Goal: Task Accomplishment & Management: Manage account settings

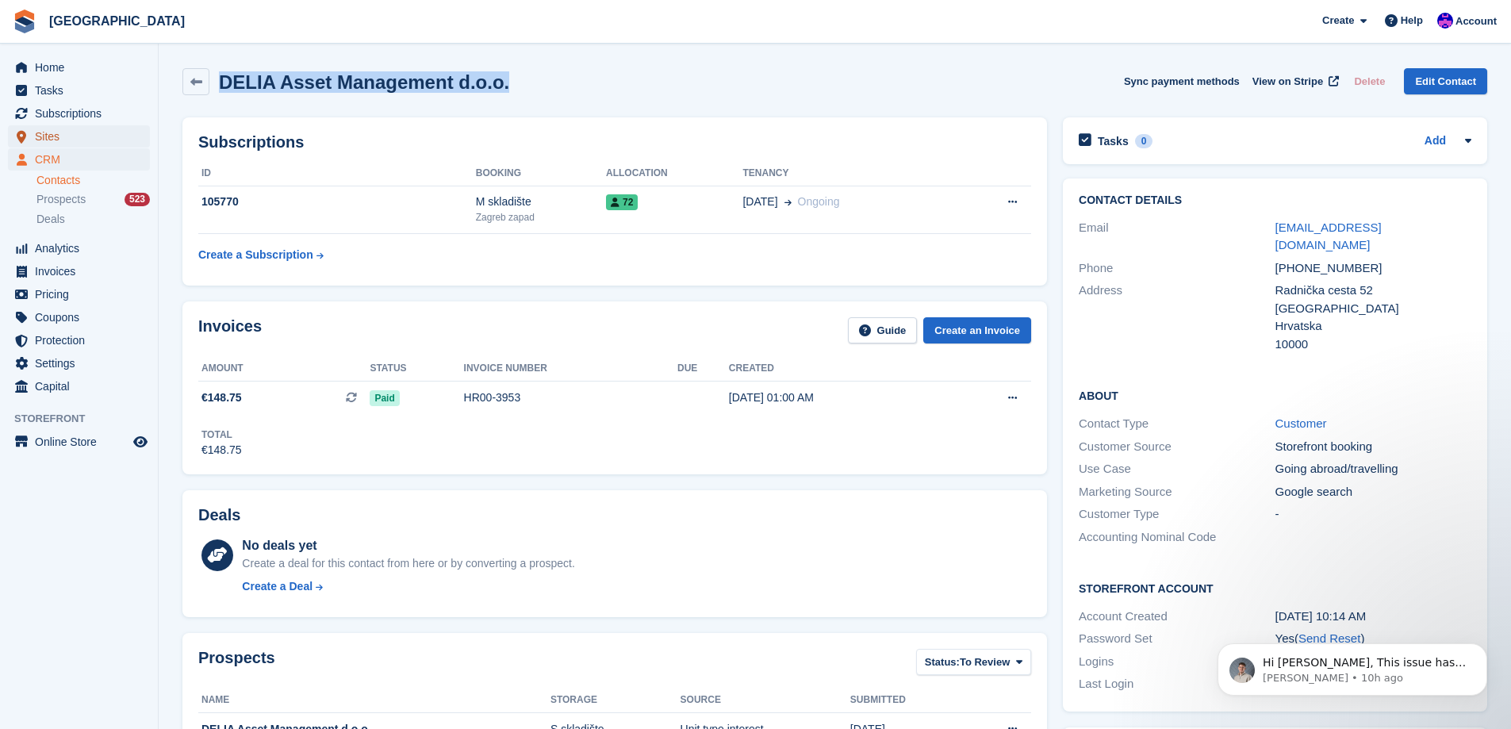
click at [60, 136] on span "Sites" at bounding box center [82, 136] width 95 height 22
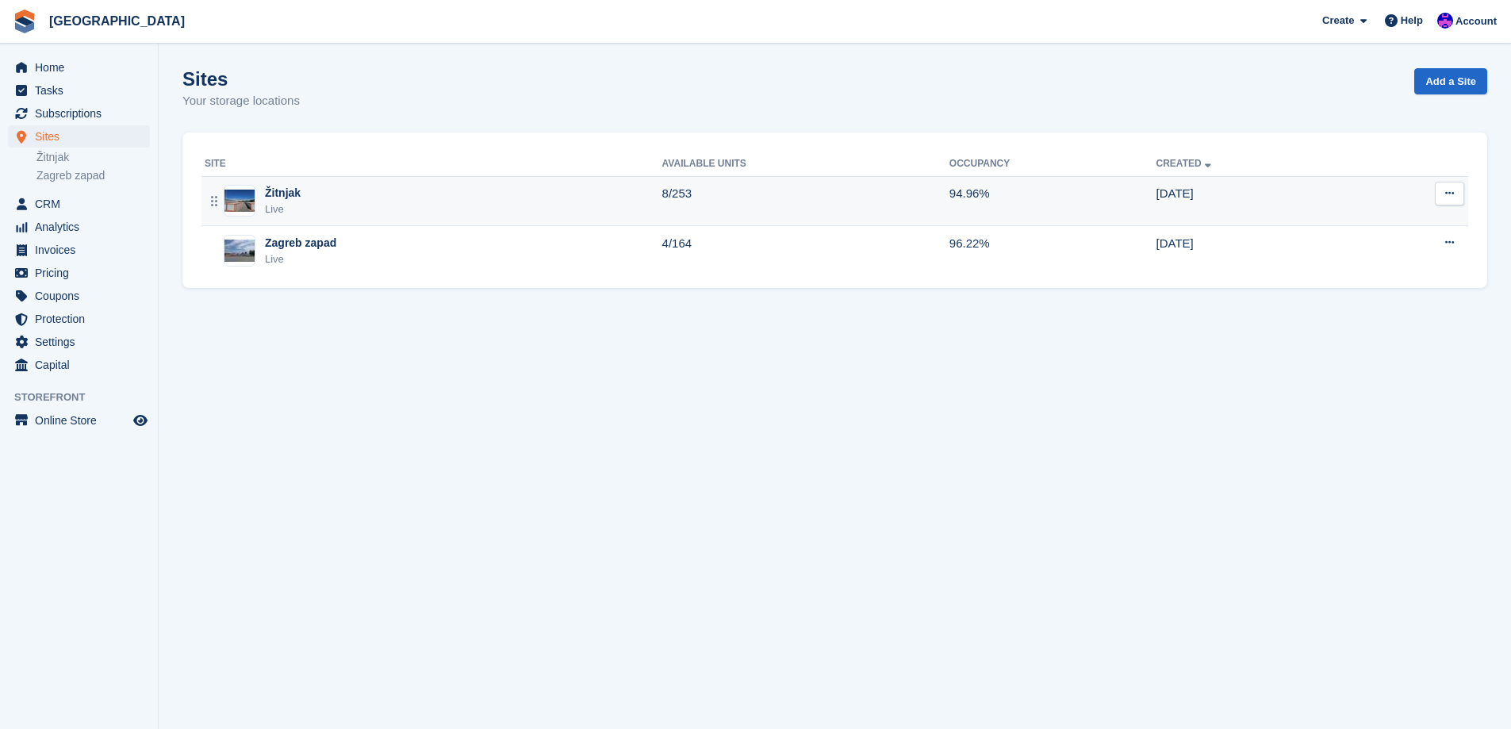
click at [301, 215] on div "Žitnjak Live" at bounding box center [434, 201] width 458 height 33
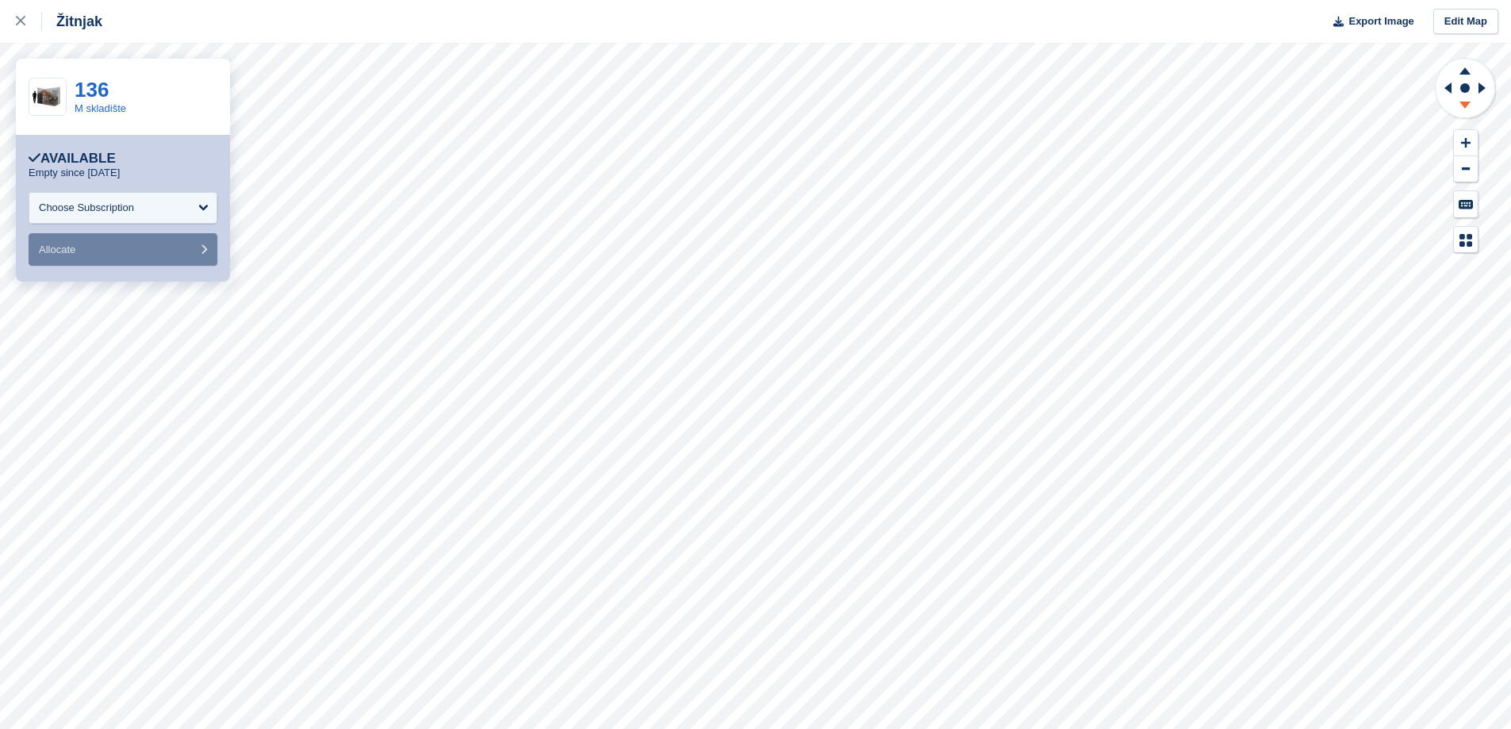
click at [1466, 104] on icon at bounding box center [1465, 105] width 11 height 7
click at [1467, 79] on icon at bounding box center [1465, 69] width 41 height 20
click at [1465, 104] on icon at bounding box center [1465, 105] width 11 height 7
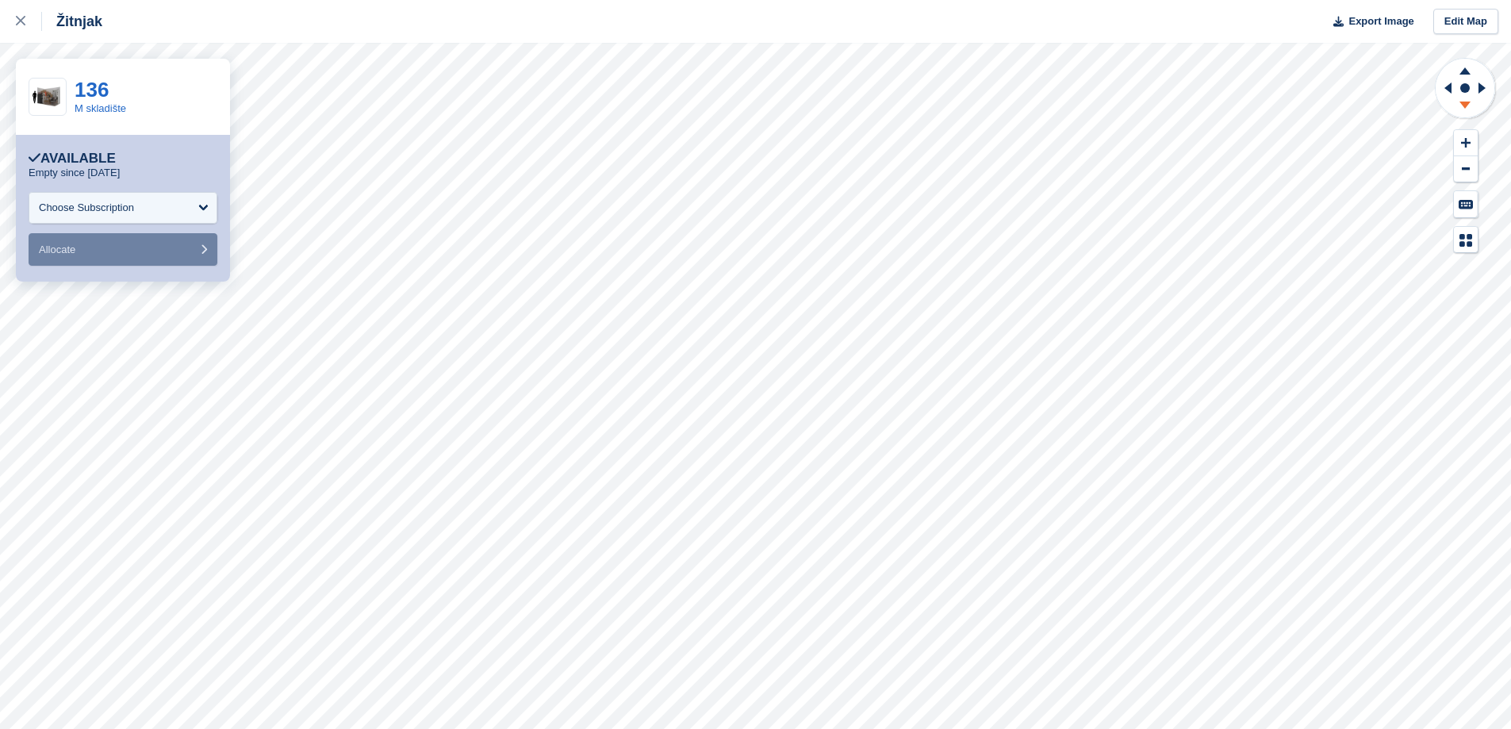
click at [1465, 104] on icon at bounding box center [1465, 105] width 11 height 7
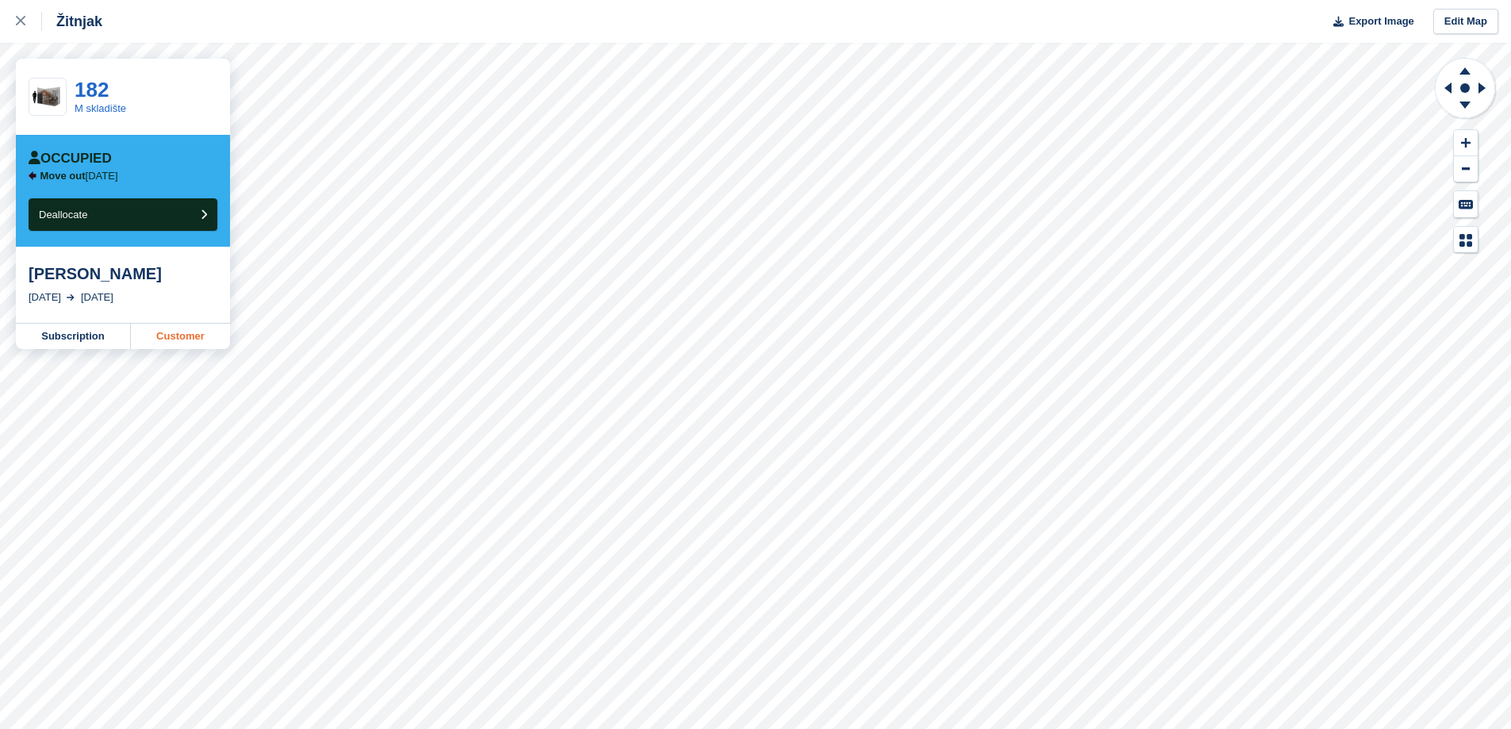
click at [182, 342] on link "Customer" at bounding box center [180, 336] width 99 height 25
click at [1469, 106] on icon at bounding box center [1465, 108] width 41 height 20
click at [1469, 68] on icon at bounding box center [1465, 69] width 41 height 20
click at [190, 223] on button "Deallocate" at bounding box center [123, 214] width 189 height 33
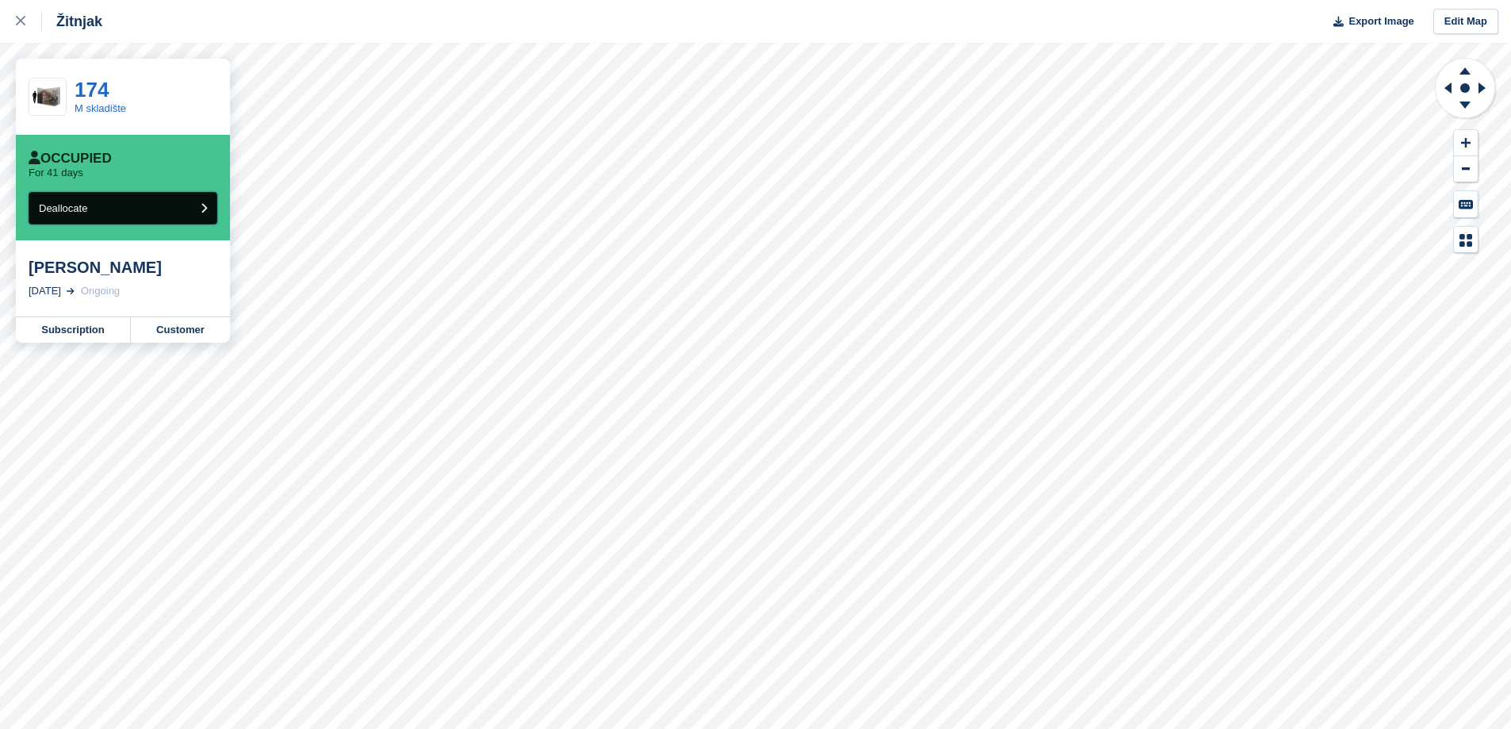
click at [164, 210] on button "Deallocate" at bounding box center [123, 208] width 189 height 33
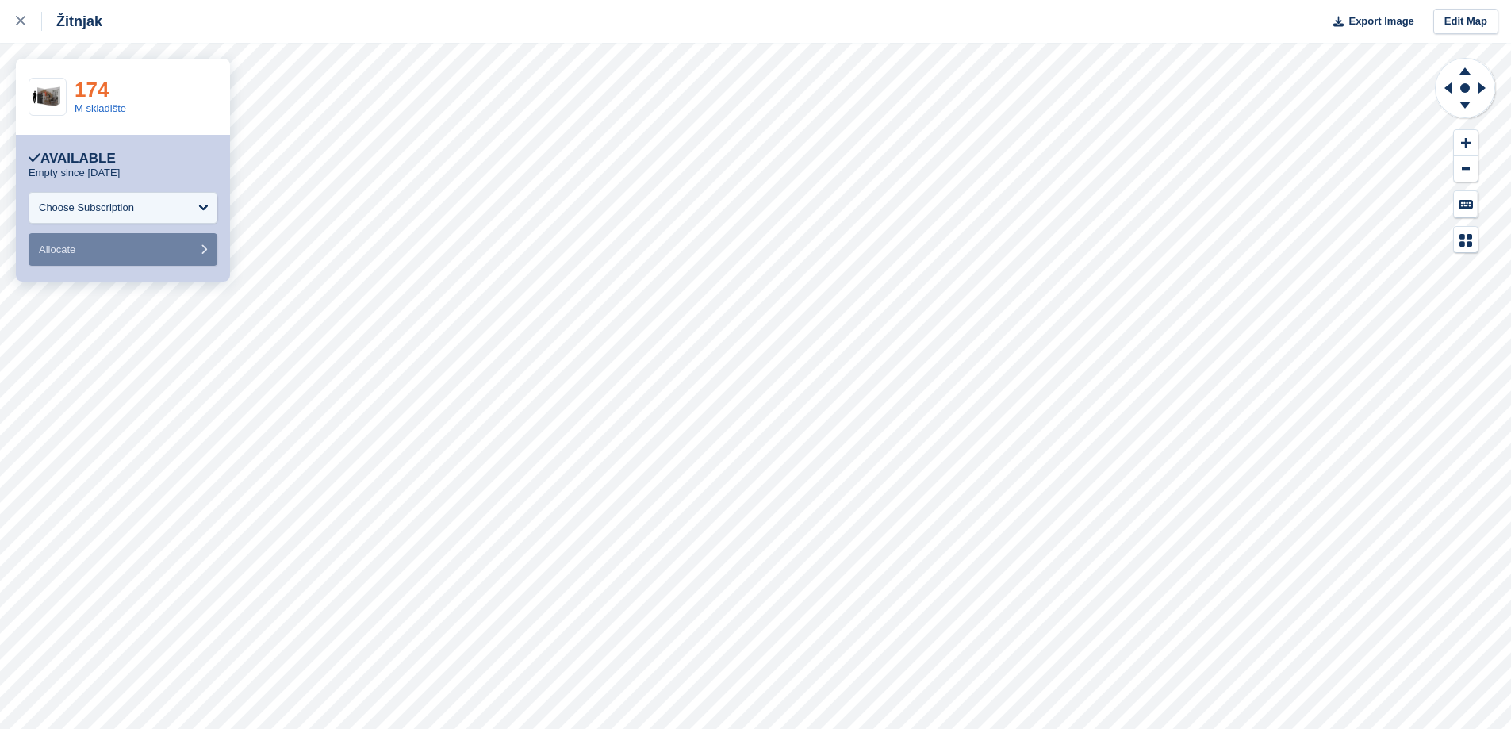
click at [102, 98] on link "174" at bounding box center [92, 90] width 34 height 24
click at [197, 208] on div "Choose Subscription" at bounding box center [123, 208] width 189 height 32
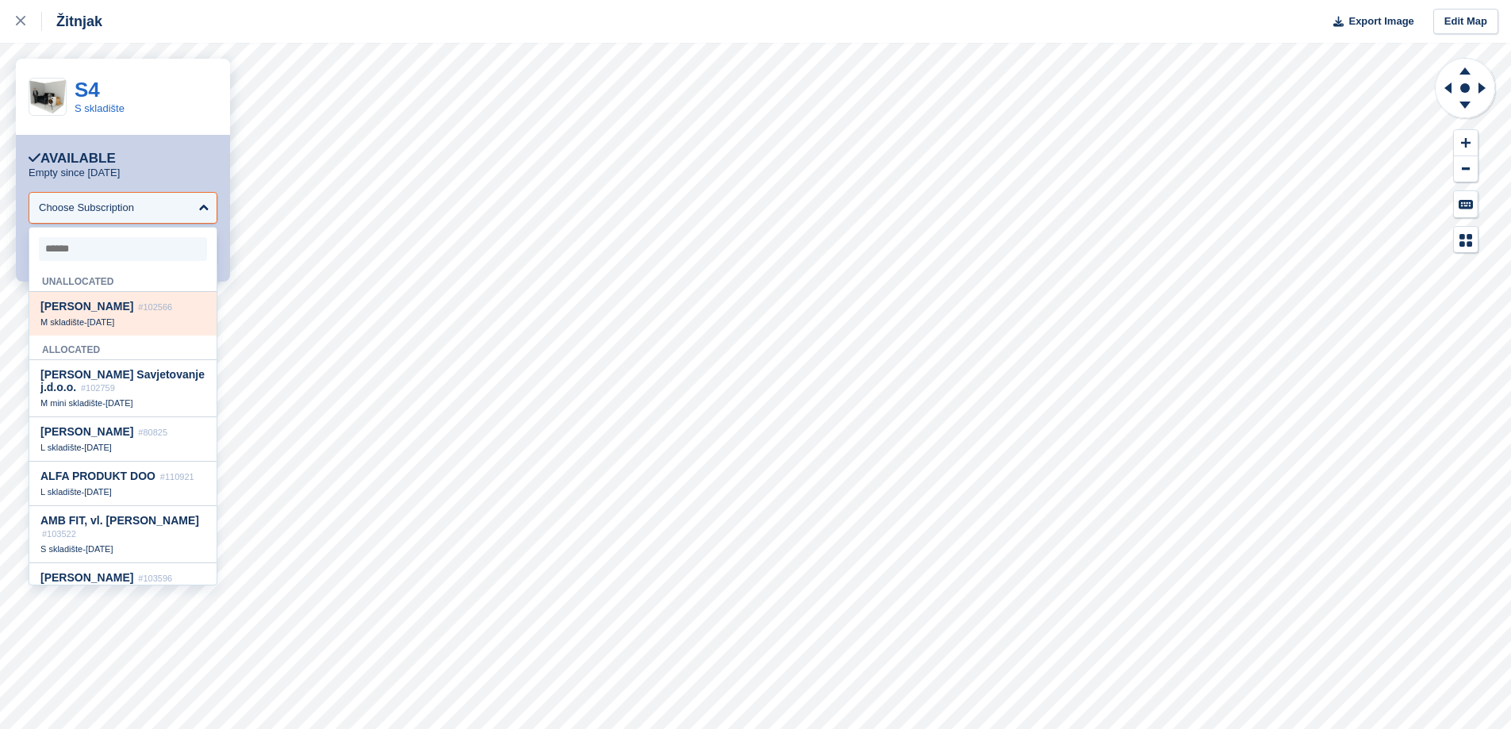
click at [138, 308] on span "#102566" at bounding box center [155, 307] width 34 height 10
select select "******"
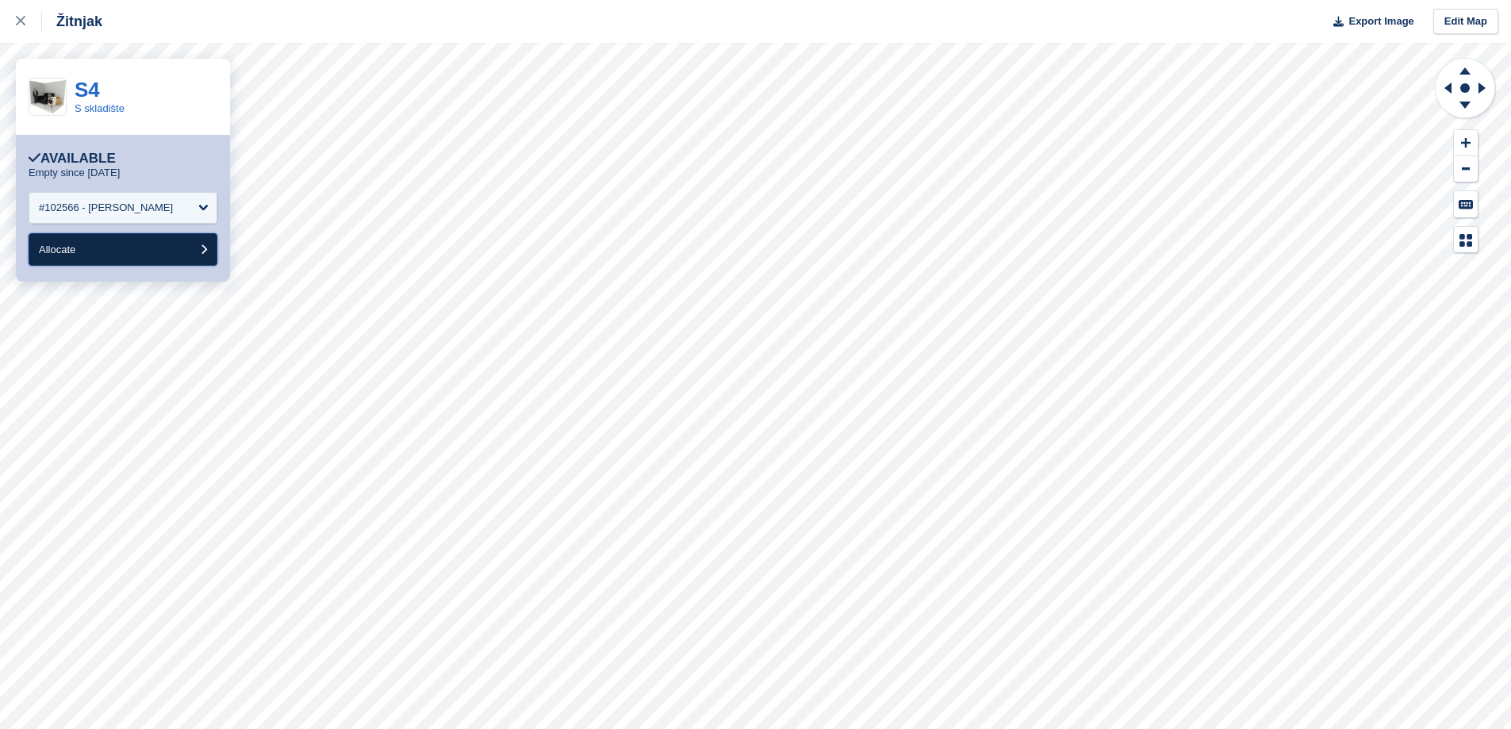
click at [171, 244] on button "Allocate" at bounding box center [123, 249] width 189 height 33
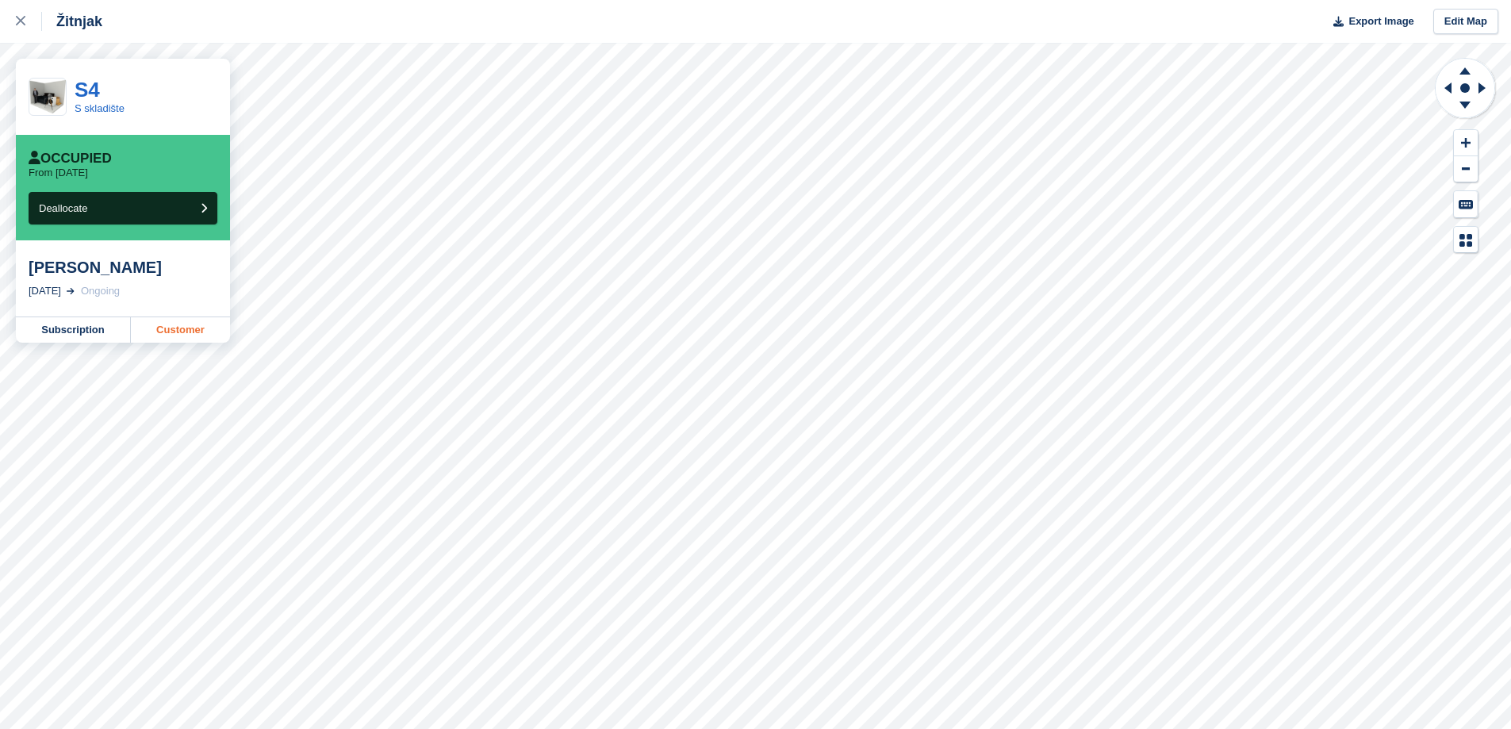
click at [174, 326] on link "Customer" at bounding box center [180, 329] width 99 height 25
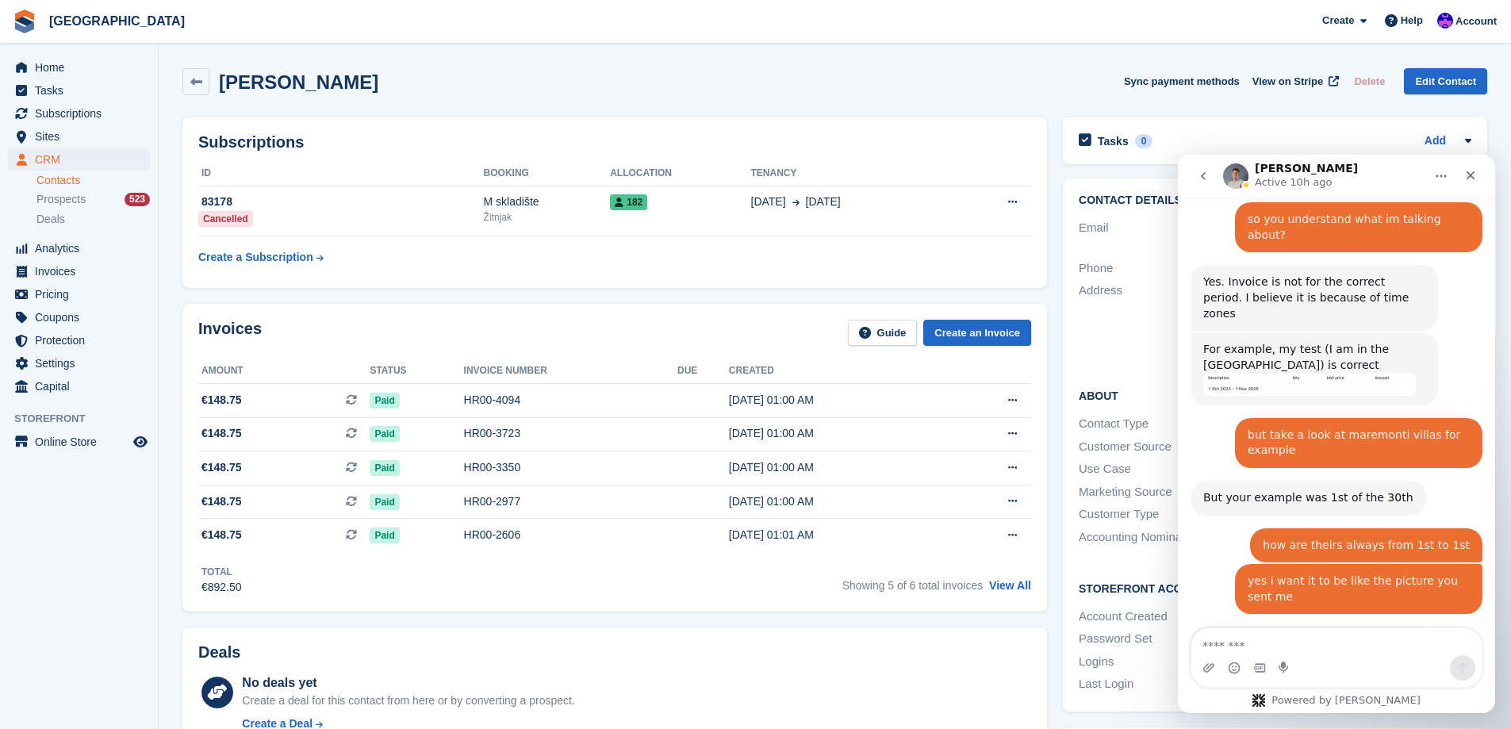
scroll to position [1595, 0]
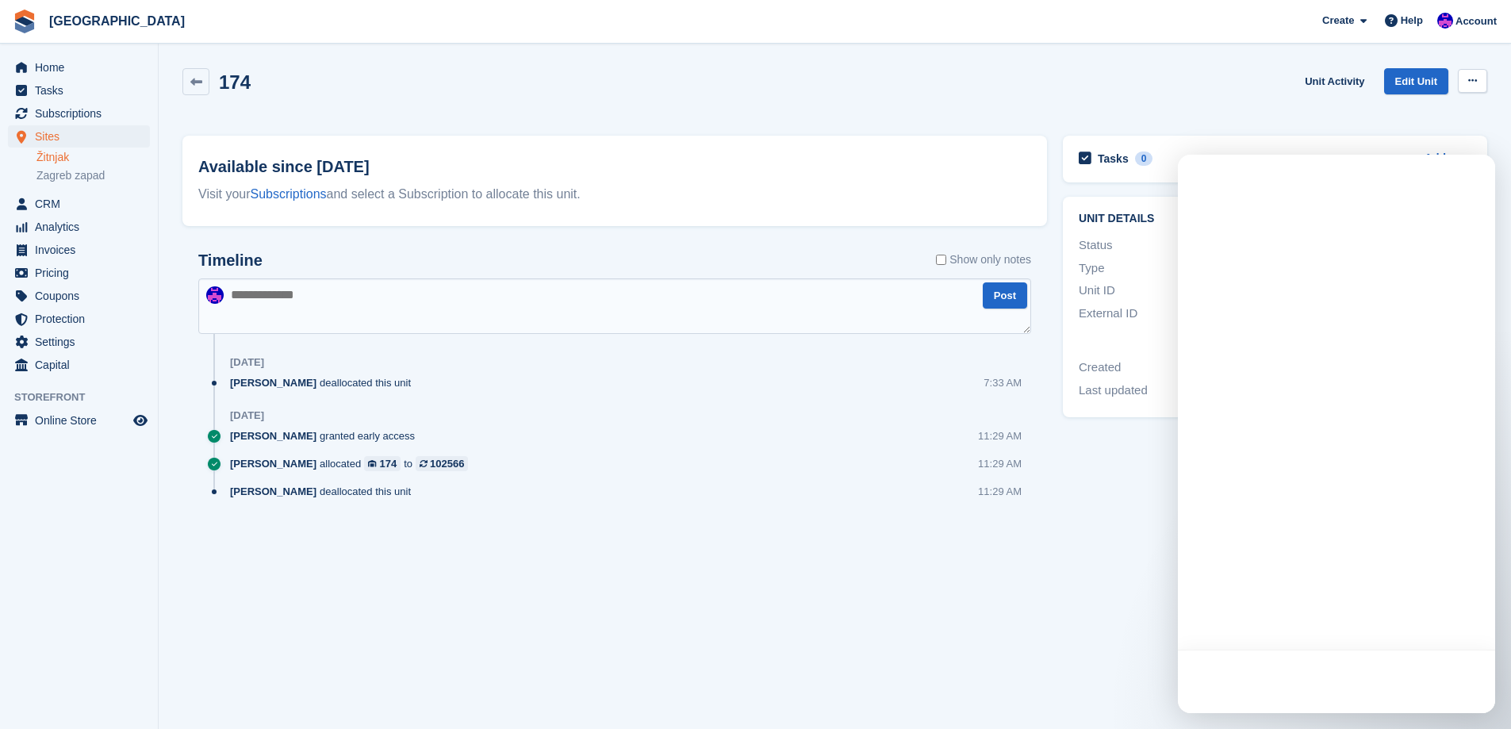
click at [1473, 71] on button at bounding box center [1472, 81] width 29 height 24
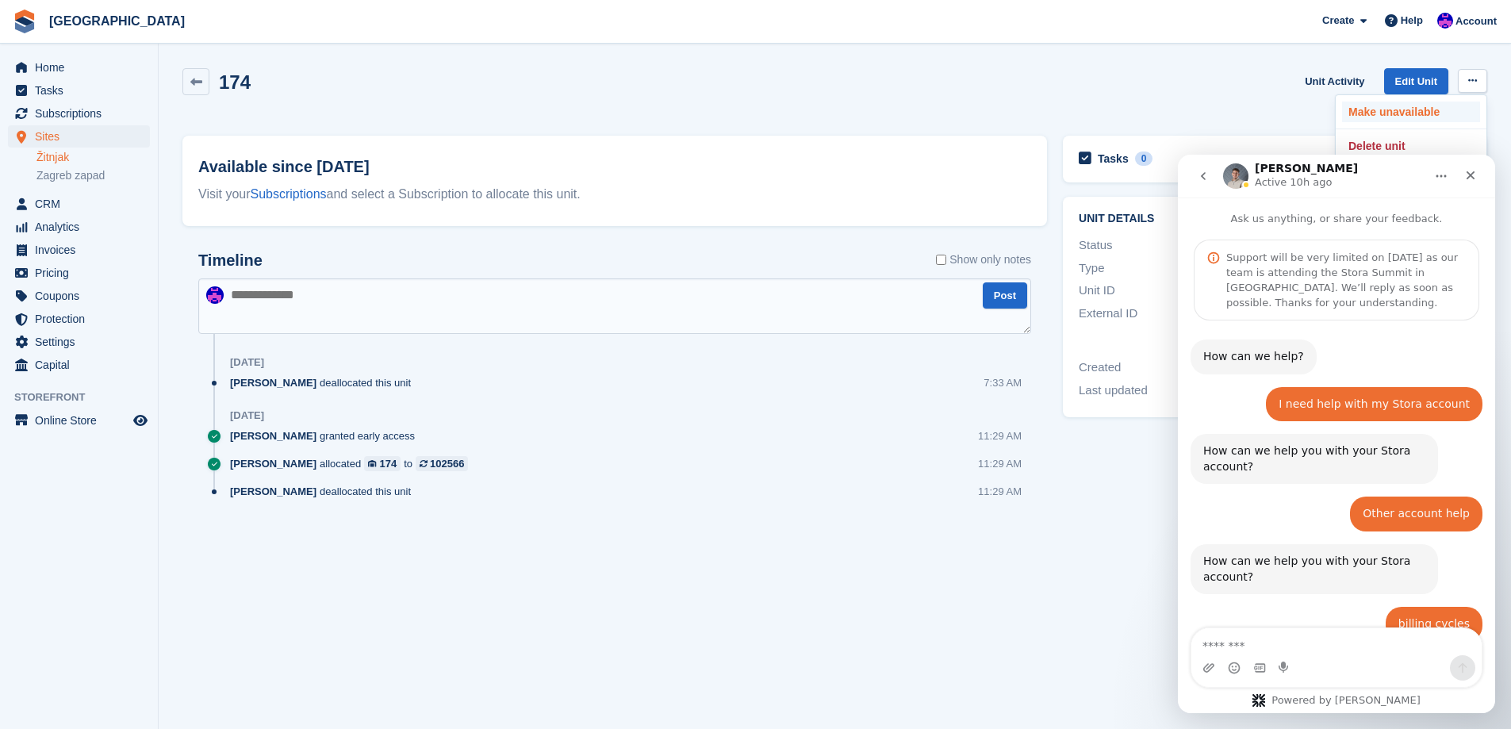
click at [1419, 105] on p "Make unavailable" at bounding box center [1411, 112] width 138 height 21
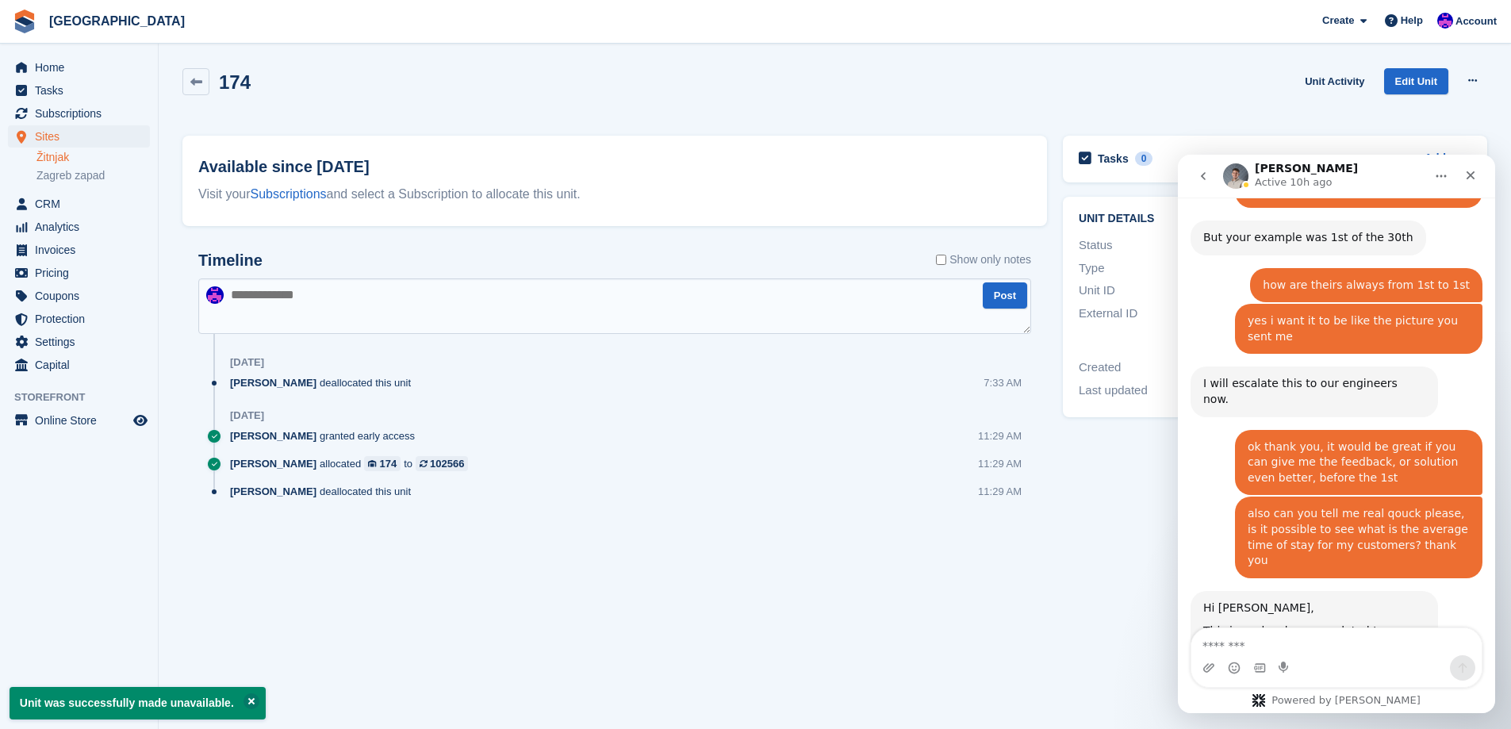
scroll to position [1661, 0]
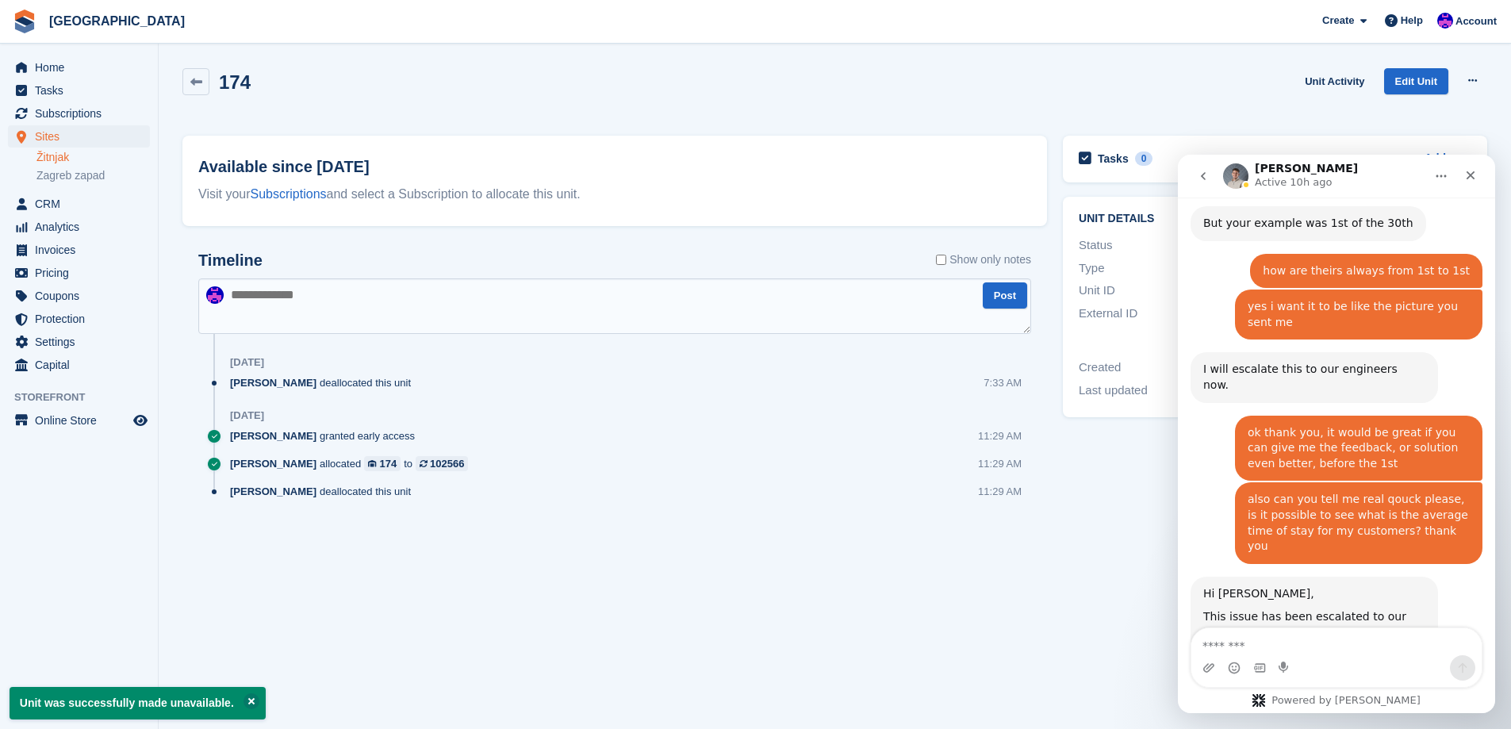
drag, startPoint x: 1289, startPoint y: 575, endPoint x: 1204, endPoint y: 544, distance: 90.4
click at [1204, 664] on div "On your other question, there is no report or data directly in Stora where you …" at bounding box center [1315, 687] width 222 height 47
copy div "On your other question, there is no report or data directly in Stora where you …"
click at [704, 461] on div "Ivan Gačić allocated 174 to 102566 11:29 AM" at bounding box center [630, 470] width 801 height 28
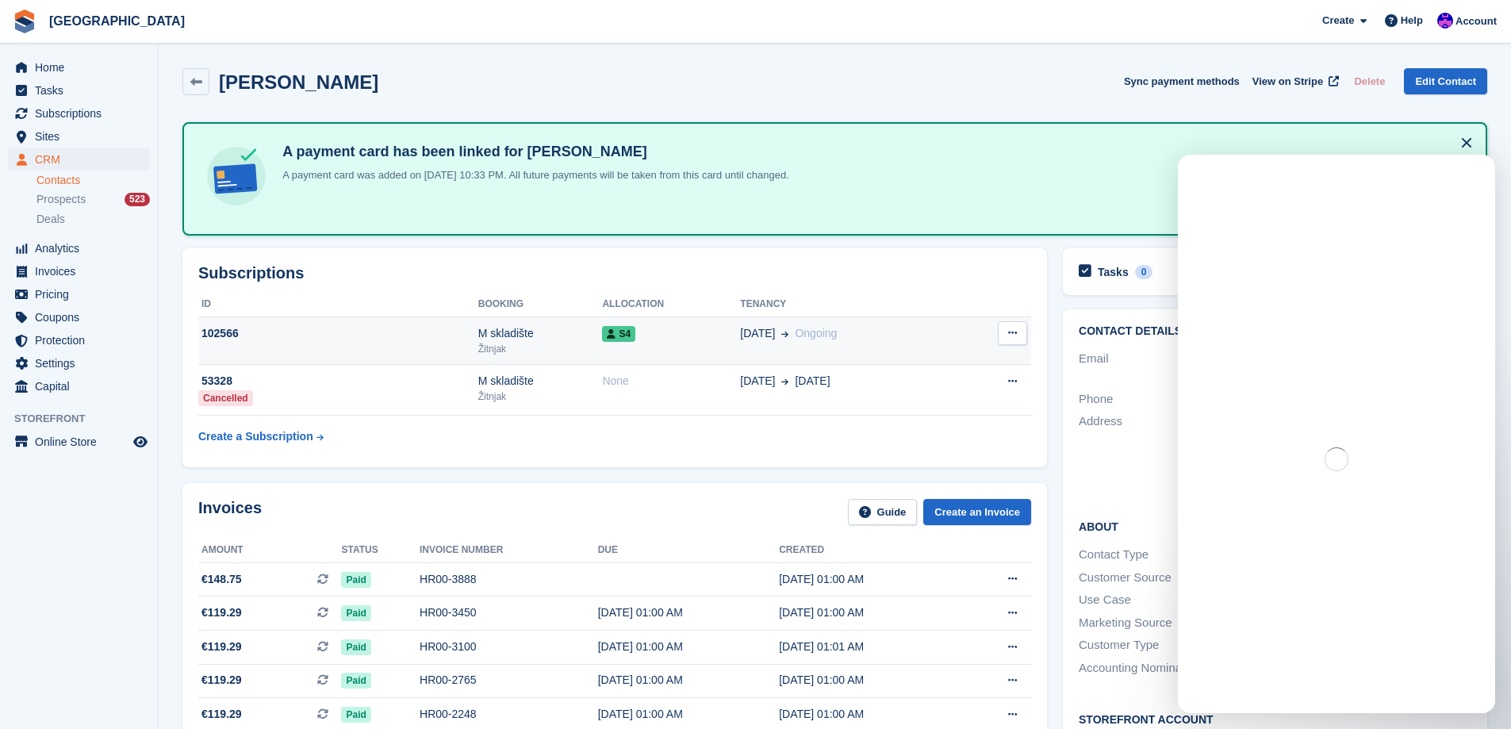
click at [585, 347] on div "Žitnjak" at bounding box center [540, 349] width 125 height 14
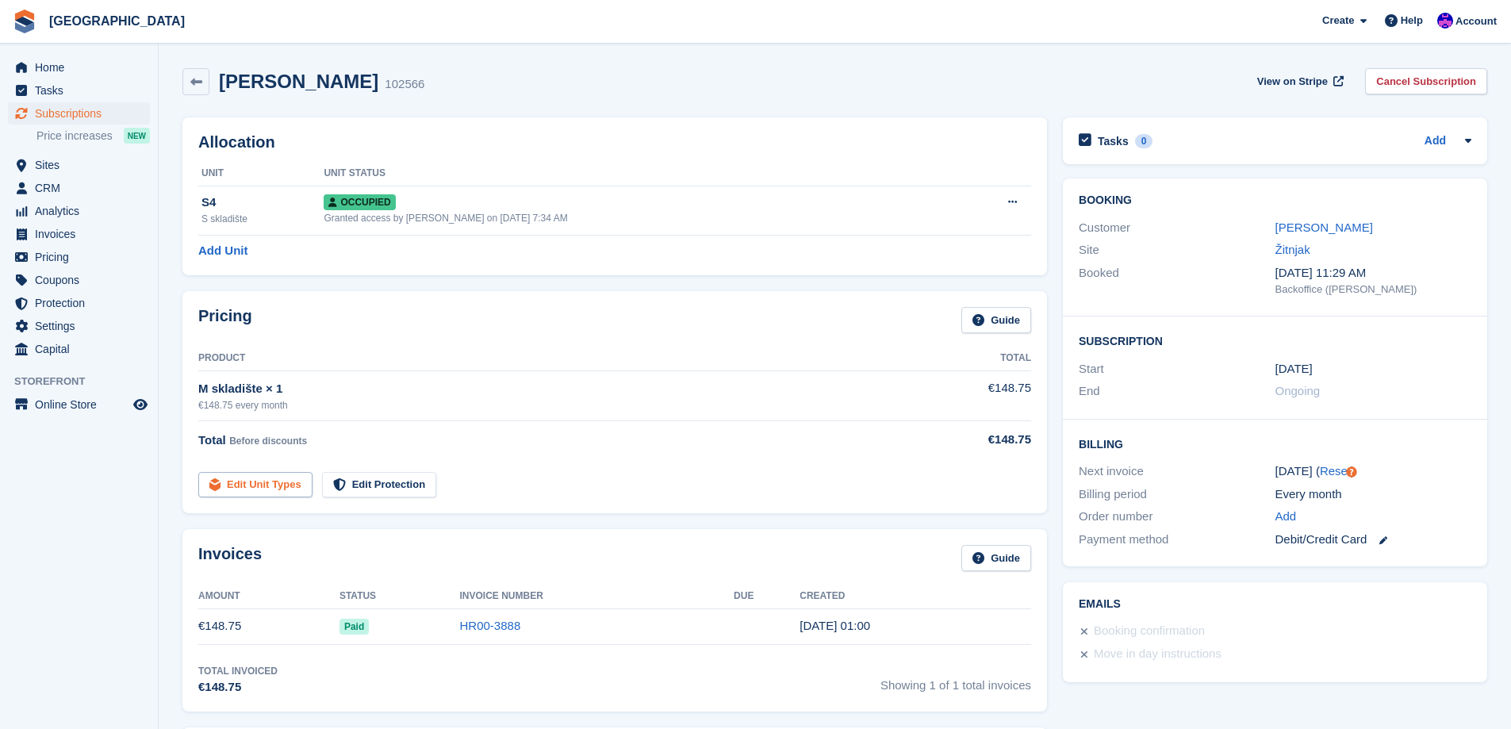
click at [271, 486] on link "Edit Unit Types" at bounding box center [255, 485] width 114 height 26
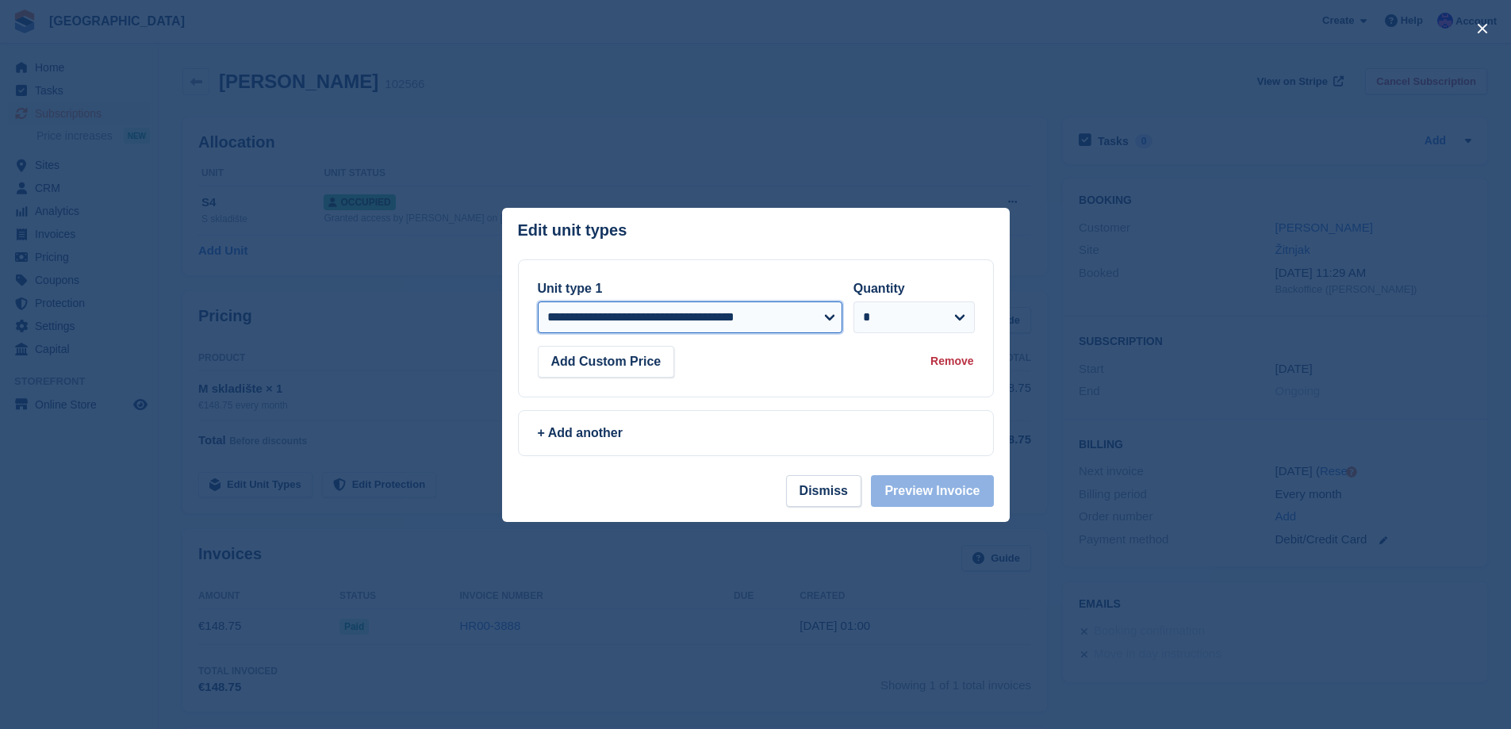
click at [772, 308] on select "**********" at bounding box center [690, 317] width 305 height 32
select select "*****"
click at [538, 301] on select "**********" at bounding box center [690, 317] width 305 height 32
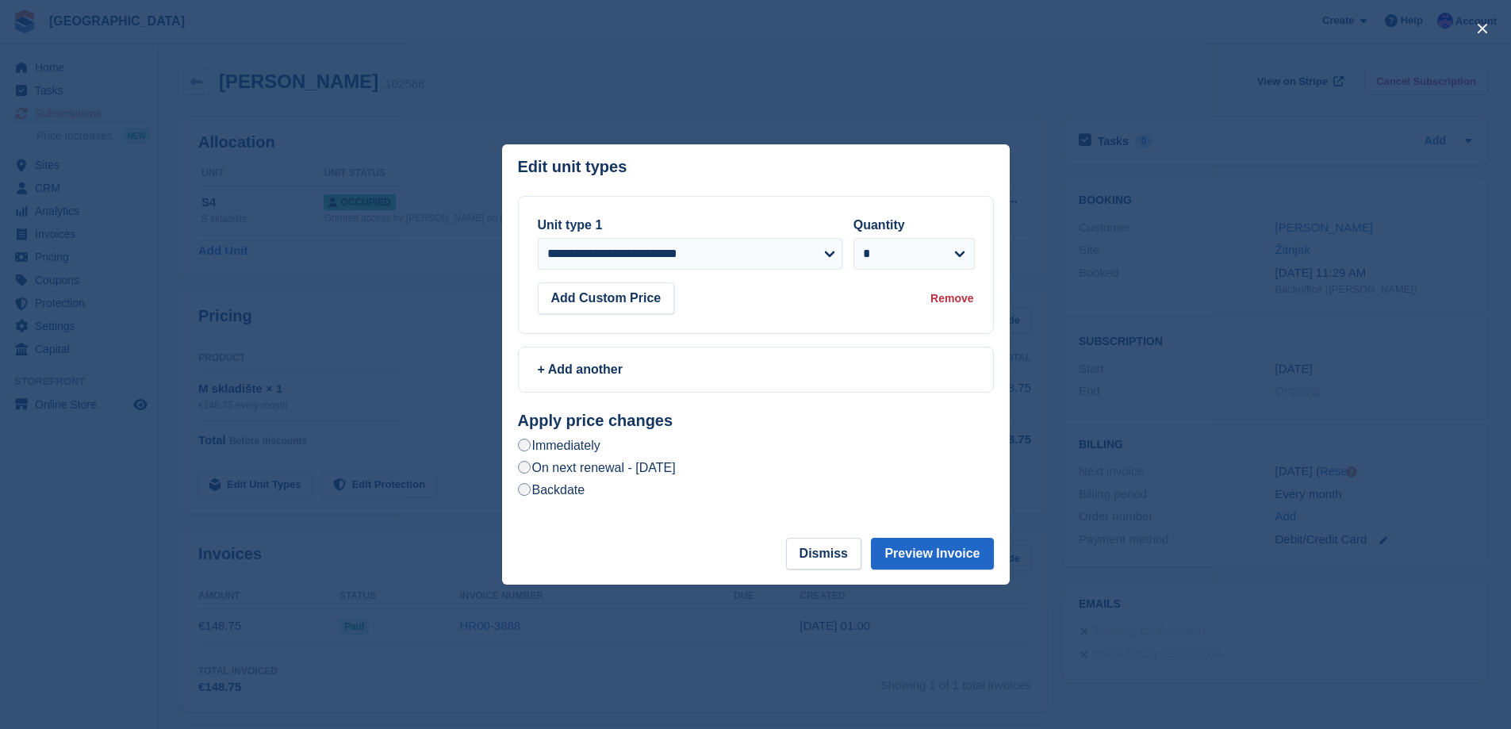
click at [676, 474] on label "On next renewal - Thursday, October 2nd, 2025" at bounding box center [597, 467] width 158 height 17
click at [924, 548] on button "Preview Invoice" at bounding box center [932, 554] width 122 height 32
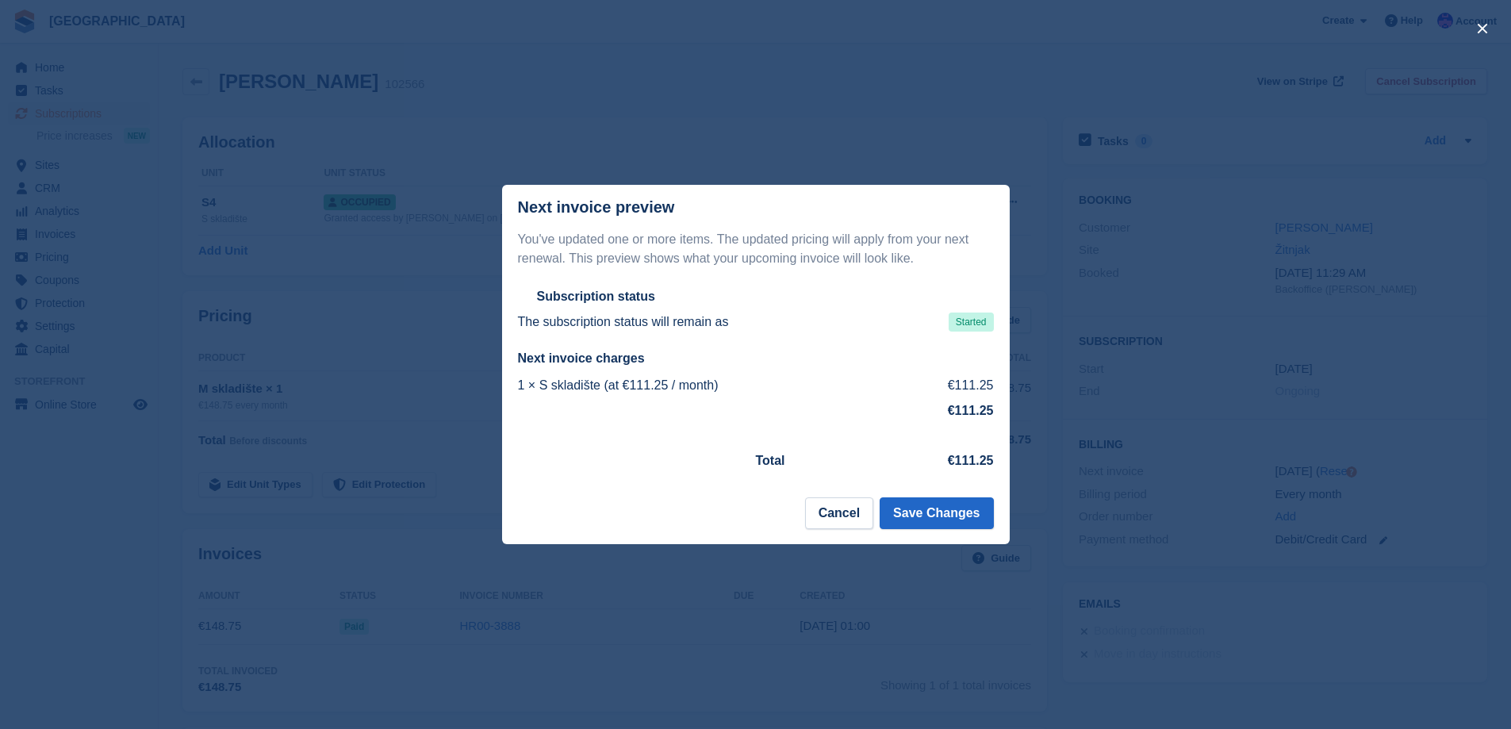
click at [947, 532] on footer "Cancel Save Changes" at bounding box center [756, 520] width 508 height 47
click at [949, 515] on button "Save Changes" at bounding box center [936, 513] width 113 height 32
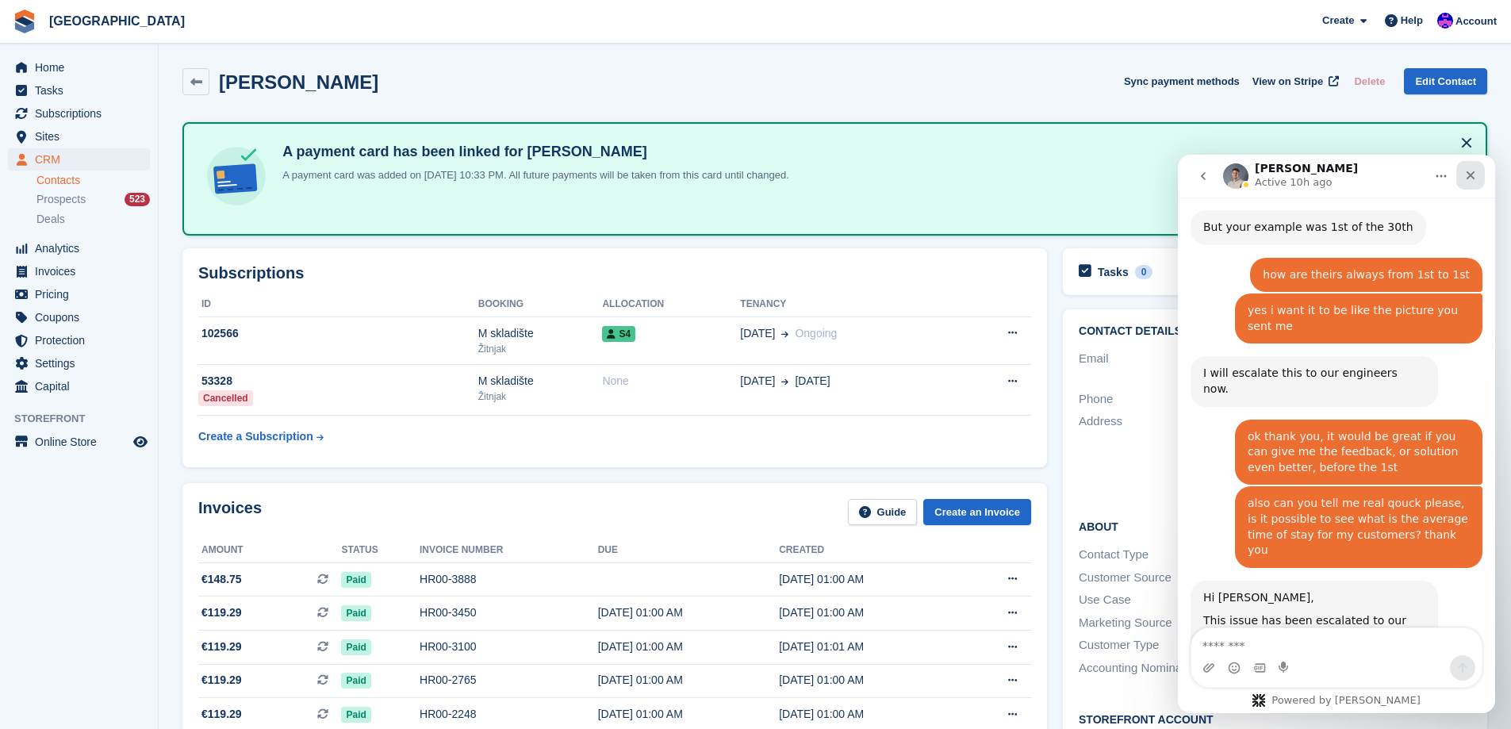
scroll to position [1661, 0]
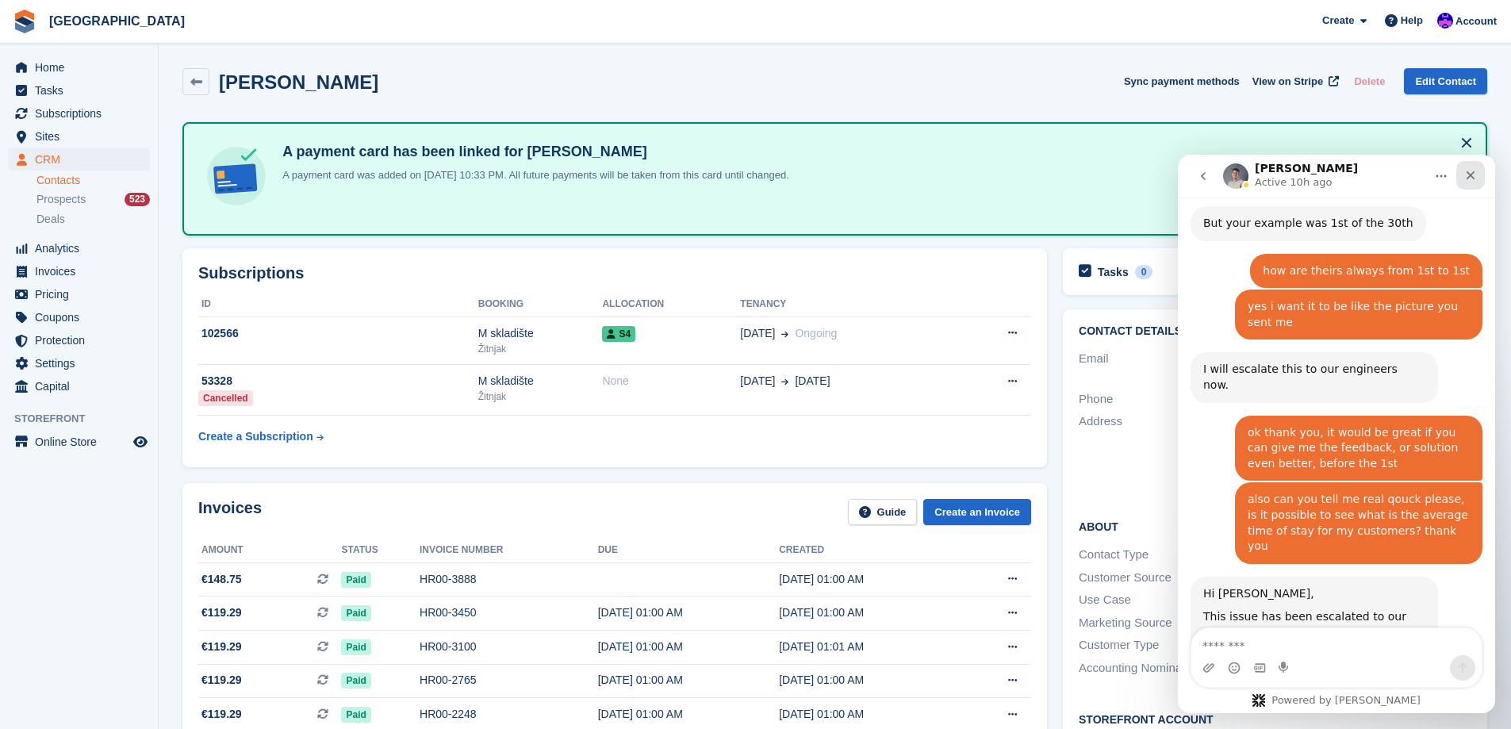
click at [1475, 176] on icon "Close" at bounding box center [1471, 175] width 13 height 13
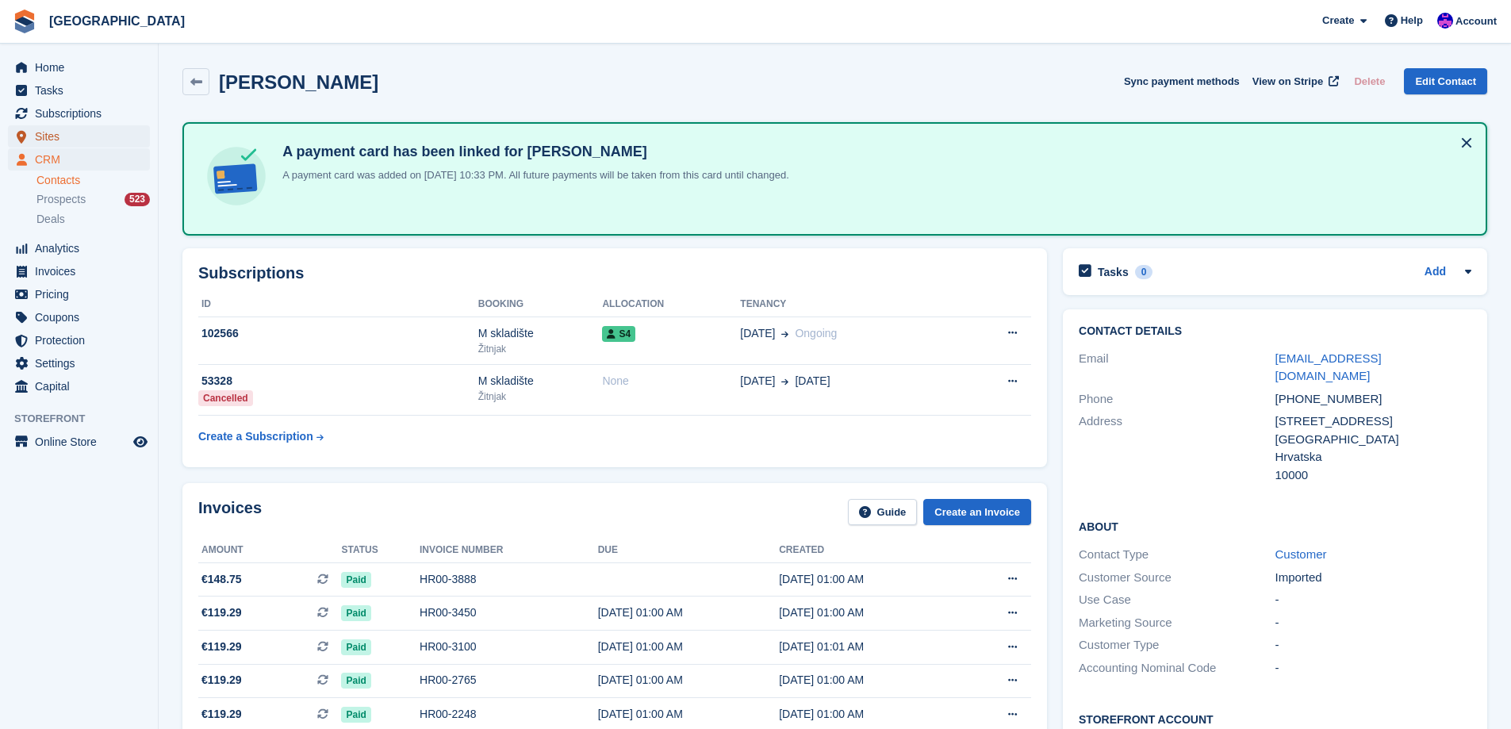
click at [56, 144] on span "Sites" at bounding box center [82, 136] width 95 height 22
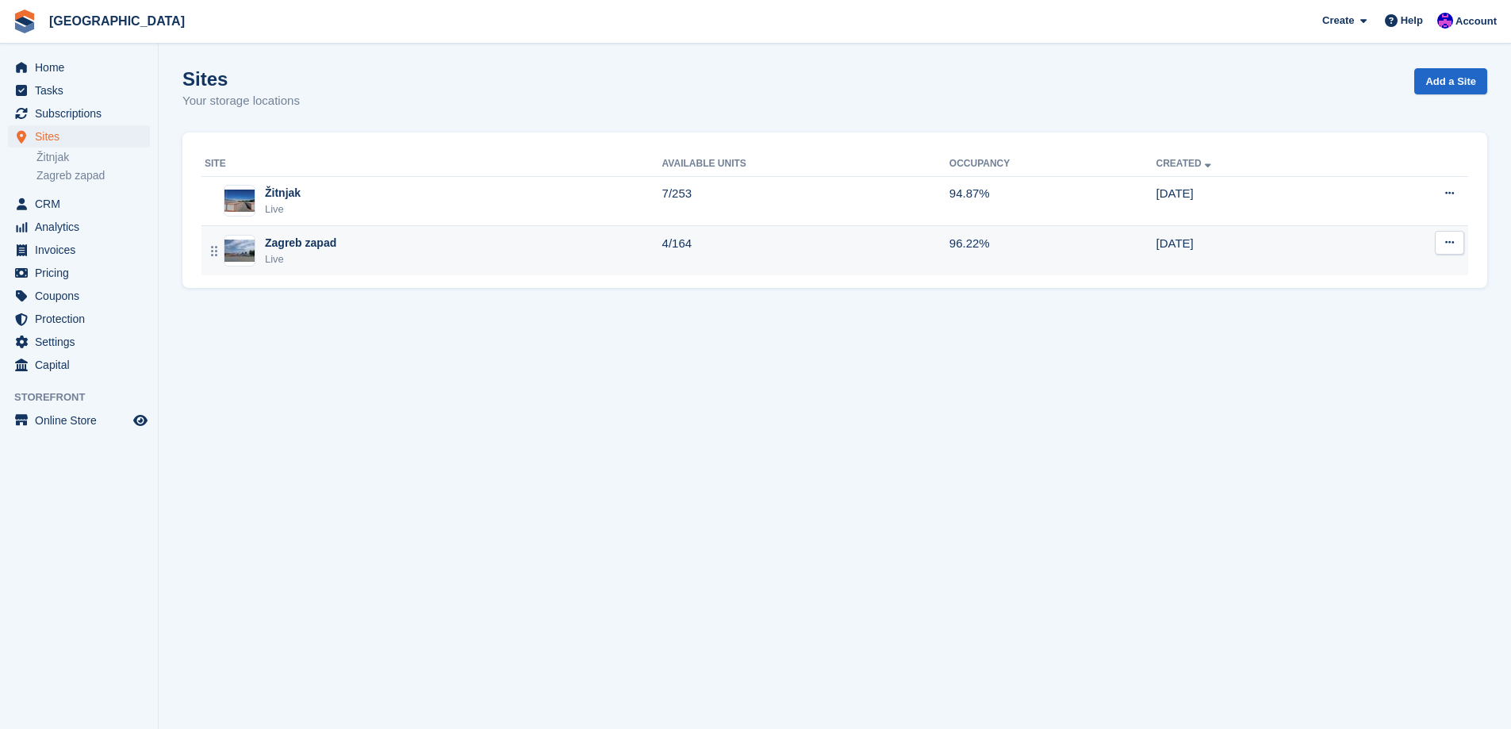
click at [273, 240] on div "Zagreb zapad" at bounding box center [300, 243] width 71 height 17
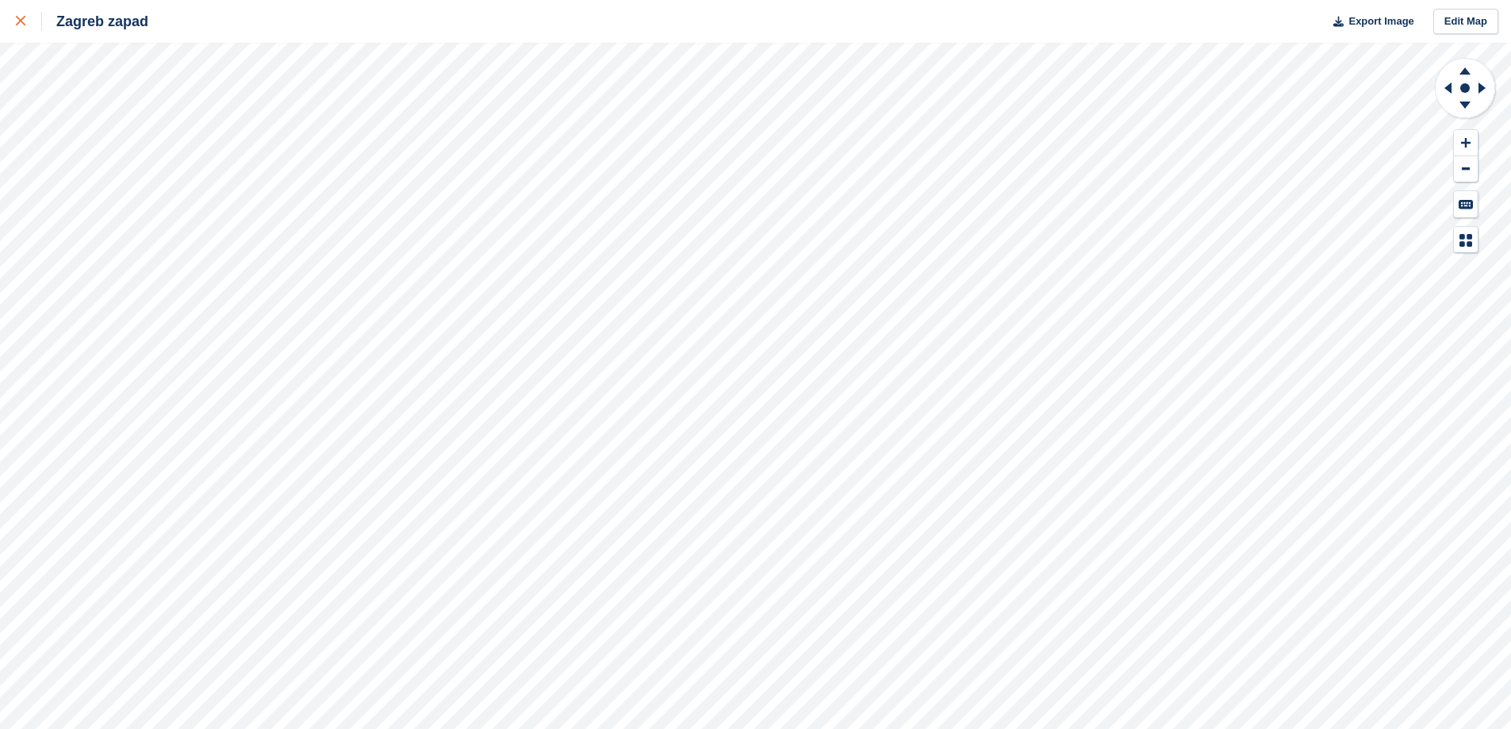
click at [13, 10] on link at bounding box center [21, 21] width 42 height 43
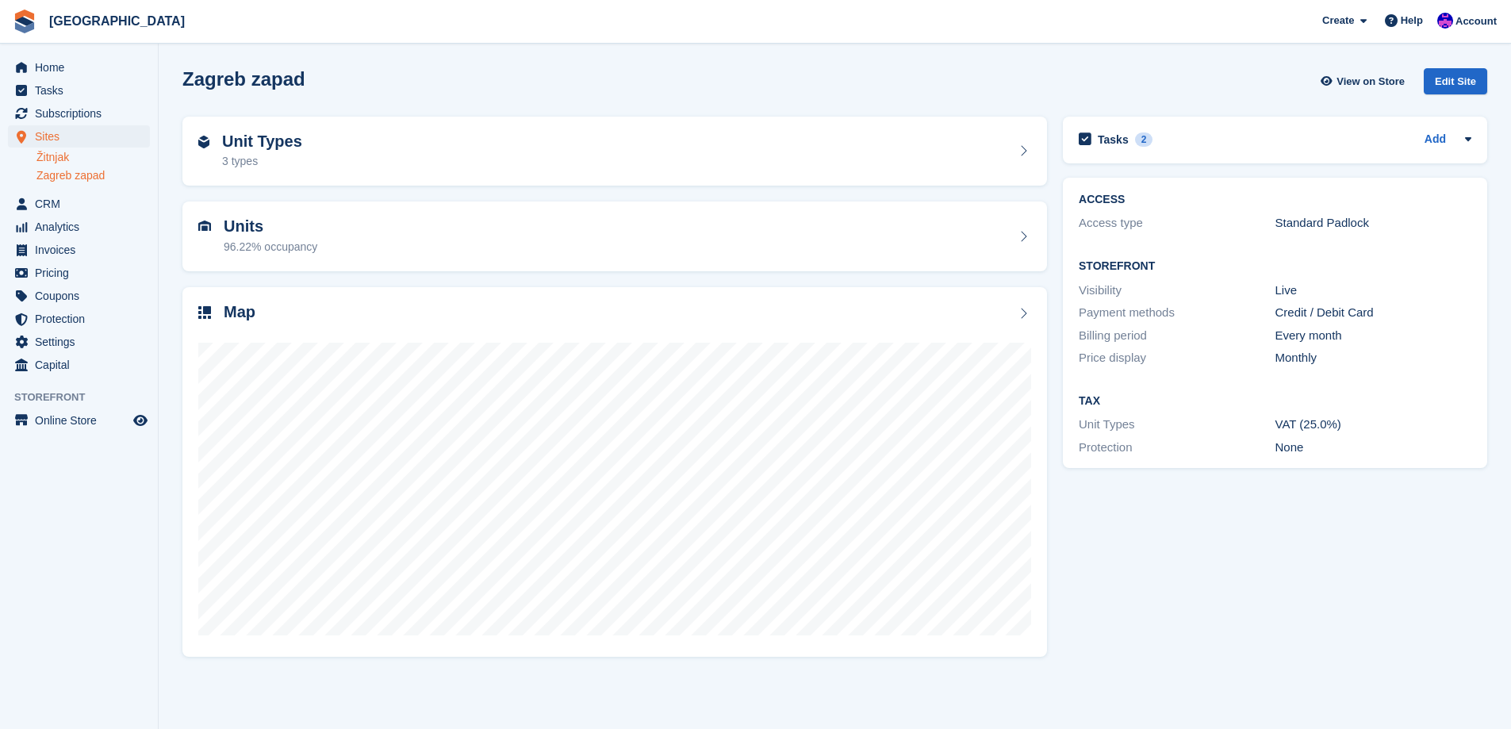
click at [81, 157] on link "Žitnjak" at bounding box center [92, 157] width 113 height 15
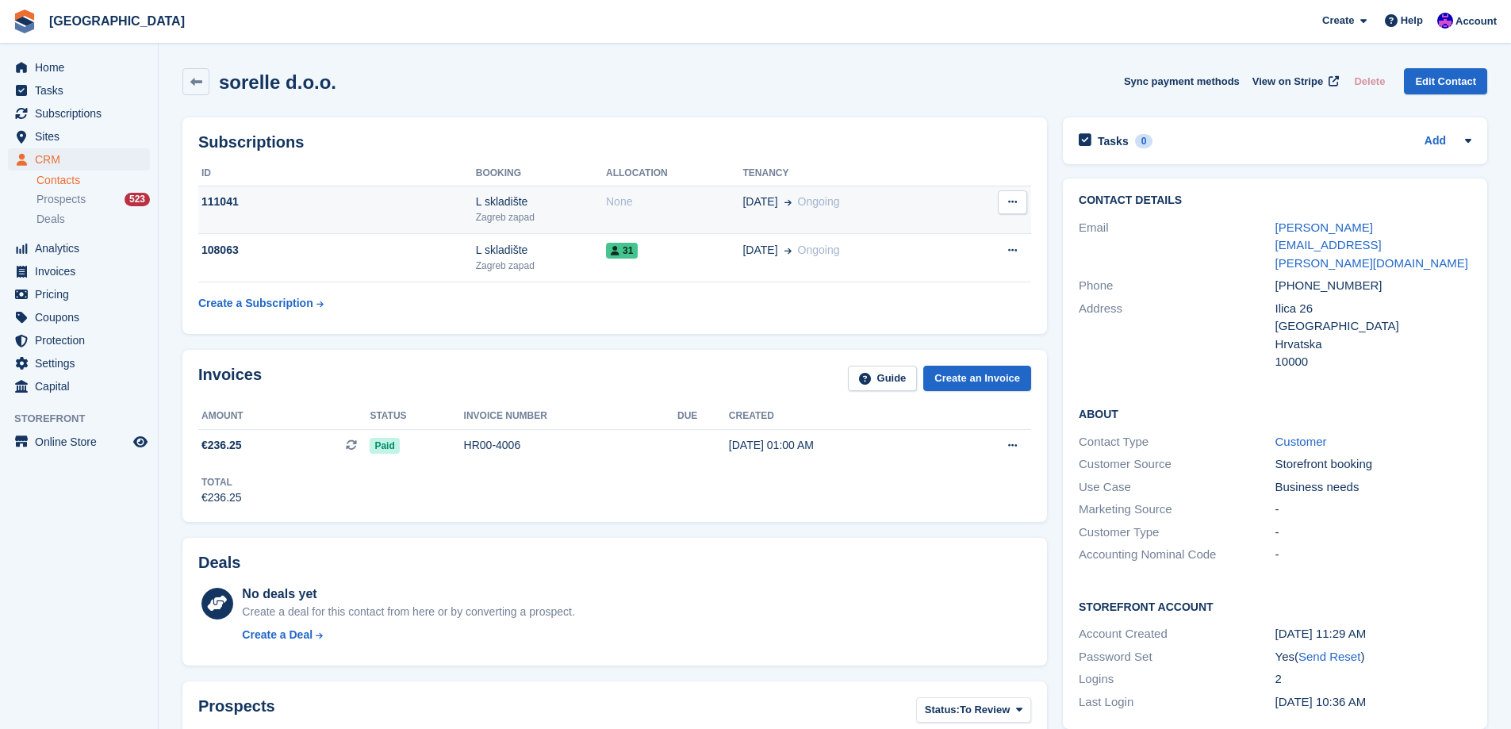
click at [716, 210] on div "None" at bounding box center [674, 202] width 136 height 17
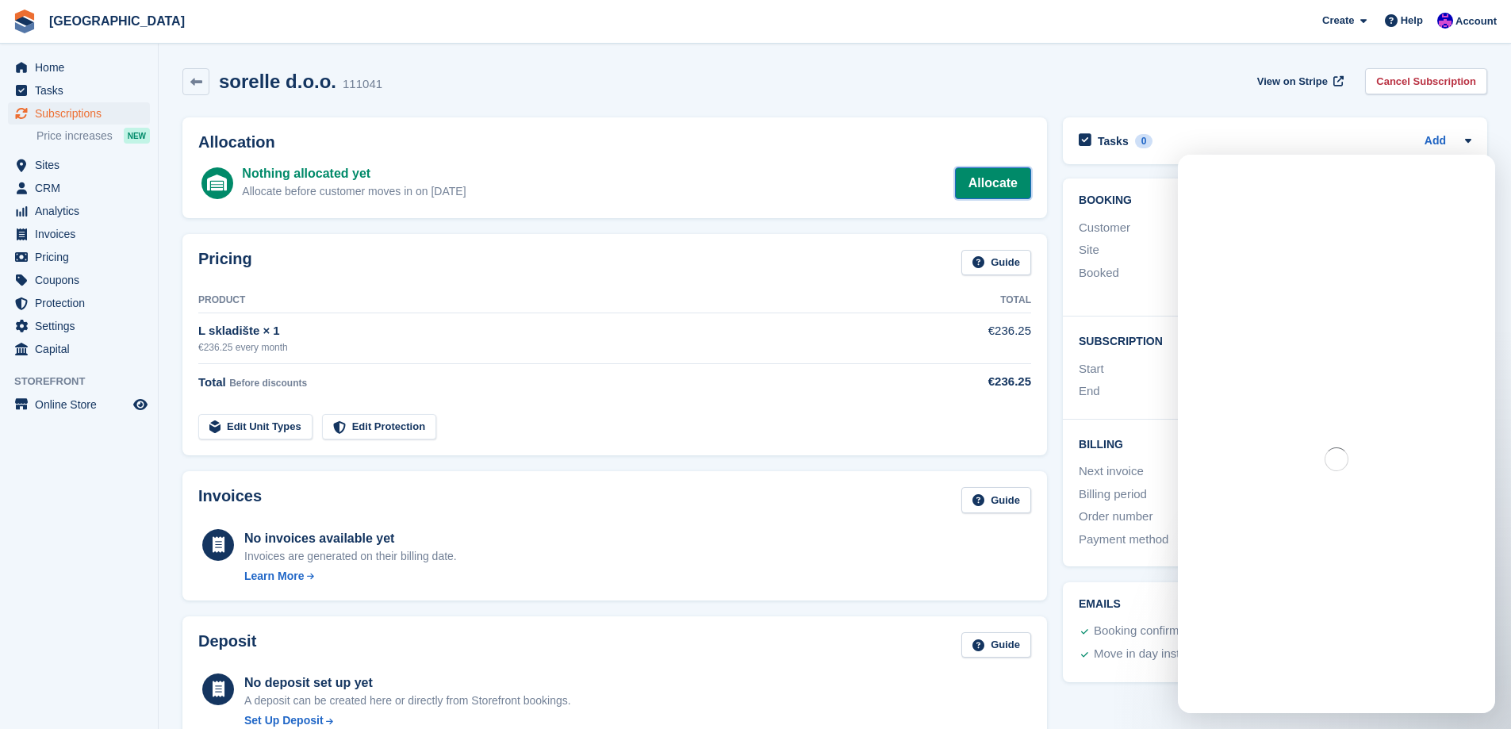
click at [989, 189] on link "Allocate" at bounding box center [993, 183] width 76 height 32
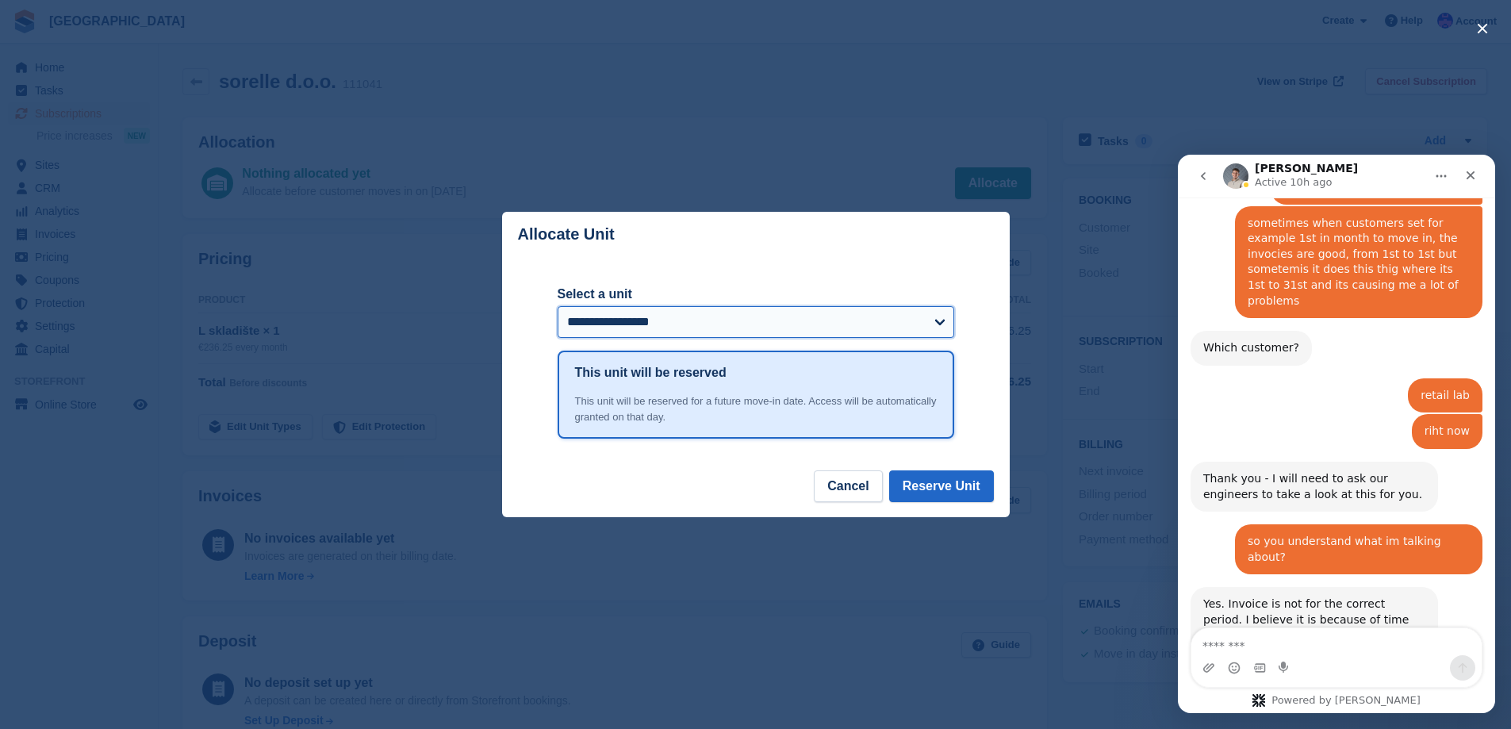
click at [593, 320] on select "**********" at bounding box center [756, 322] width 397 height 32
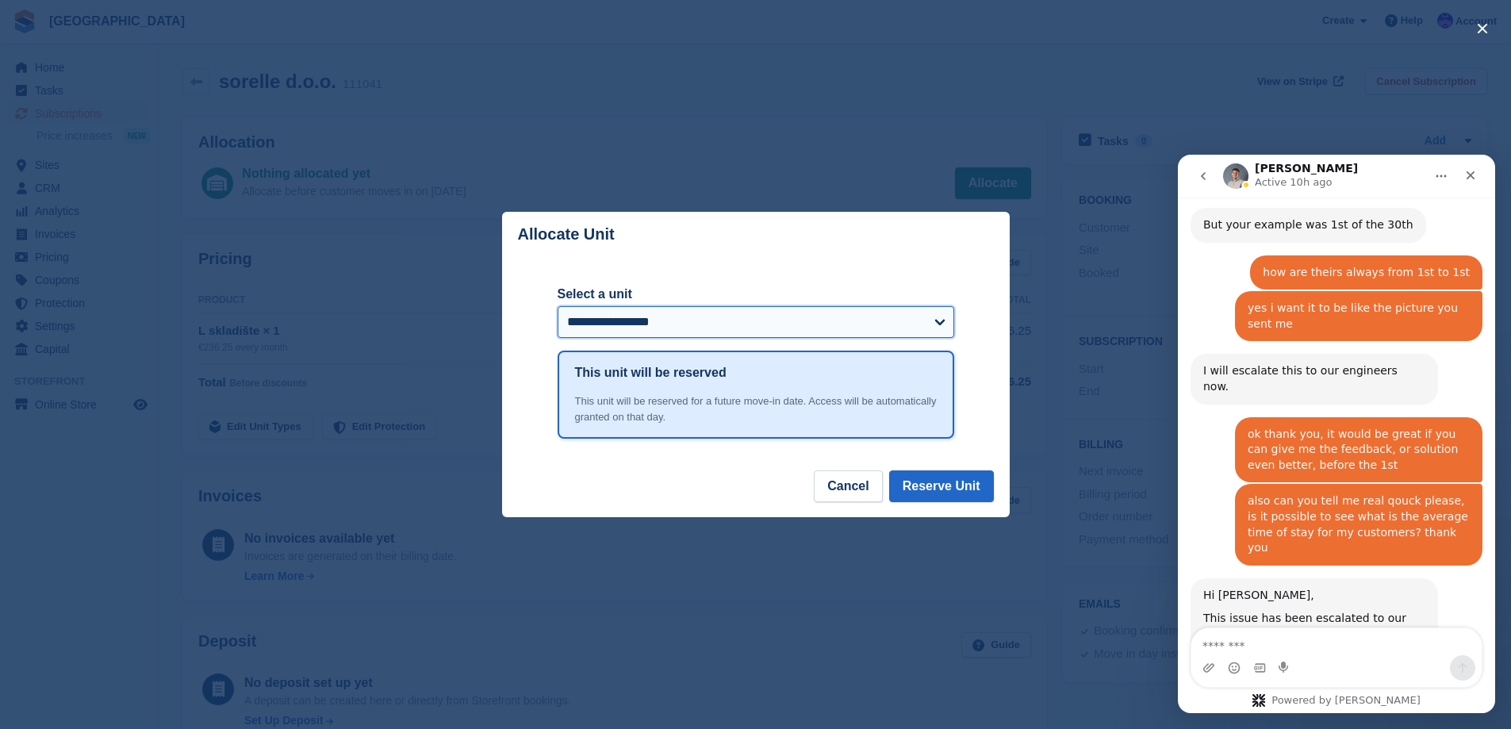
scroll to position [1661, 0]
select select "*****"
click at [558, 308] on select "**********" at bounding box center [756, 322] width 397 height 32
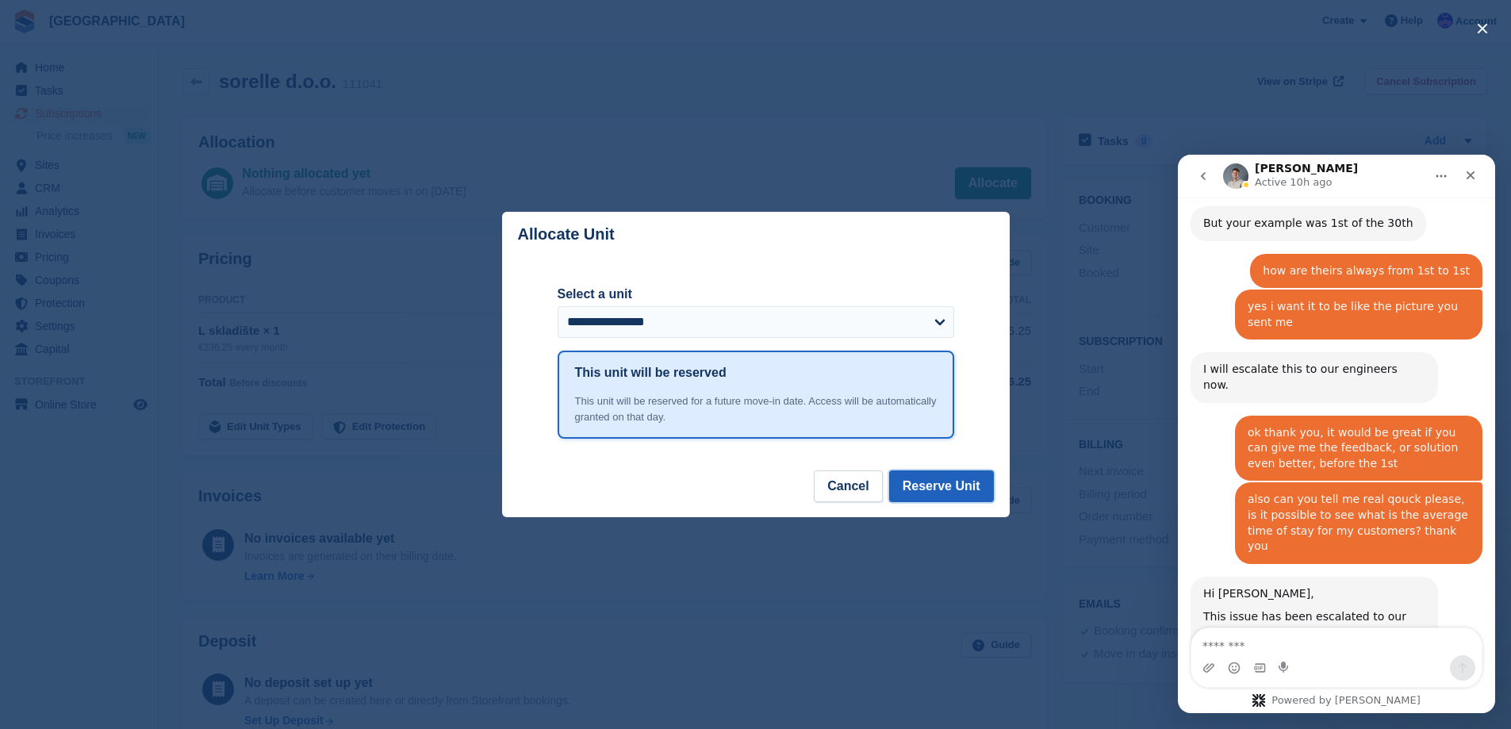
click at [924, 493] on button "Reserve Unit" at bounding box center [941, 486] width 105 height 32
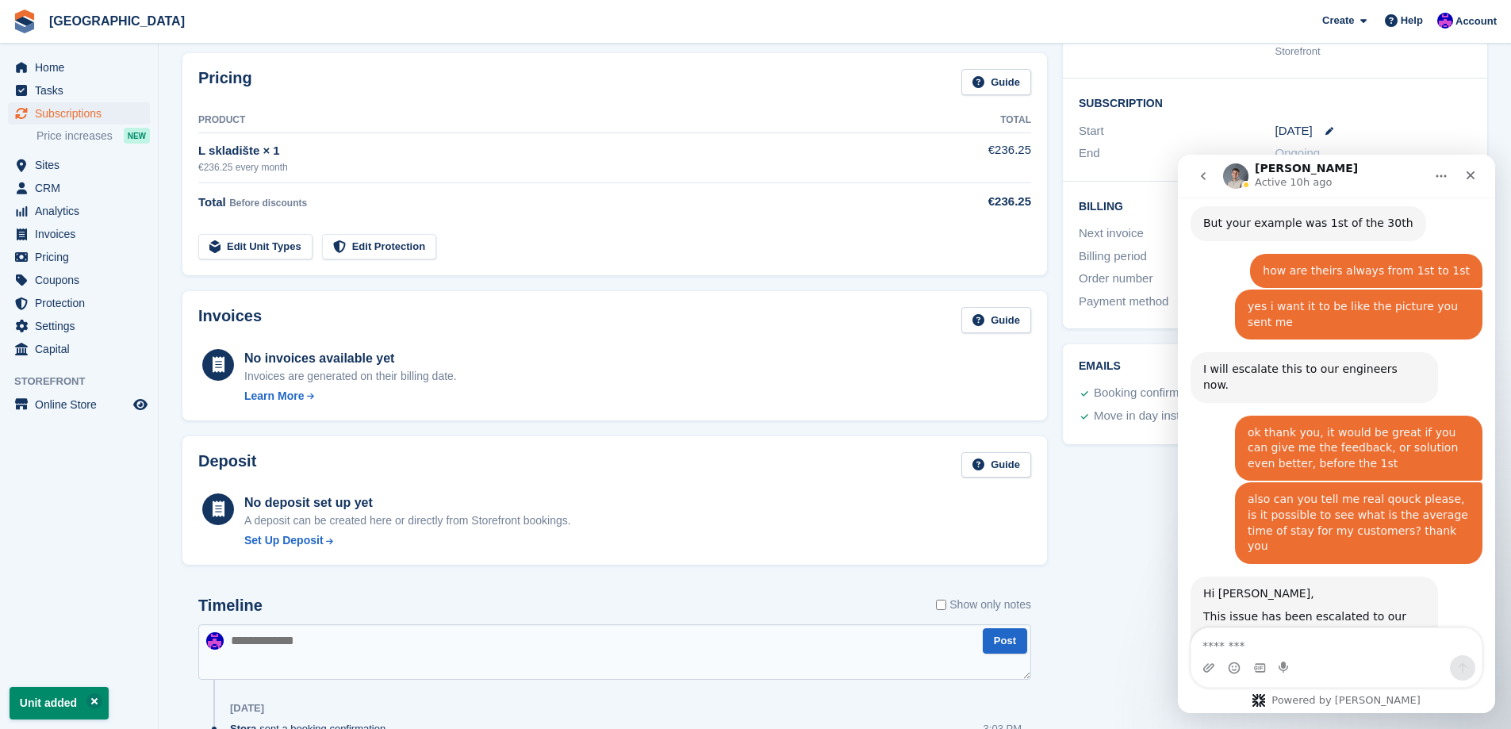
scroll to position [0, 0]
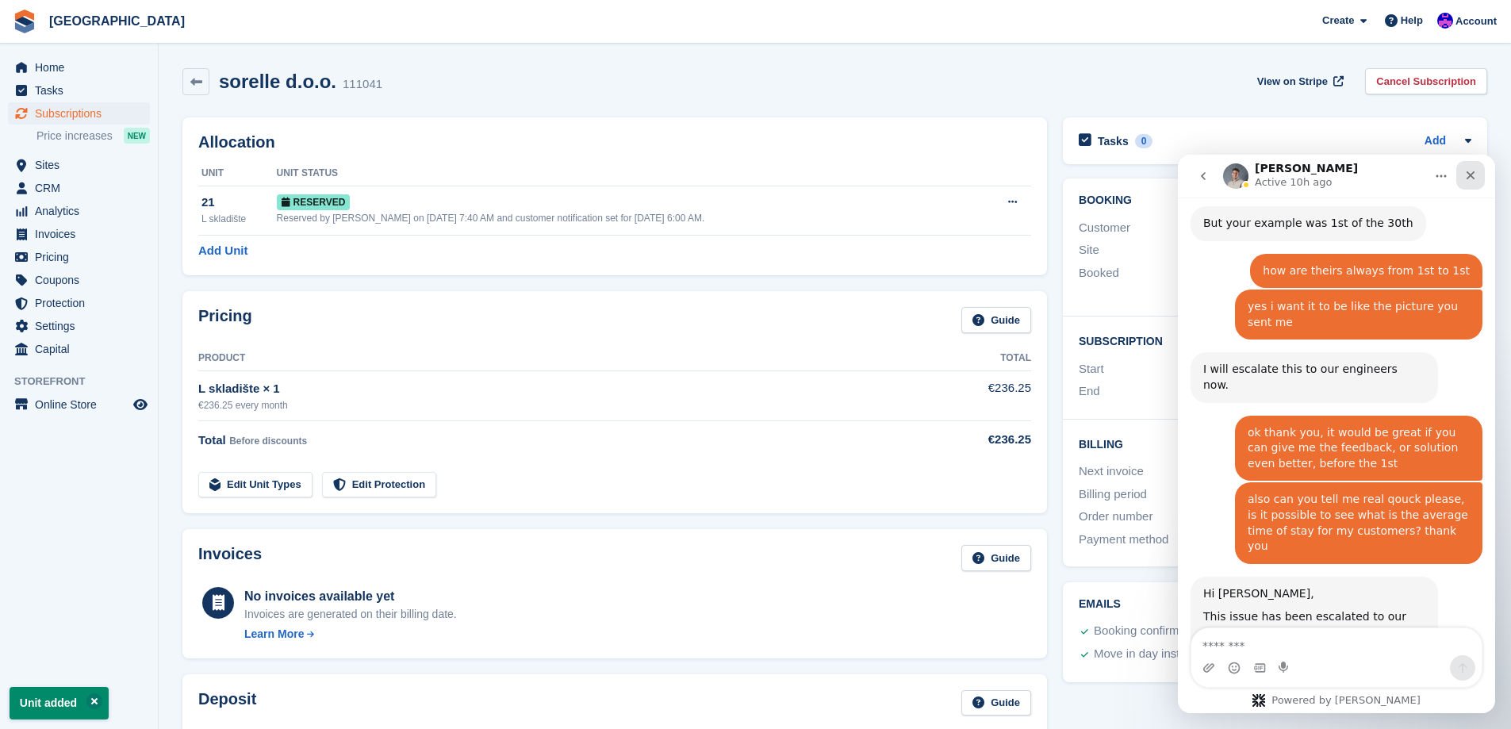
click at [1476, 166] on div "Close" at bounding box center [1471, 175] width 29 height 29
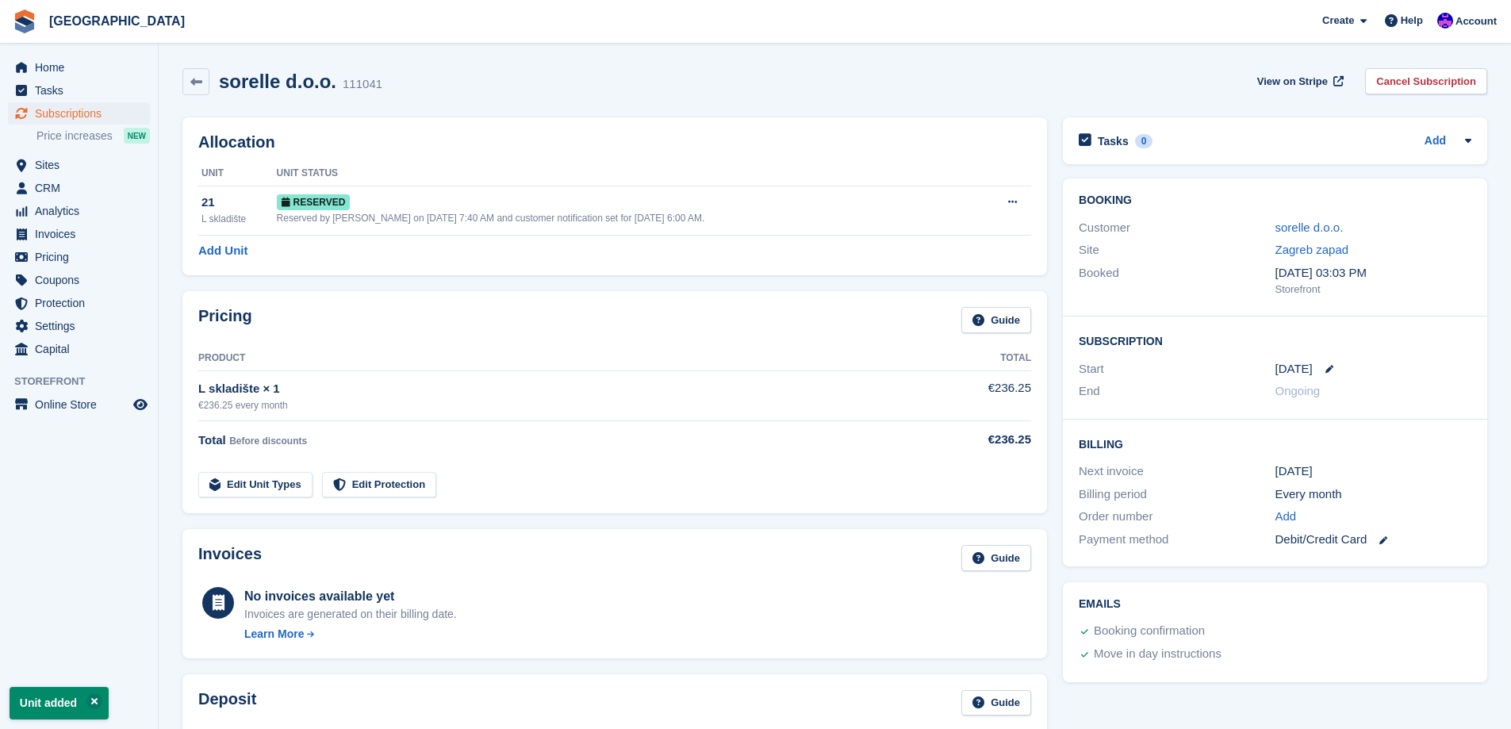
scroll to position [1661, 0]
click at [1326, 372] on icon at bounding box center [1330, 369] width 8 height 8
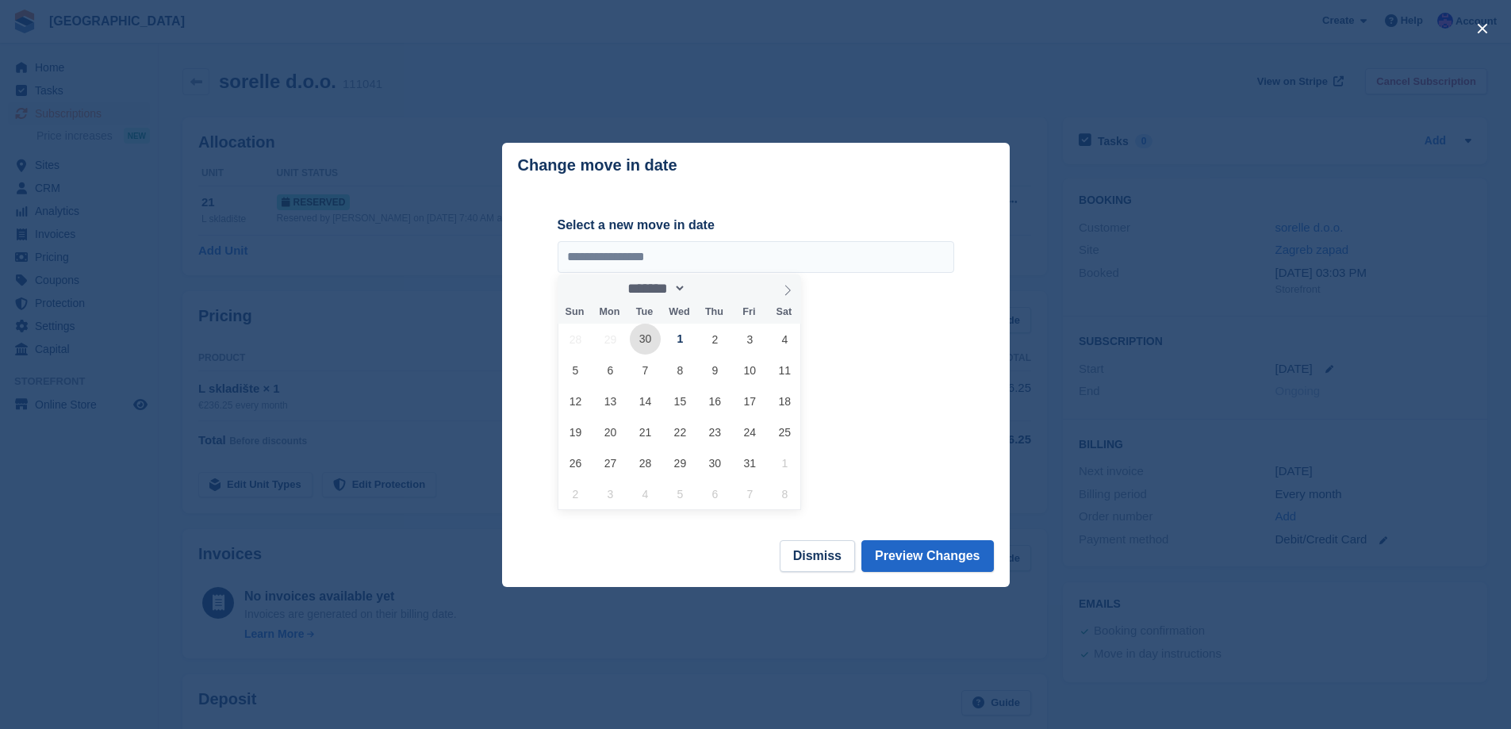
click at [651, 340] on span "30" at bounding box center [645, 339] width 31 height 31
click at [492, 37] on div at bounding box center [755, 364] width 1511 height 729
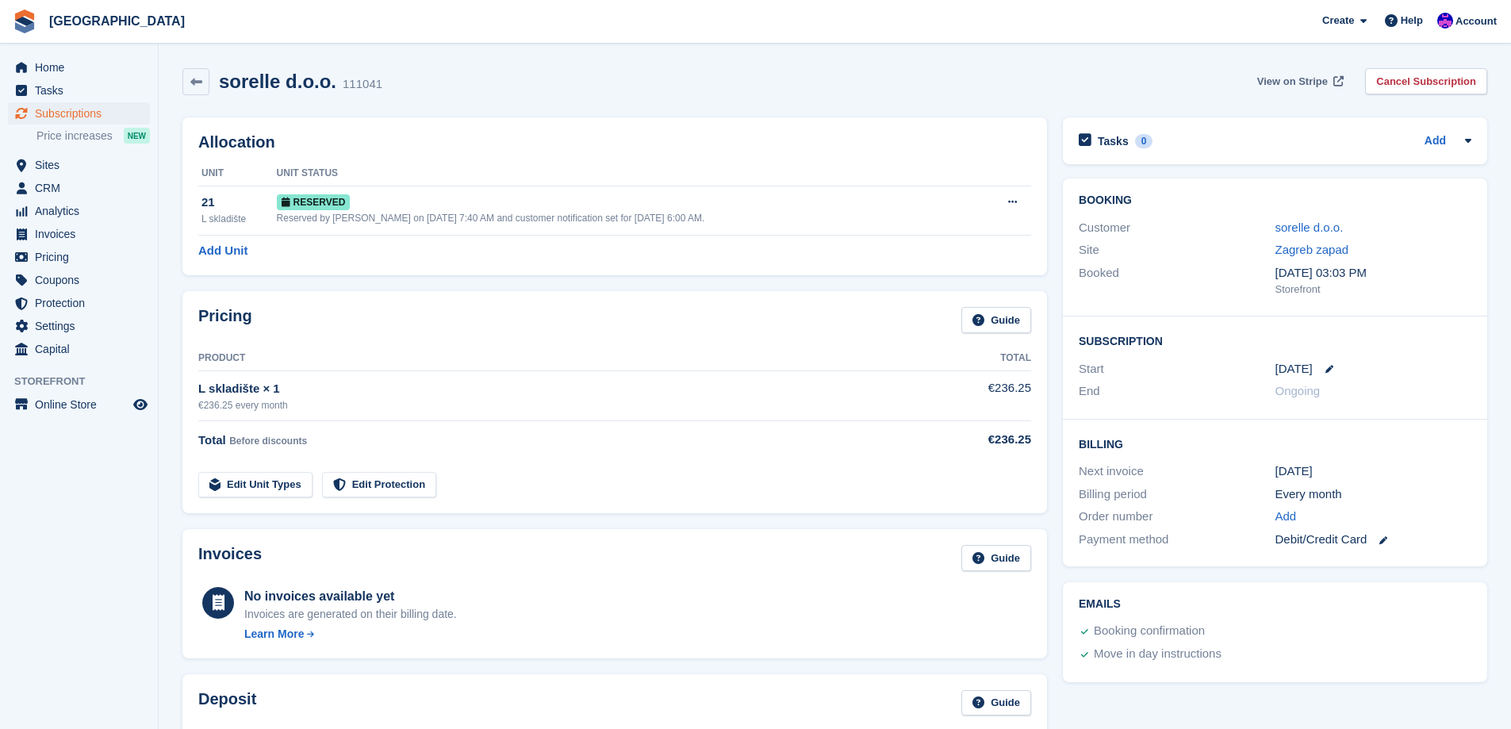
click at [1319, 88] on span "View on Stripe" at bounding box center [1293, 82] width 71 height 16
click at [90, 113] on span "Subscriptions" at bounding box center [82, 113] width 95 height 22
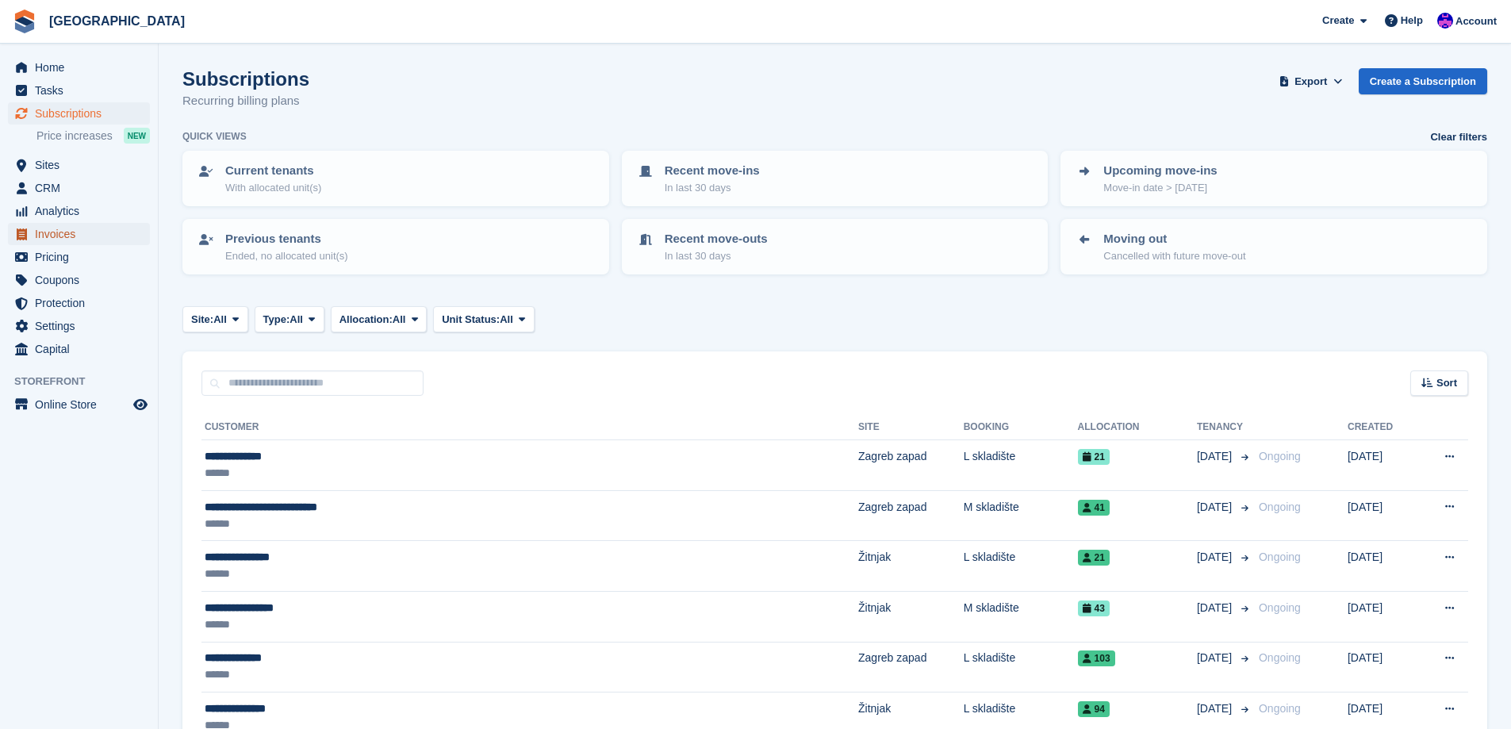
click at [75, 237] on span "Invoices" at bounding box center [82, 234] width 95 height 22
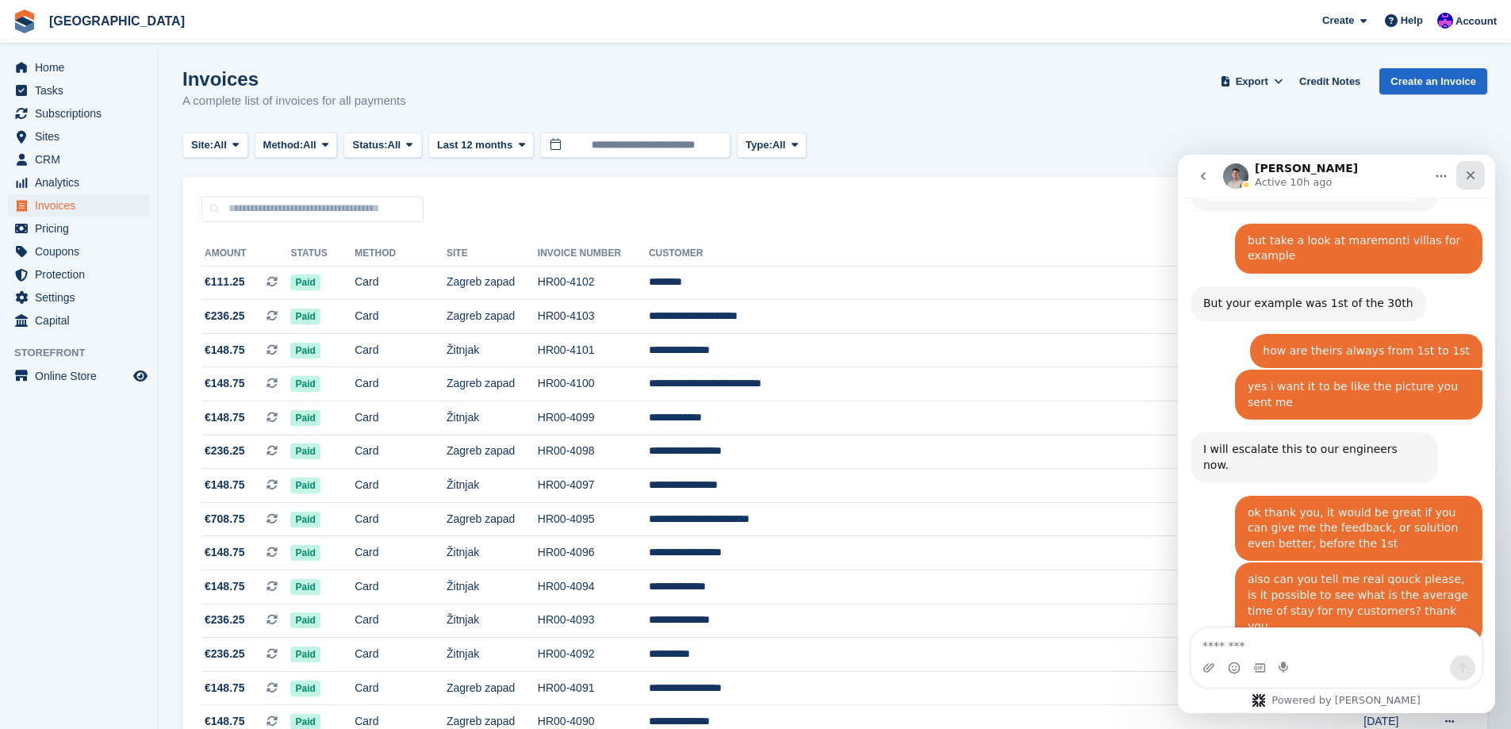
scroll to position [1661, 0]
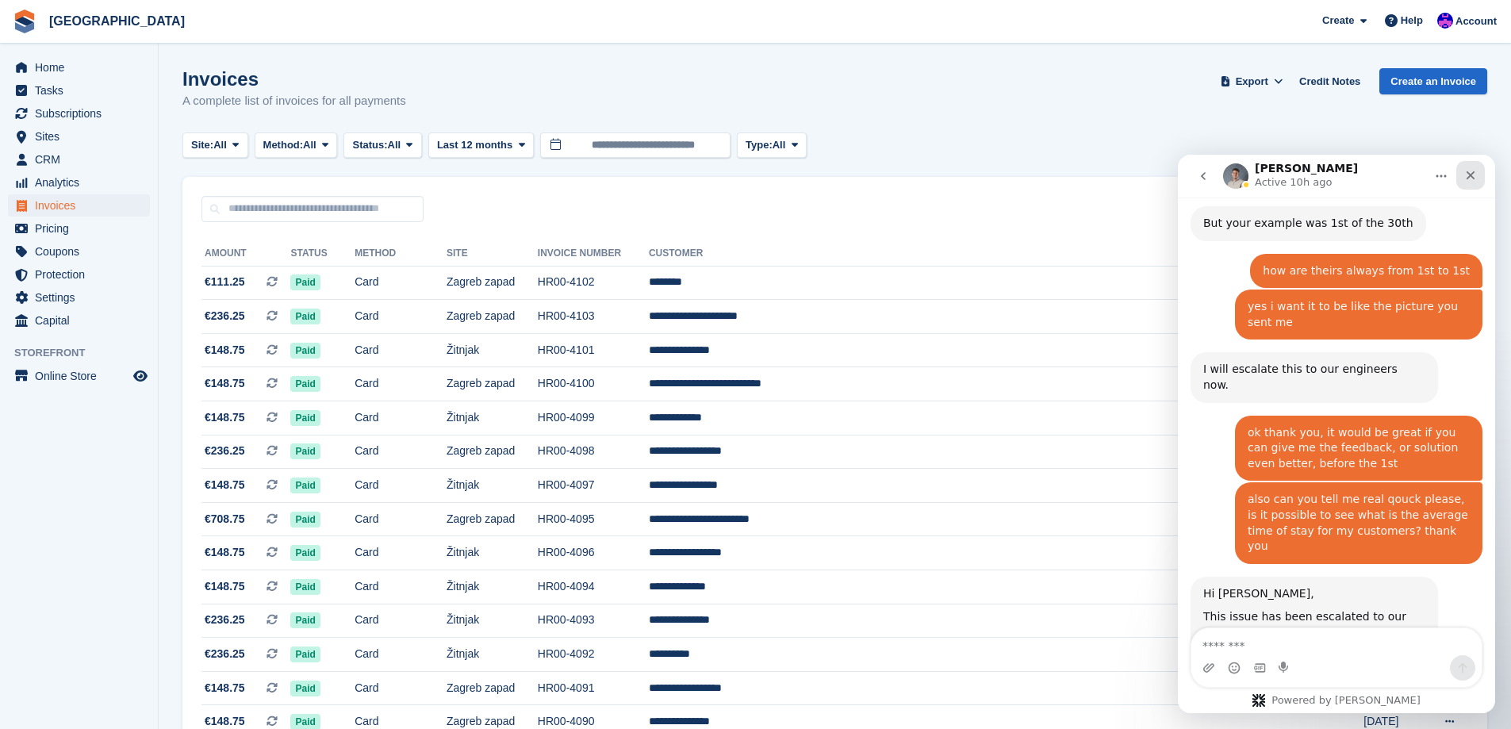
click at [1471, 171] on icon "Close" at bounding box center [1471, 175] width 13 height 13
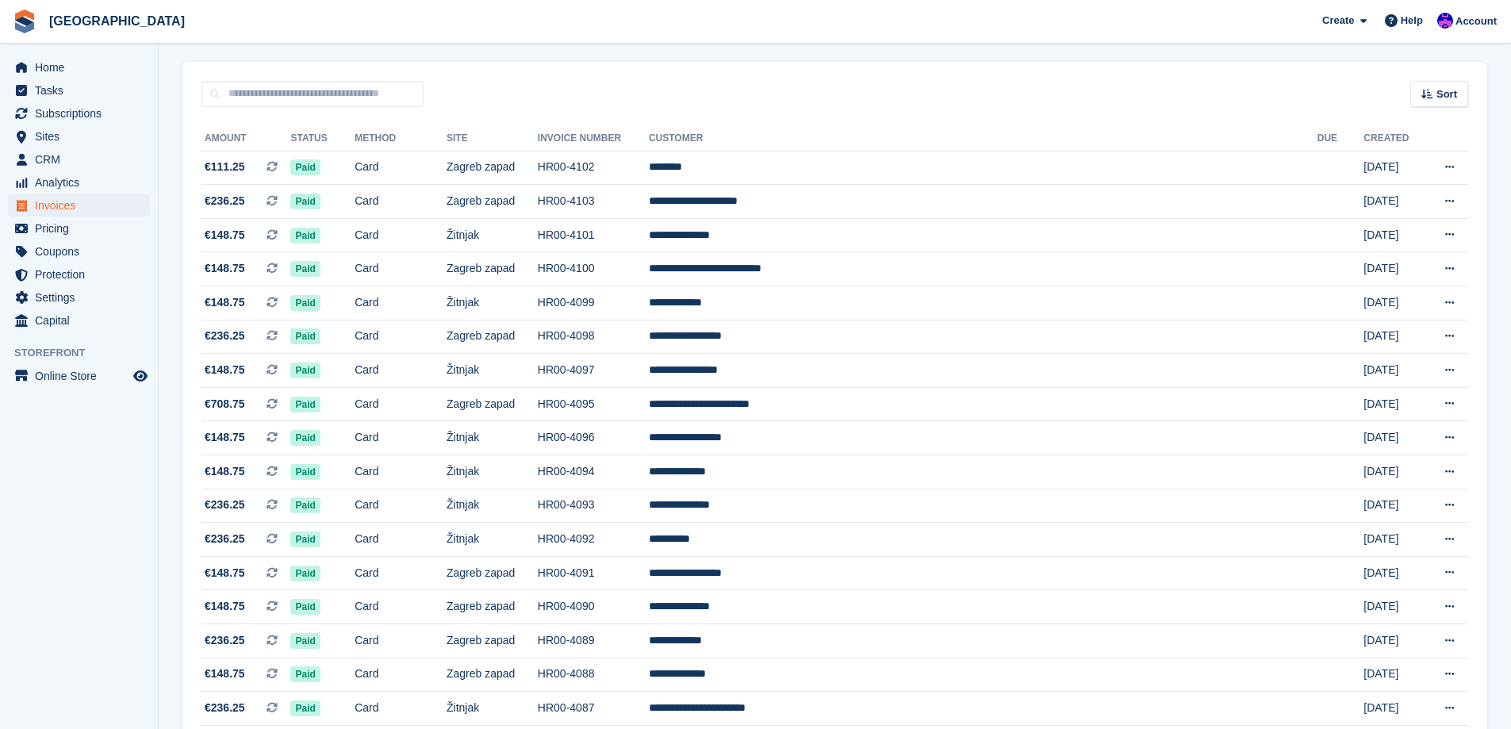
scroll to position [0, 0]
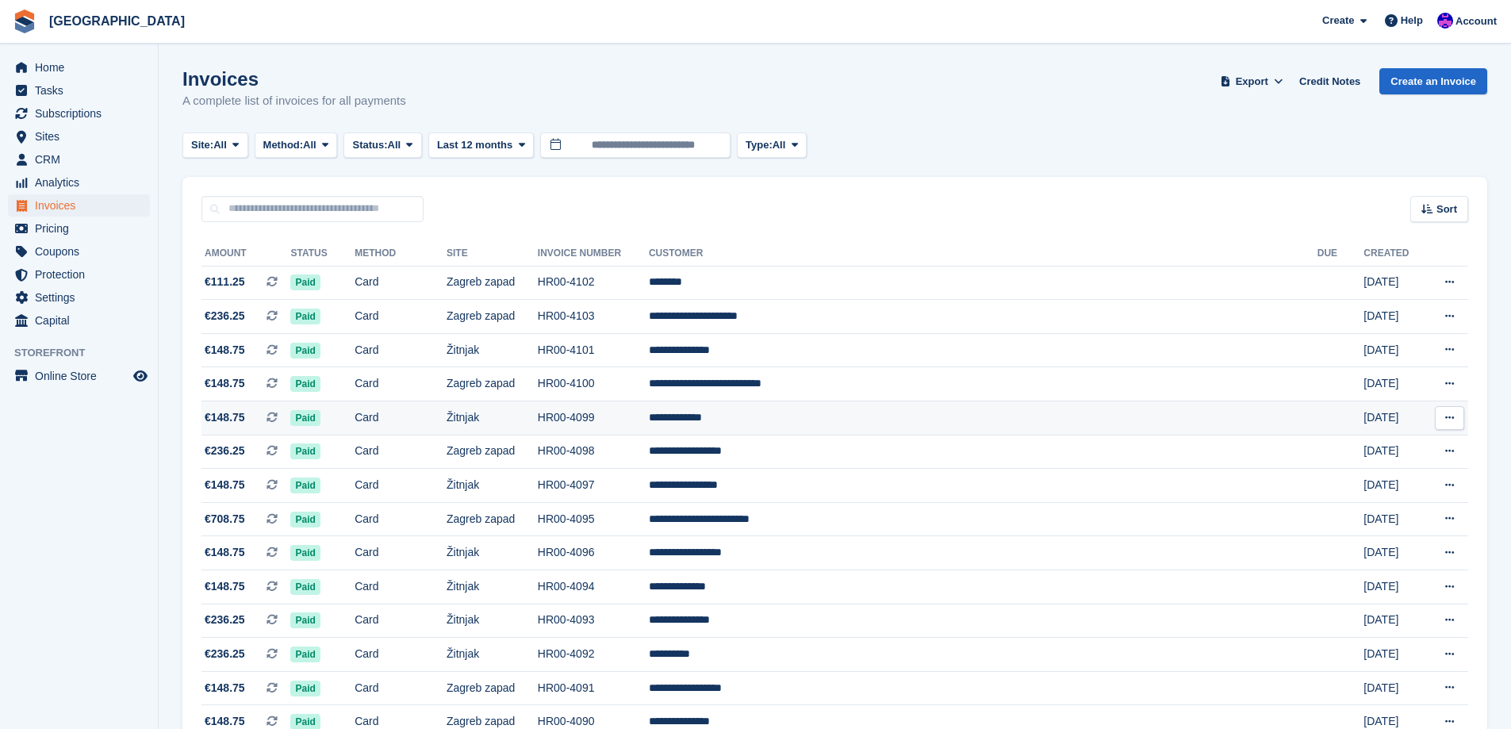
click at [1147, 428] on td "**********" at bounding box center [983, 418] width 669 height 34
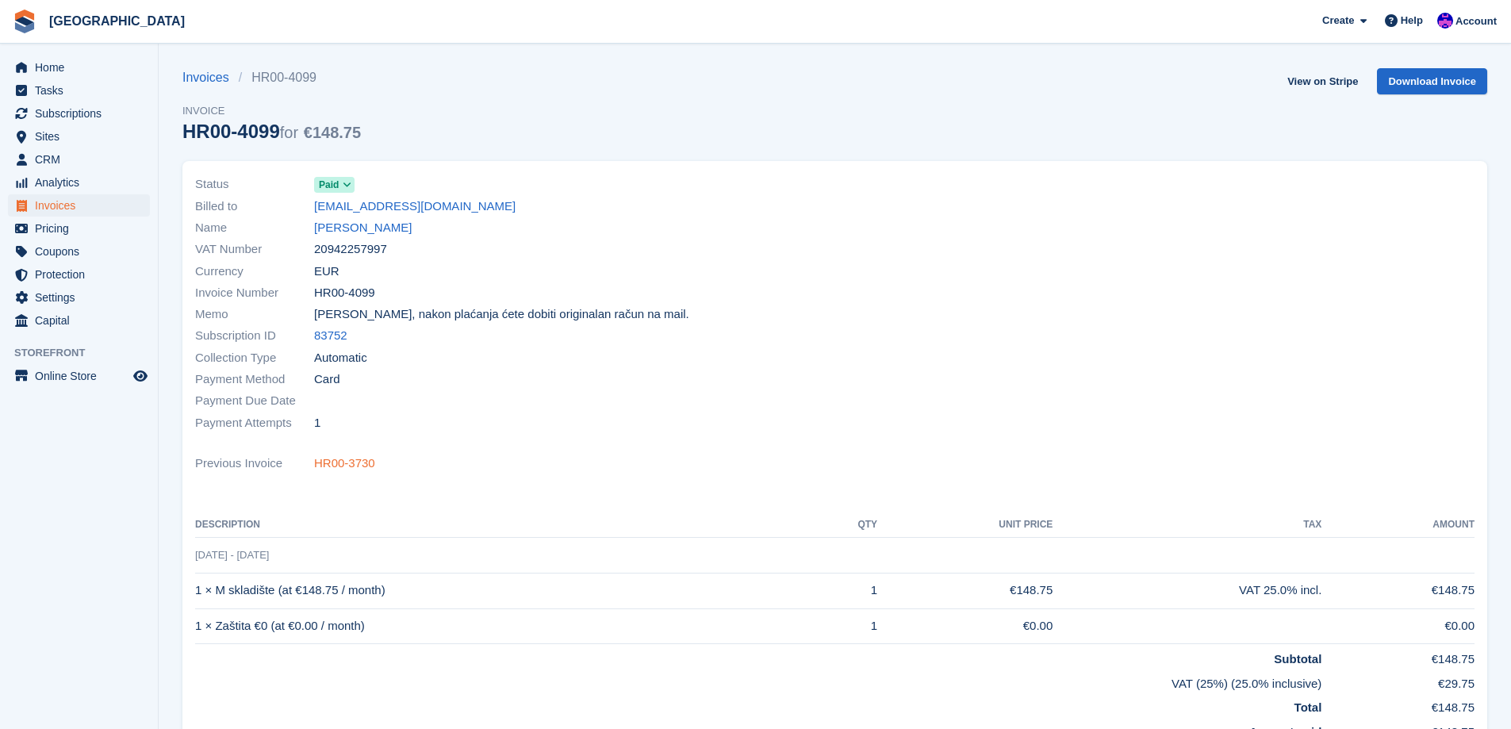
click at [336, 459] on link "HR00-3730" at bounding box center [344, 464] width 61 height 18
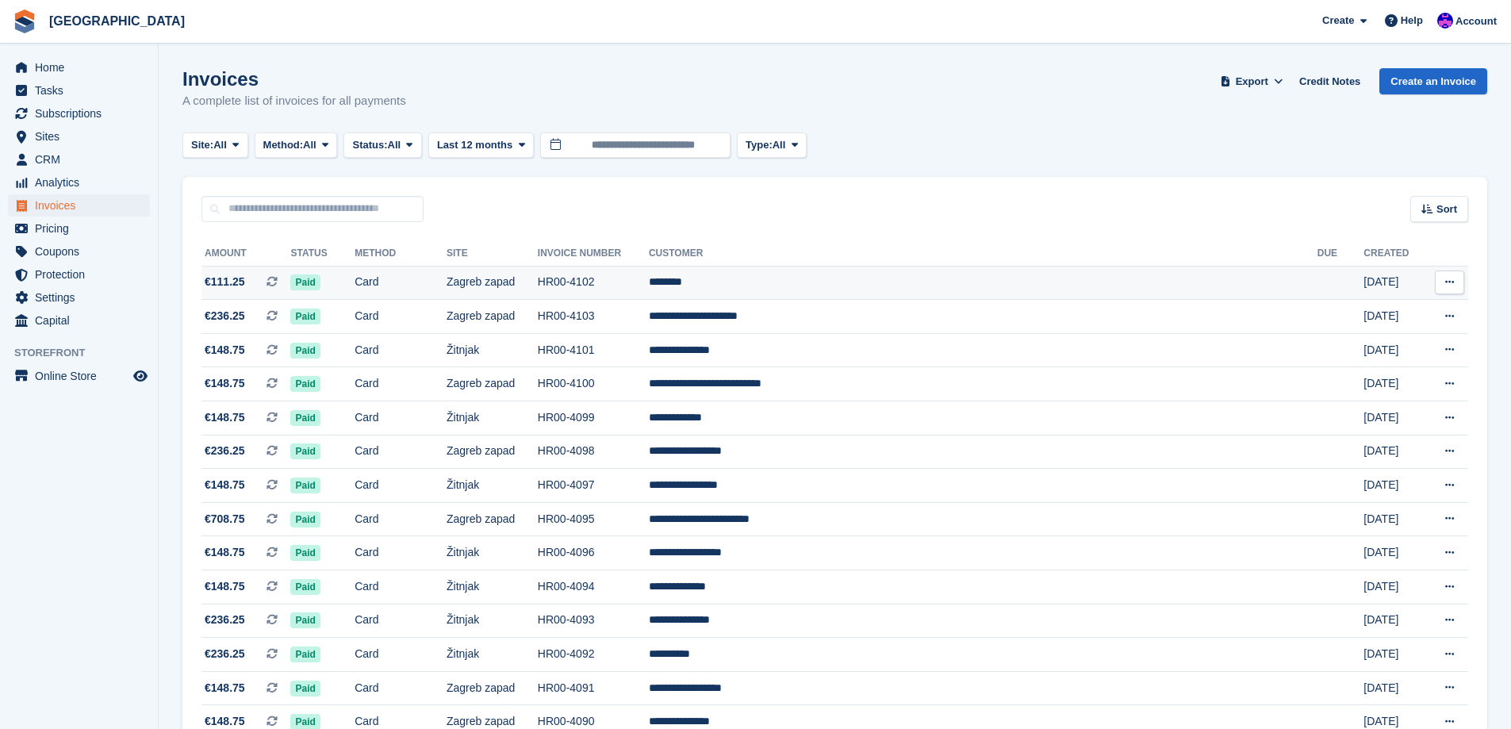
click at [815, 281] on td "********" at bounding box center [983, 283] width 669 height 34
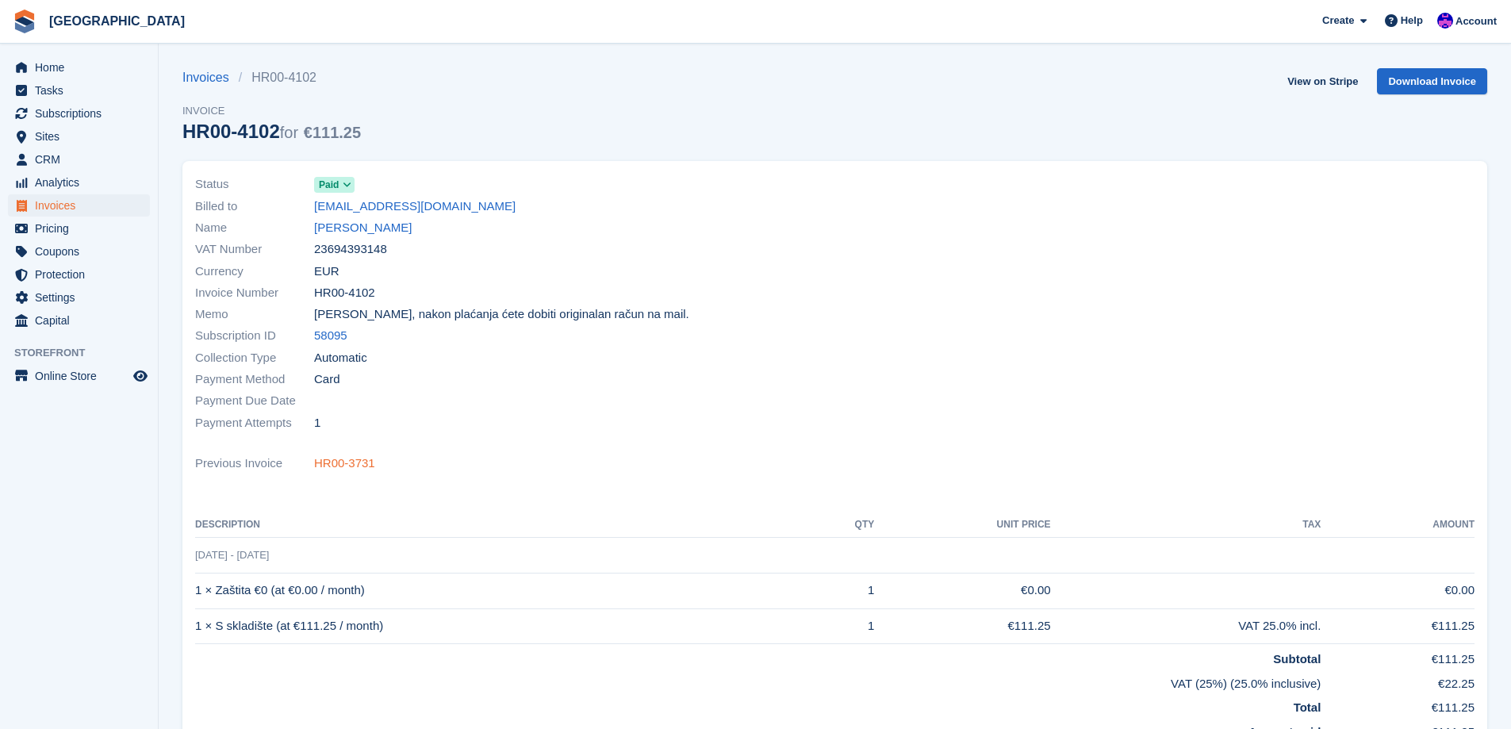
click at [330, 463] on link "HR00-3731" at bounding box center [344, 464] width 61 height 18
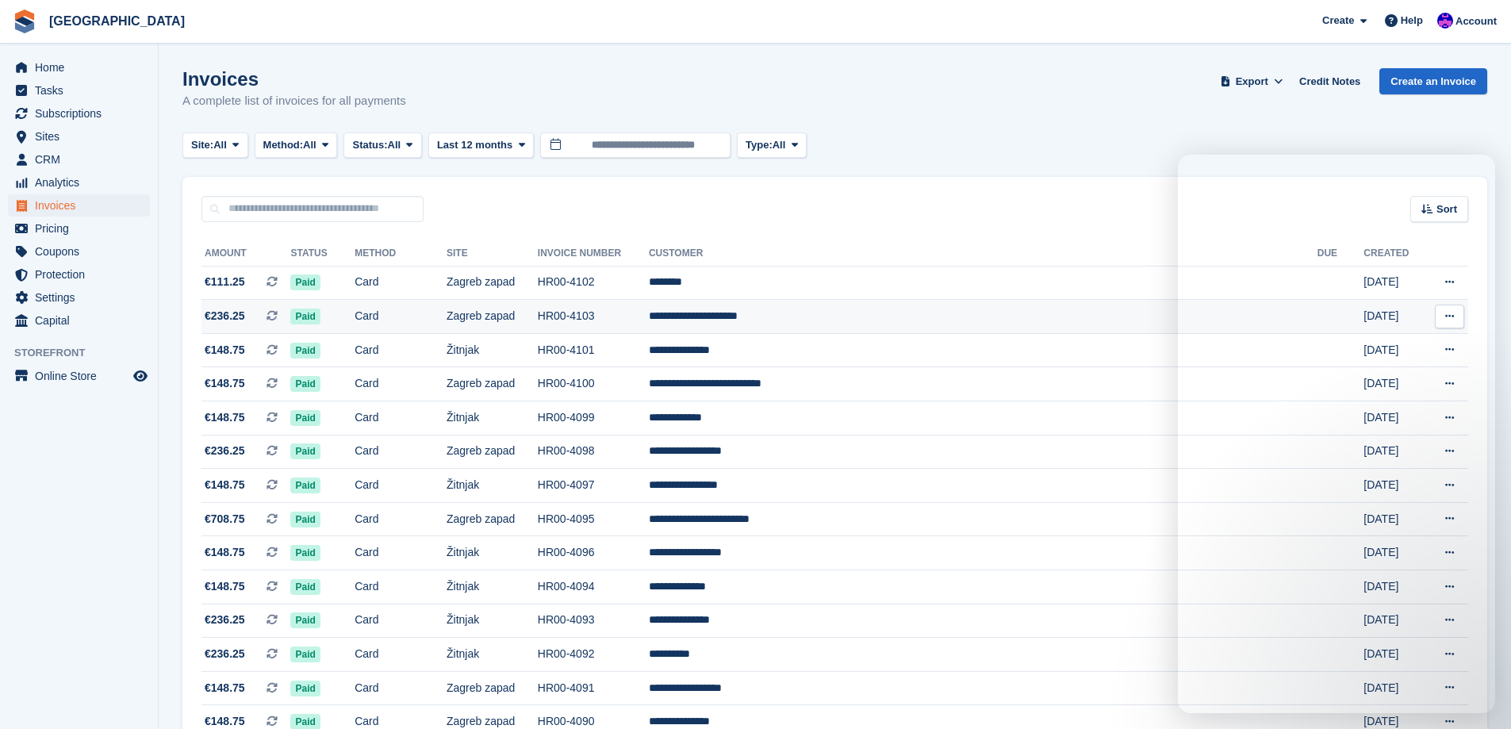
click at [649, 312] on td "HR00-4103" at bounding box center [593, 317] width 111 height 34
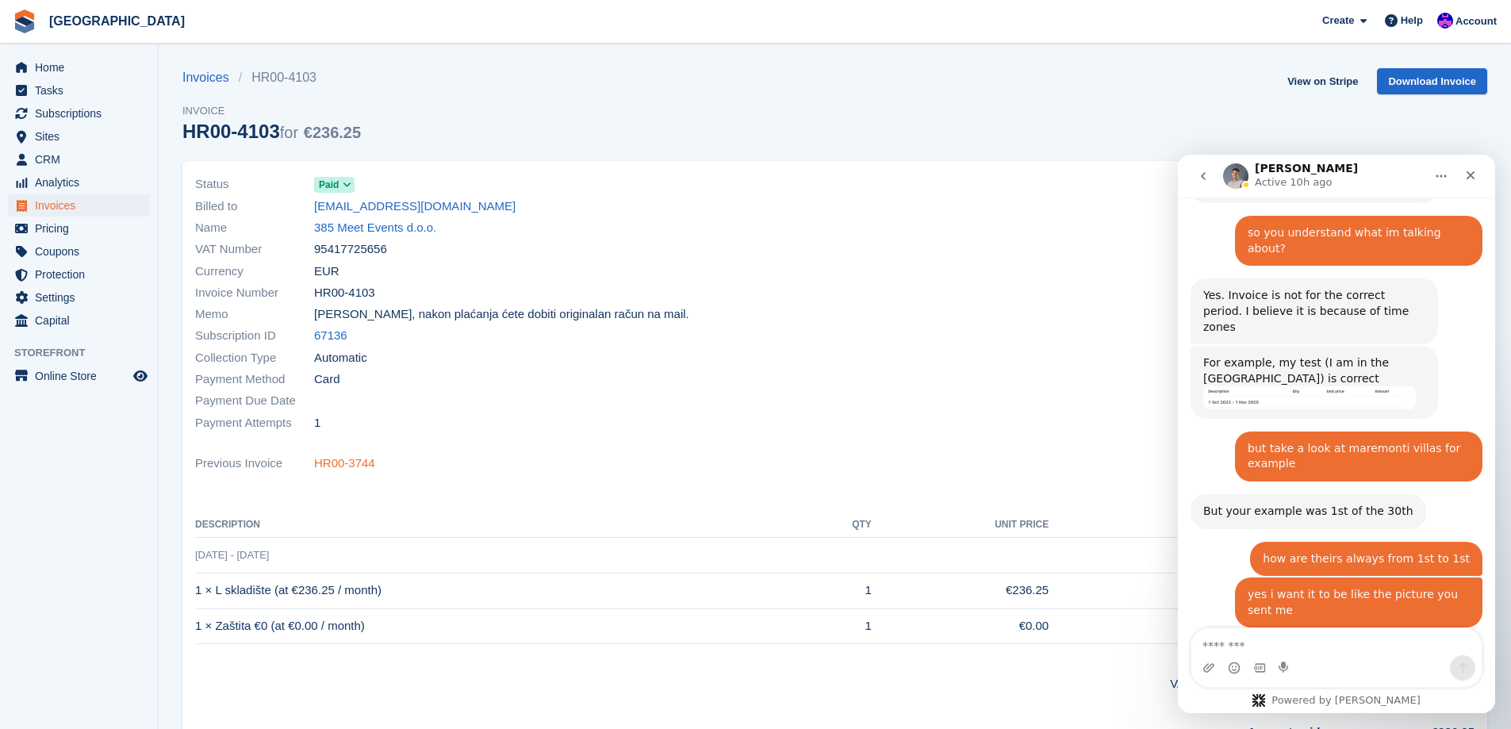
scroll to position [1584, 0]
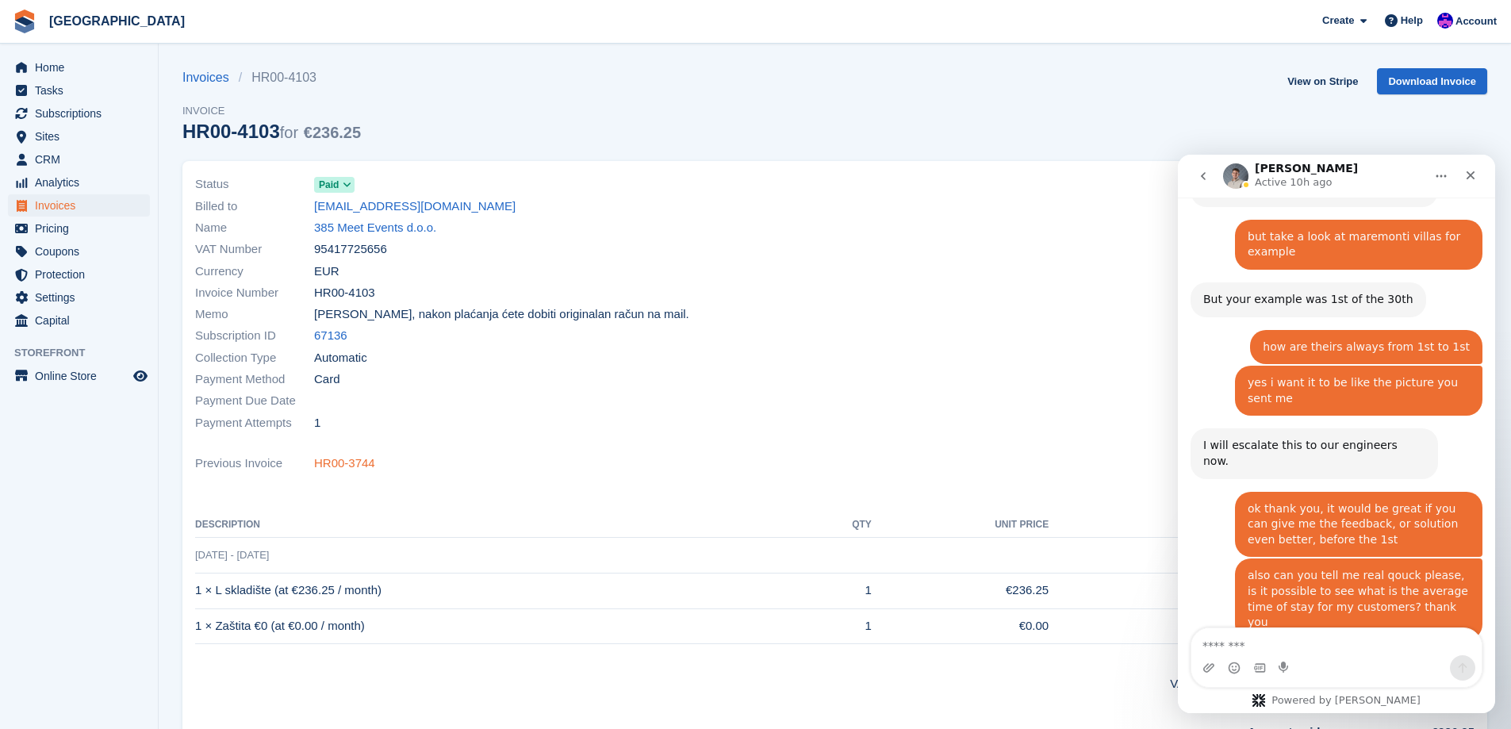
click at [336, 466] on link "HR00-3744" at bounding box center [344, 464] width 61 height 18
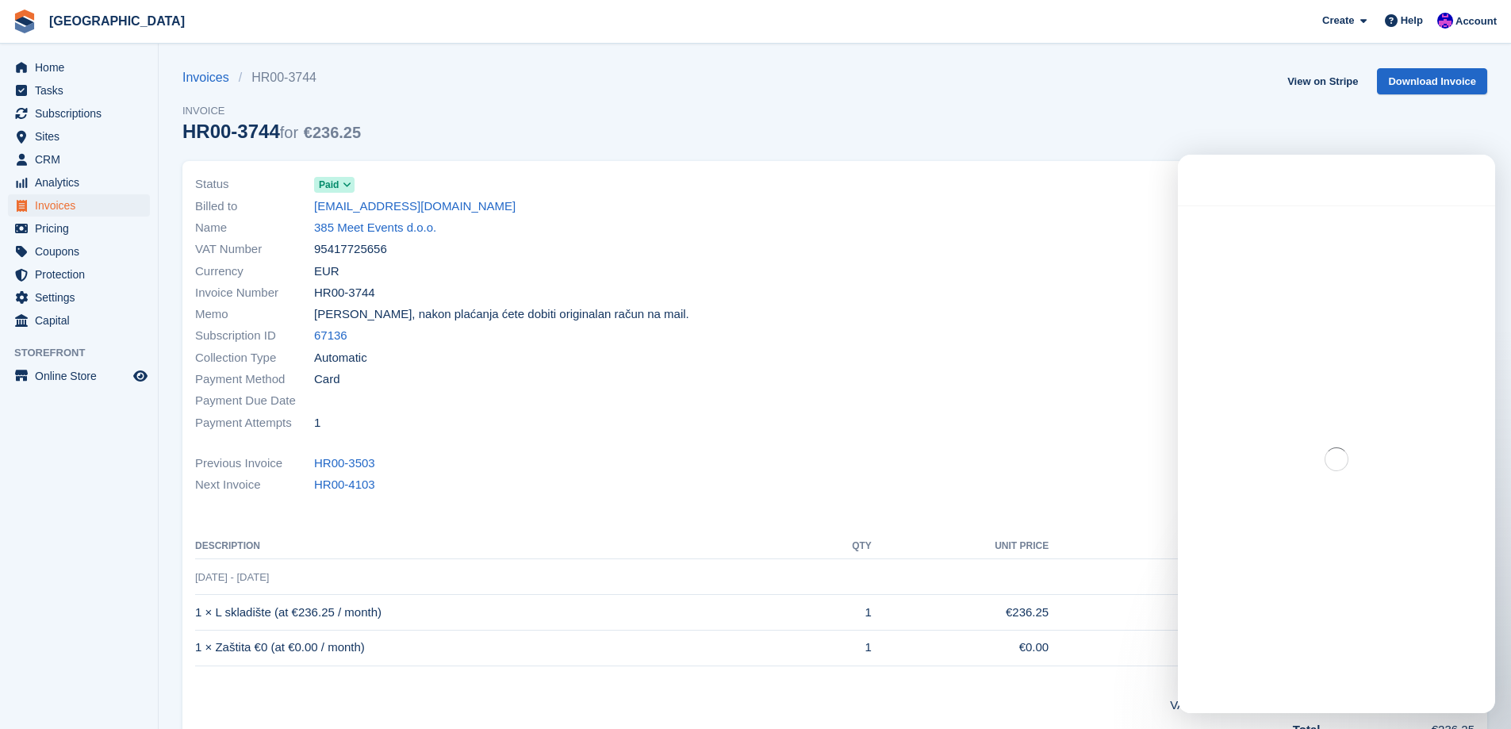
click at [336, 466] on link "HR00-3503" at bounding box center [344, 464] width 61 height 18
click at [336, 466] on link "HR00-2988" at bounding box center [344, 464] width 61 height 18
click at [336, 466] on link "HR00-2771" at bounding box center [344, 464] width 61 height 18
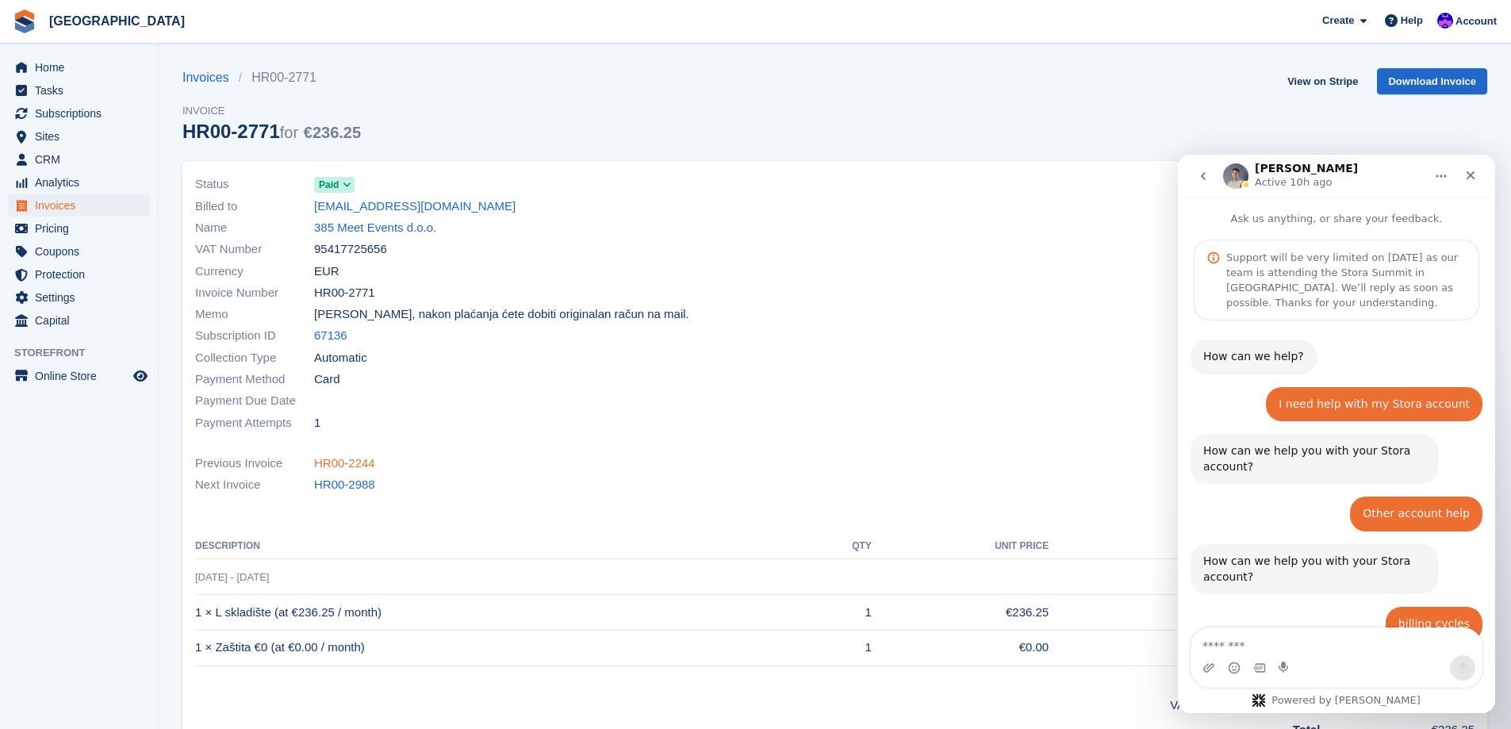
click at [336, 466] on link "HR00-2244" at bounding box center [344, 464] width 61 height 18
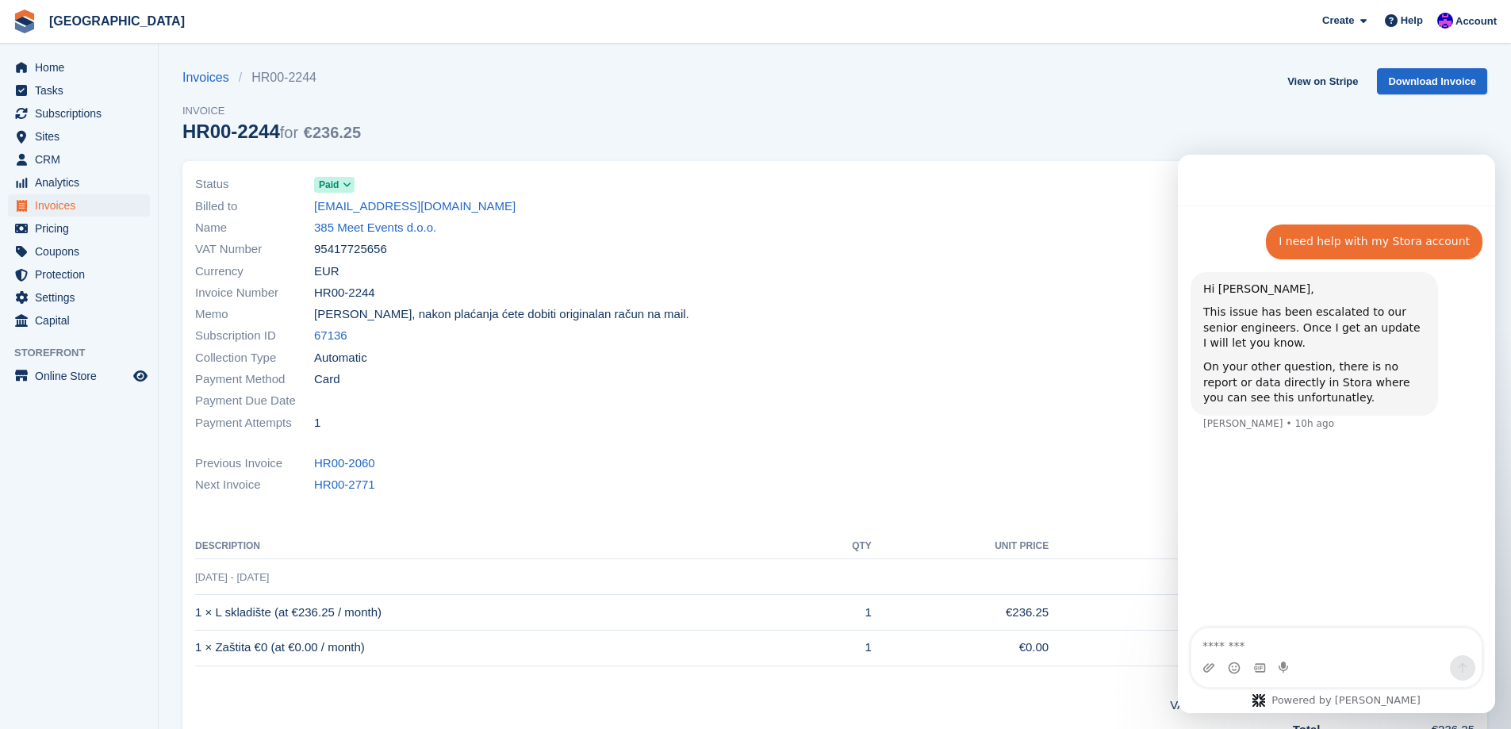
click at [336, 466] on link "HR00-2060" at bounding box center [344, 464] width 61 height 18
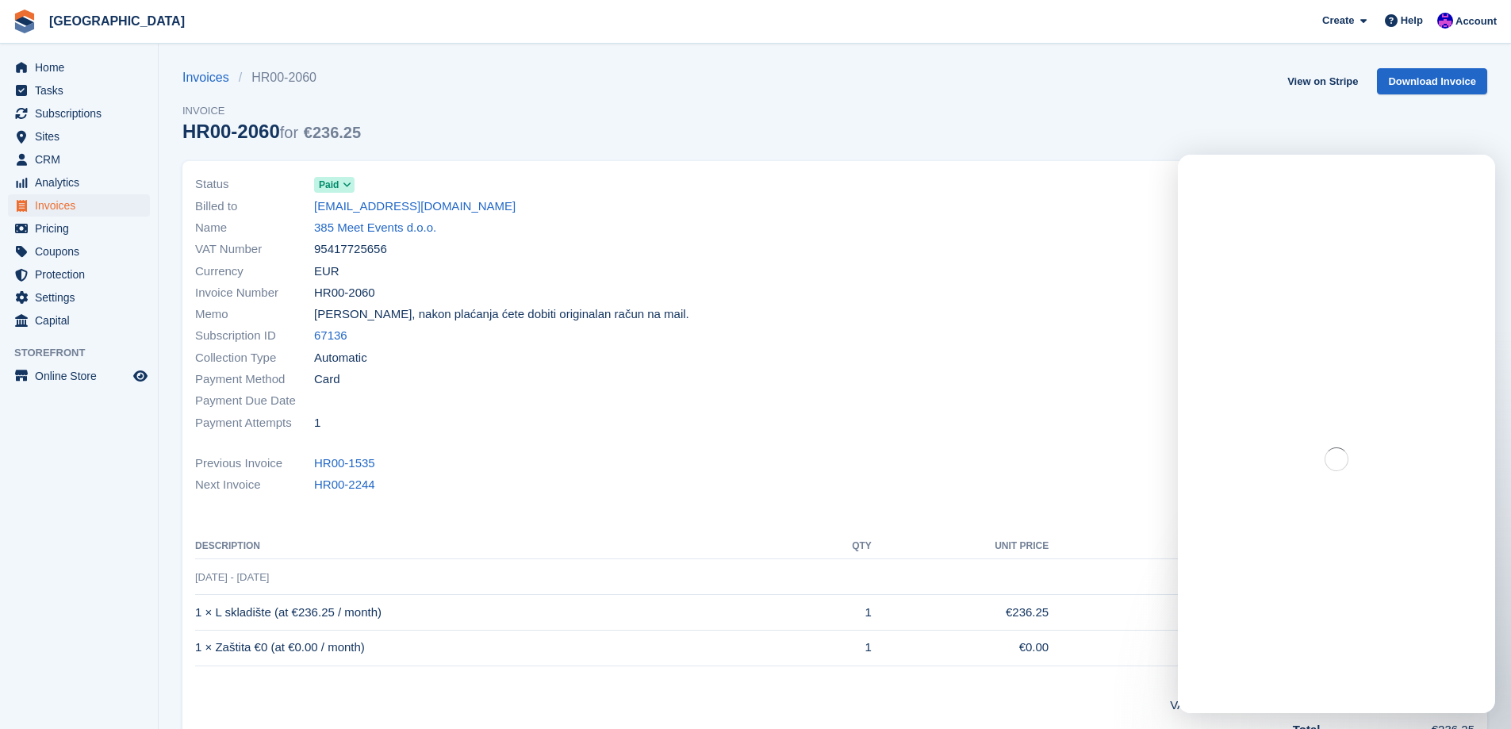
click at [336, 466] on link "HR00-1535" at bounding box center [344, 464] width 61 height 18
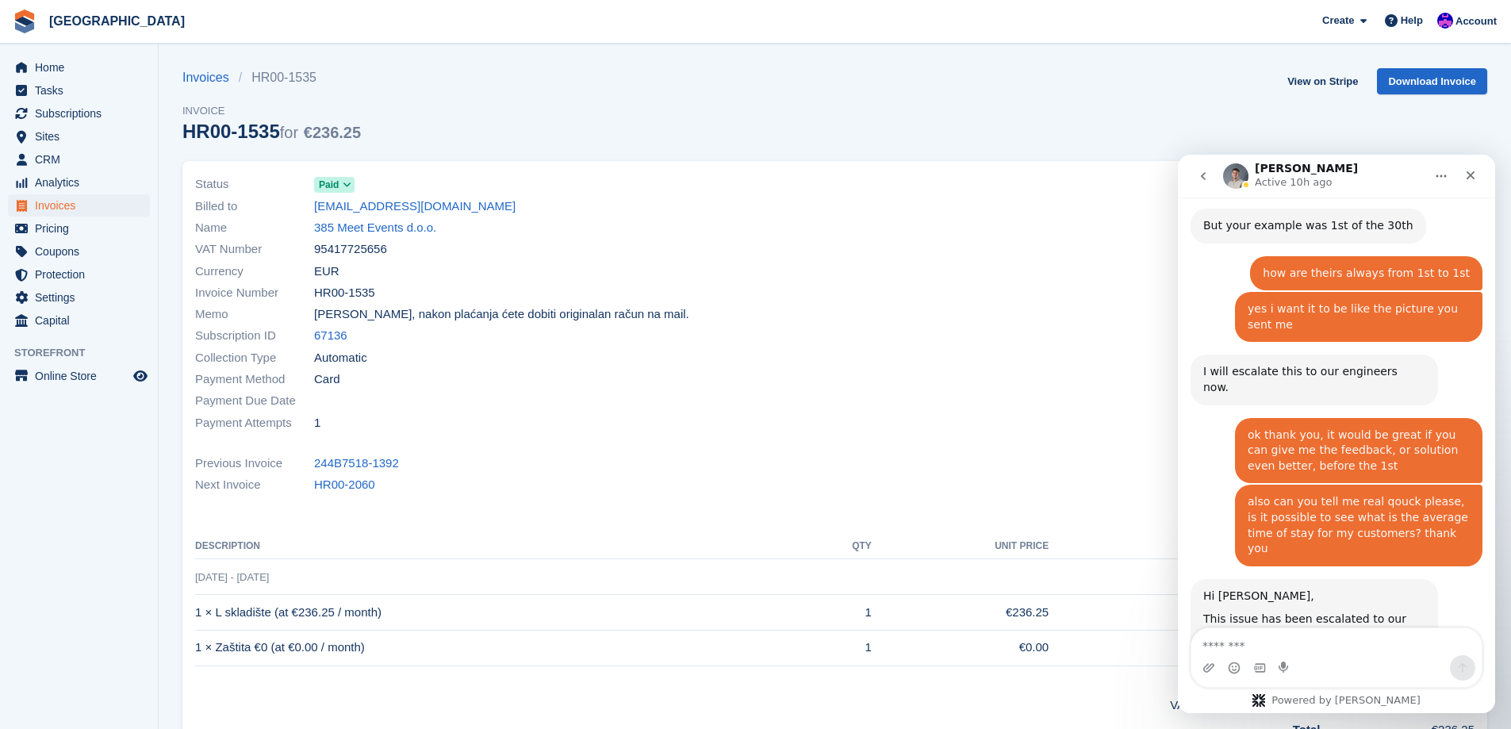
scroll to position [1661, 0]
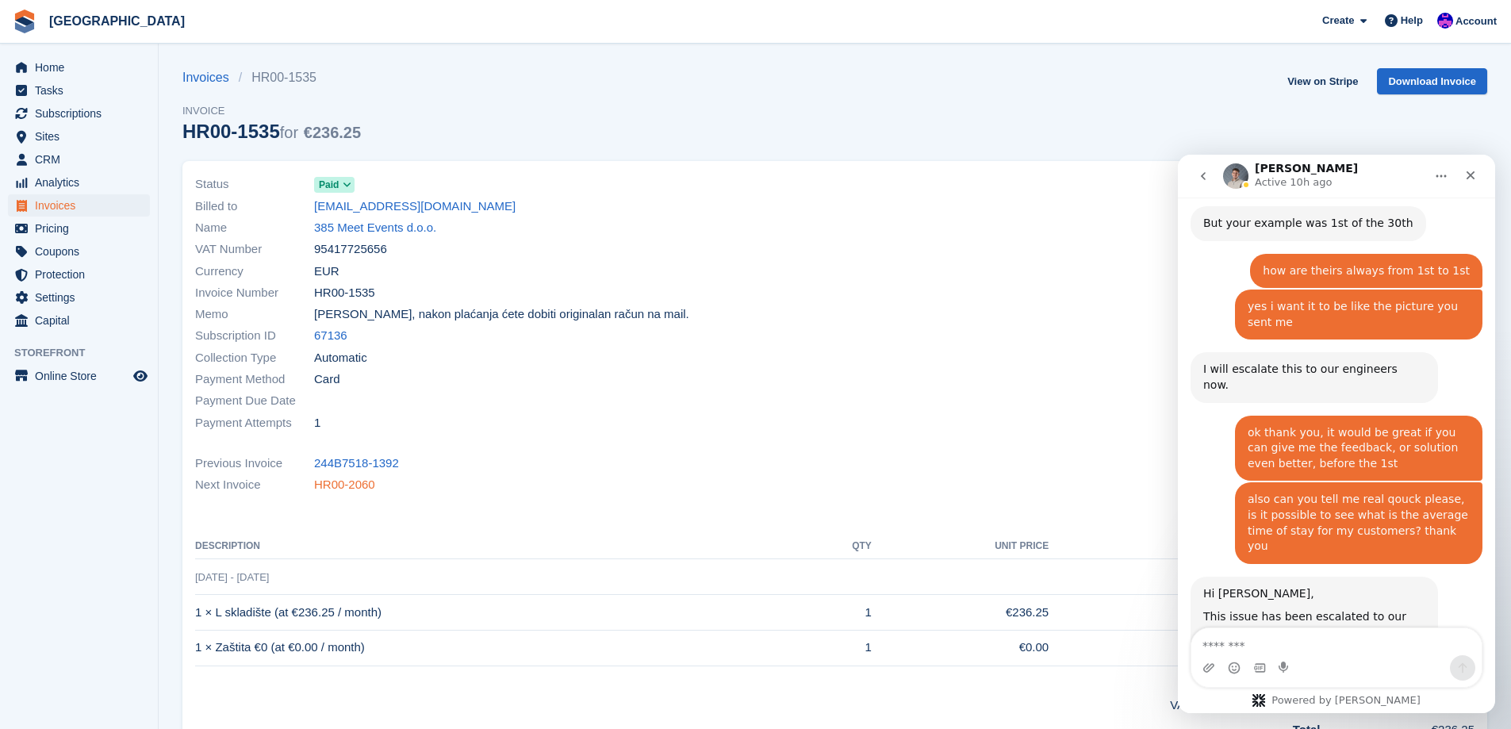
click at [356, 484] on link "HR00-2060" at bounding box center [344, 485] width 61 height 18
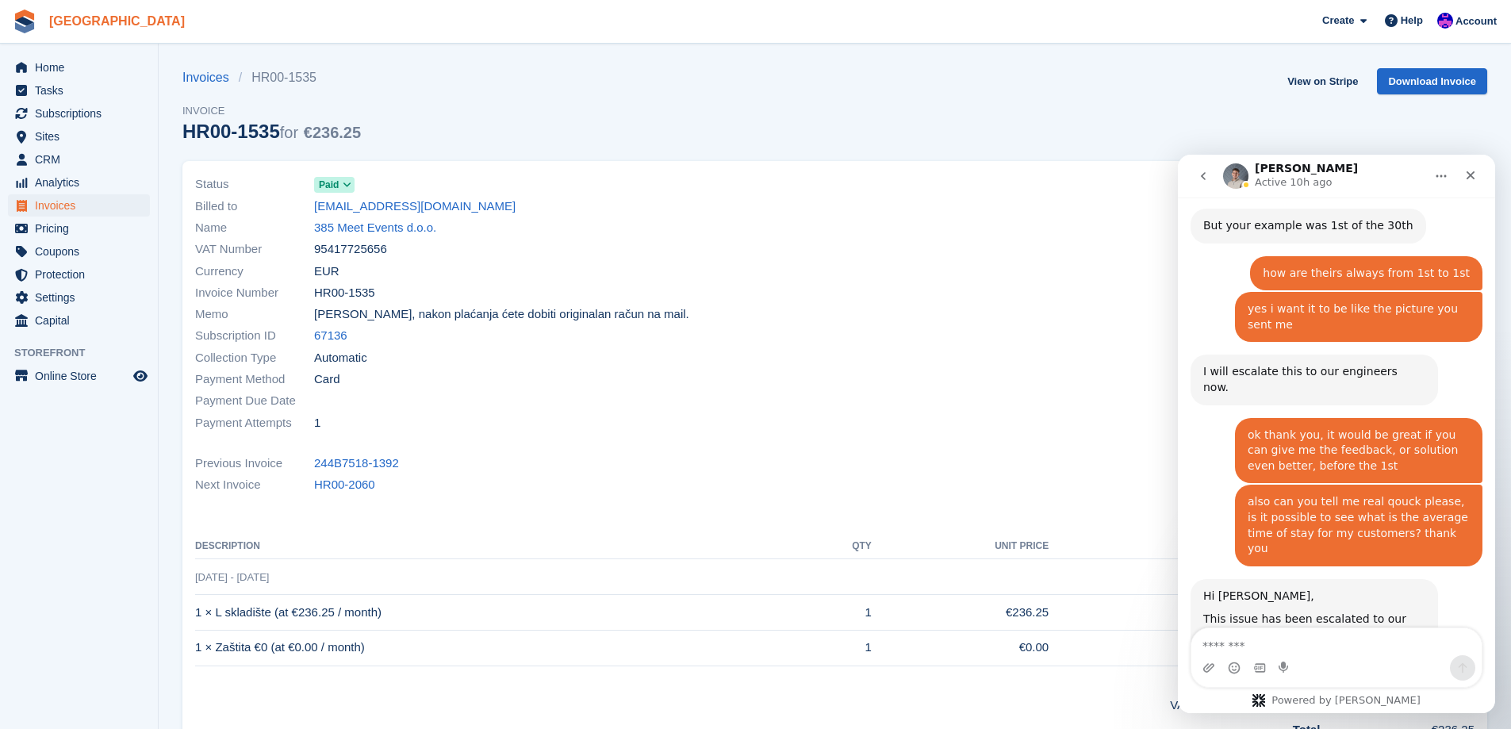
scroll to position [1661, 0]
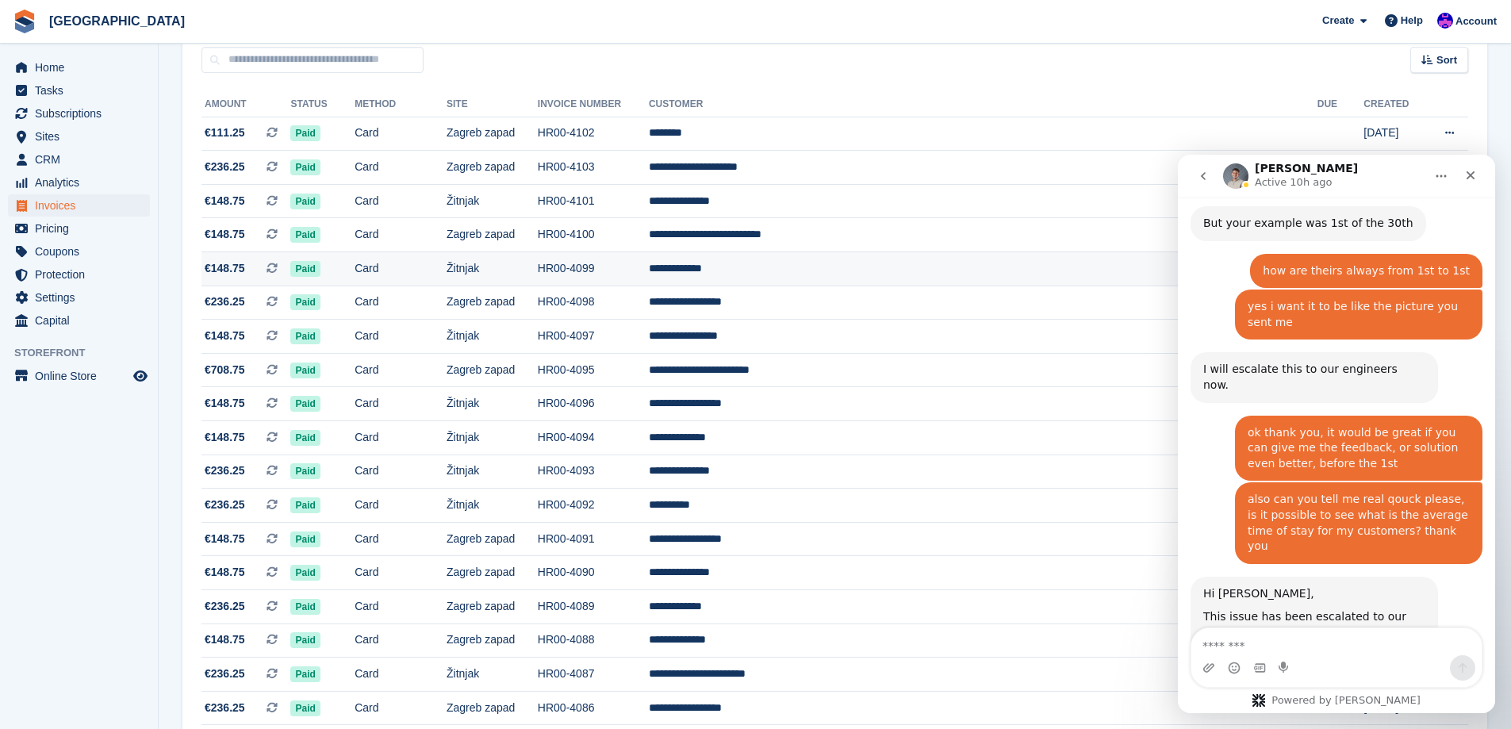
scroll to position [159, 0]
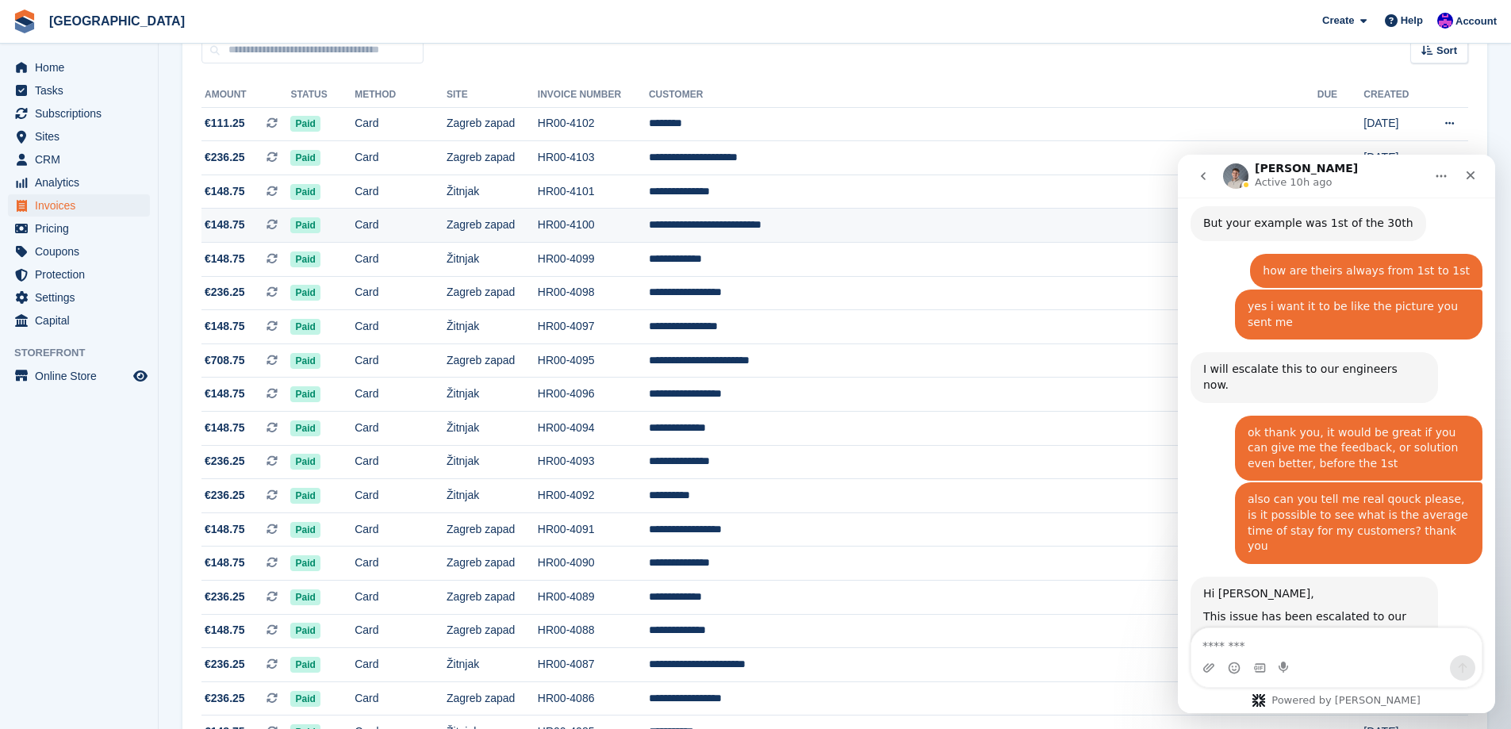
click at [839, 215] on td "**********" at bounding box center [983, 226] width 669 height 34
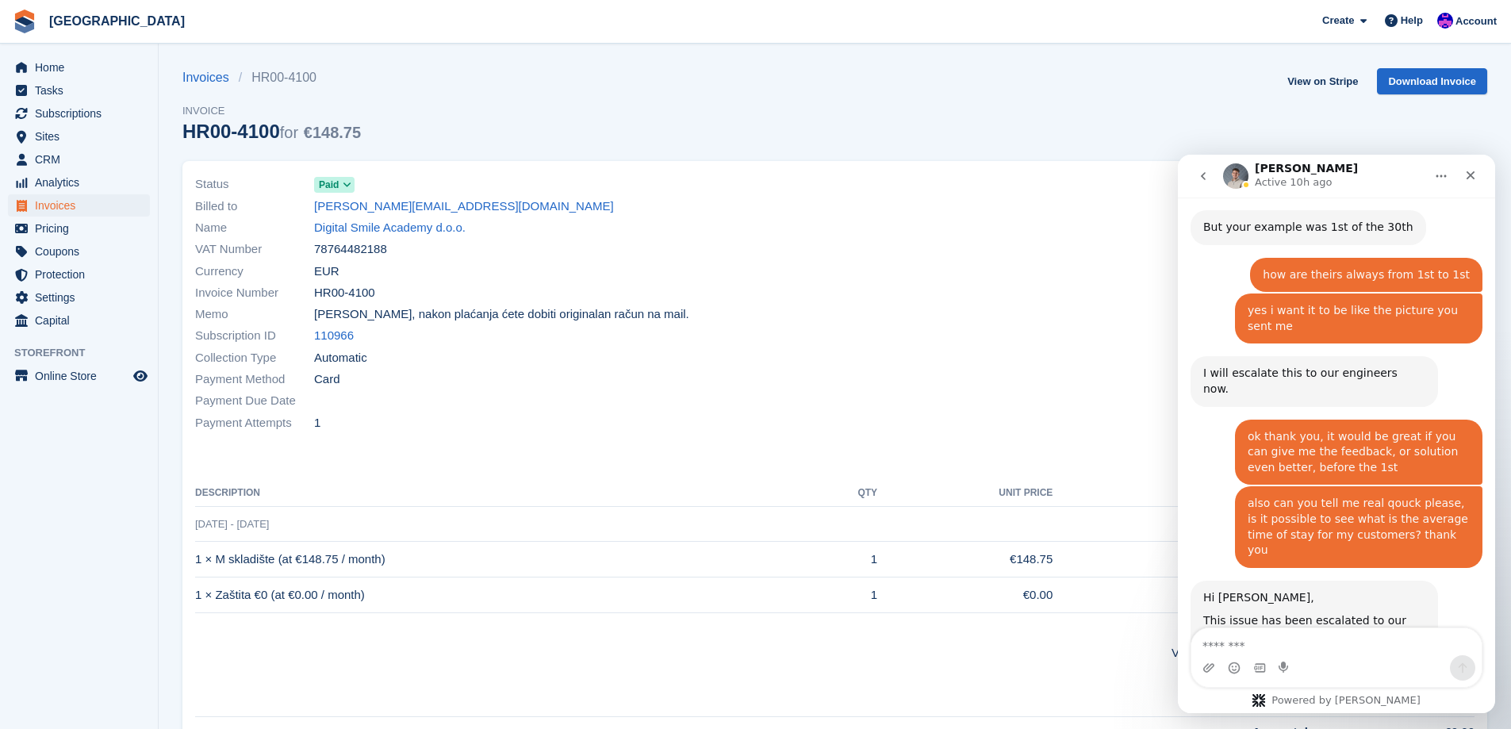
scroll to position [1661, 0]
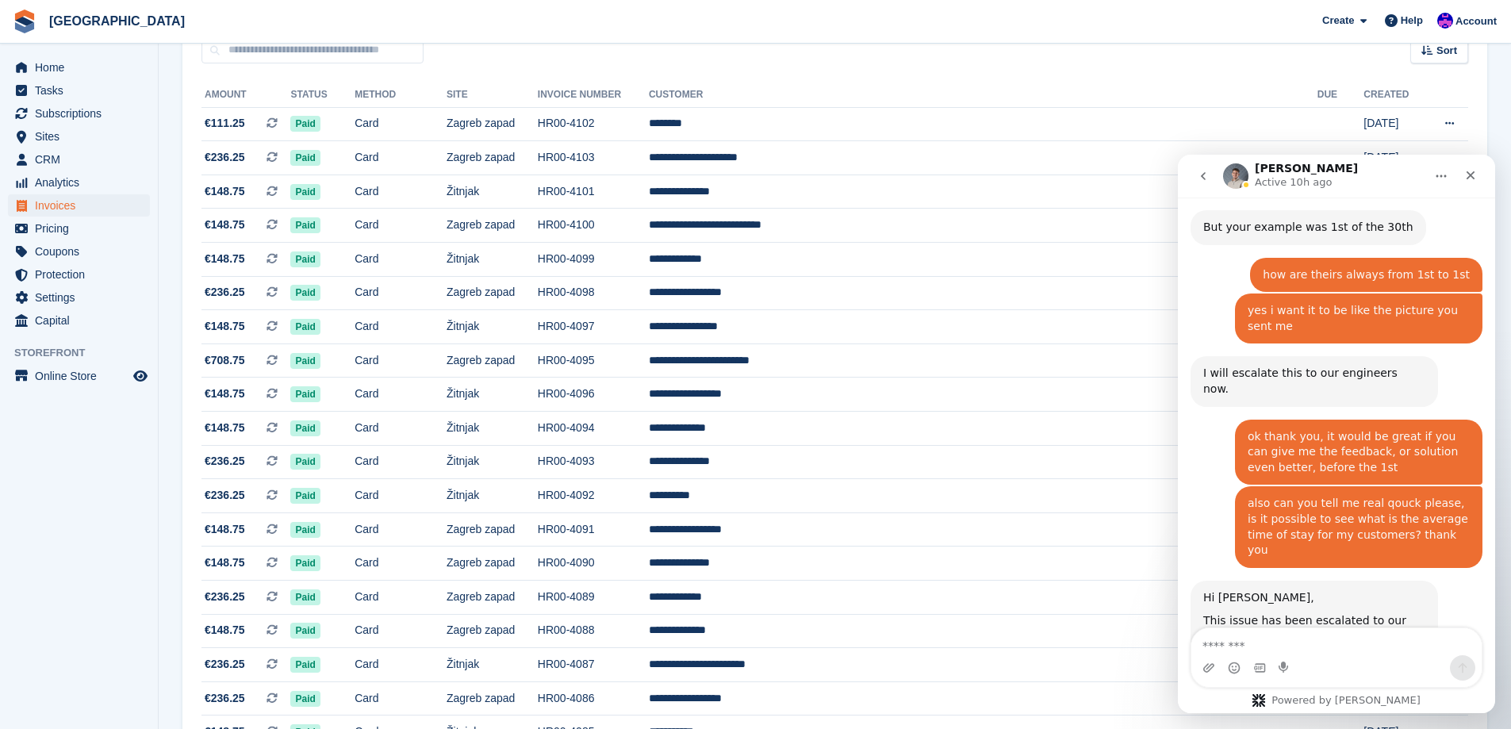
scroll to position [1661, 0]
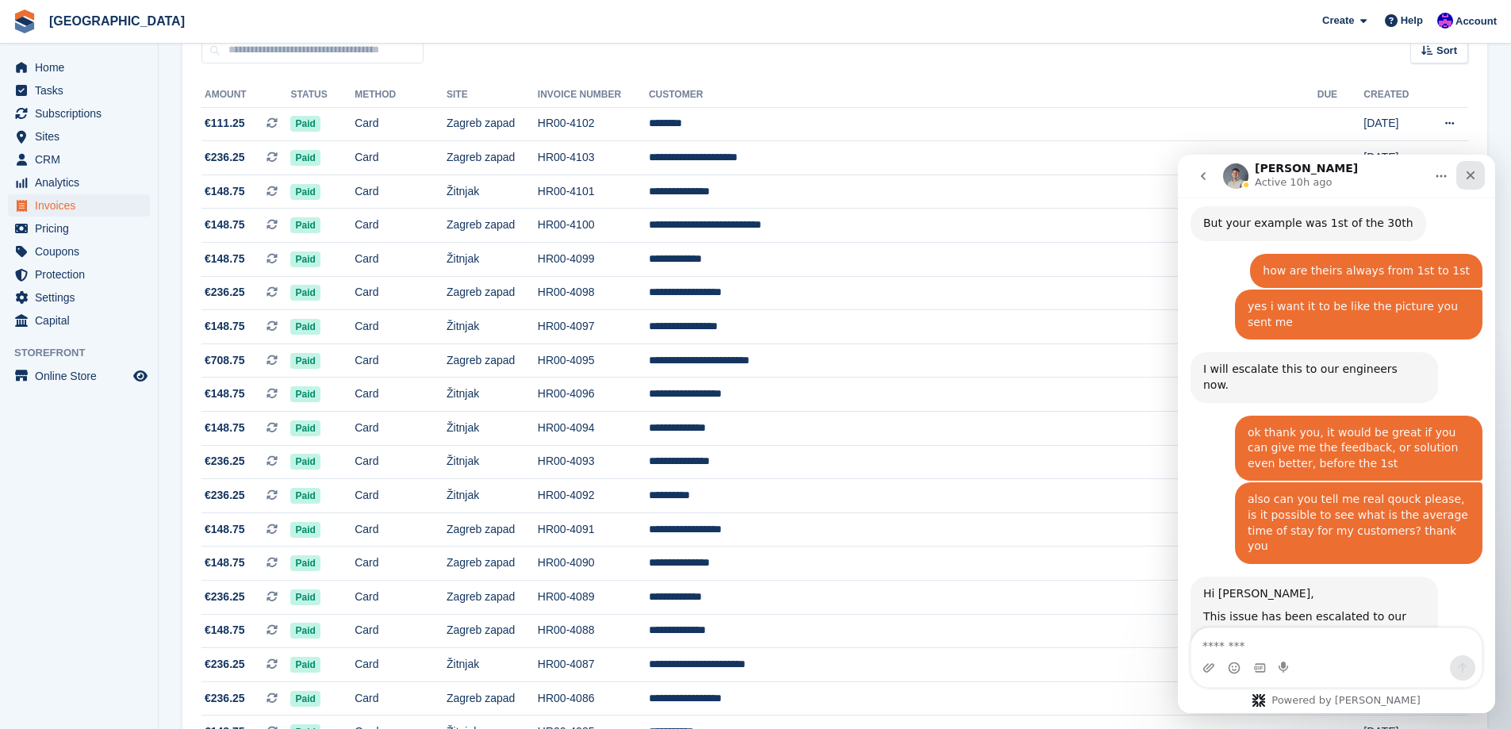
click at [1477, 170] on div "Close" at bounding box center [1471, 175] width 29 height 29
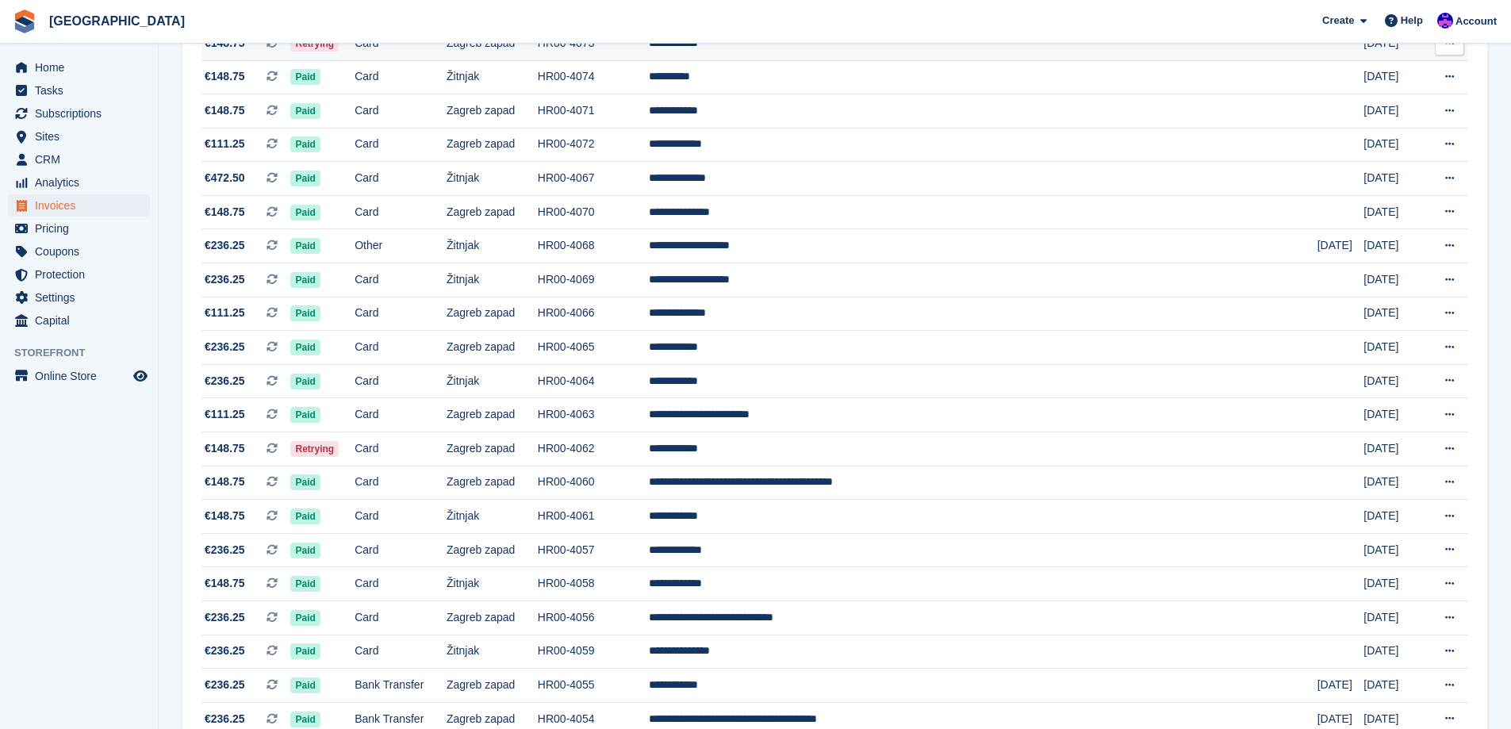
scroll to position [1305, 0]
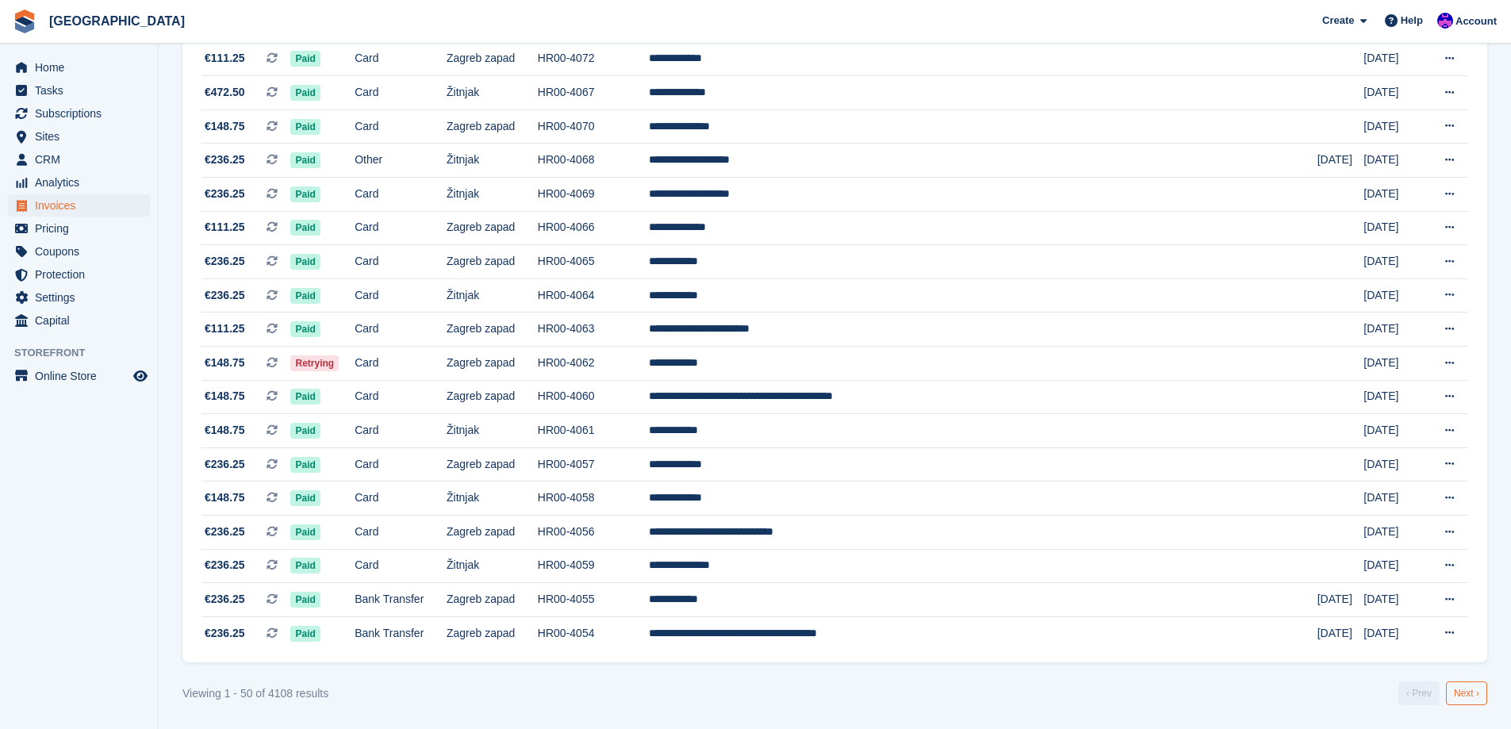
click at [1451, 689] on nav "‹ Prev Next ›" at bounding box center [1443, 694] width 95 height 24
click at [1460, 689] on link "Next ›" at bounding box center [1466, 694] width 41 height 24
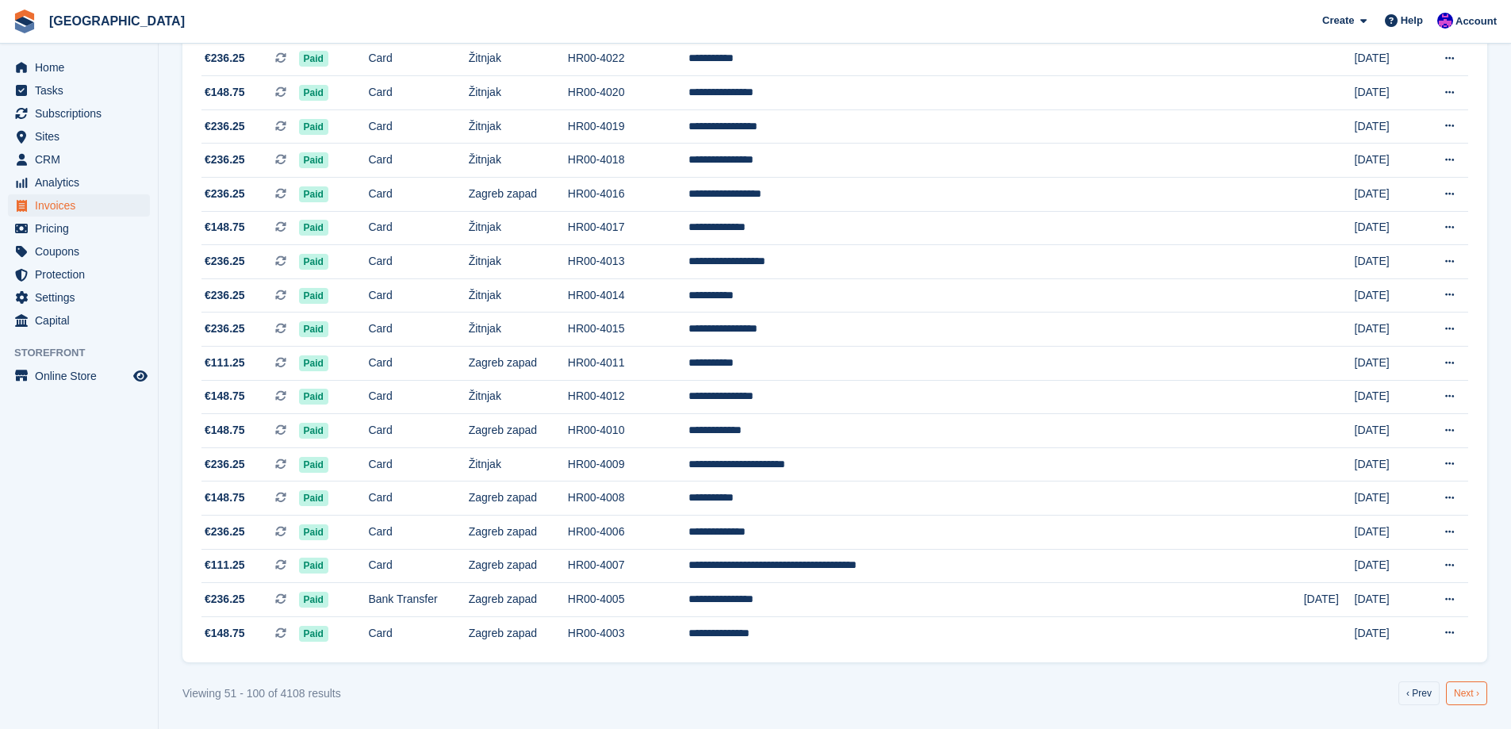
click at [1465, 700] on link "Next ›" at bounding box center [1466, 694] width 41 height 24
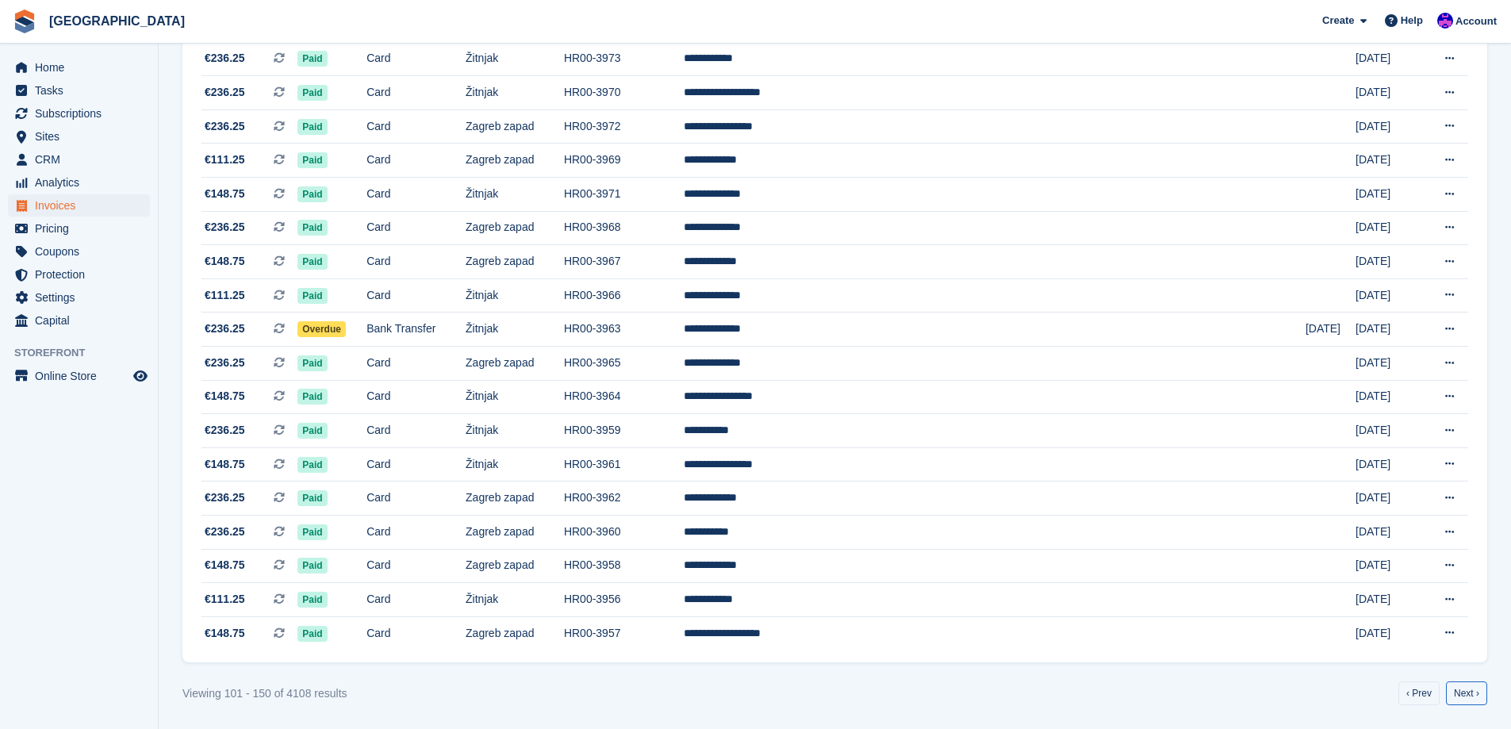
click at [1465, 701] on link "Next ›" at bounding box center [1466, 694] width 41 height 24
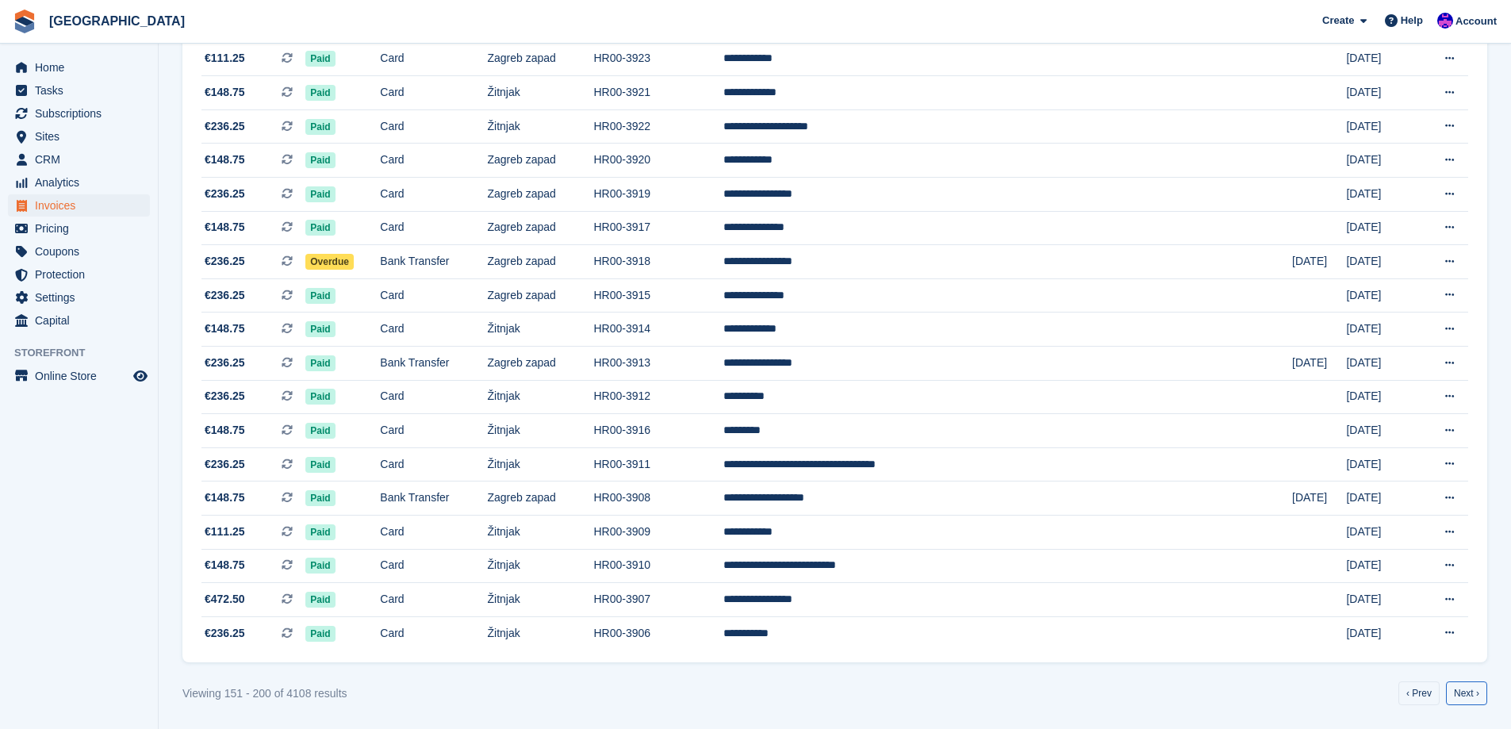
click at [1465, 701] on link "Next ›" at bounding box center [1466, 694] width 41 height 24
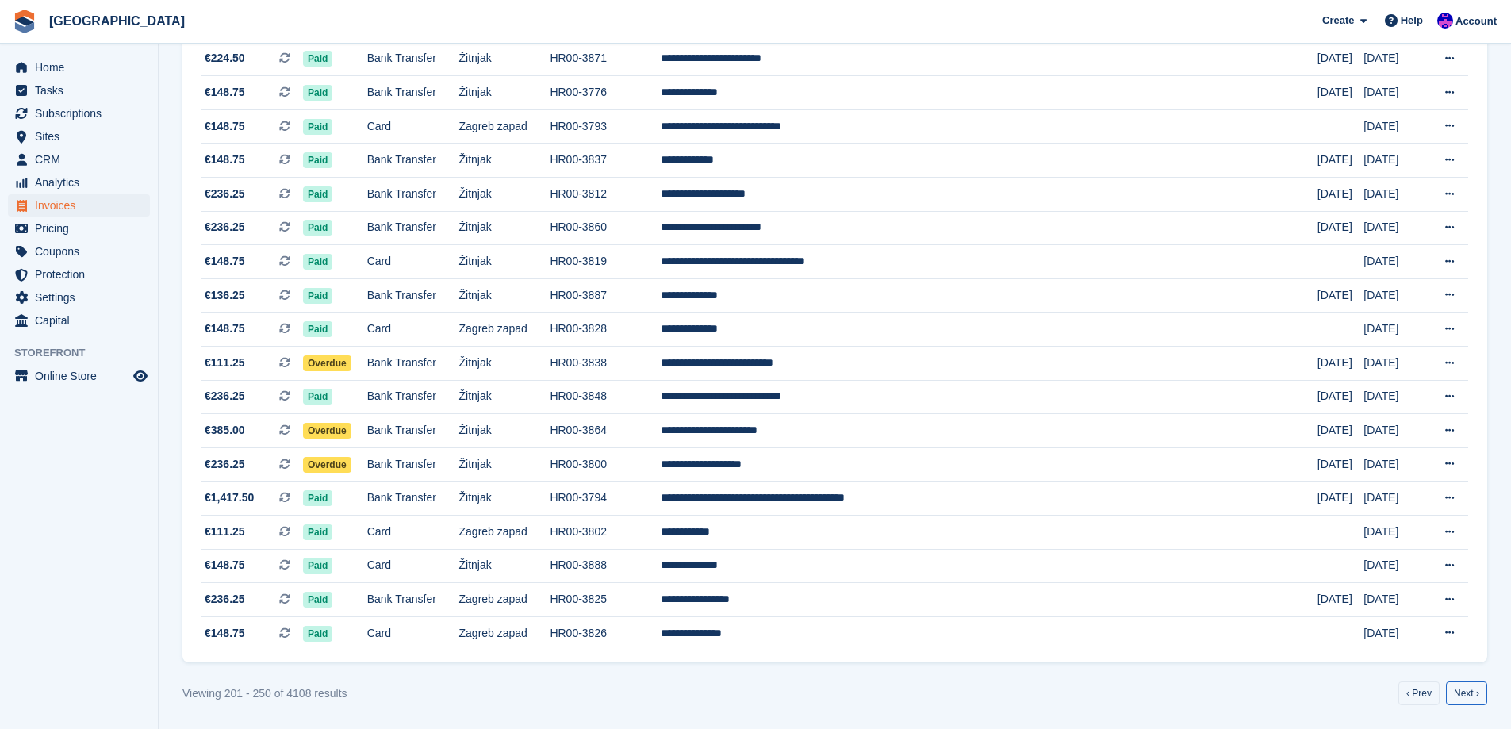
click at [1465, 701] on link "Next ›" at bounding box center [1466, 694] width 41 height 24
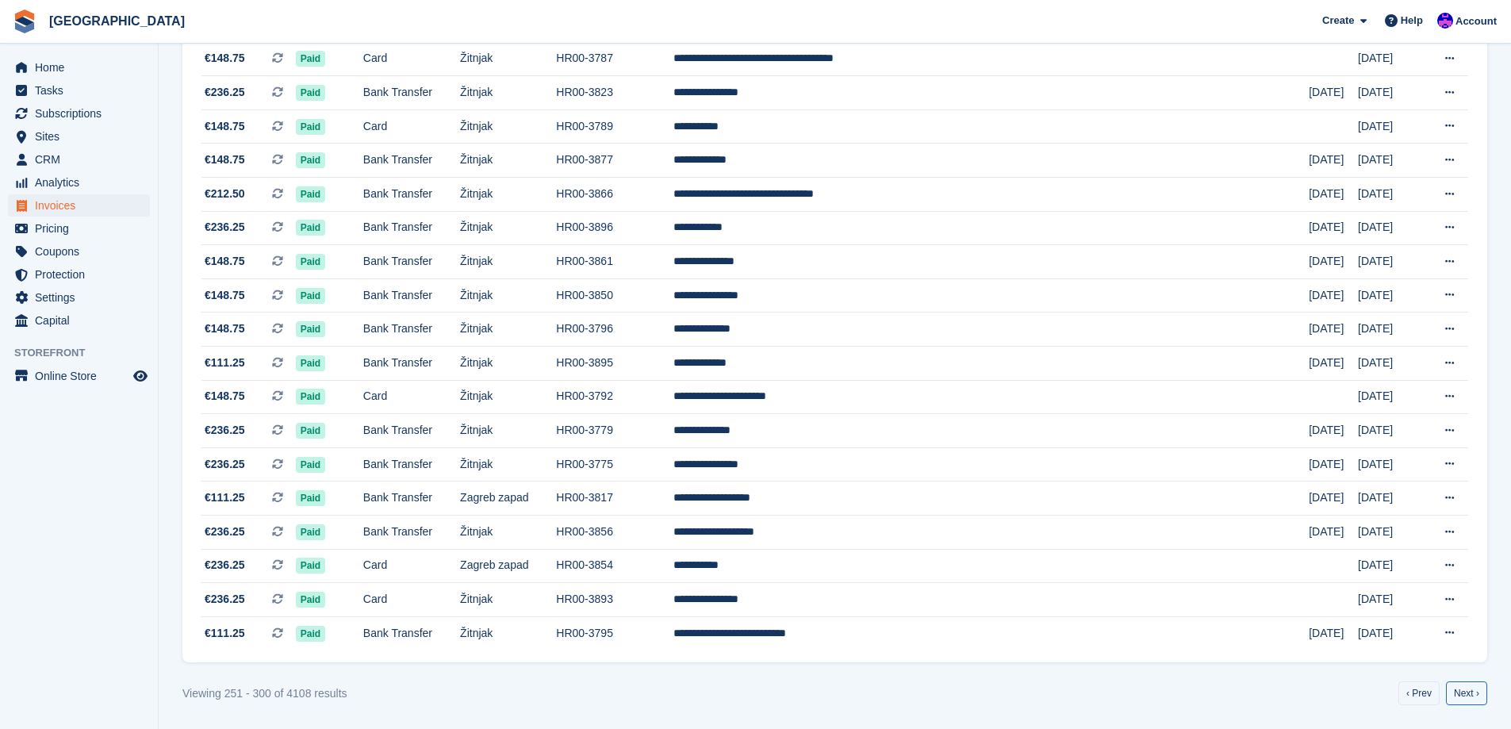
click at [1465, 701] on link "Next ›" at bounding box center [1466, 694] width 41 height 24
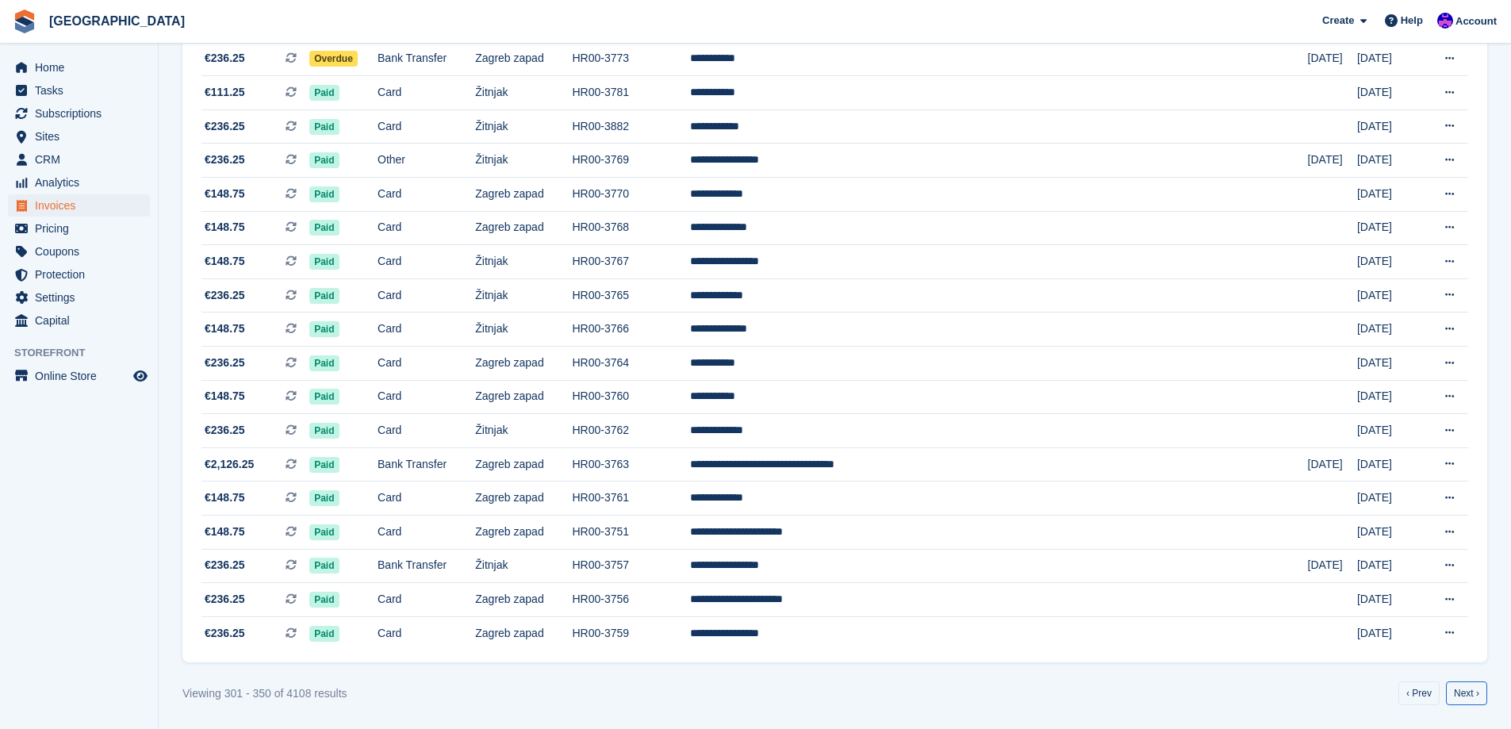
click at [1465, 701] on link "Next ›" at bounding box center [1466, 694] width 41 height 24
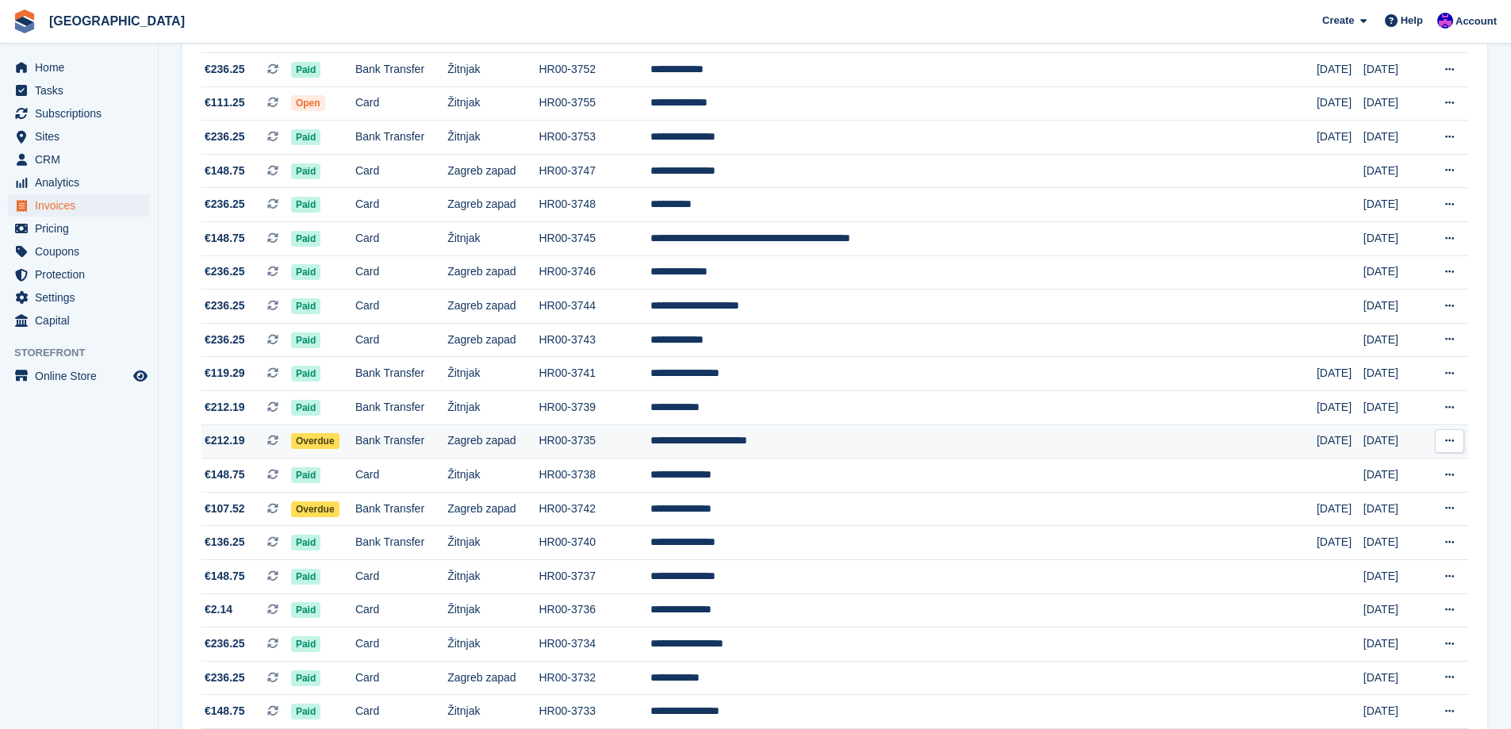
scroll to position [353, 0]
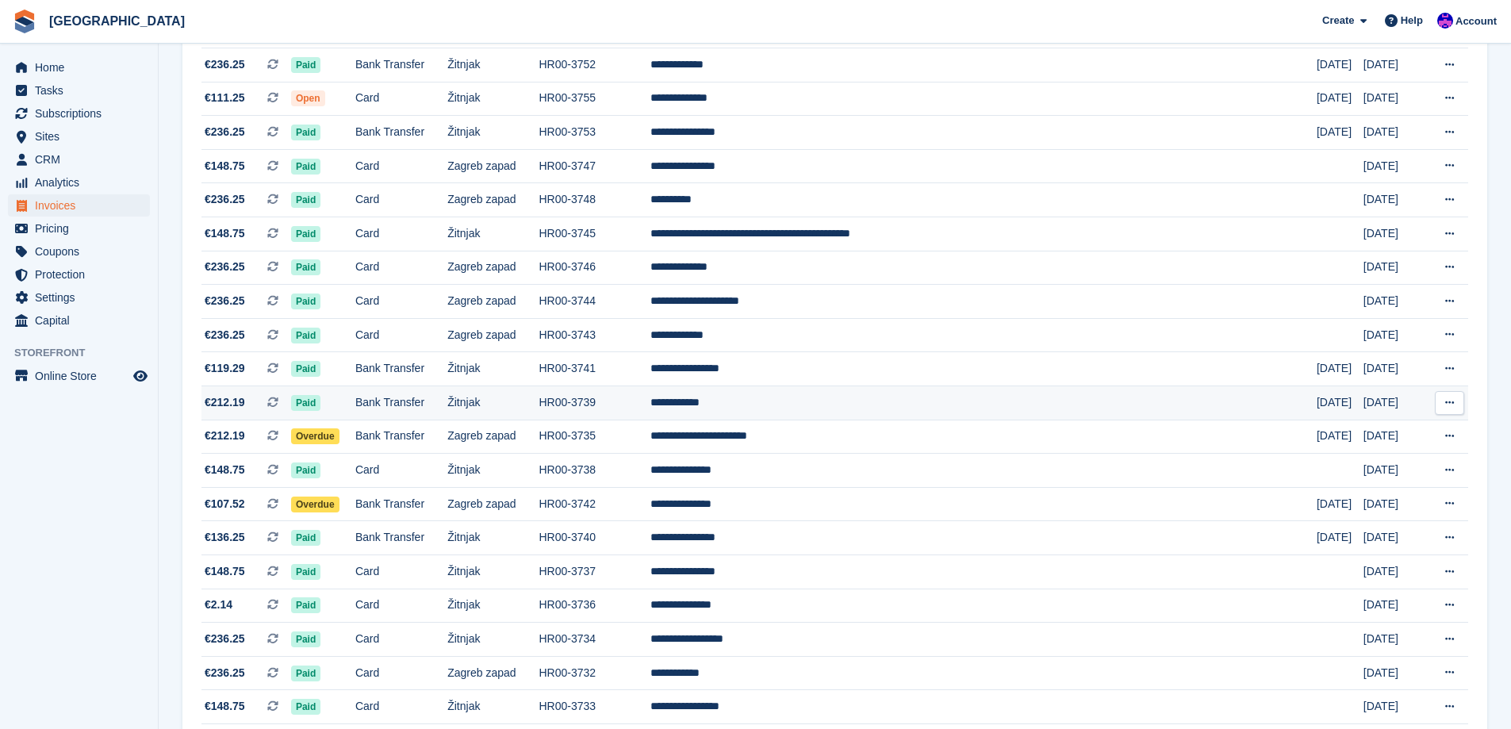
click at [1364, 414] on td "[DATE]" at bounding box center [1394, 403] width 60 height 34
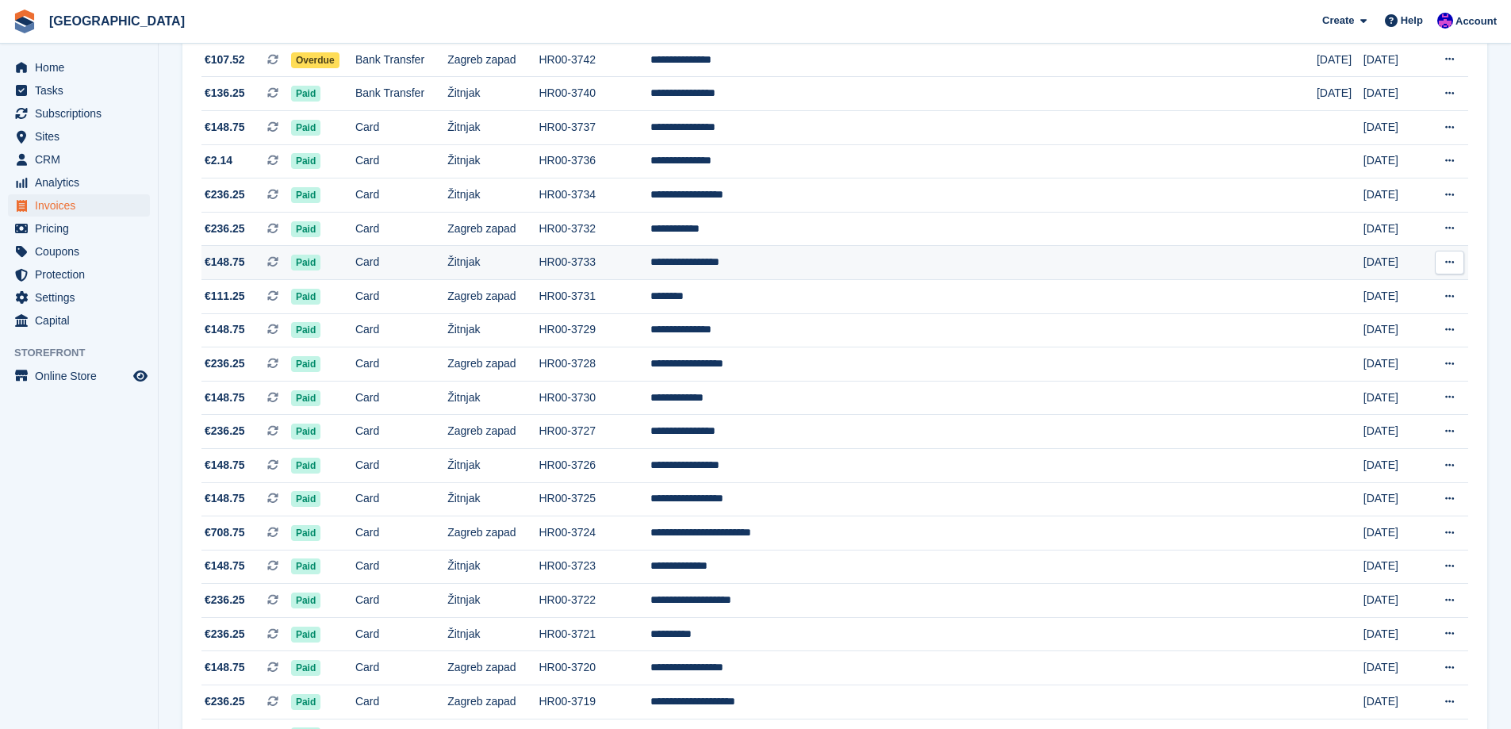
scroll to position [591, 0]
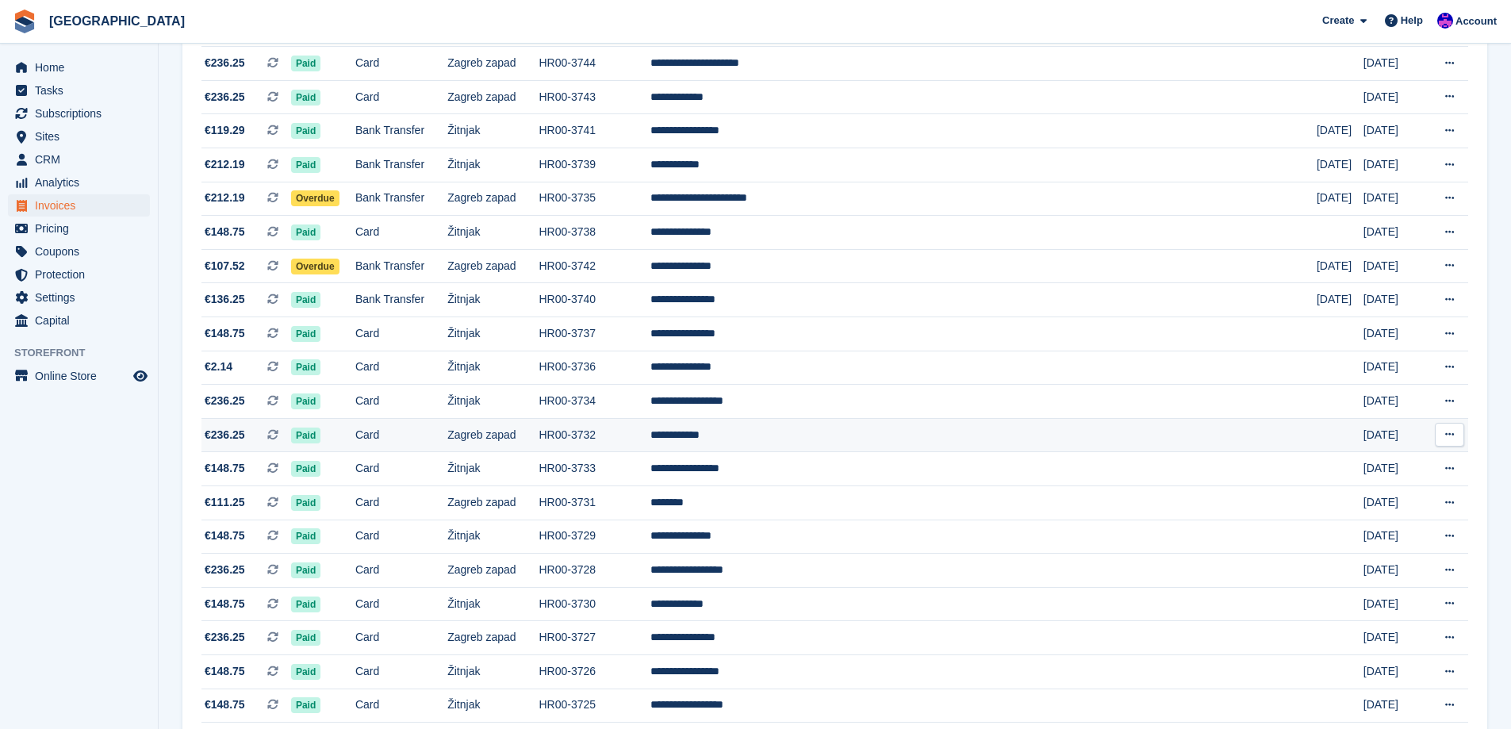
click at [651, 438] on td "HR00-3732" at bounding box center [595, 435] width 112 height 34
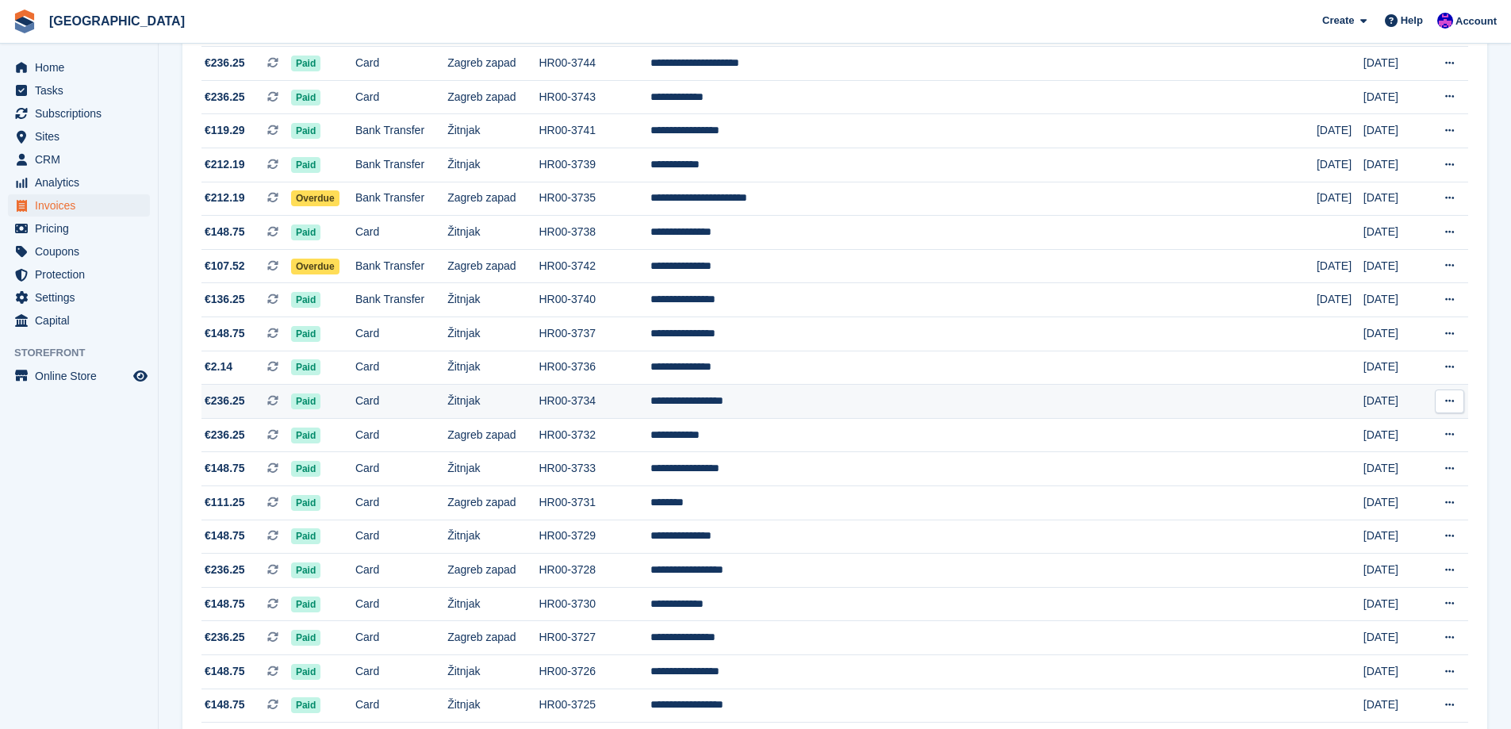
click at [833, 393] on td "**********" at bounding box center [984, 402] width 666 height 34
click at [866, 366] on td "**********" at bounding box center [984, 368] width 666 height 34
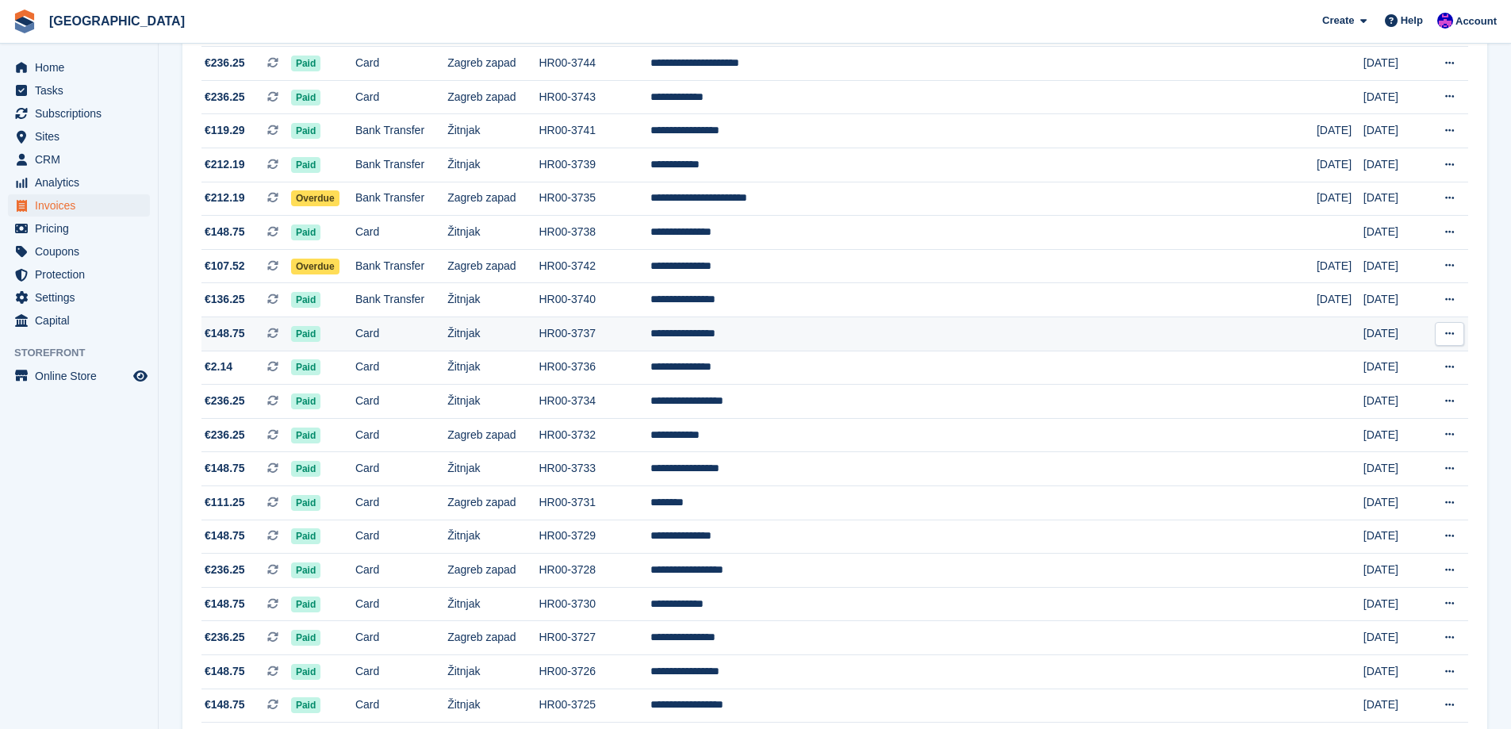
click at [877, 328] on td "**********" at bounding box center [984, 334] width 666 height 34
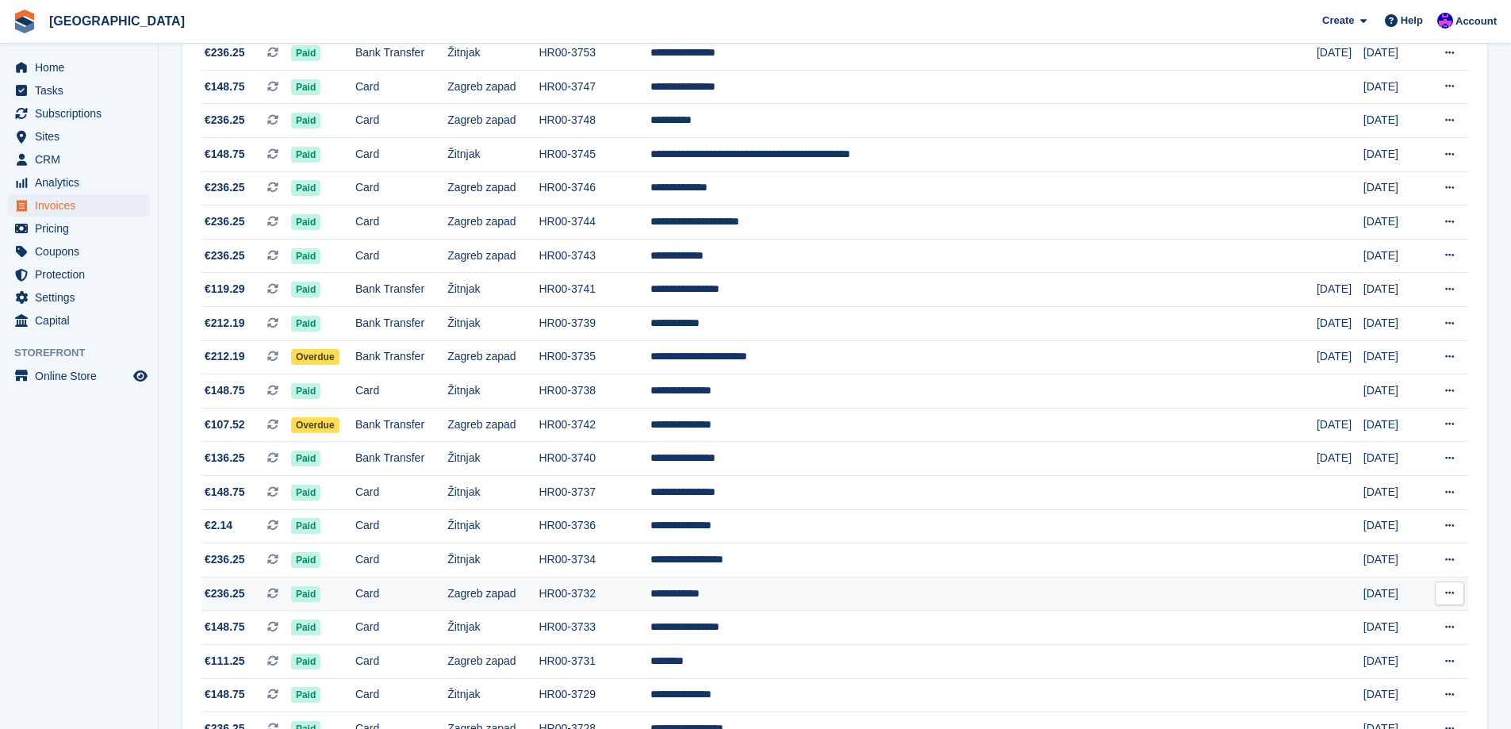
scroll to position [353, 0]
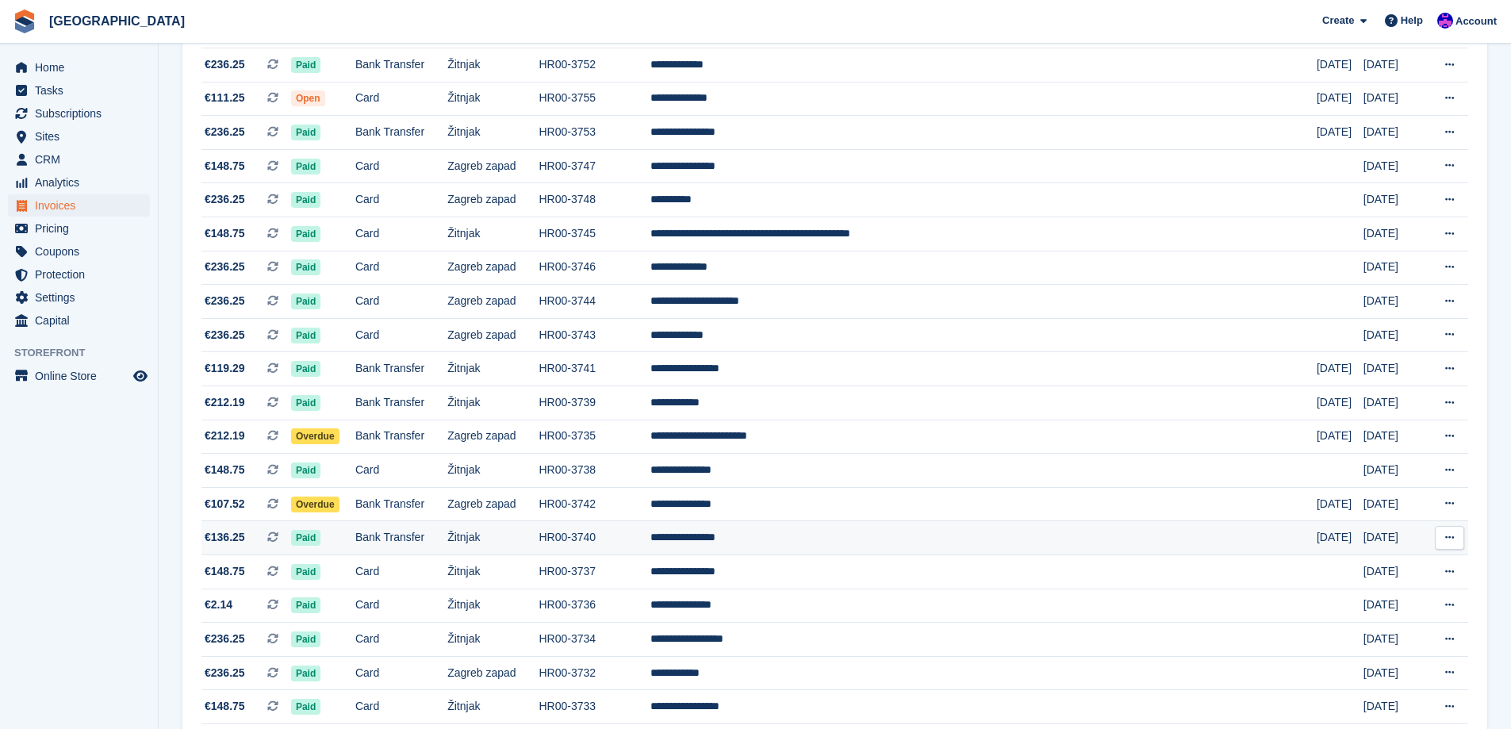
click at [539, 551] on td "Žitnjak" at bounding box center [492, 538] width 91 height 34
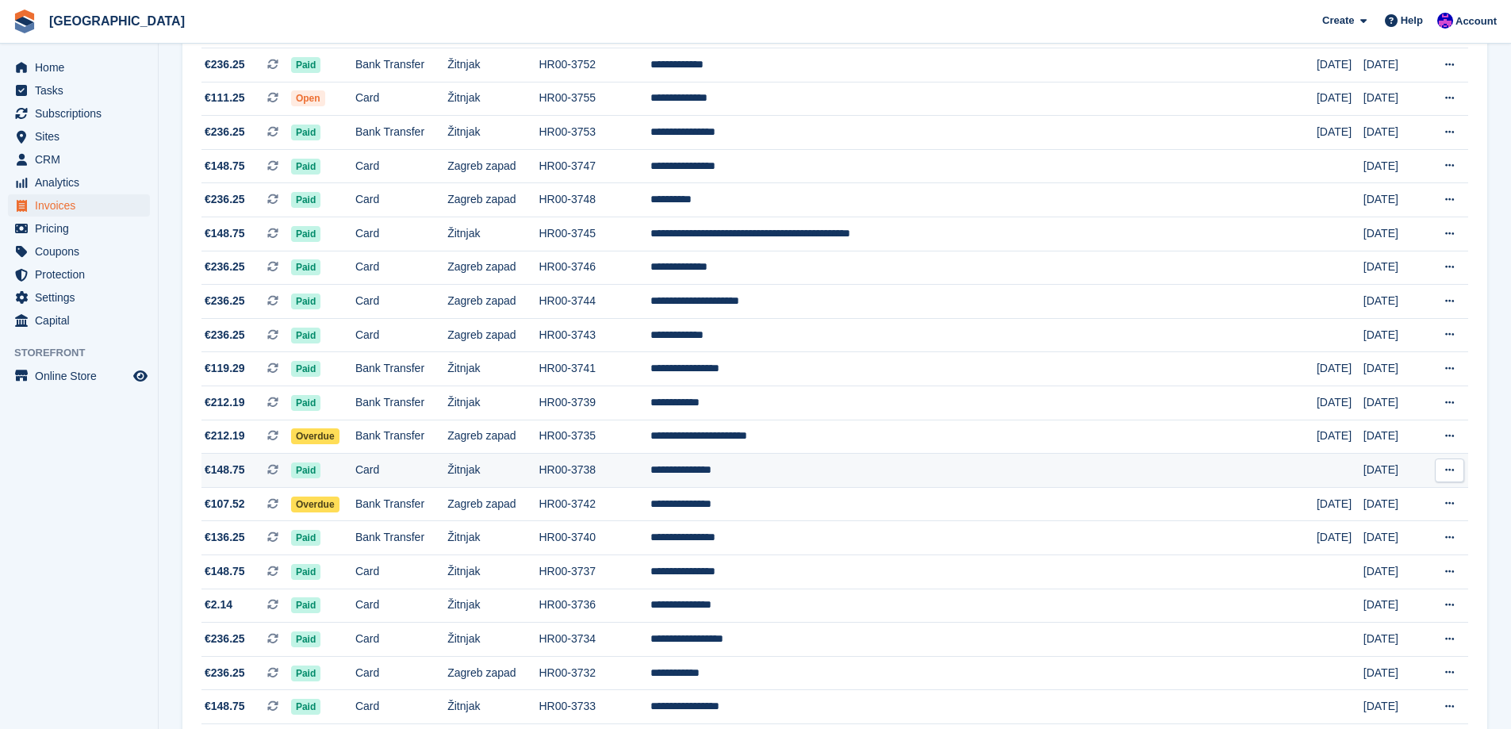
click at [904, 474] on td "**********" at bounding box center [984, 471] width 666 height 34
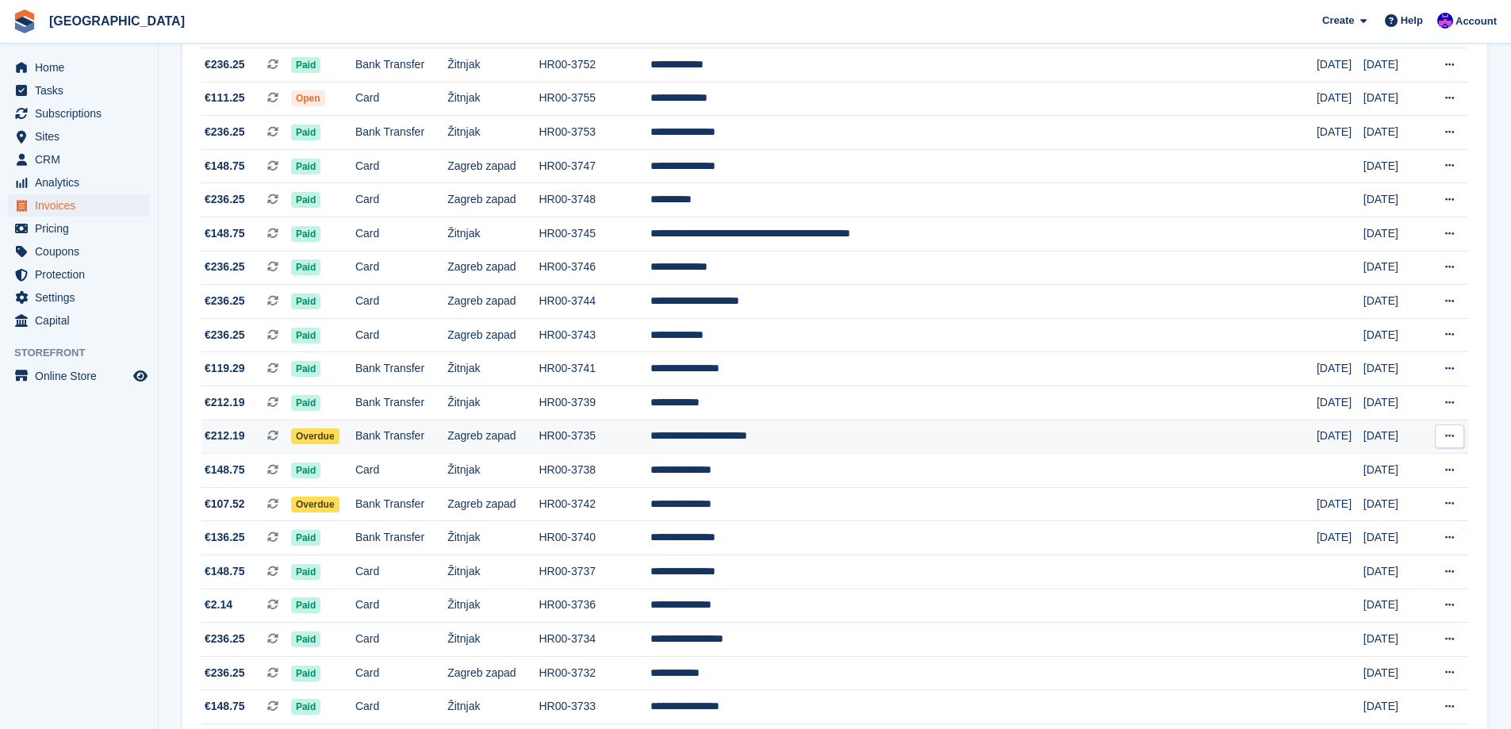
click at [539, 442] on td "Zagreb zapad" at bounding box center [492, 437] width 91 height 34
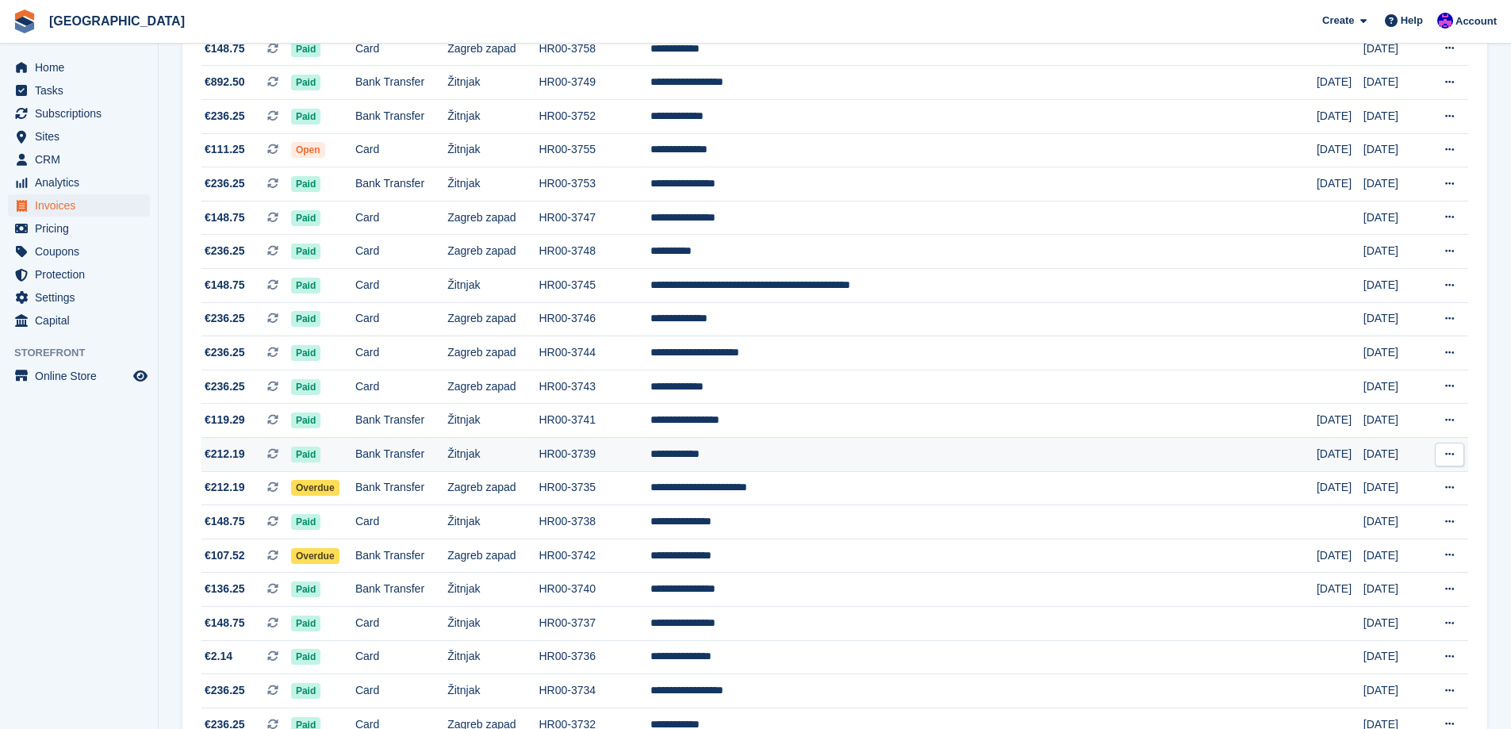
scroll to position [274, 0]
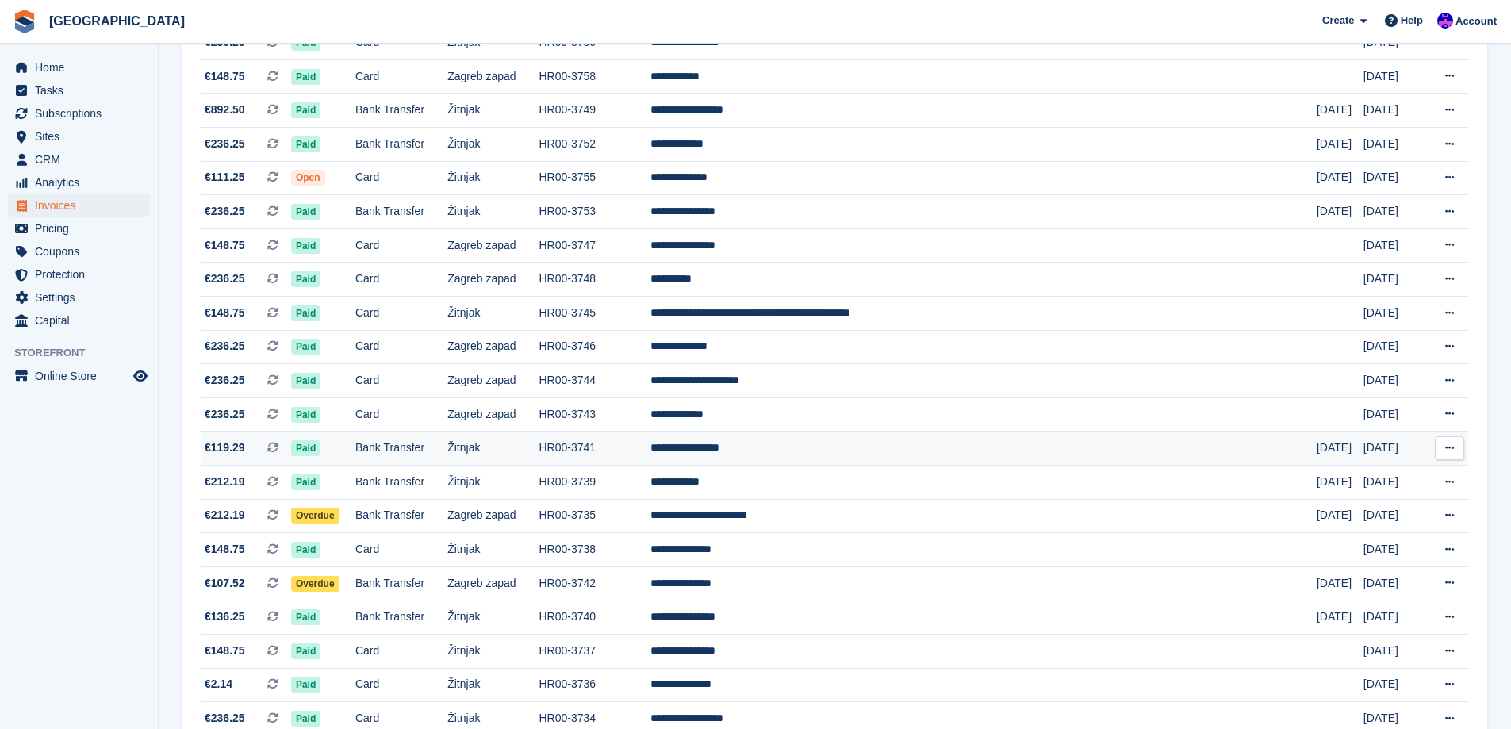
click at [897, 444] on td "**********" at bounding box center [984, 449] width 666 height 34
click at [539, 413] on td "Zagreb zapad" at bounding box center [492, 414] width 91 height 34
click at [651, 375] on td "HR00-3744" at bounding box center [595, 381] width 112 height 34
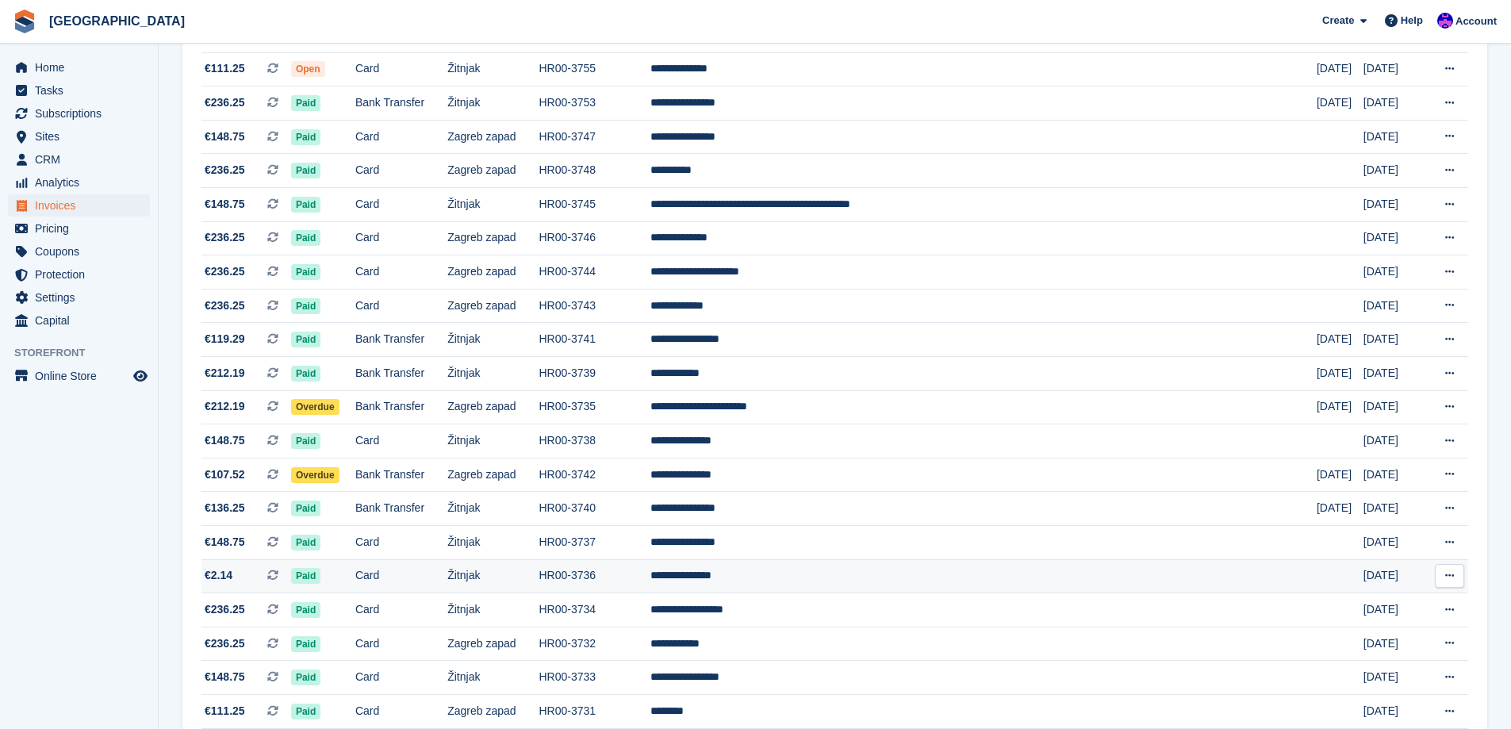
scroll to position [555, 0]
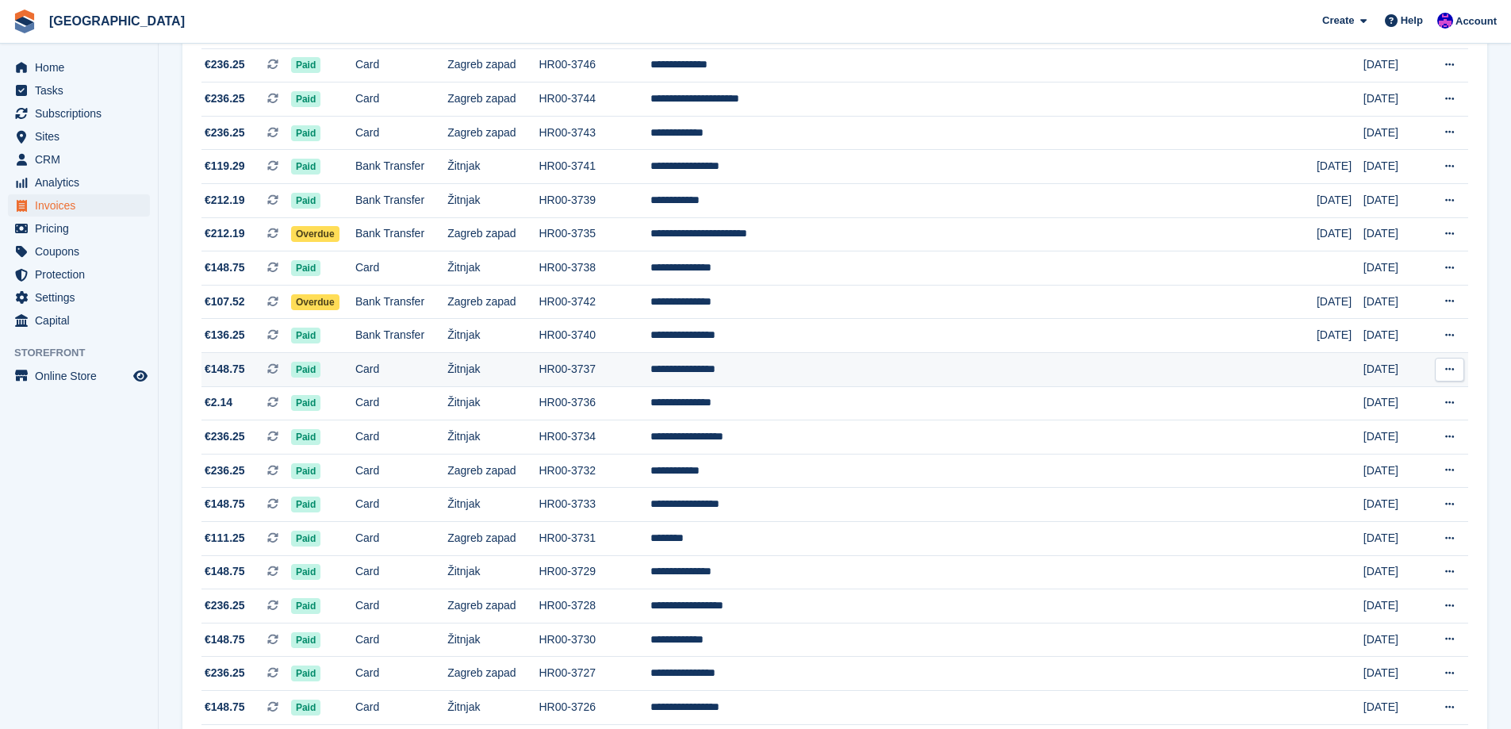
click at [651, 377] on td "HR00-3737" at bounding box center [595, 369] width 112 height 34
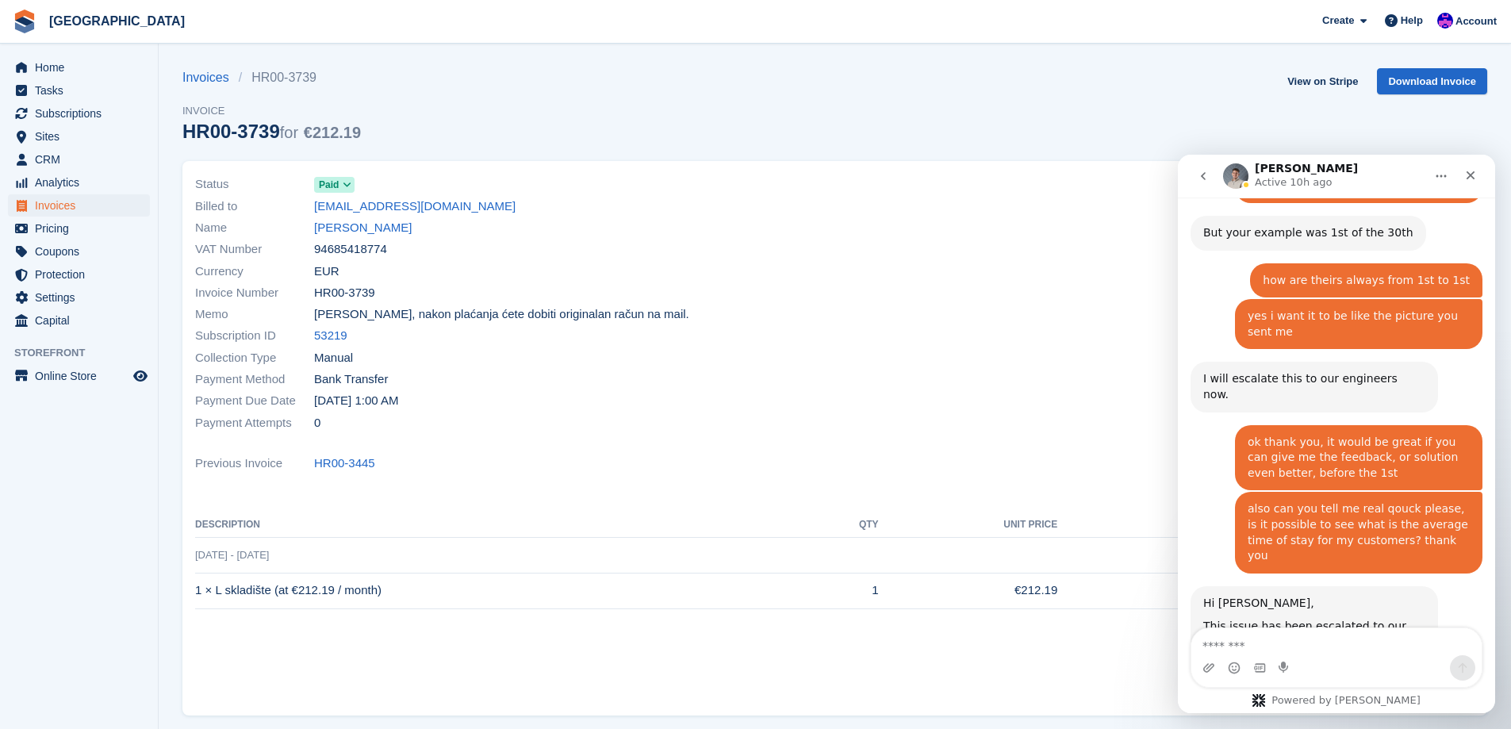
scroll to position [1661, 0]
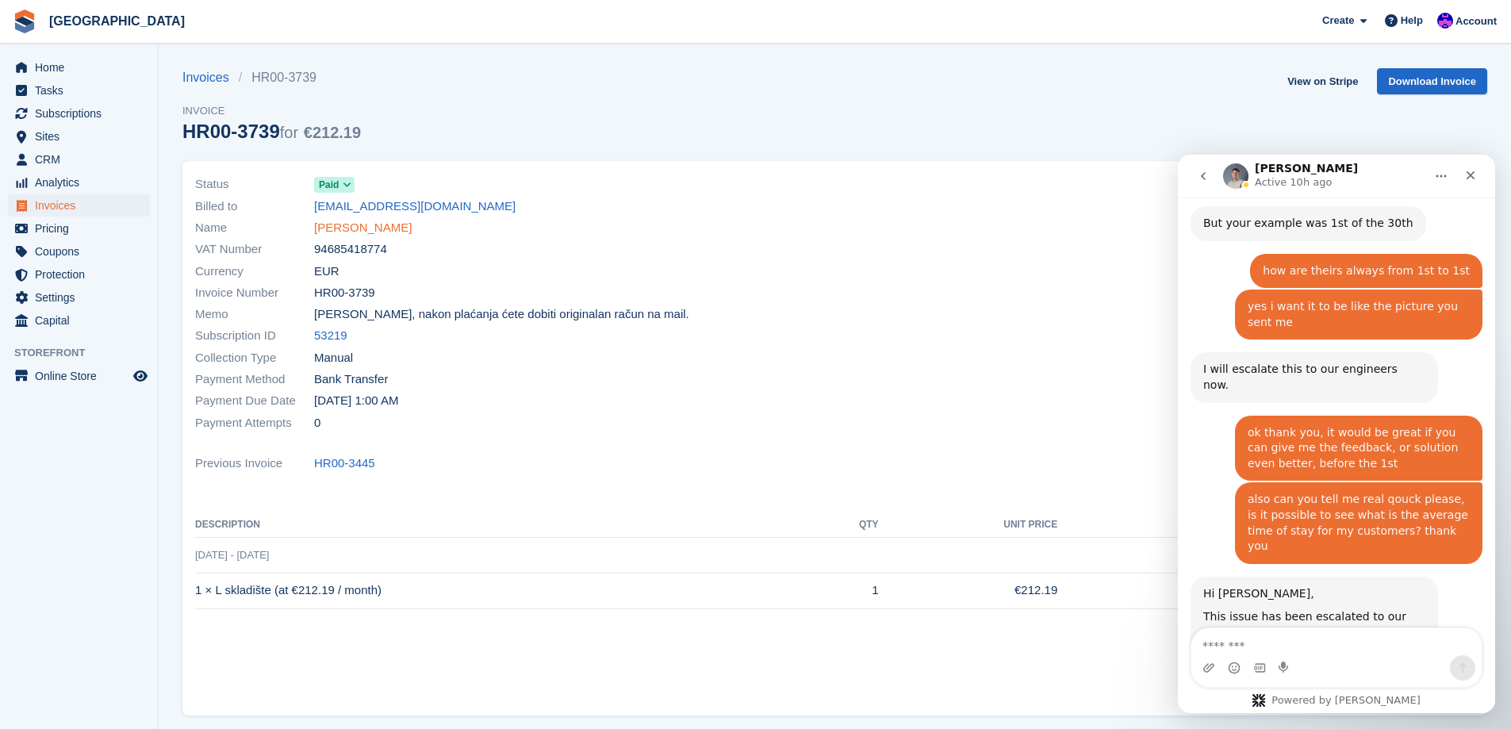
click at [358, 231] on link "Matija Dedić" at bounding box center [363, 228] width 98 height 18
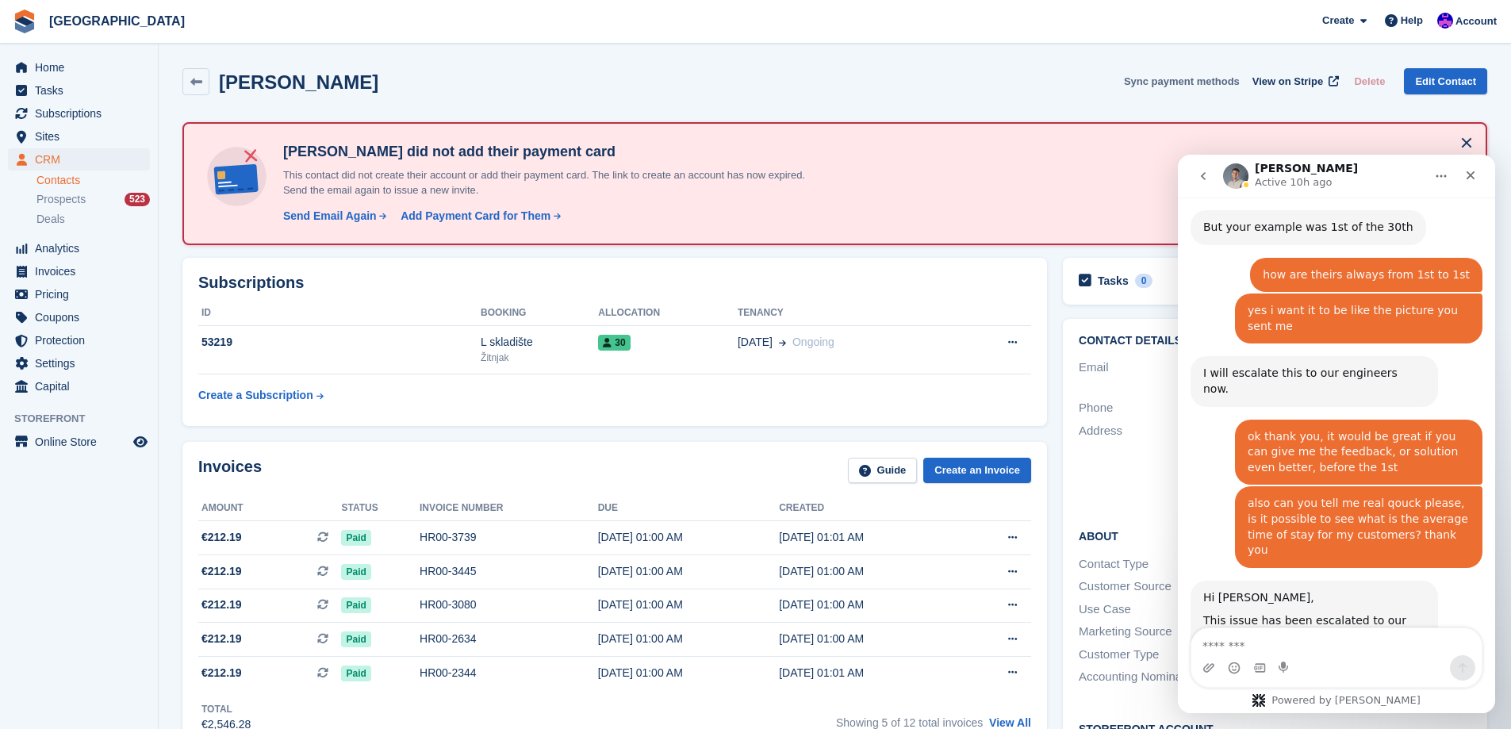
scroll to position [1661, 0]
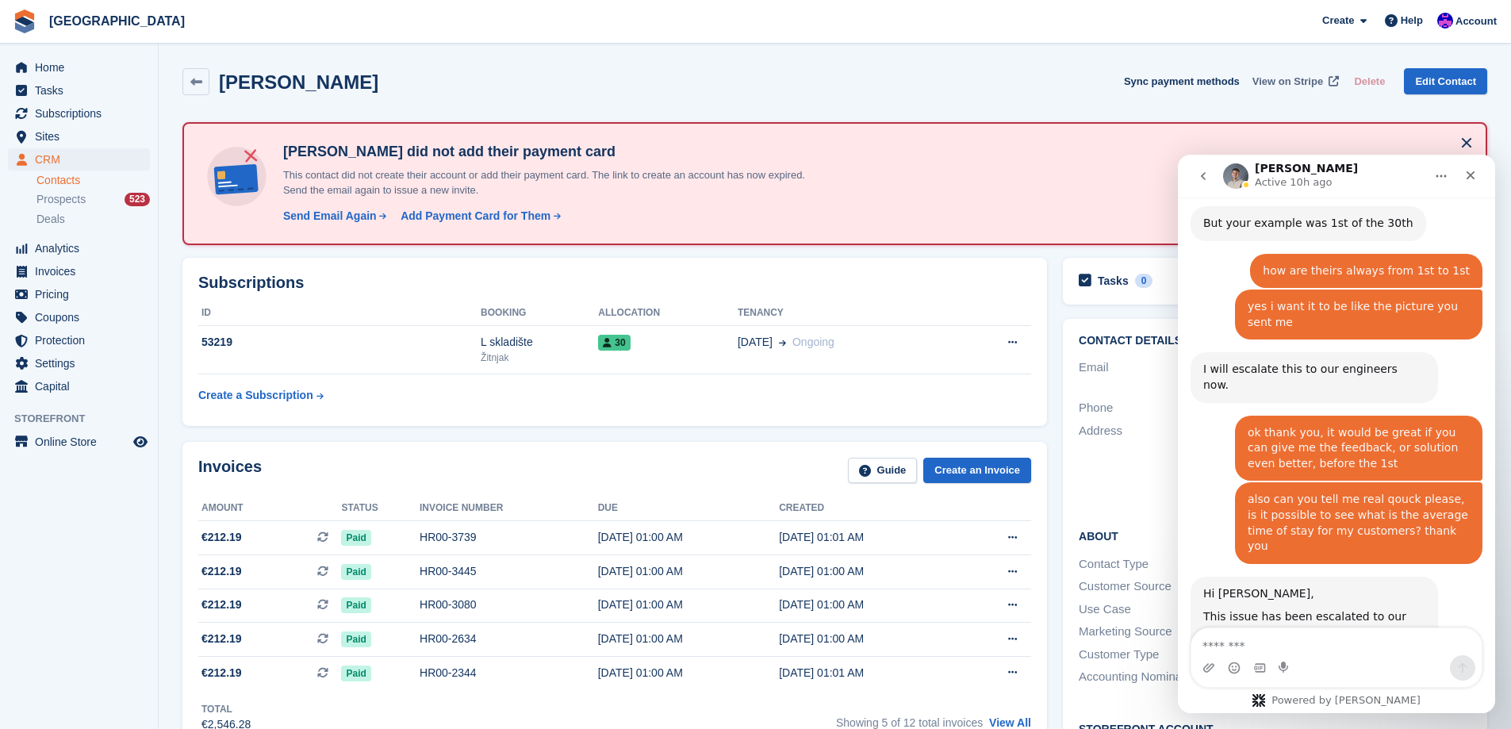
click at [1312, 81] on span "View on Stripe" at bounding box center [1288, 82] width 71 height 16
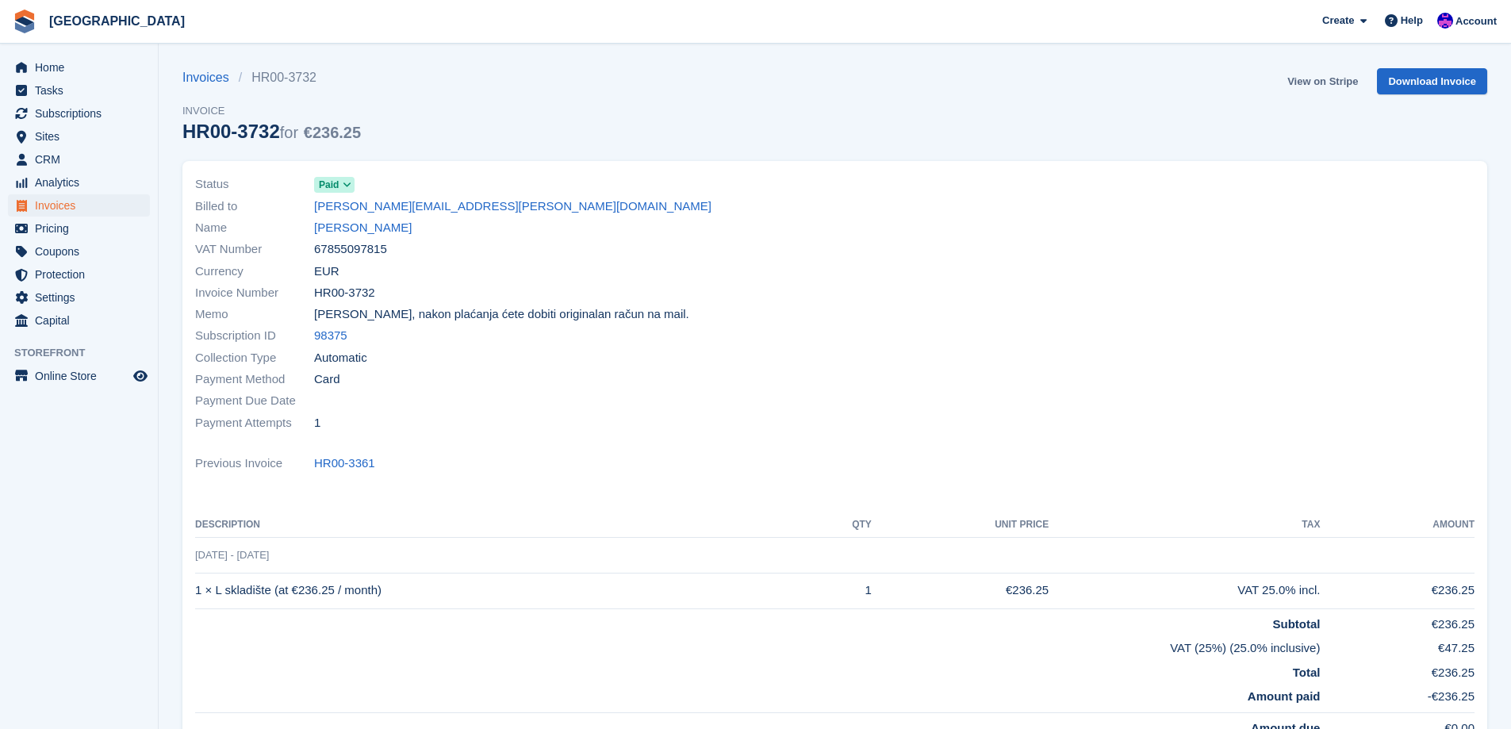
click at [1312, 81] on link "View on Stripe" at bounding box center [1322, 81] width 83 height 26
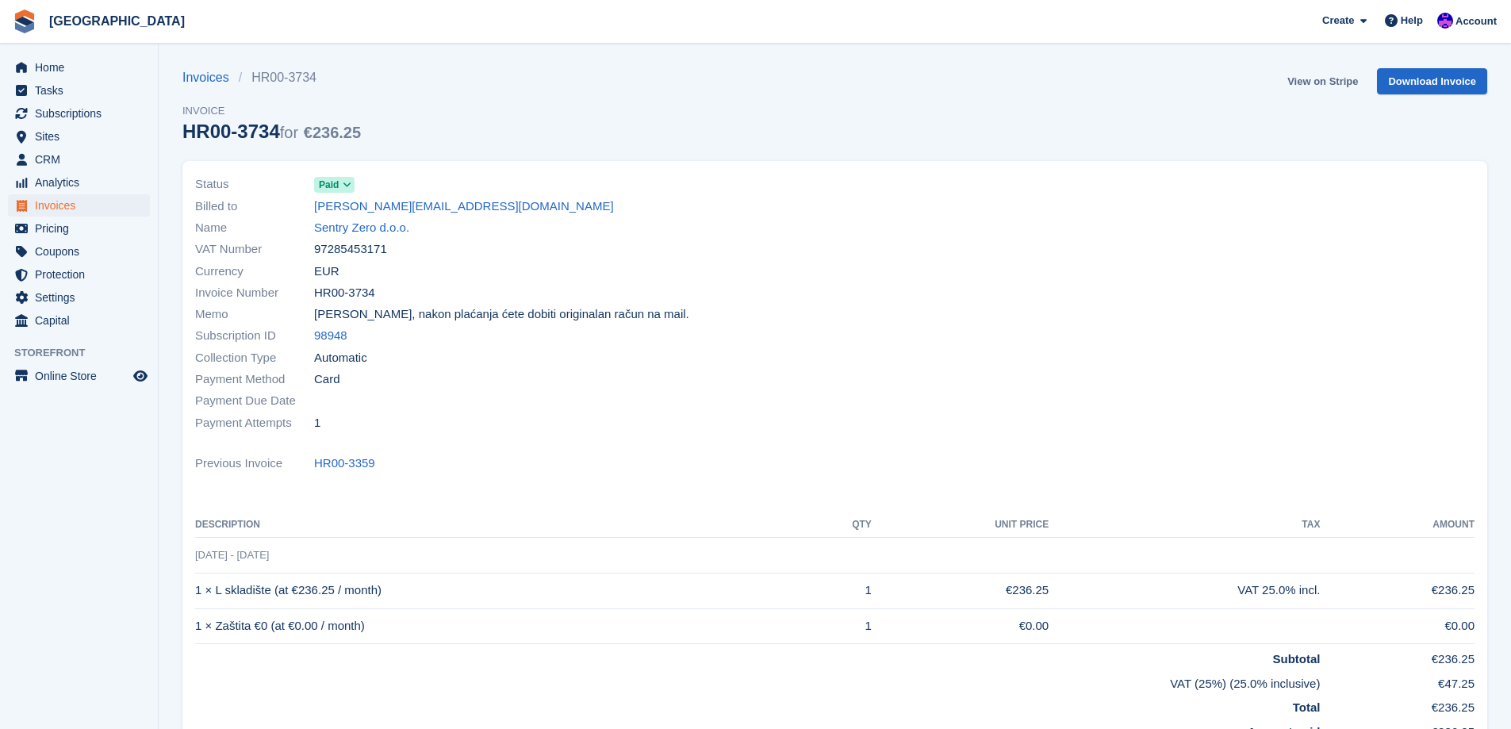
click at [1319, 78] on link "View on Stripe" at bounding box center [1322, 81] width 83 height 26
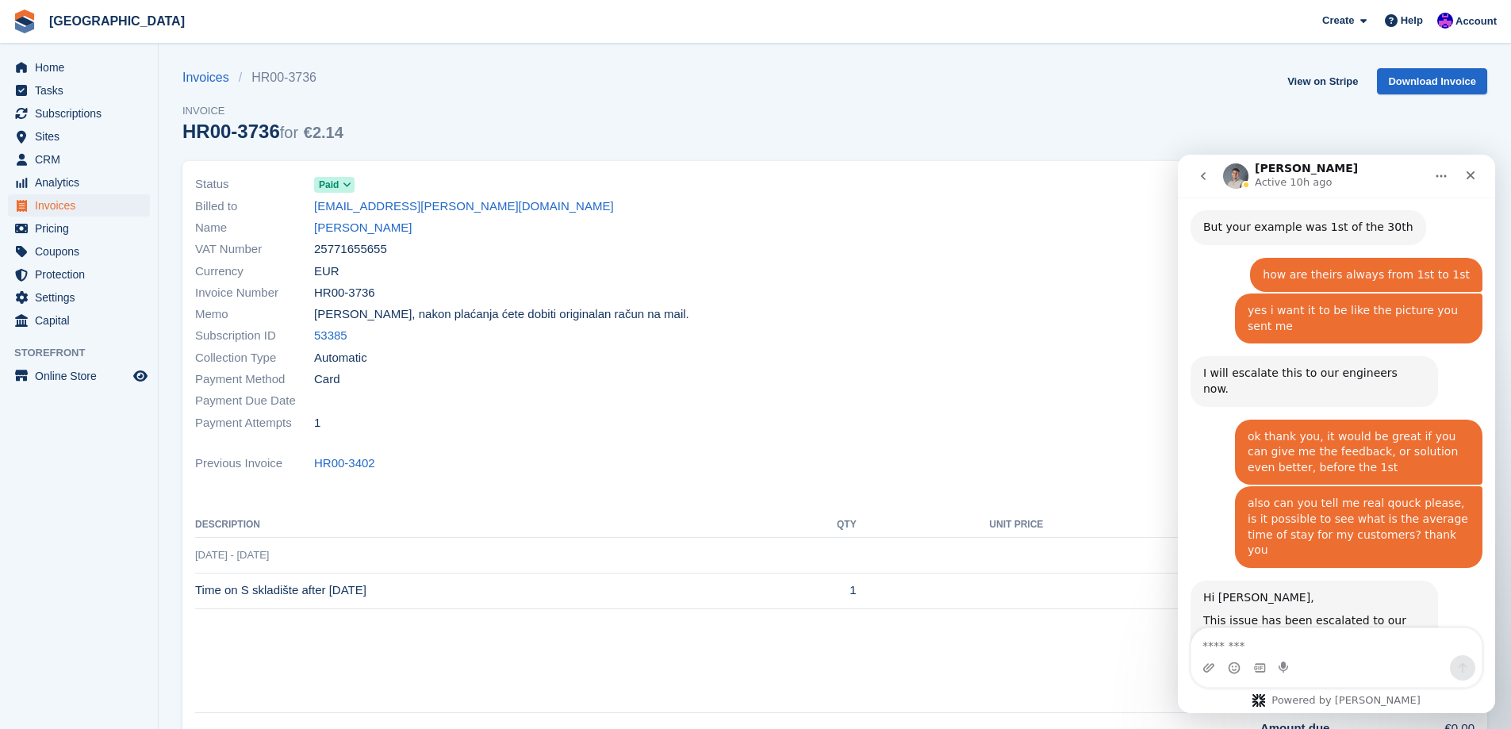
scroll to position [1661, 0]
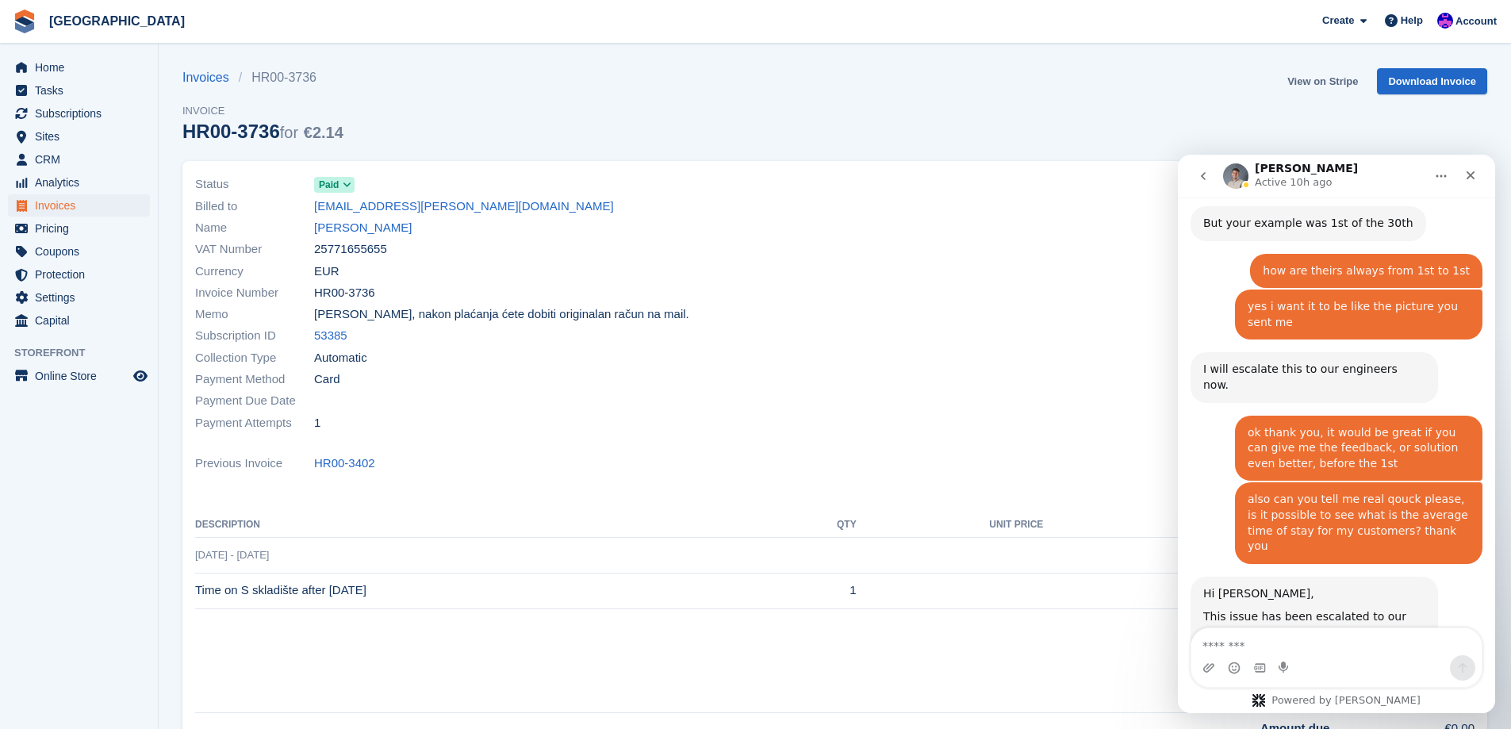
click at [1322, 93] on link "View on Stripe" at bounding box center [1322, 81] width 83 height 26
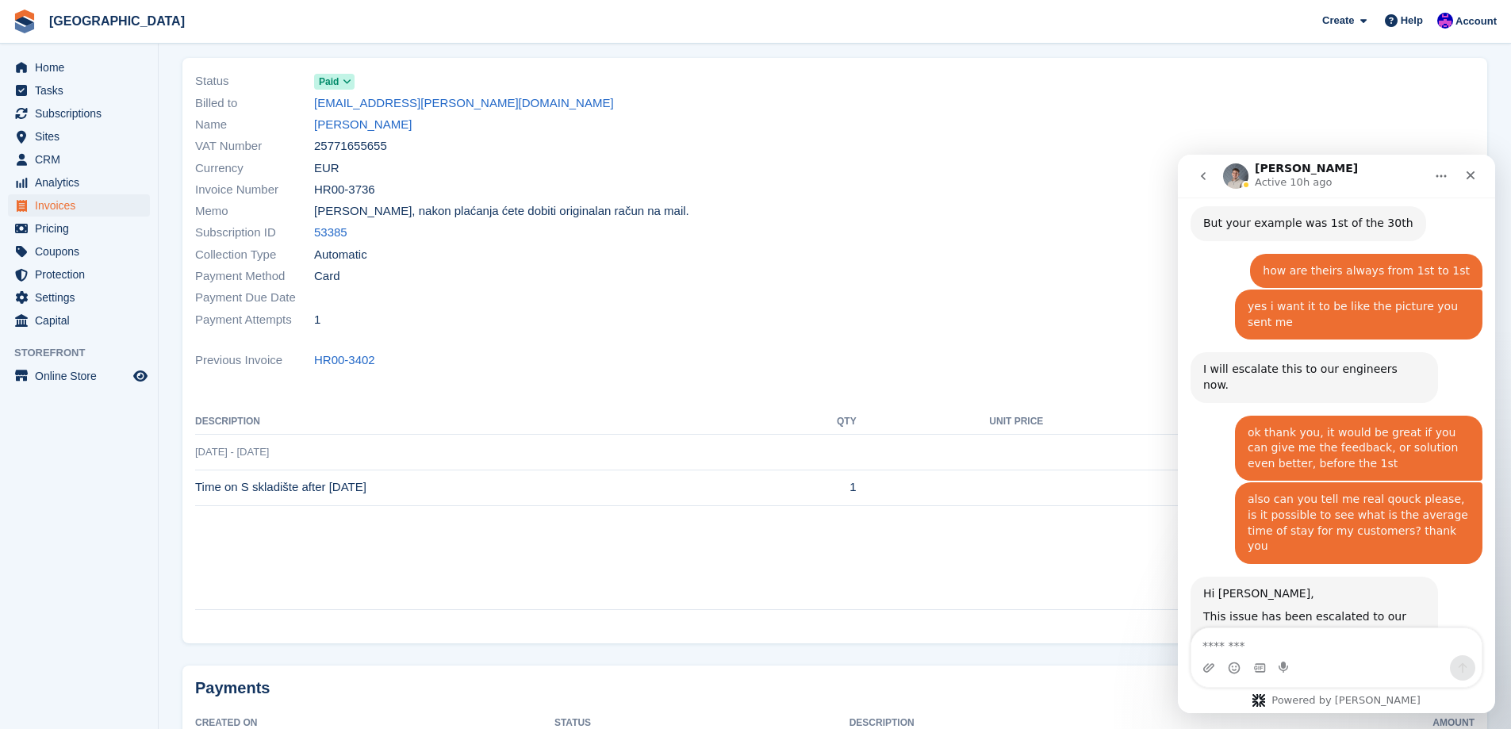
scroll to position [239, 0]
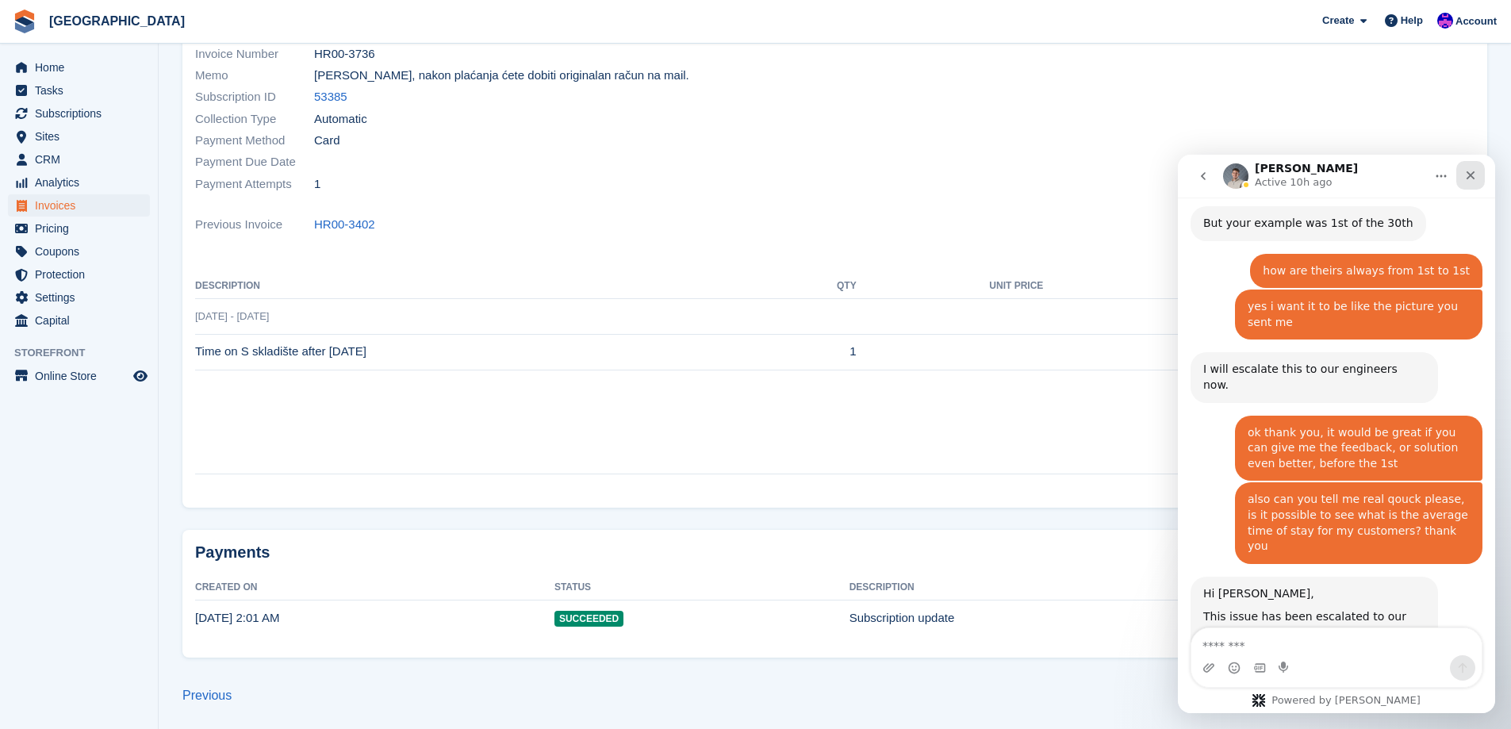
click at [1471, 181] on icon "Close" at bounding box center [1471, 175] width 13 height 13
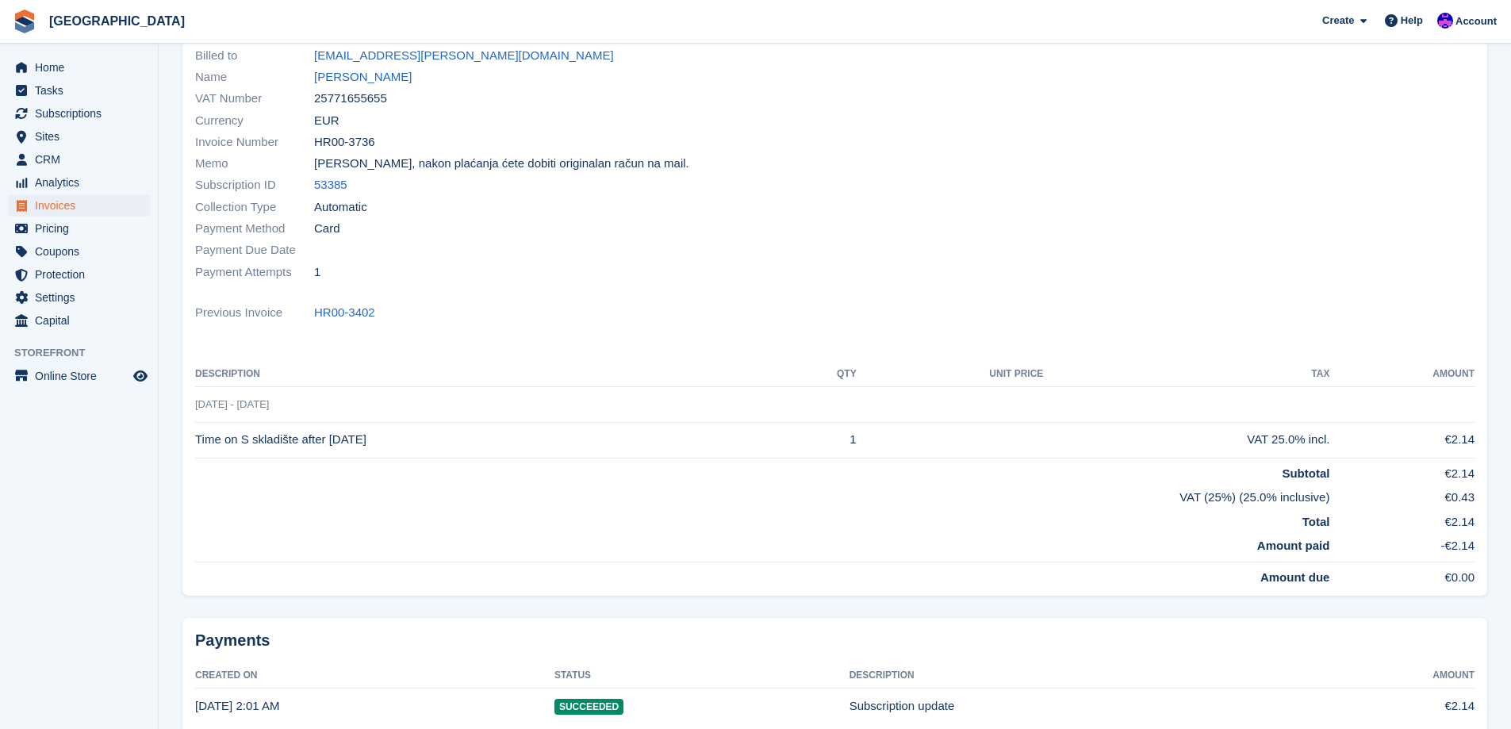
scroll to position [0, 0]
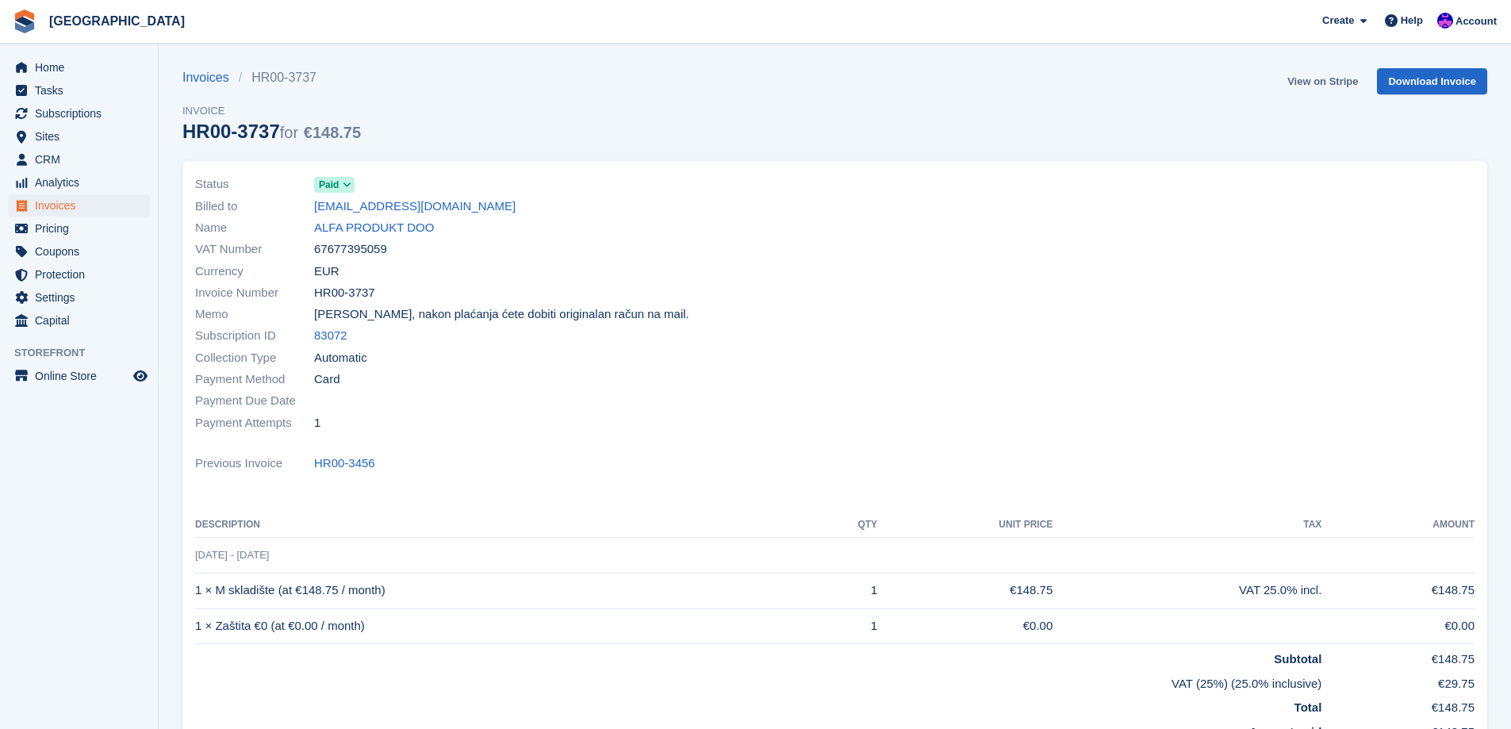
click at [1331, 84] on link "View on Stripe" at bounding box center [1322, 81] width 83 height 26
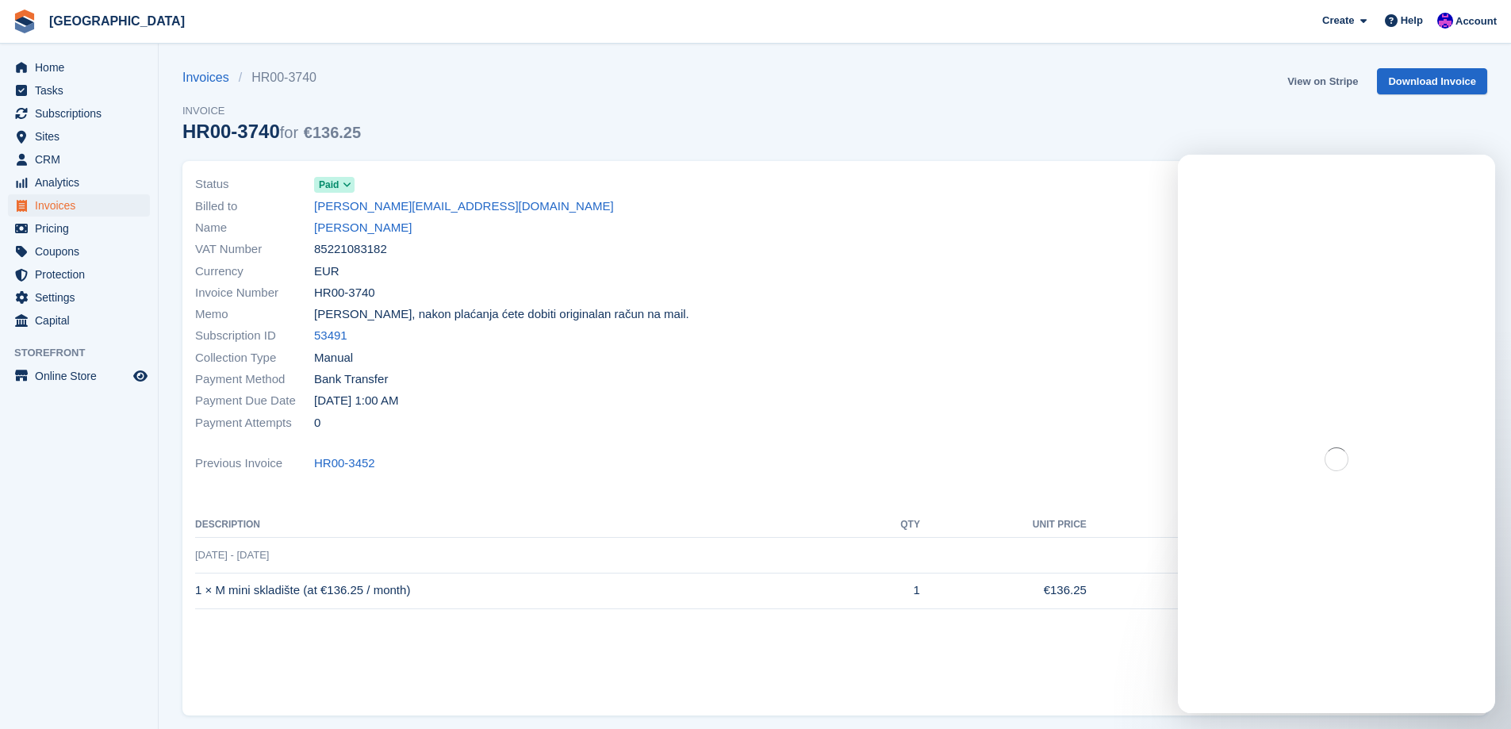
click at [1314, 85] on link "View on Stripe" at bounding box center [1322, 81] width 83 height 26
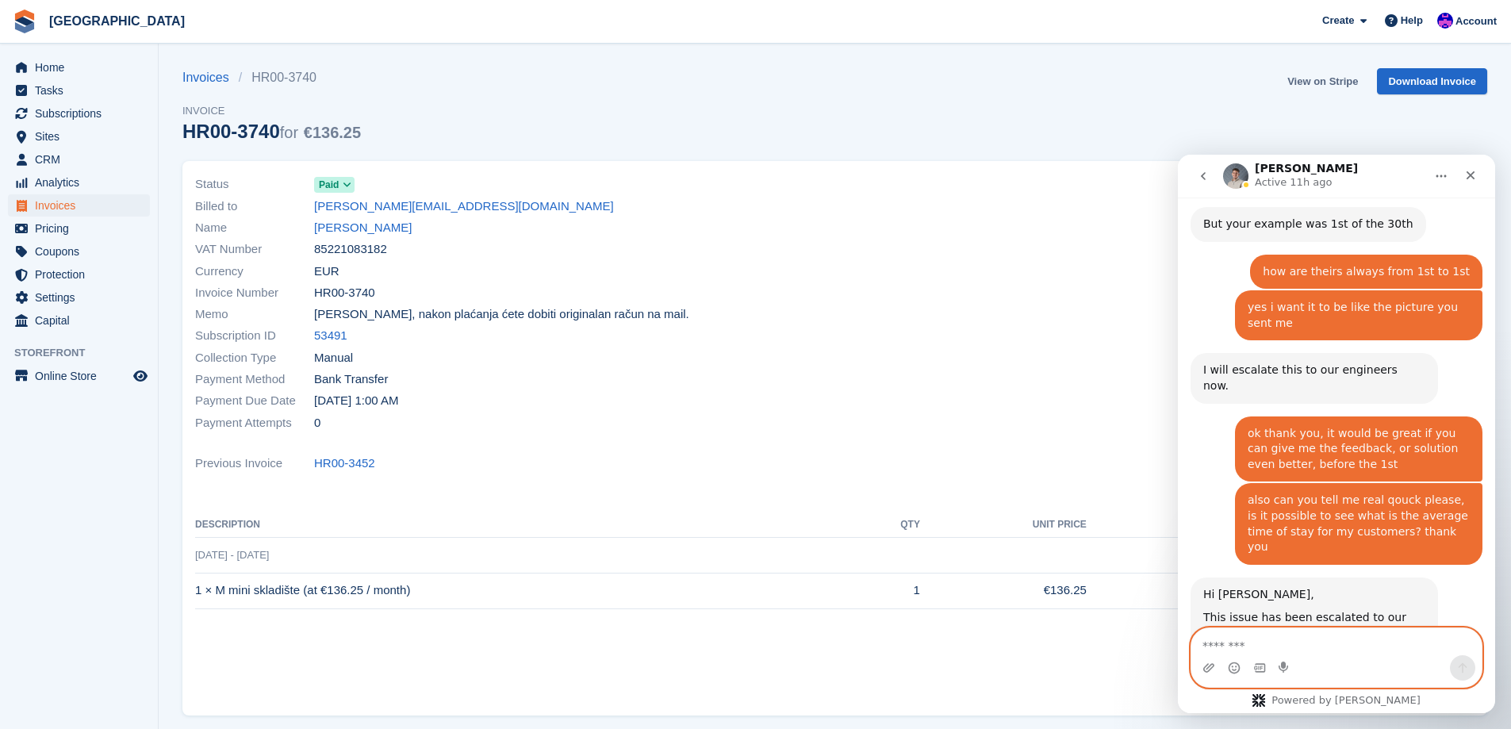
scroll to position [1661, 0]
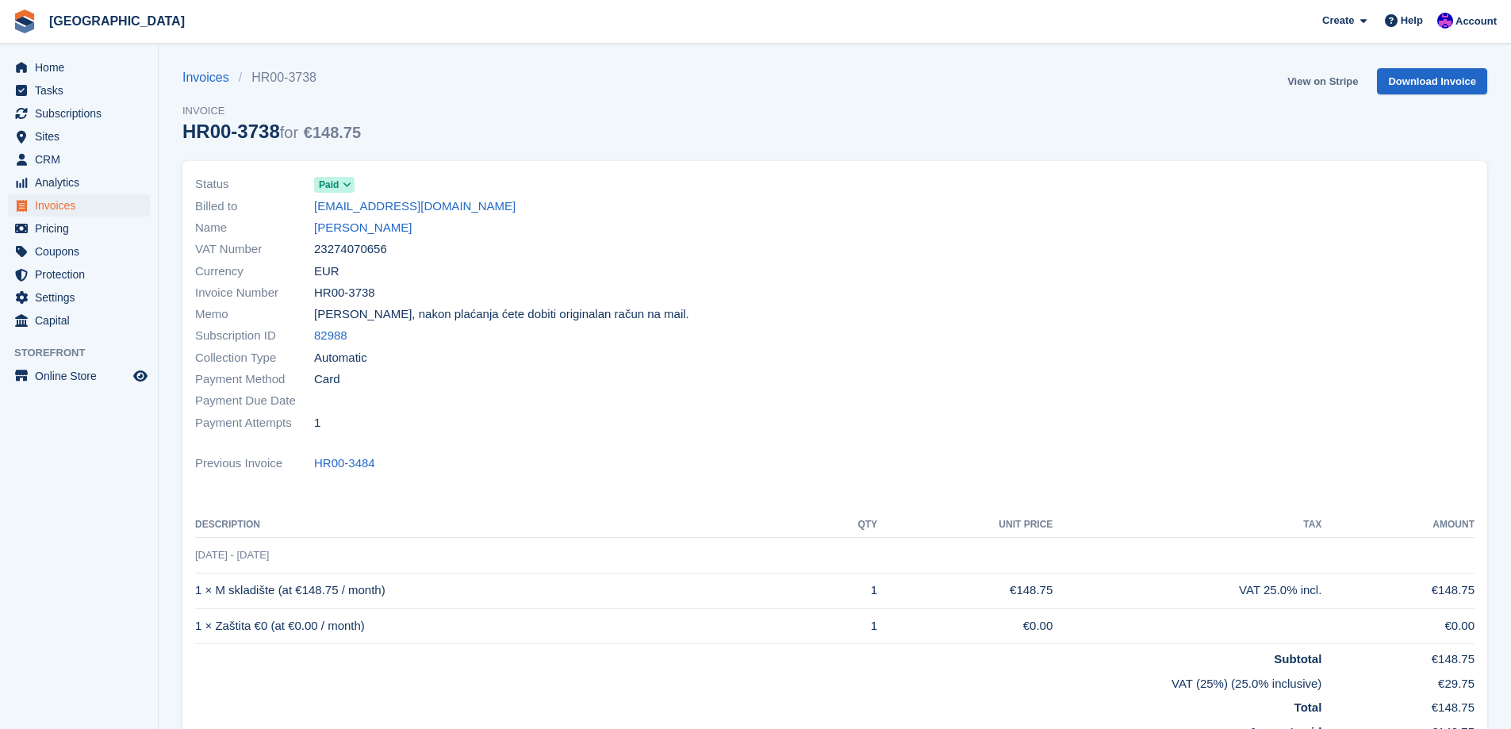
click at [1329, 86] on link "View on Stripe" at bounding box center [1322, 81] width 83 height 26
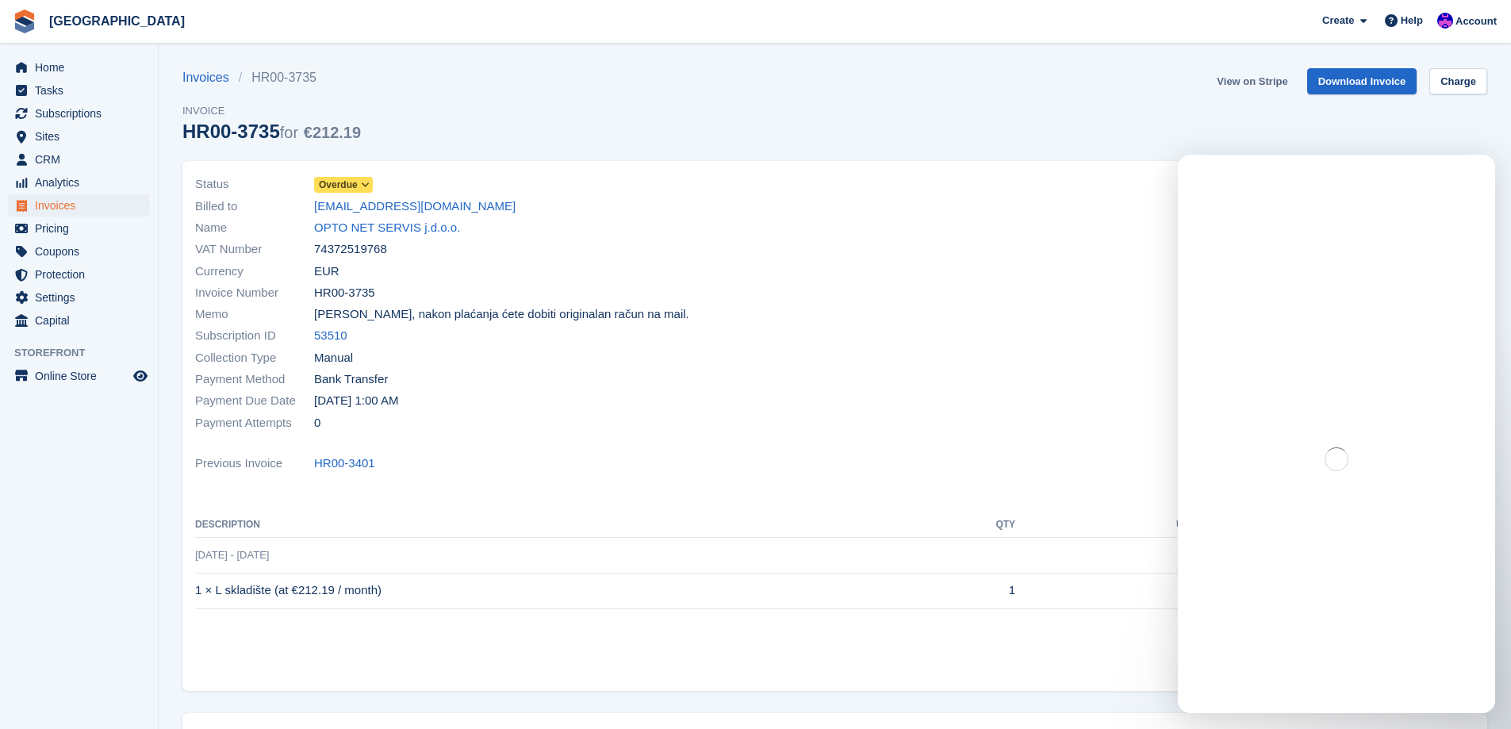
click at [1258, 79] on link "View on Stripe" at bounding box center [1252, 81] width 83 height 26
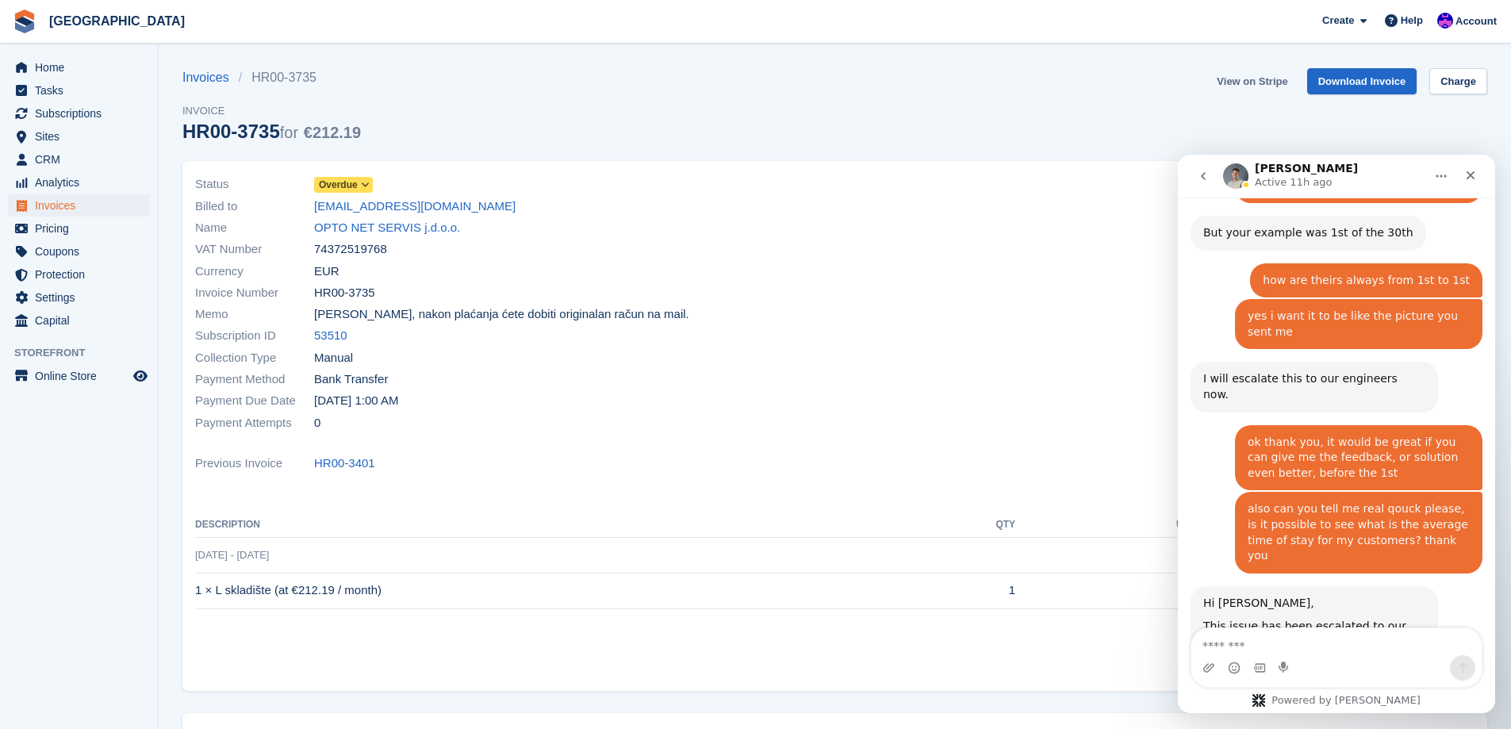
scroll to position [1661, 0]
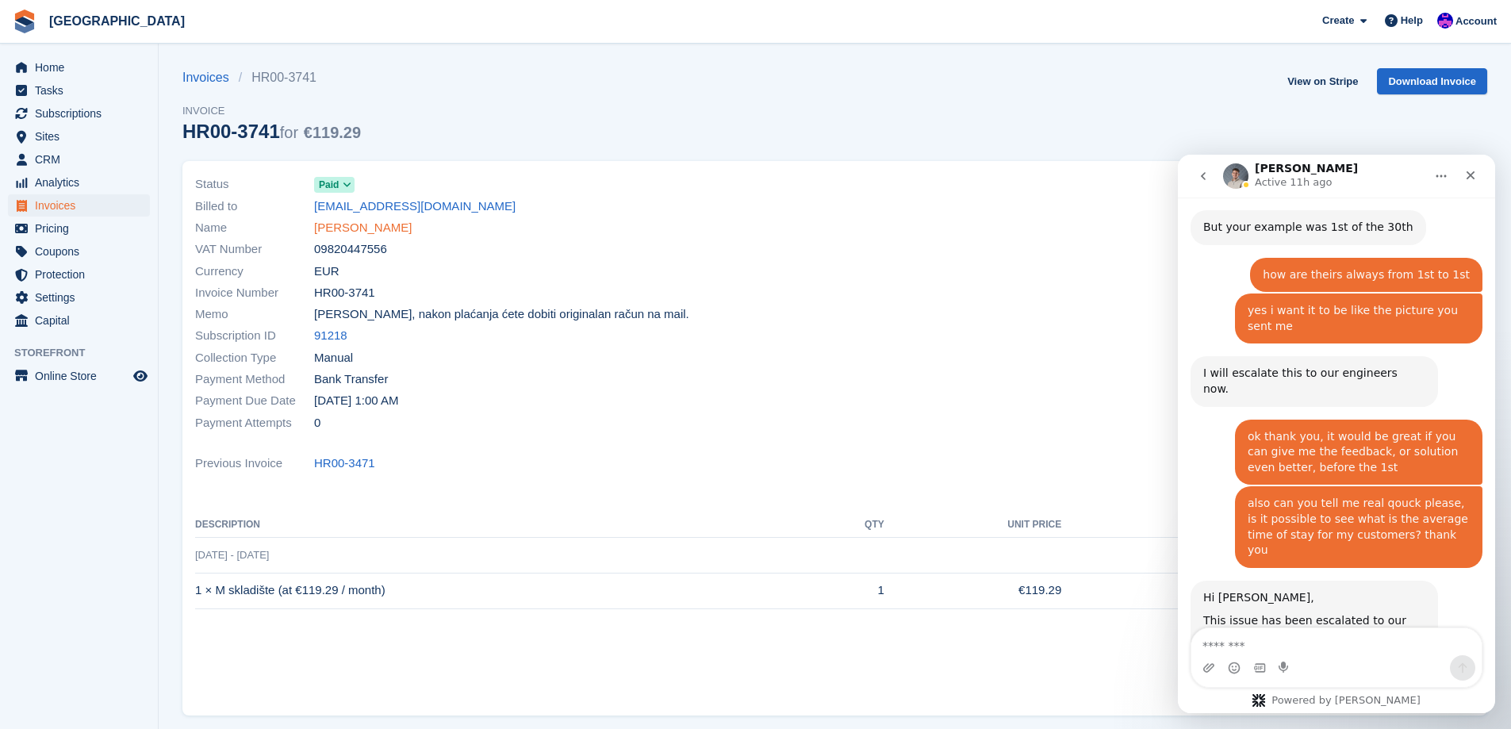
scroll to position [1661, 0]
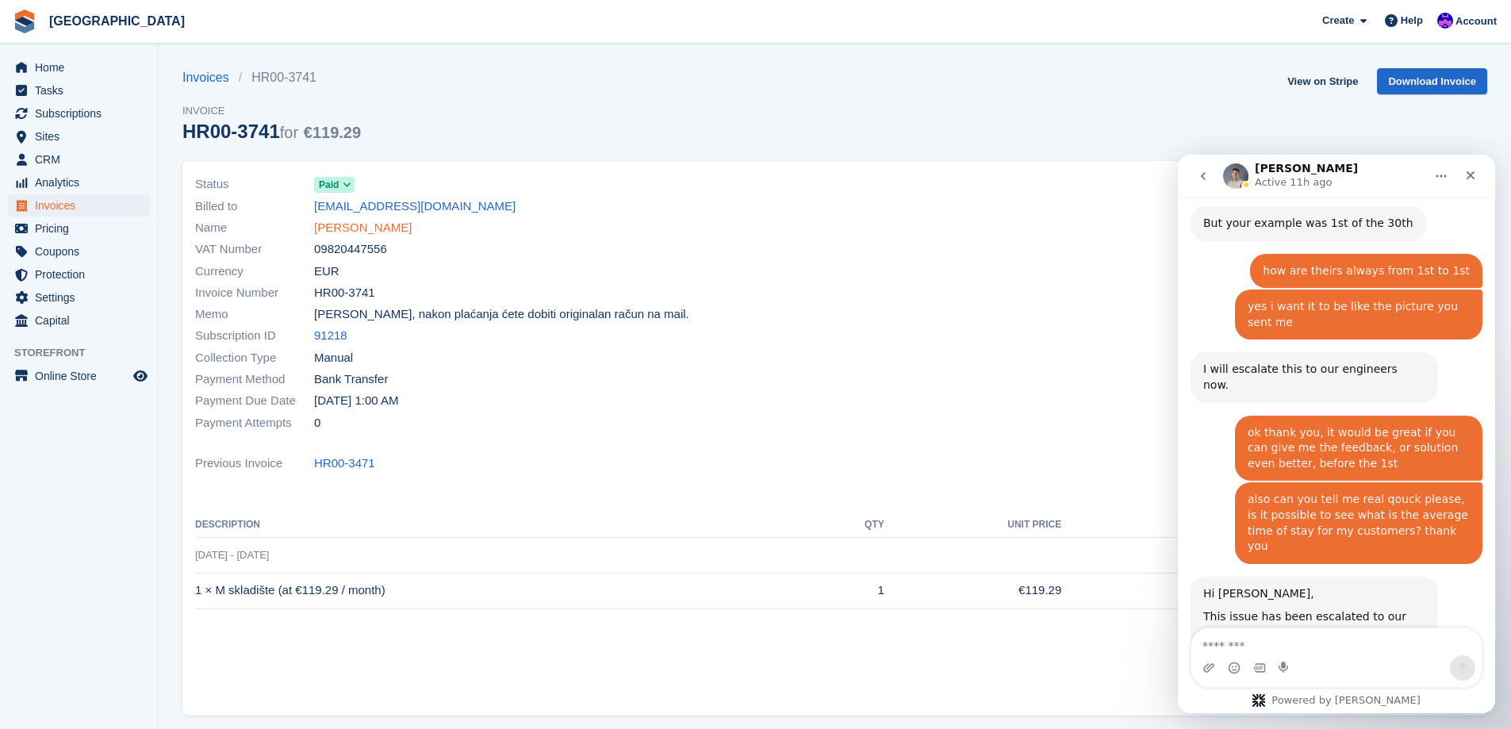
click at [397, 232] on link "[PERSON_NAME]" at bounding box center [363, 228] width 98 height 18
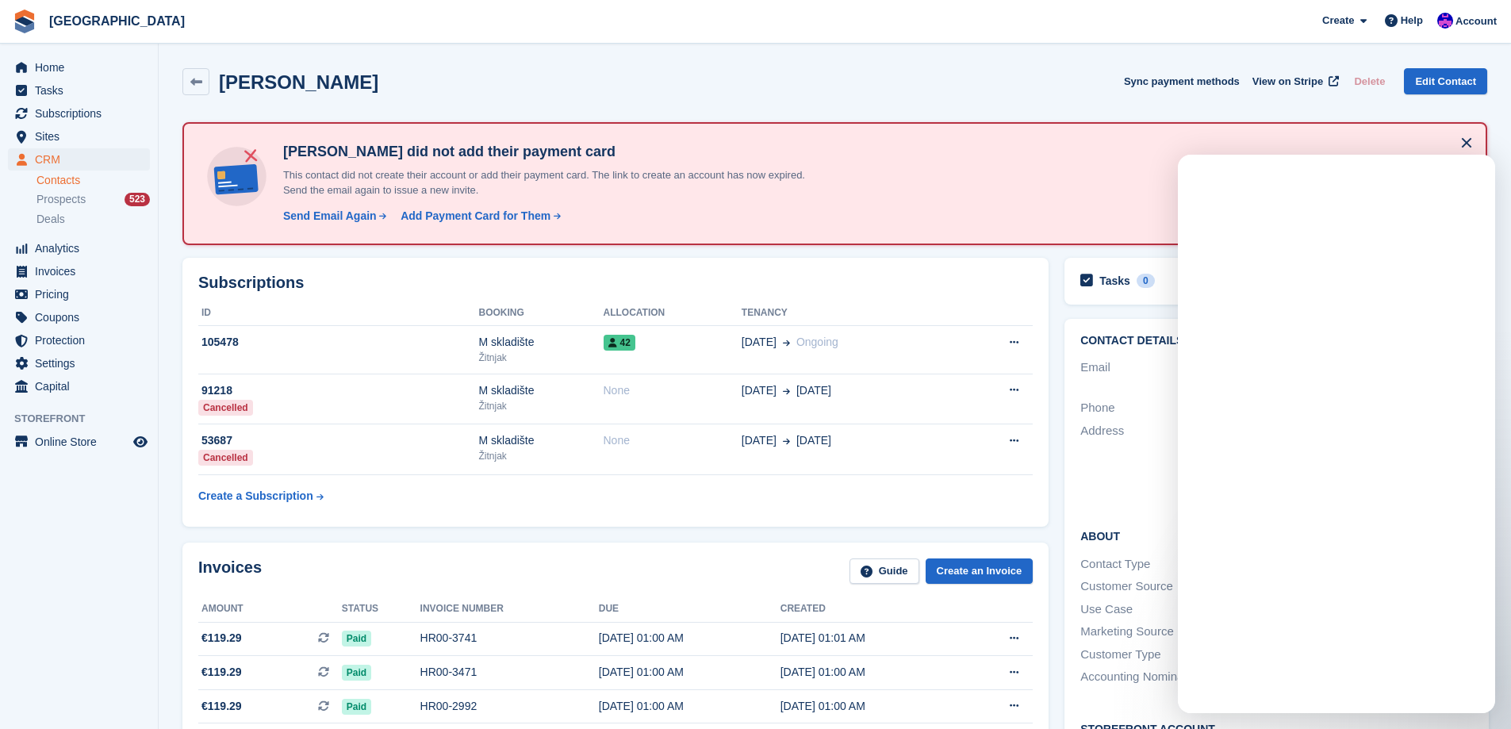
click at [434, 236] on div "Stjepan Gardilcic did not add their payment card This contact did not create th…" at bounding box center [834, 183] width 1305 height 123
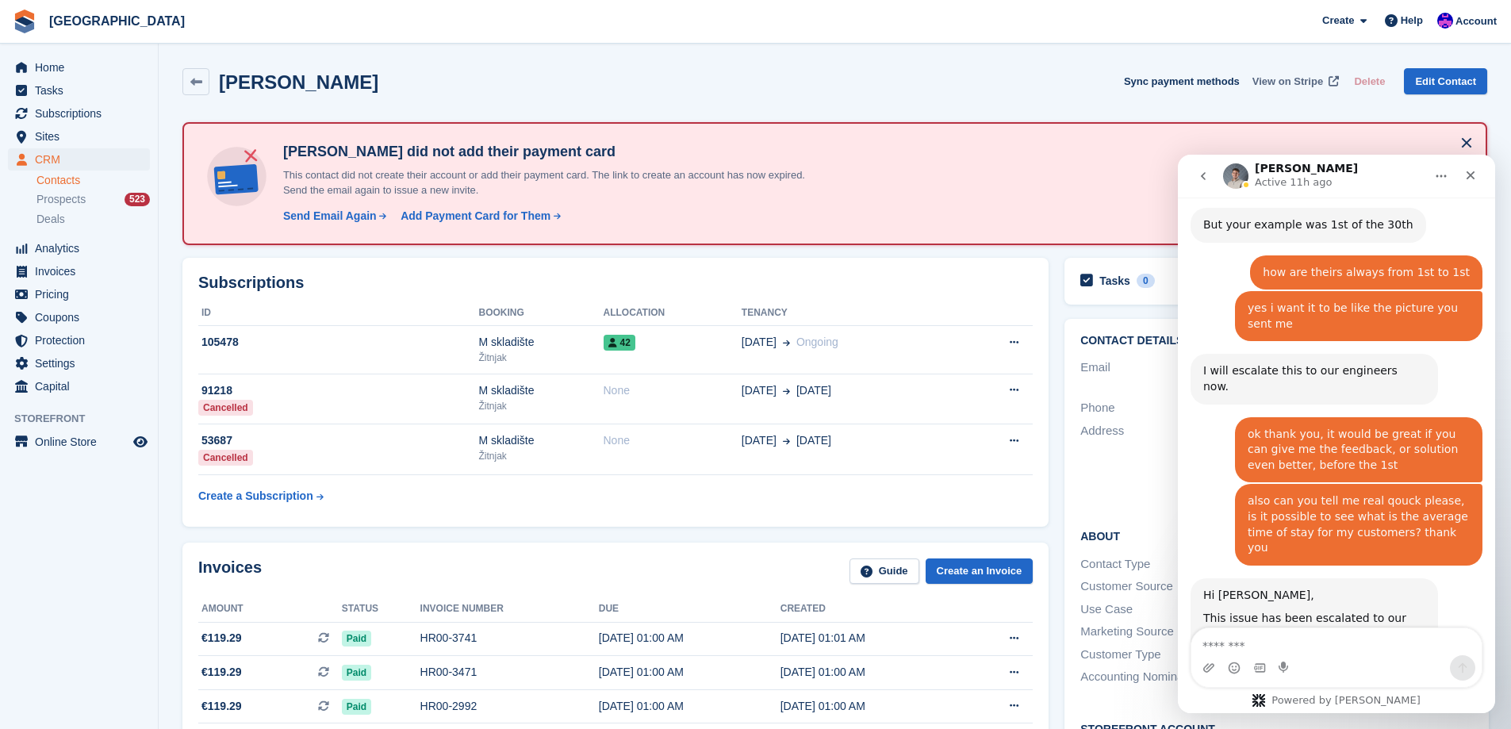
scroll to position [1661, 0]
click at [1305, 80] on span "View on Stripe" at bounding box center [1288, 82] width 71 height 16
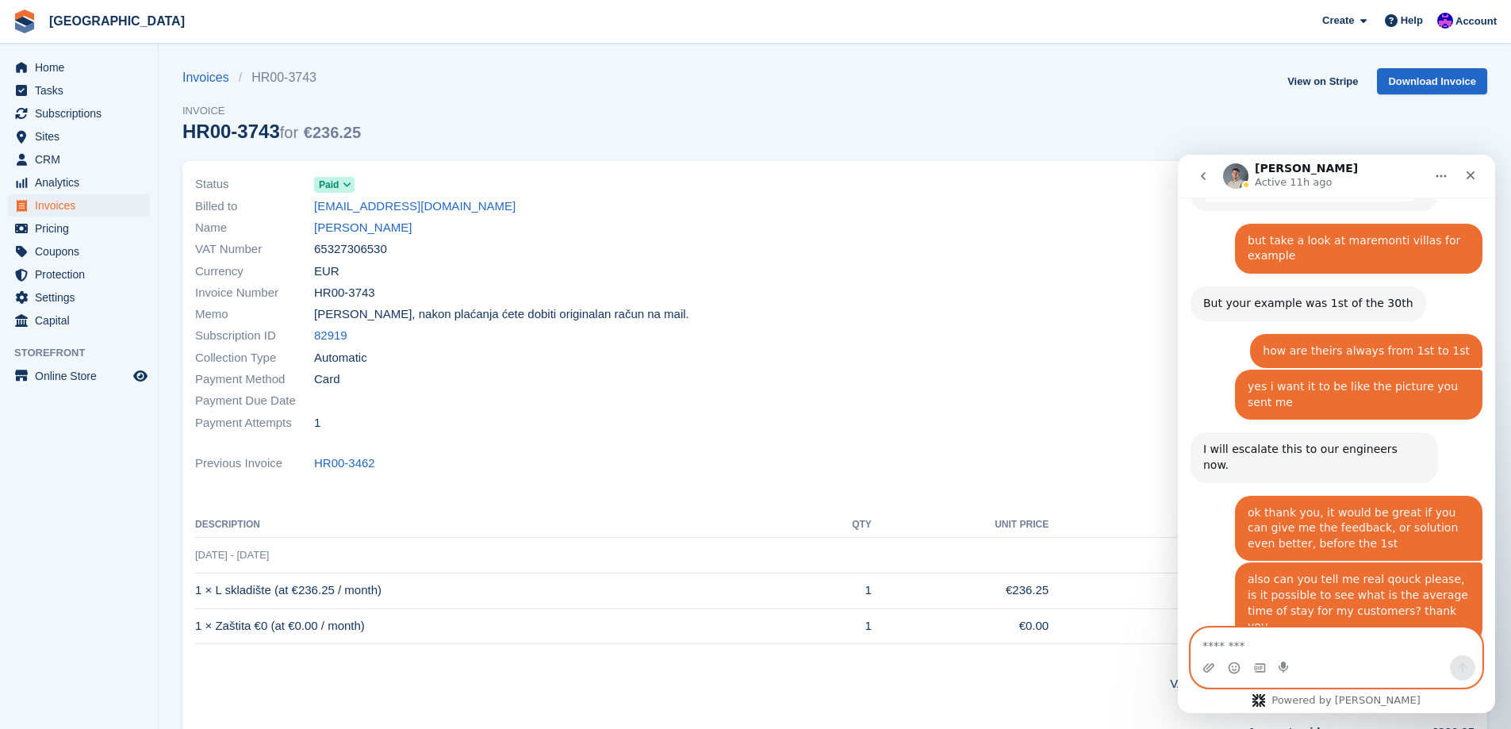
scroll to position [1661, 0]
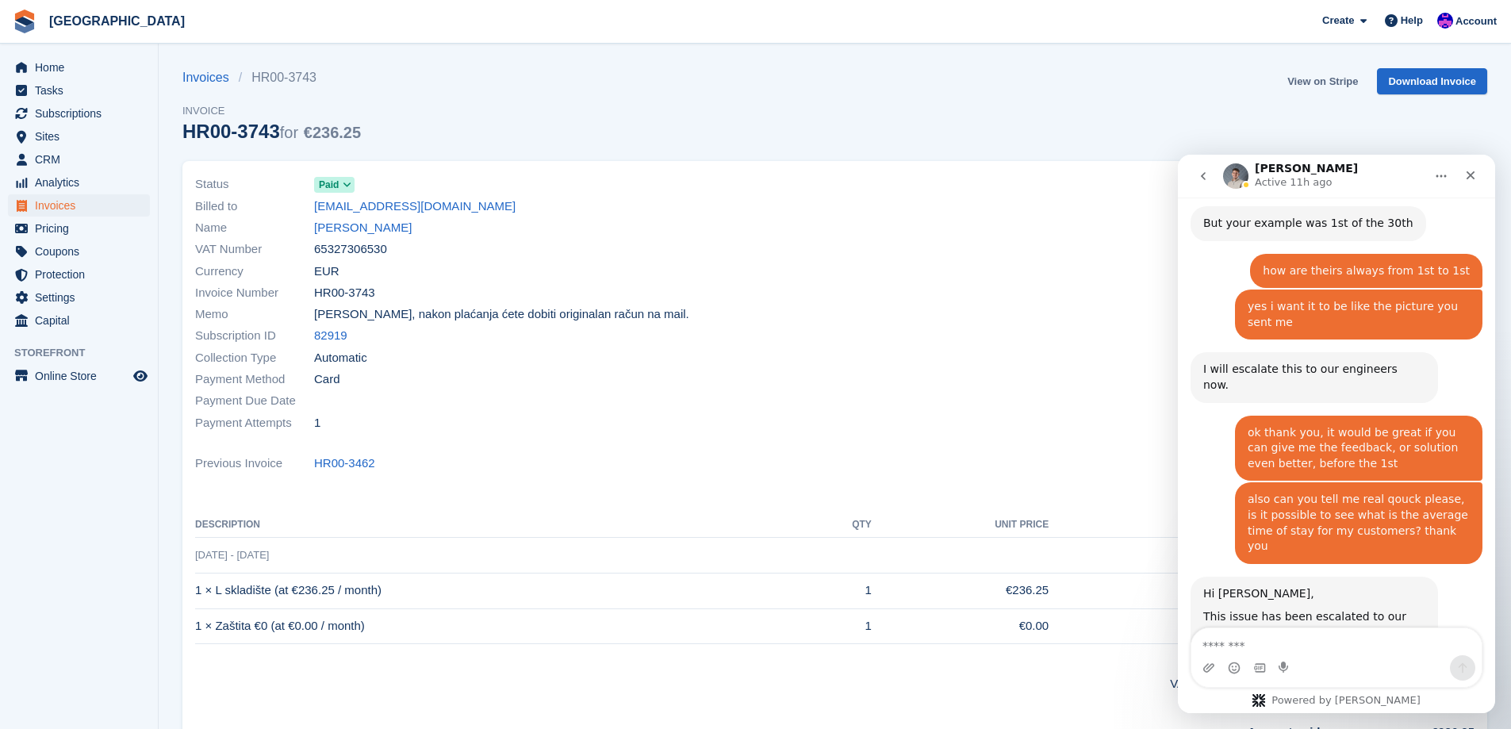
click at [1333, 86] on link "View on Stripe" at bounding box center [1322, 81] width 83 height 26
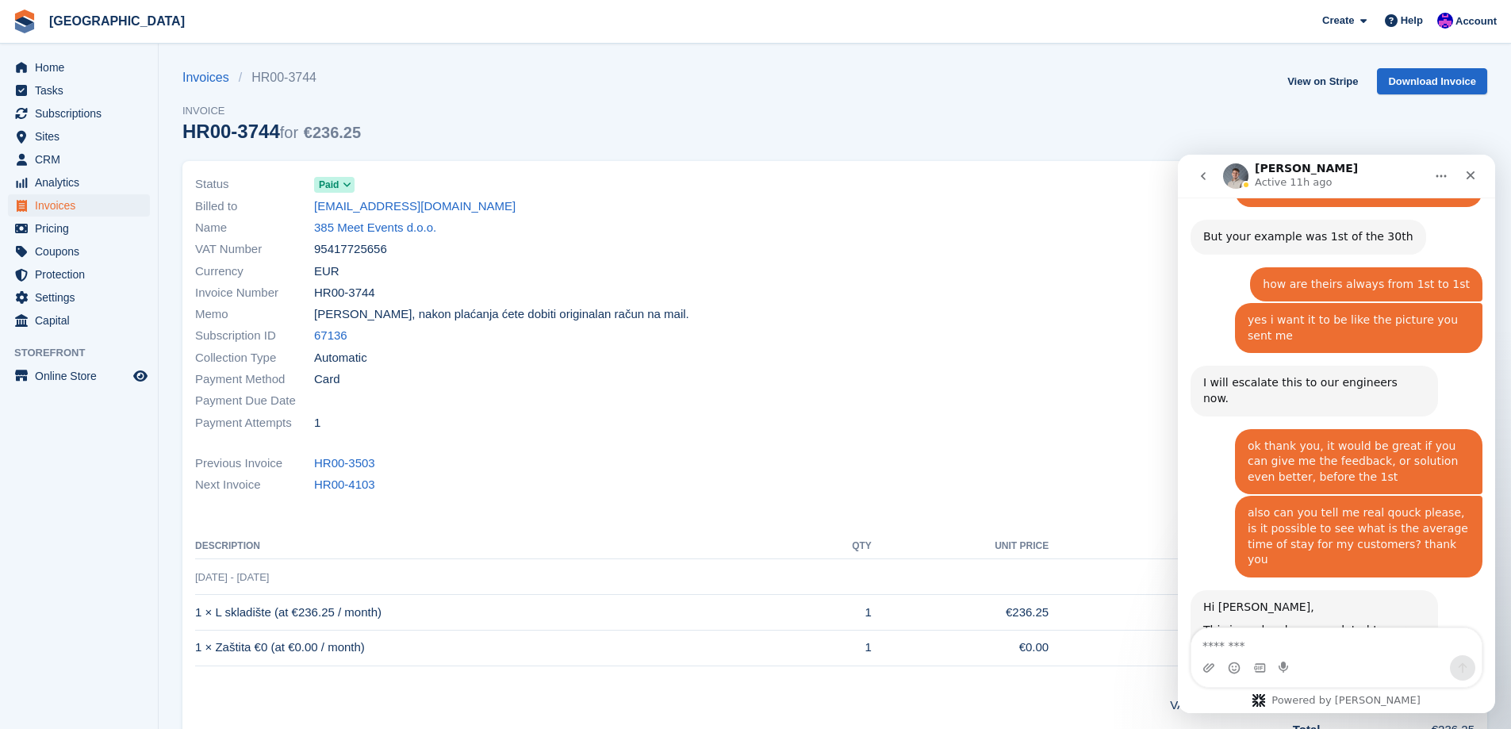
scroll to position [1661, 0]
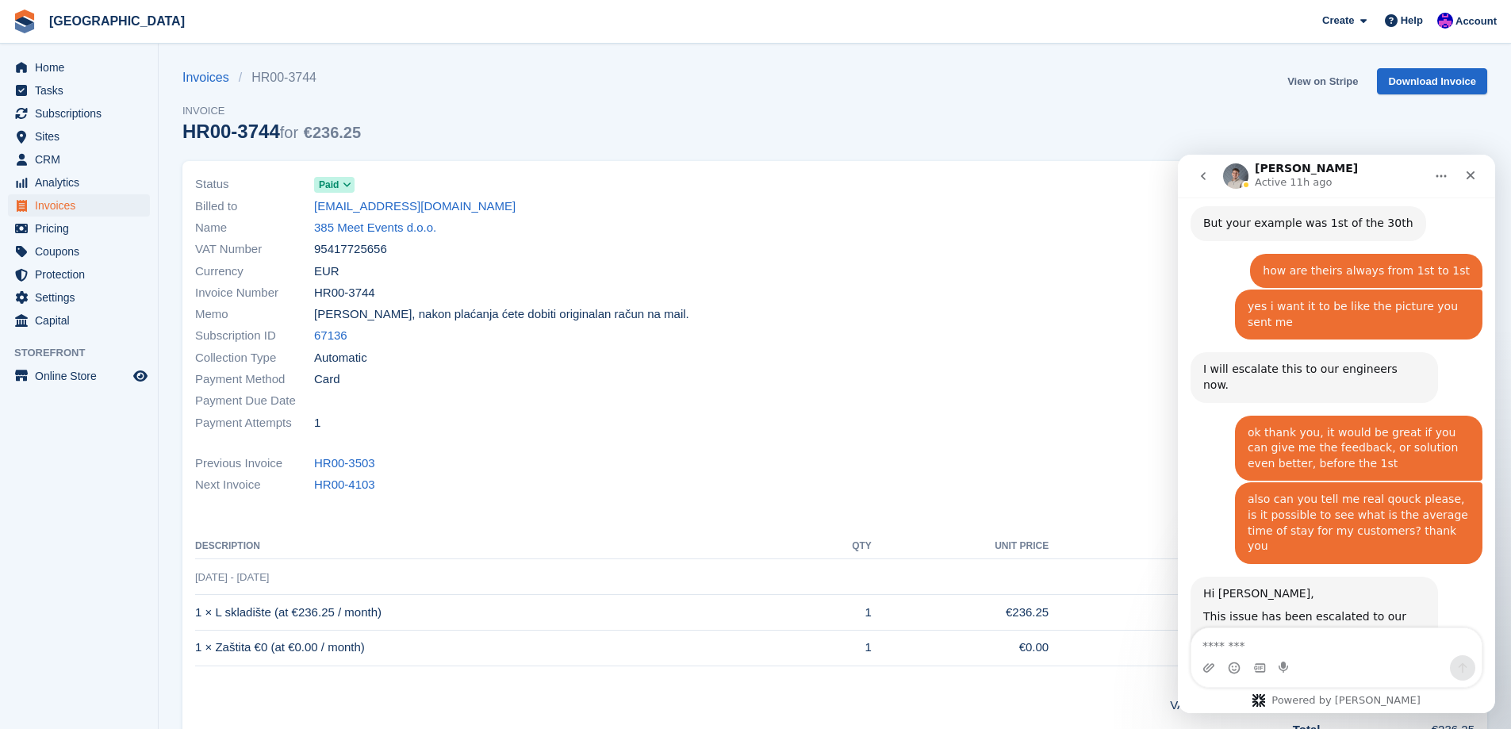
click at [1314, 78] on link "View on Stripe" at bounding box center [1322, 81] width 83 height 26
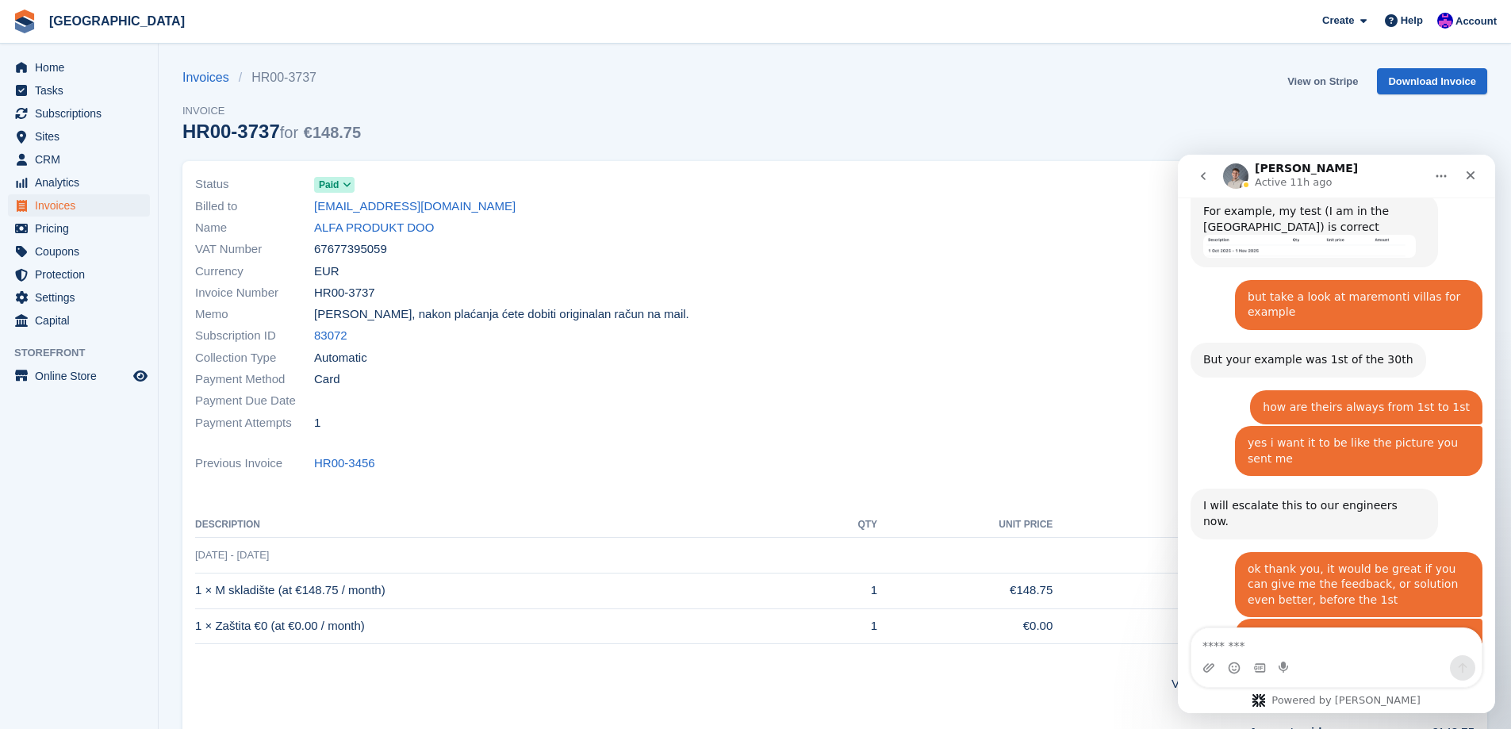
scroll to position [1615, 0]
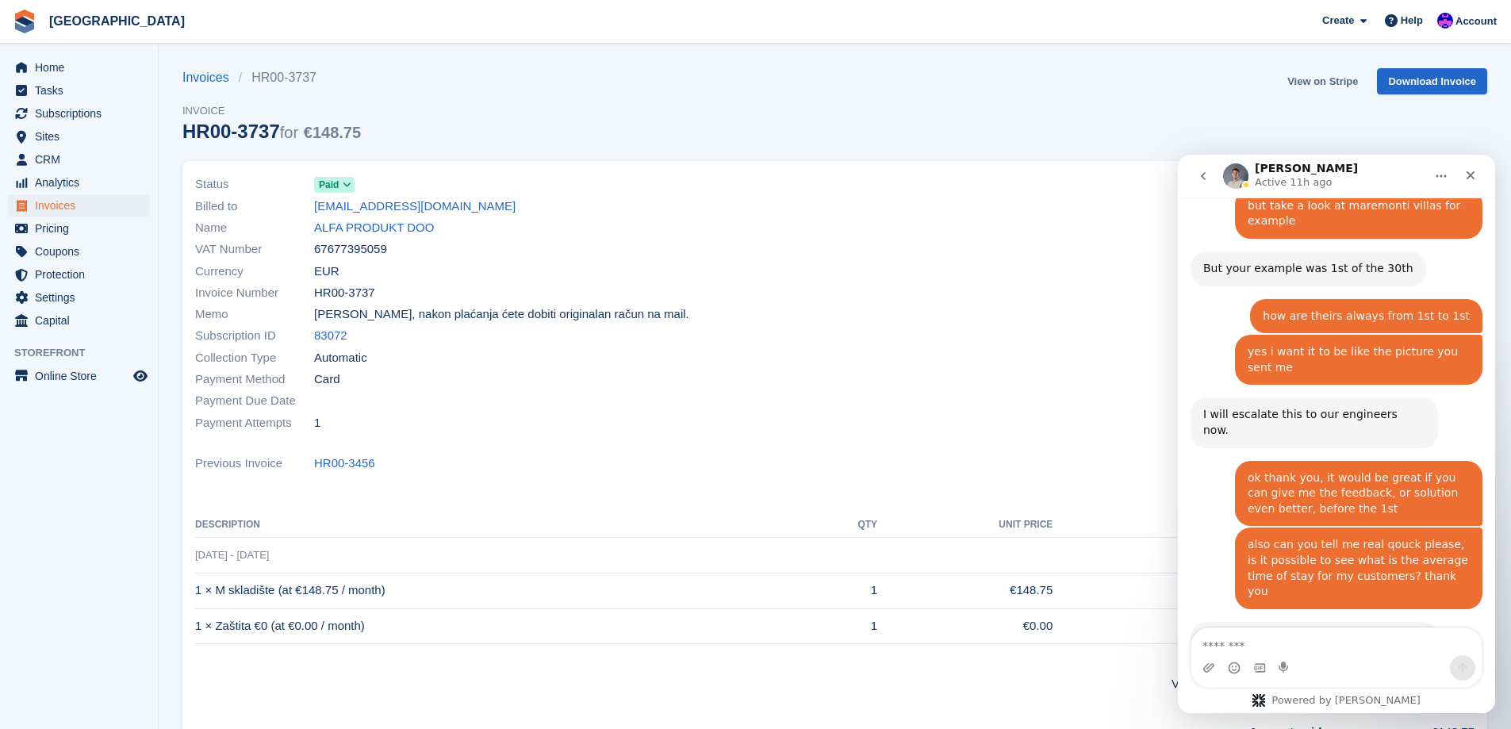
click at [1321, 71] on link "View on Stripe" at bounding box center [1322, 81] width 83 height 26
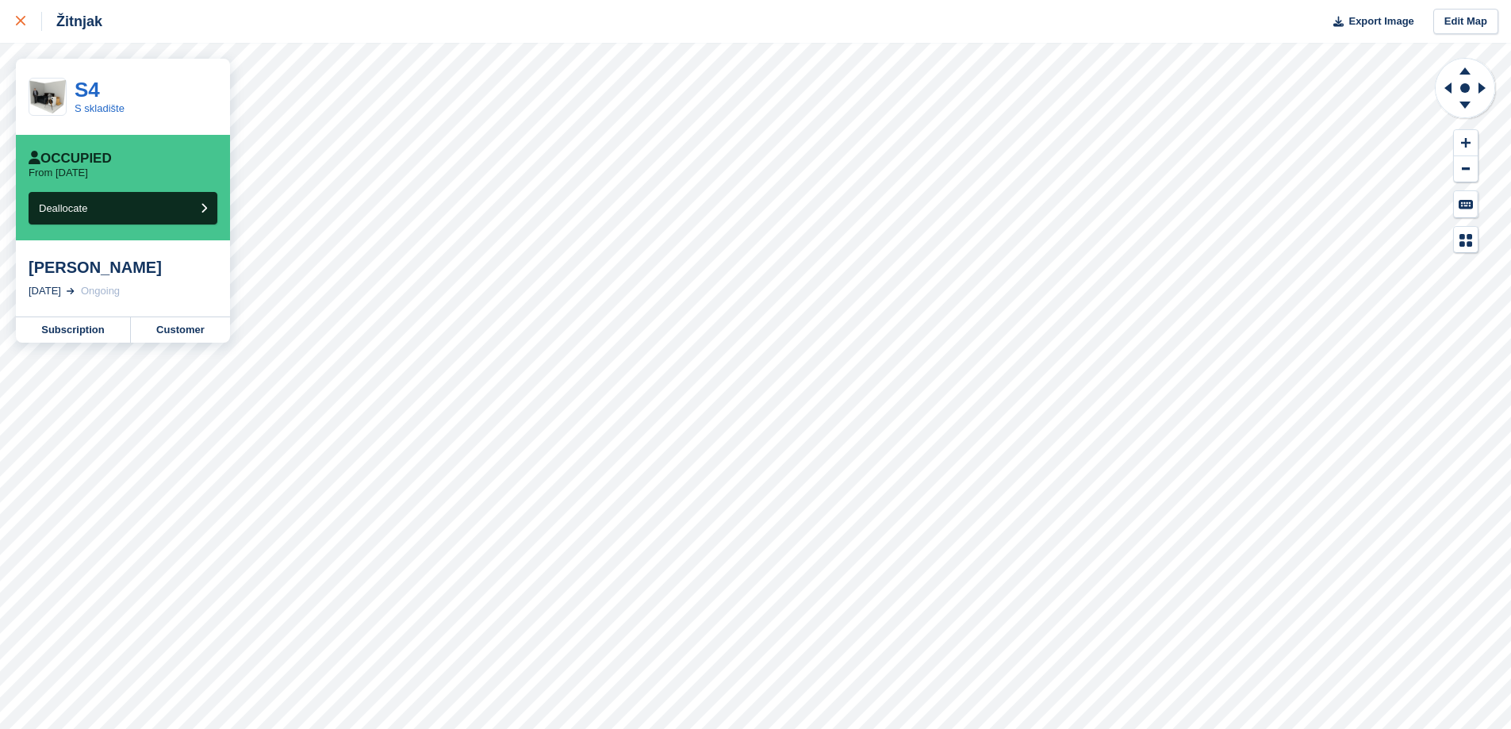
click at [25, 31] on link at bounding box center [21, 21] width 42 height 43
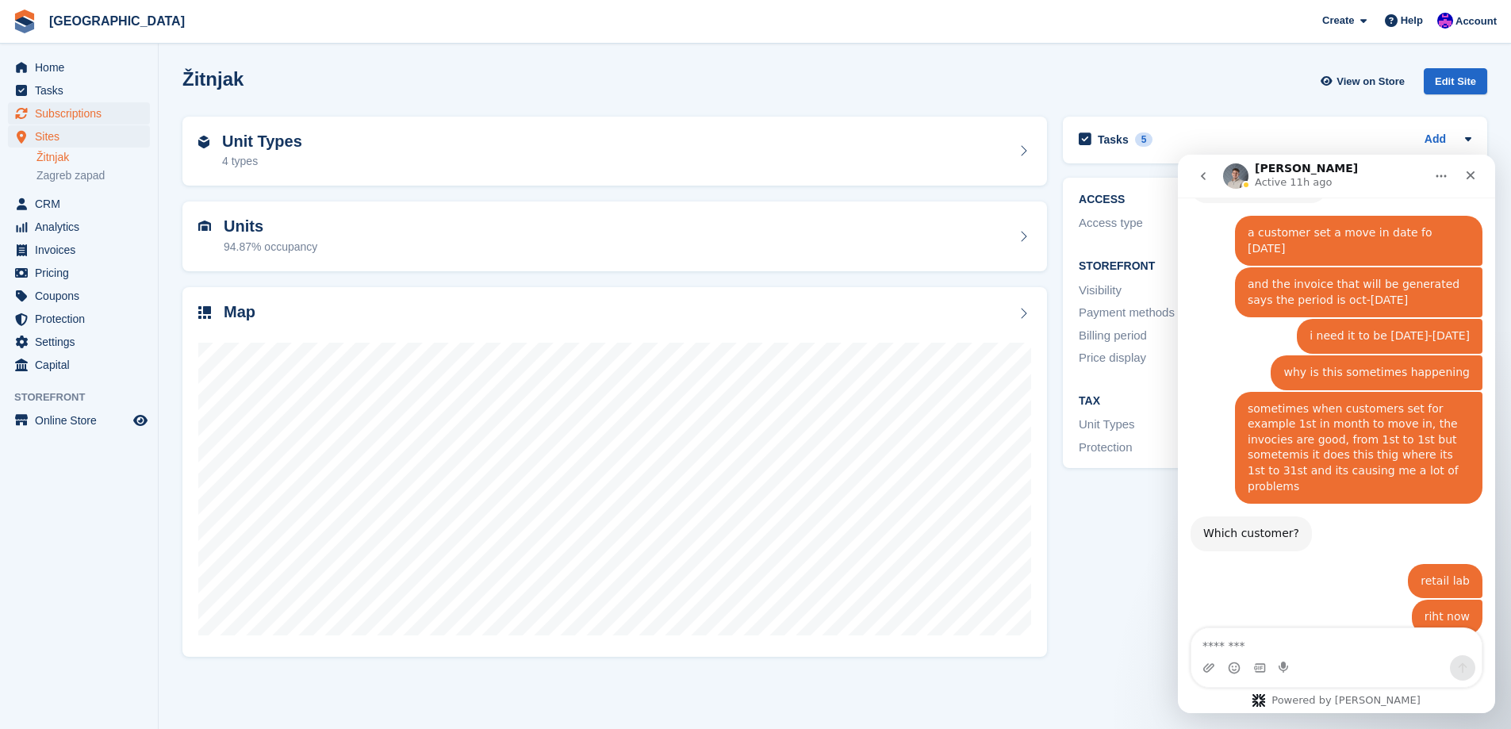
scroll to position [1572, 0]
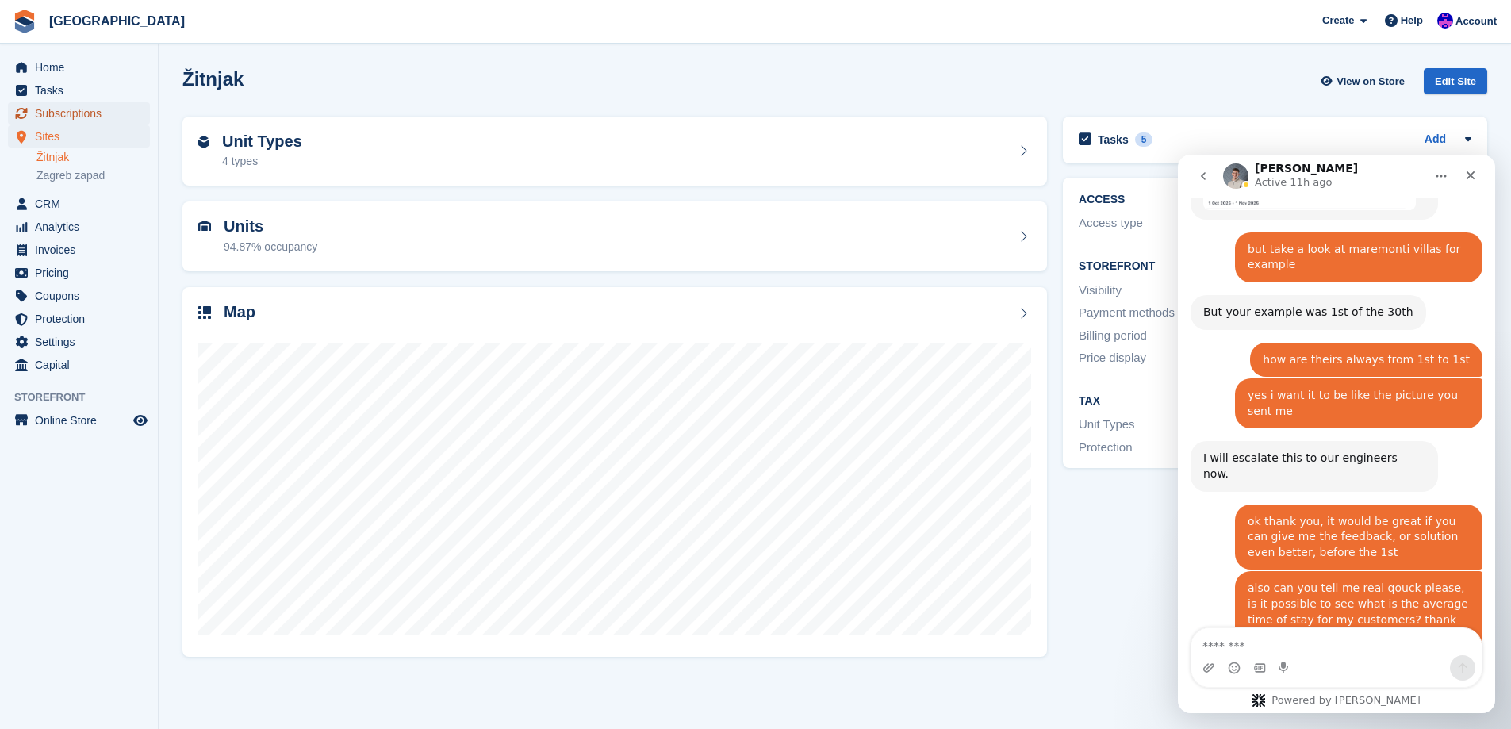
click at [83, 120] on span "Subscriptions" at bounding box center [82, 113] width 95 height 22
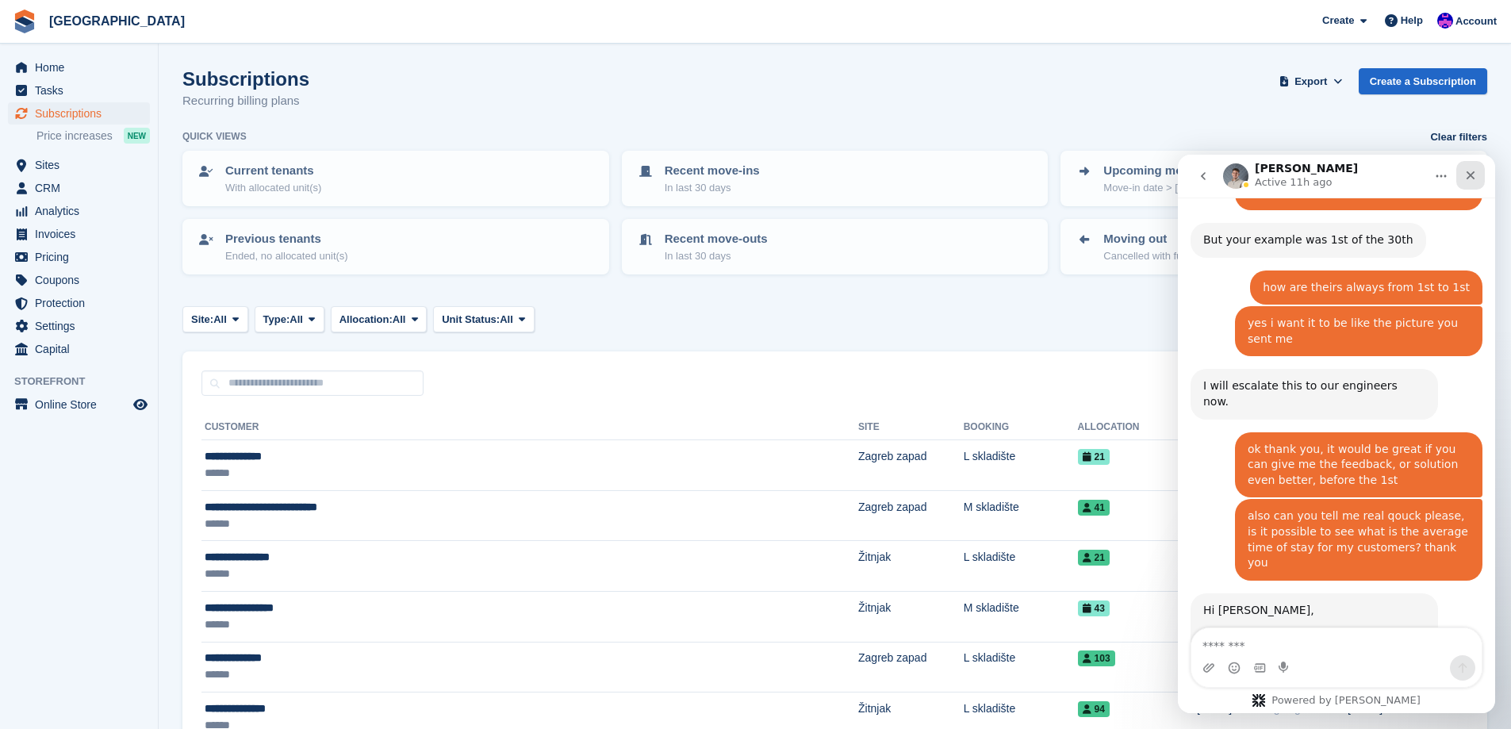
scroll to position [1661, 0]
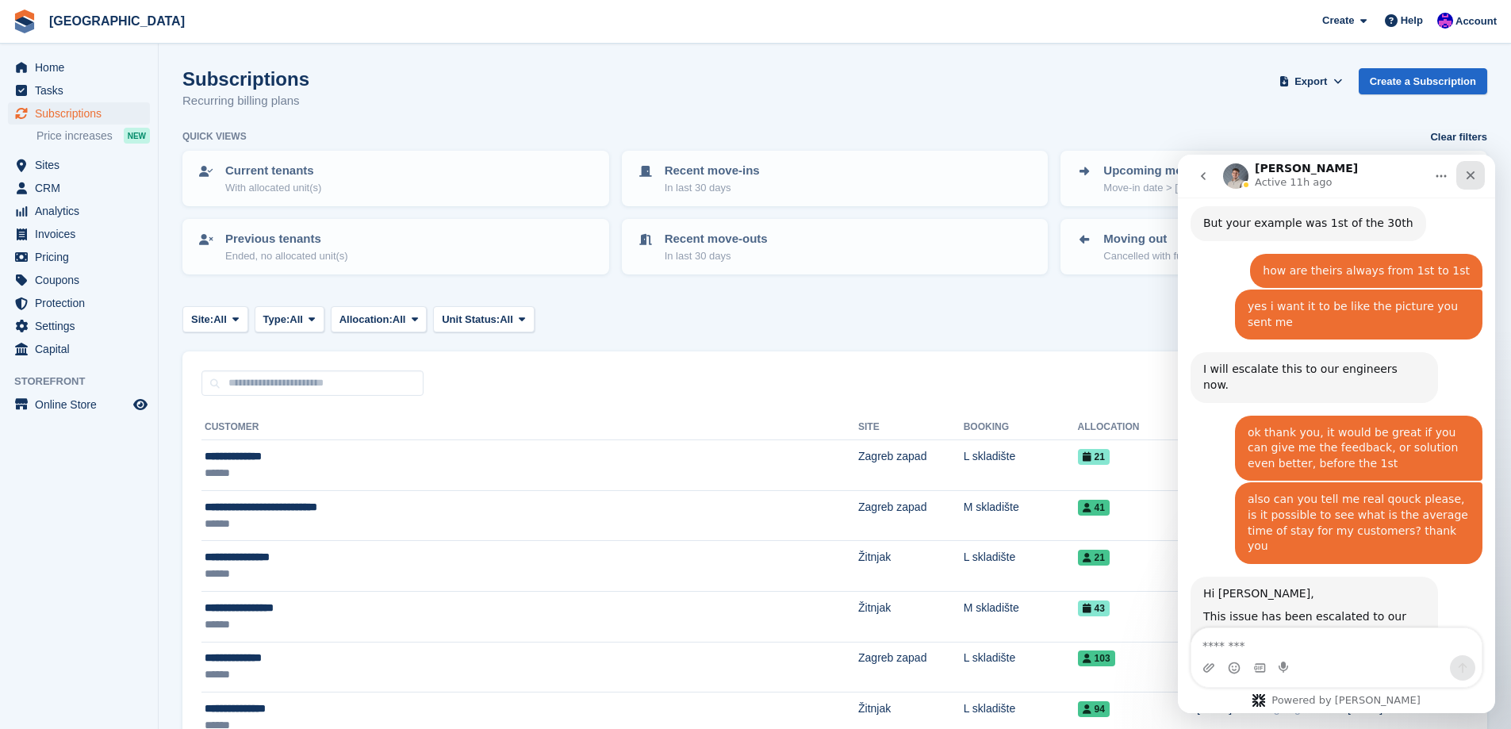
click at [1466, 182] on div "Close" at bounding box center [1471, 175] width 29 height 29
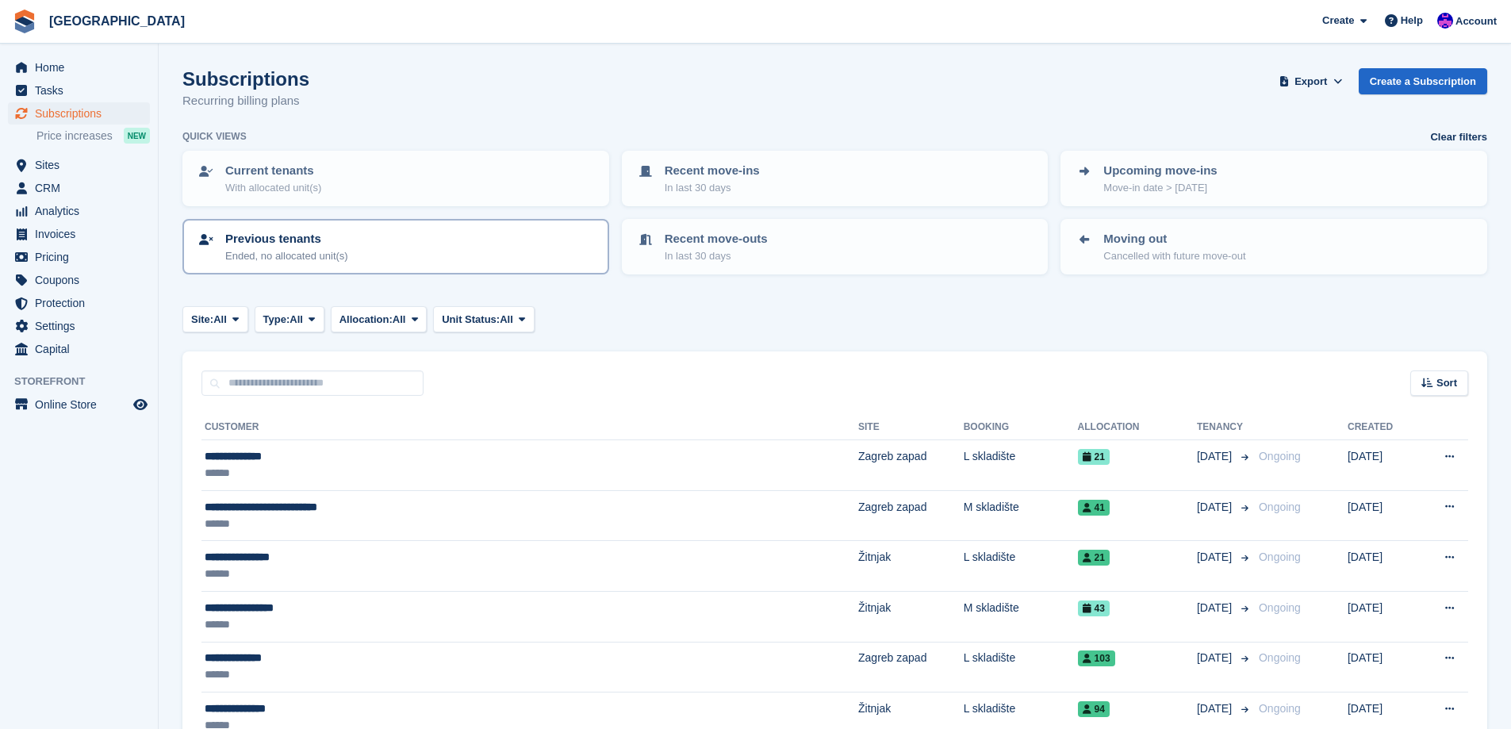
click at [374, 244] on div "Previous tenants Ended, no allocated unit(s)" at bounding box center [396, 246] width 398 height 33
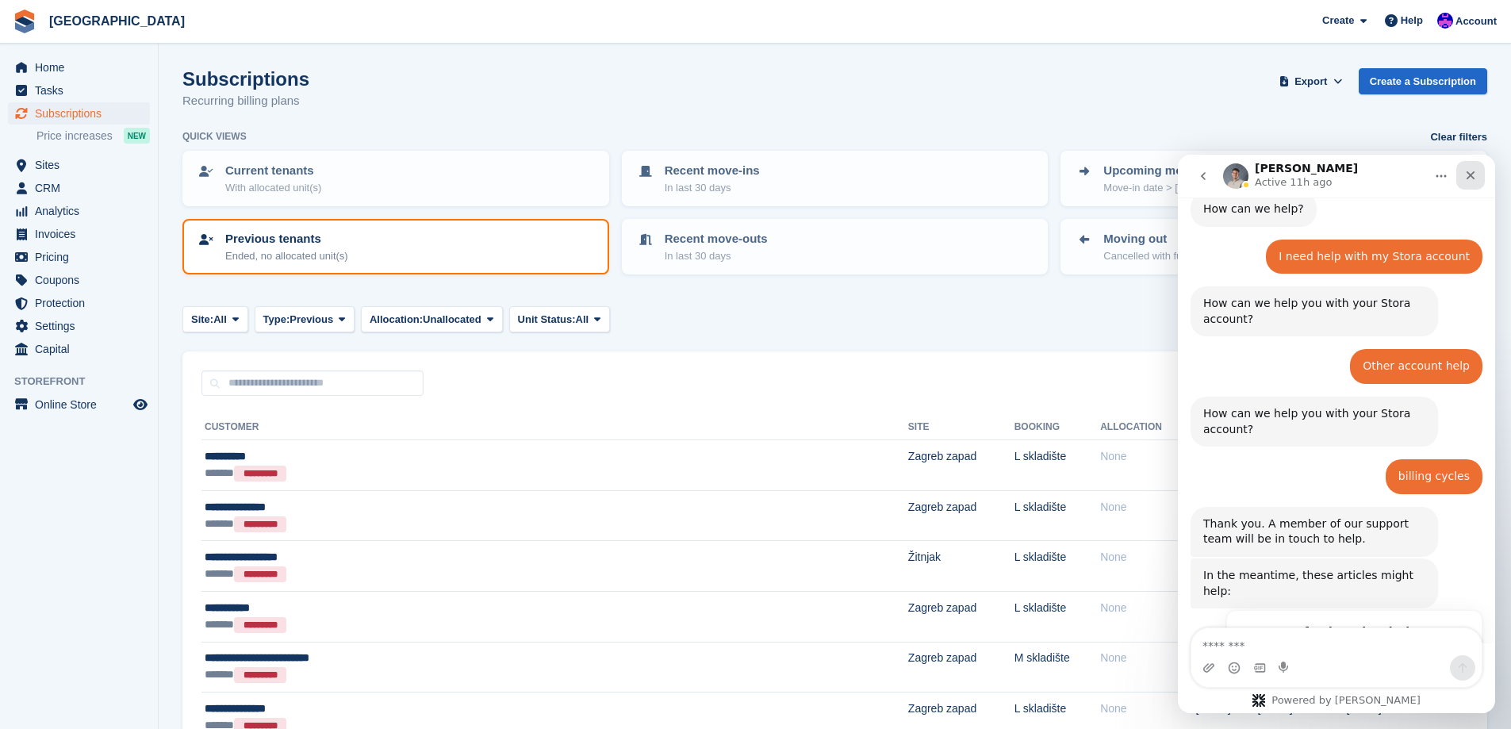
scroll to position [980, 0]
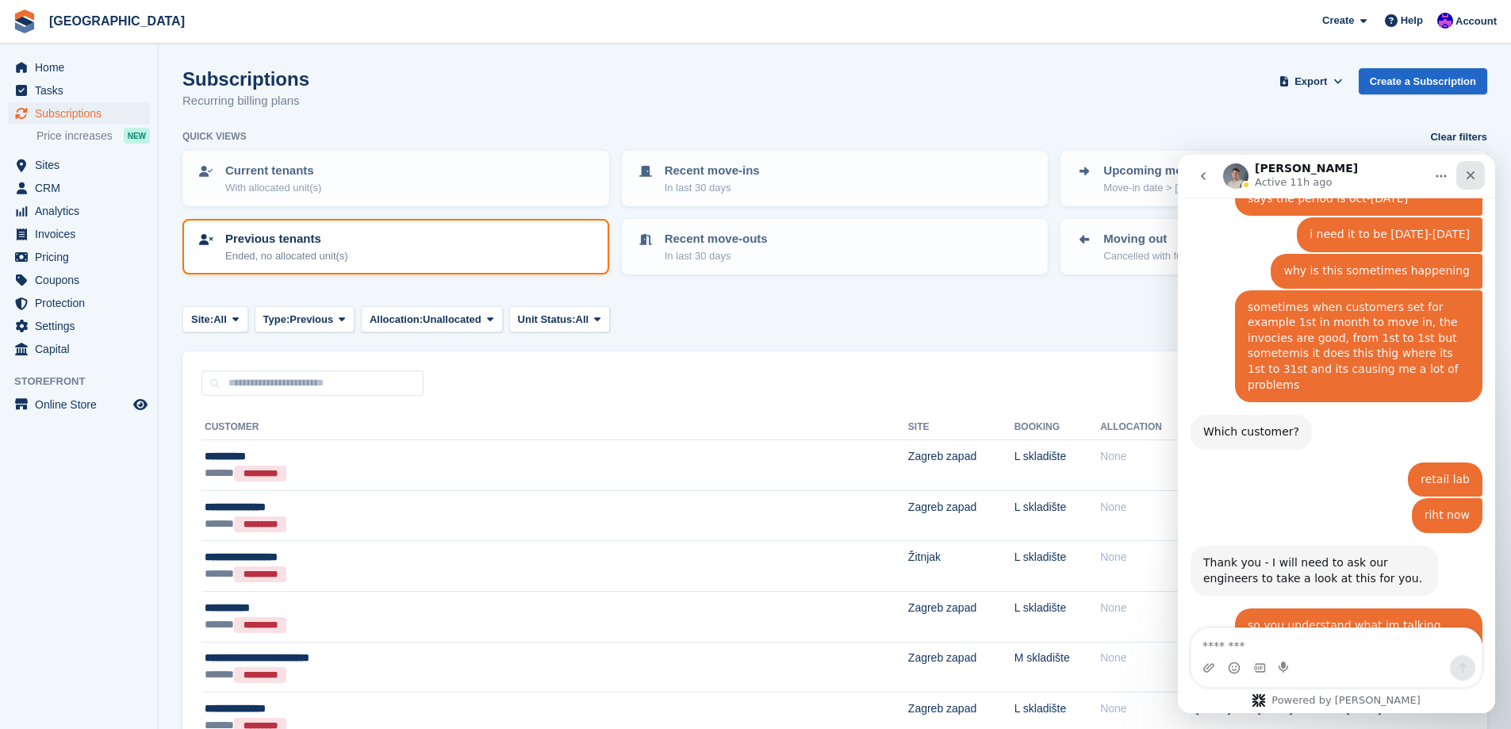
click at [1476, 175] on icon "Close" at bounding box center [1471, 175] width 13 height 13
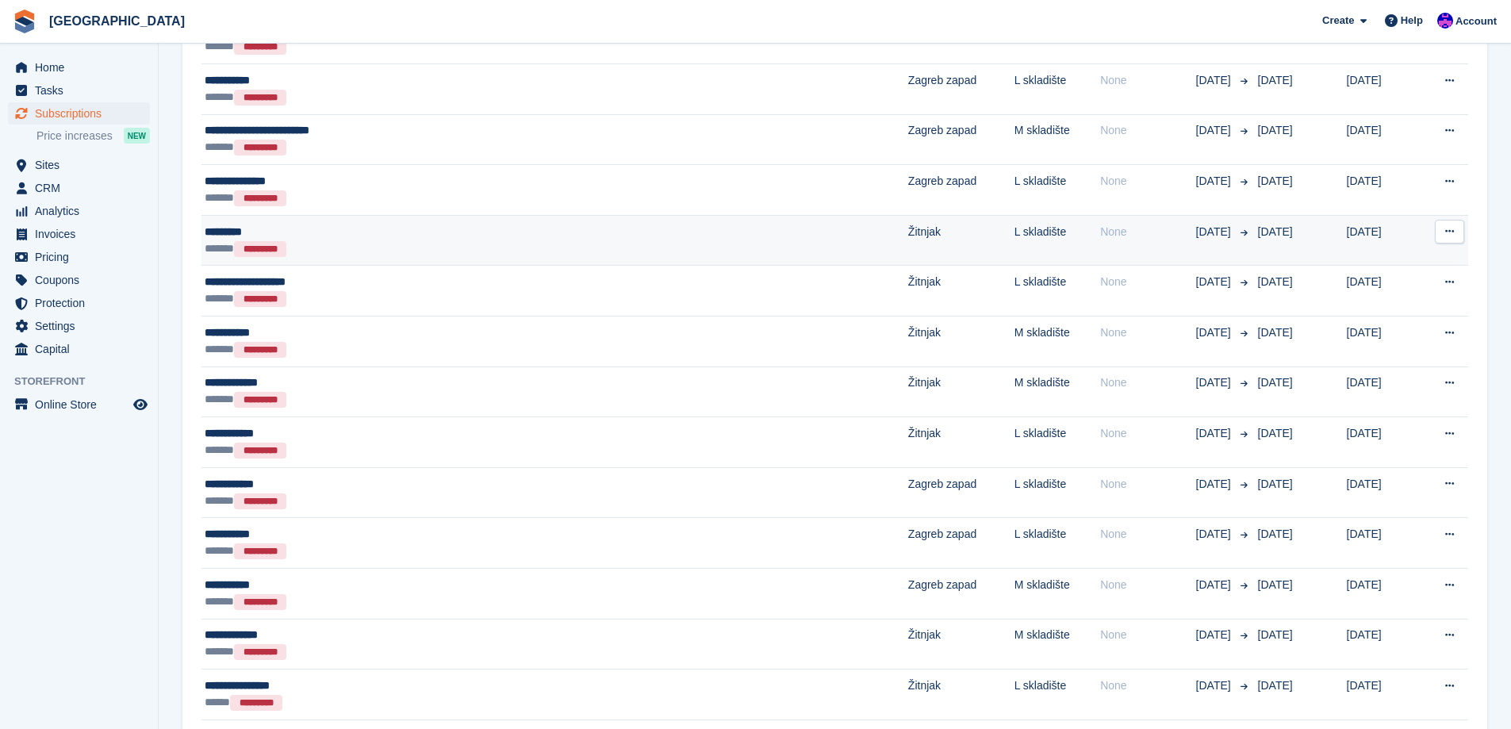
scroll to position [555, 0]
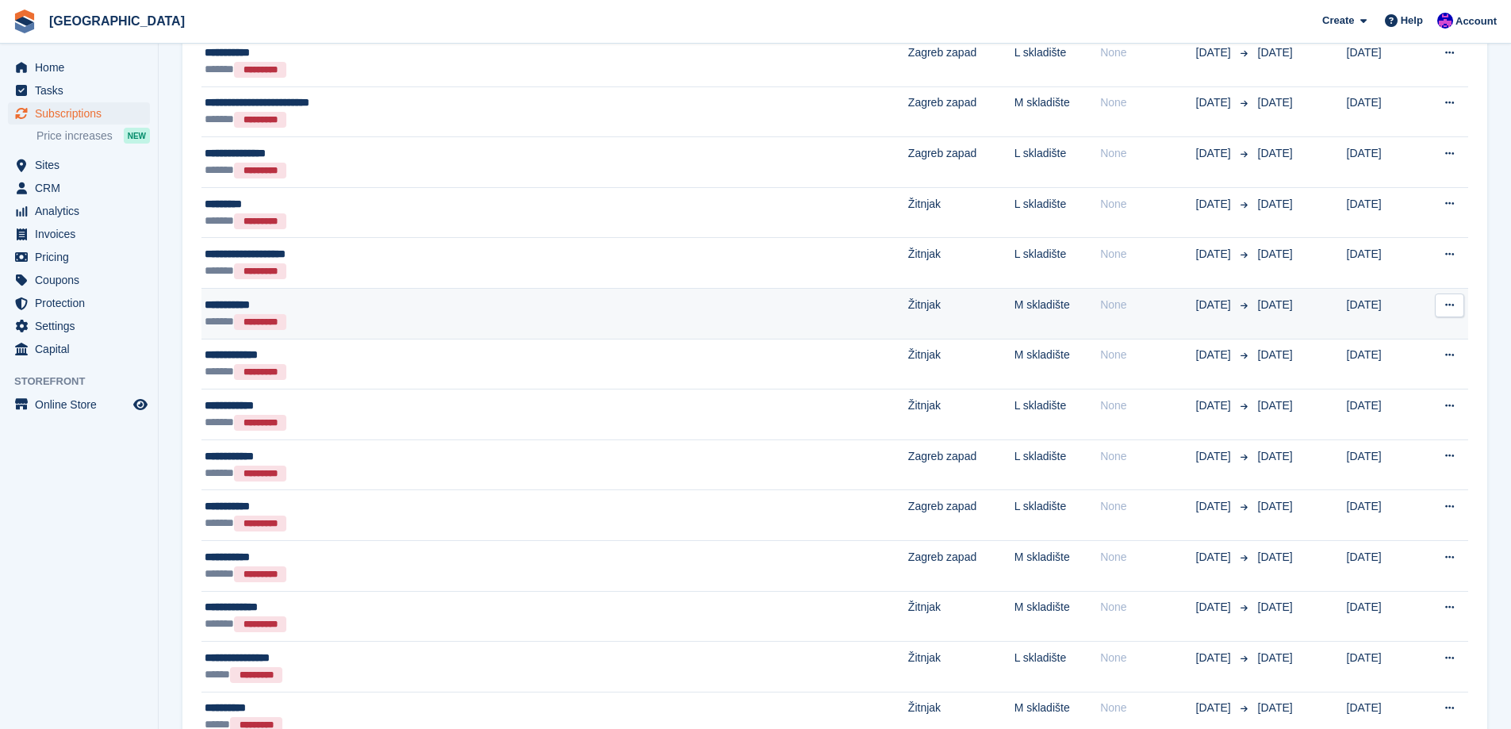
click at [1252, 309] on td "[DATE]" at bounding box center [1299, 313] width 95 height 51
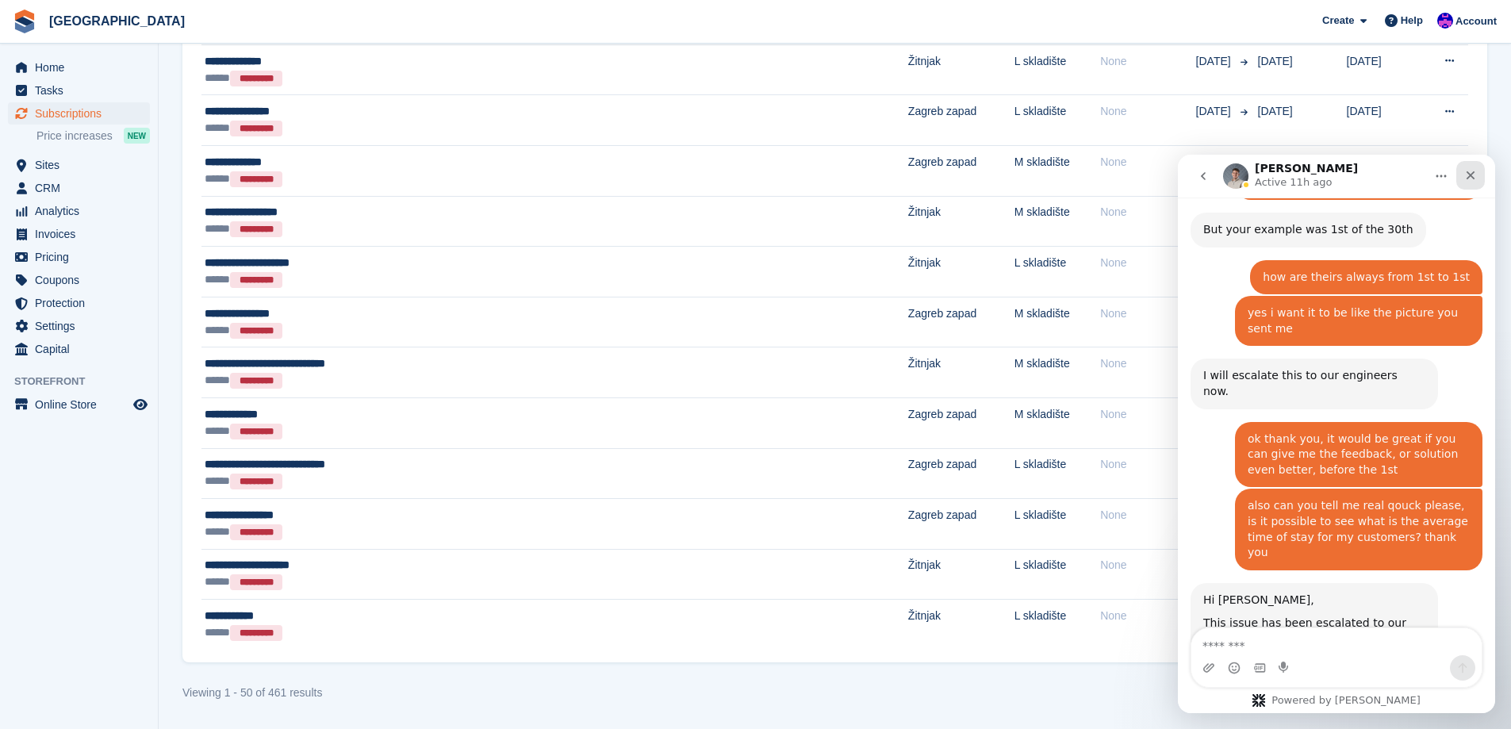
scroll to position [1661, 0]
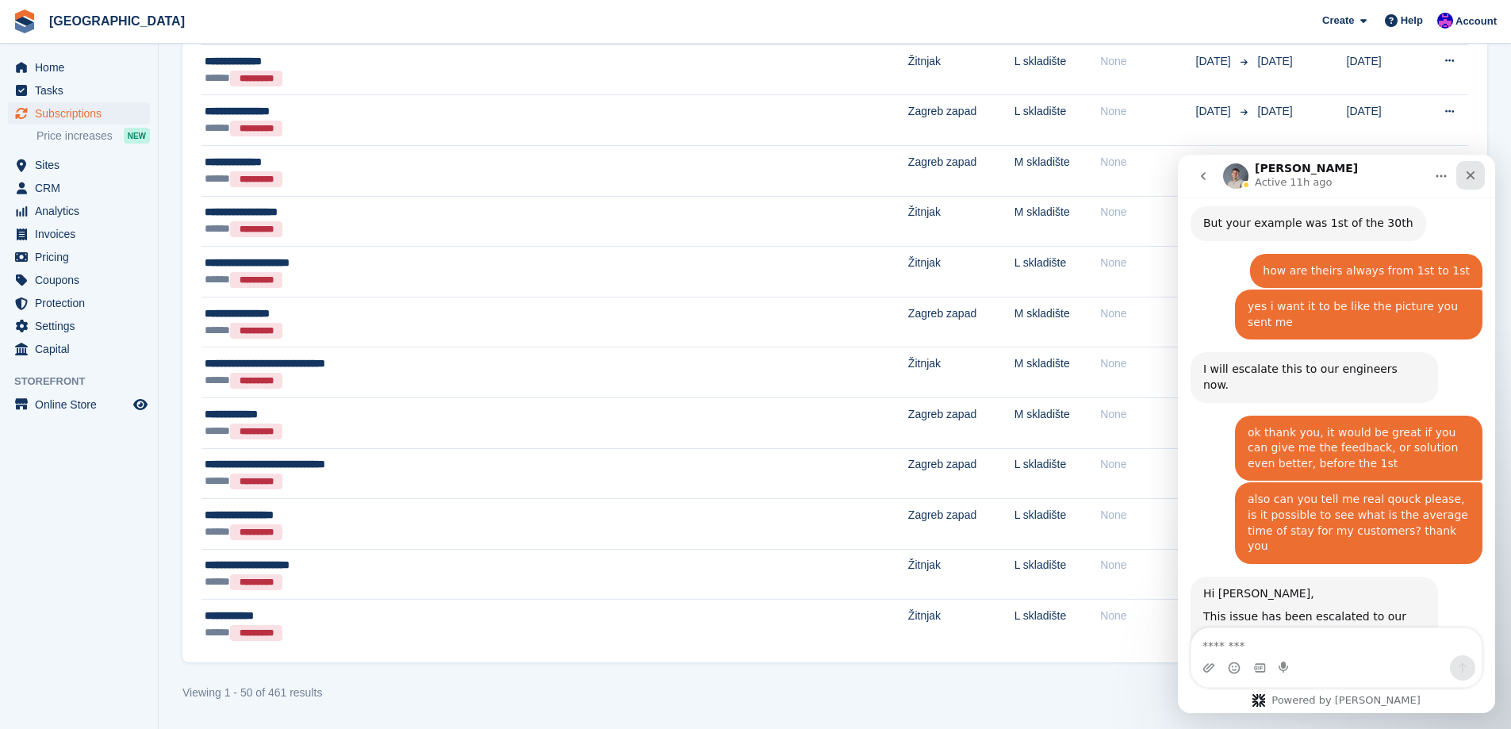
click at [1476, 171] on icon "Close" at bounding box center [1471, 175] width 13 height 13
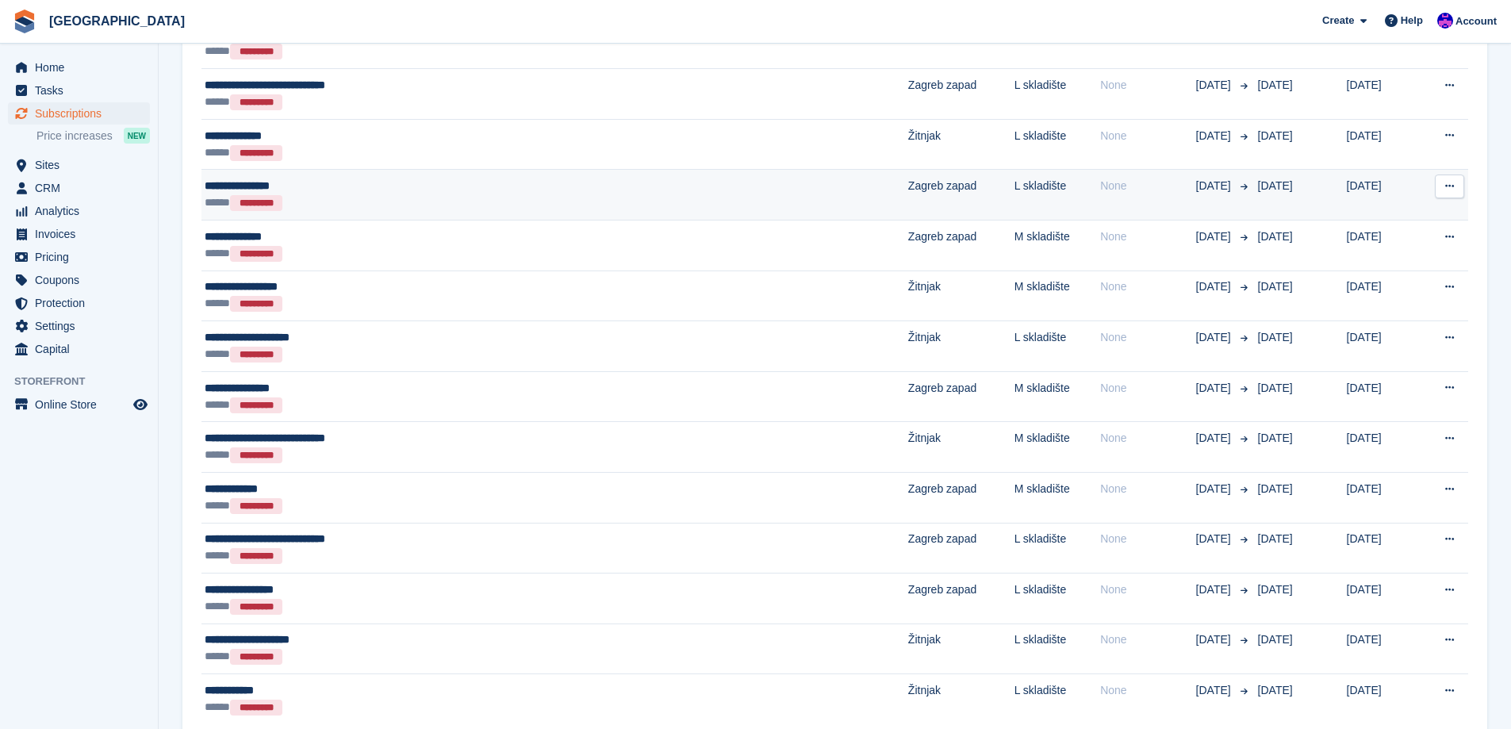
scroll to position [2313, 0]
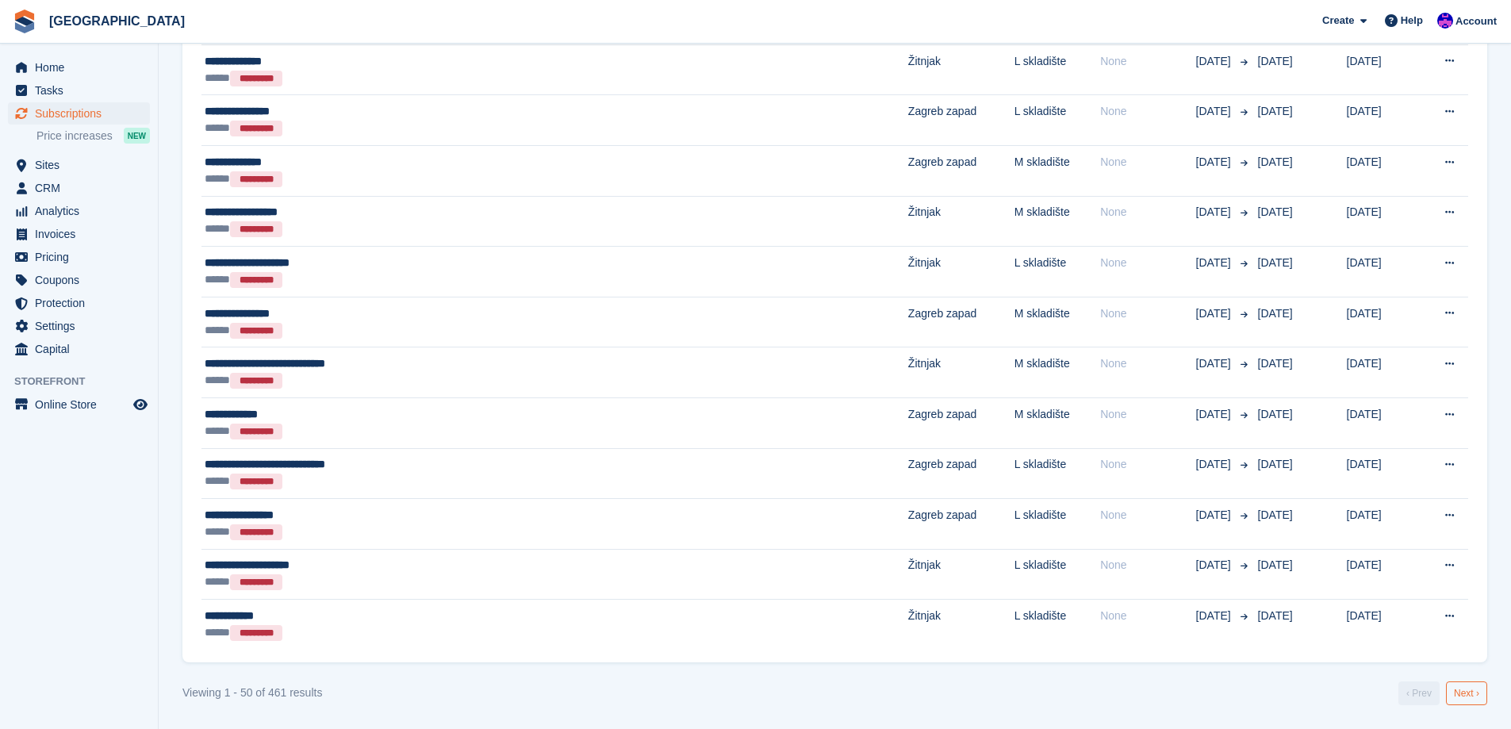
click at [1477, 689] on link "Next ›" at bounding box center [1466, 694] width 41 height 24
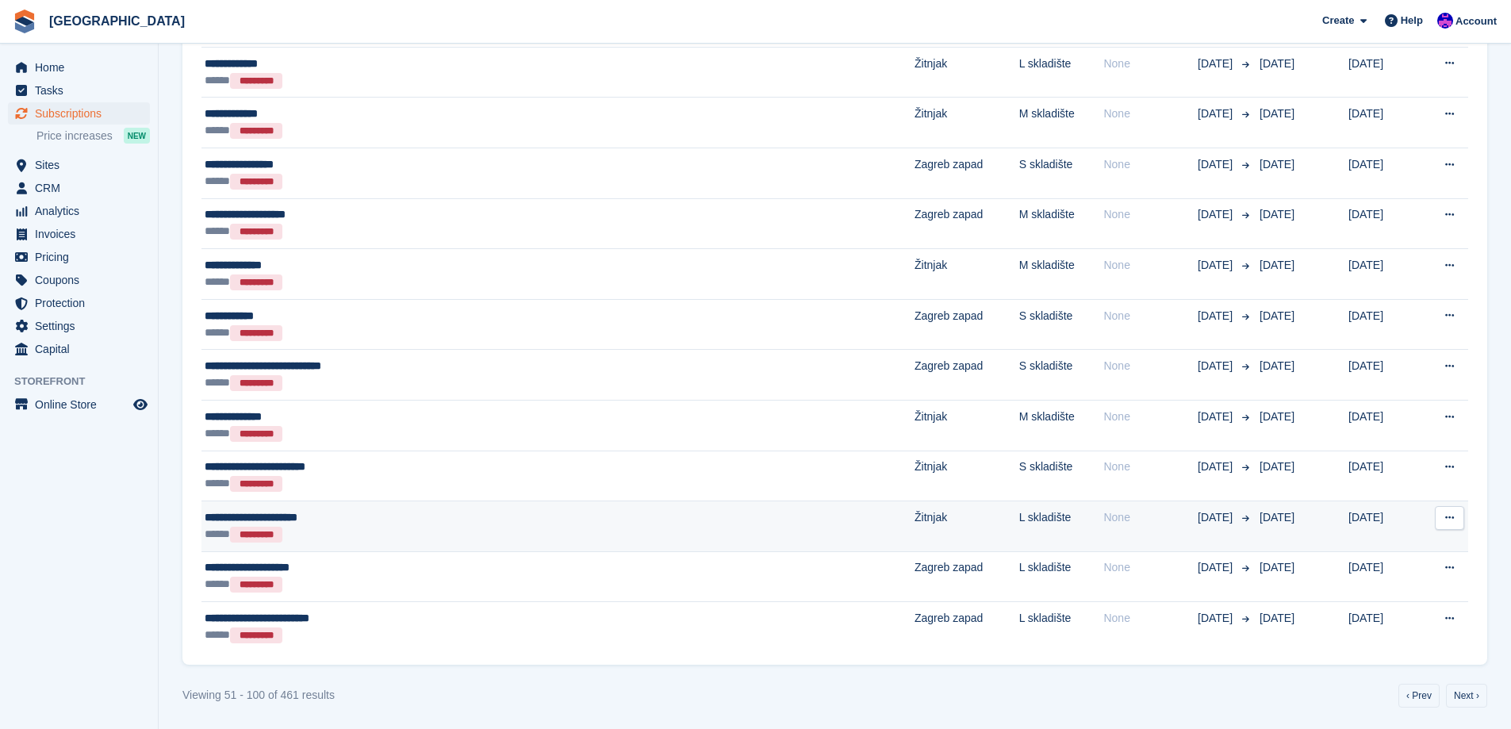
scroll to position [2313, 0]
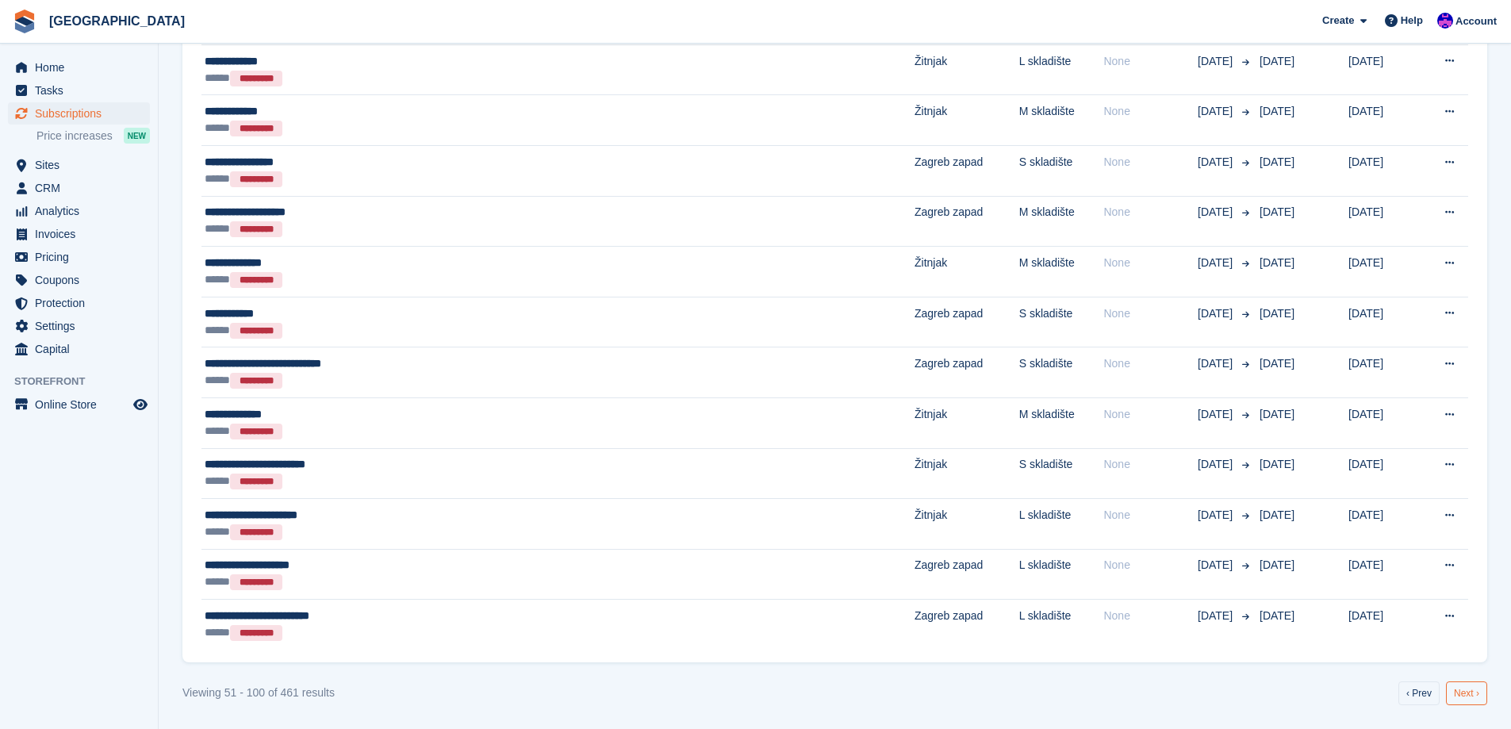
click at [1466, 696] on link "Next ›" at bounding box center [1466, 694] width 41 height 24
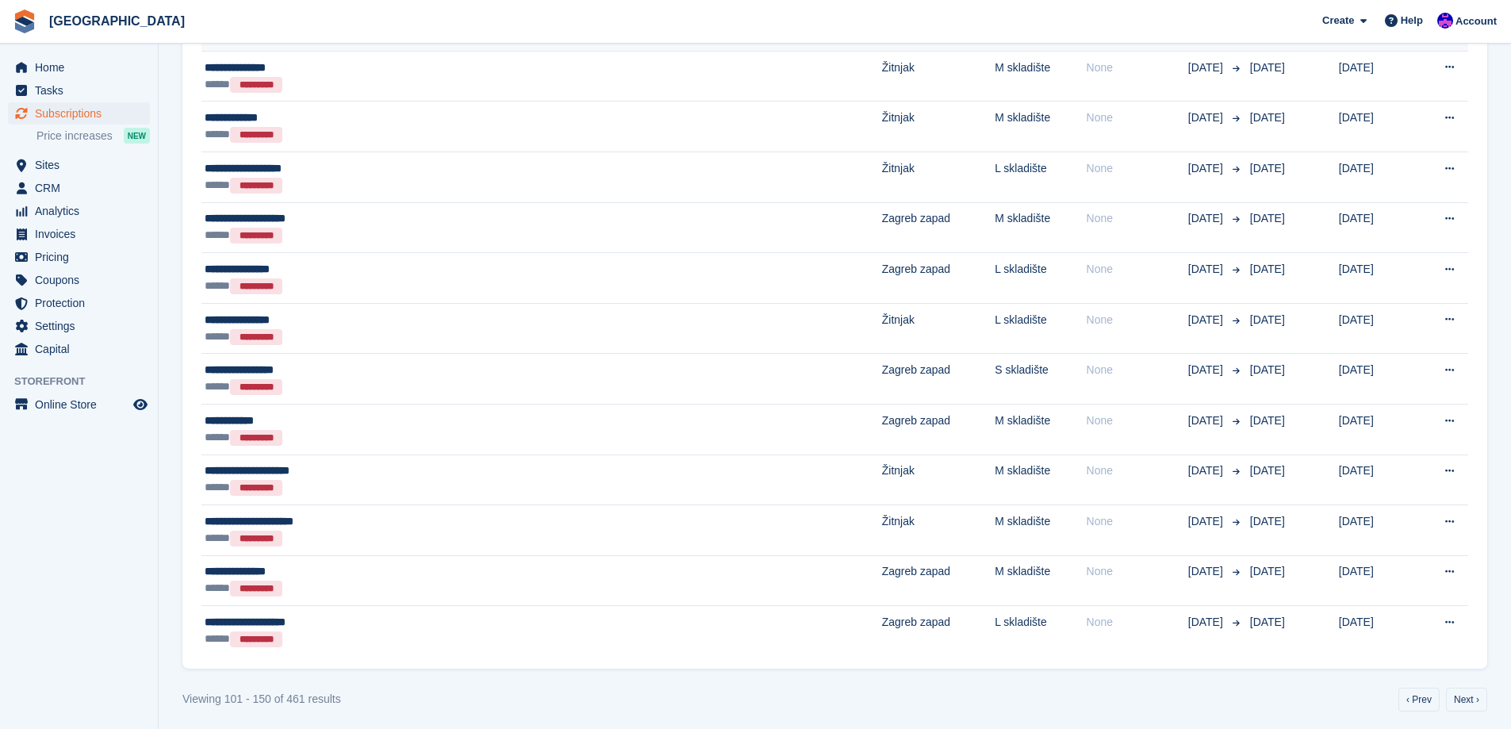
scroll to position [2313, 0]
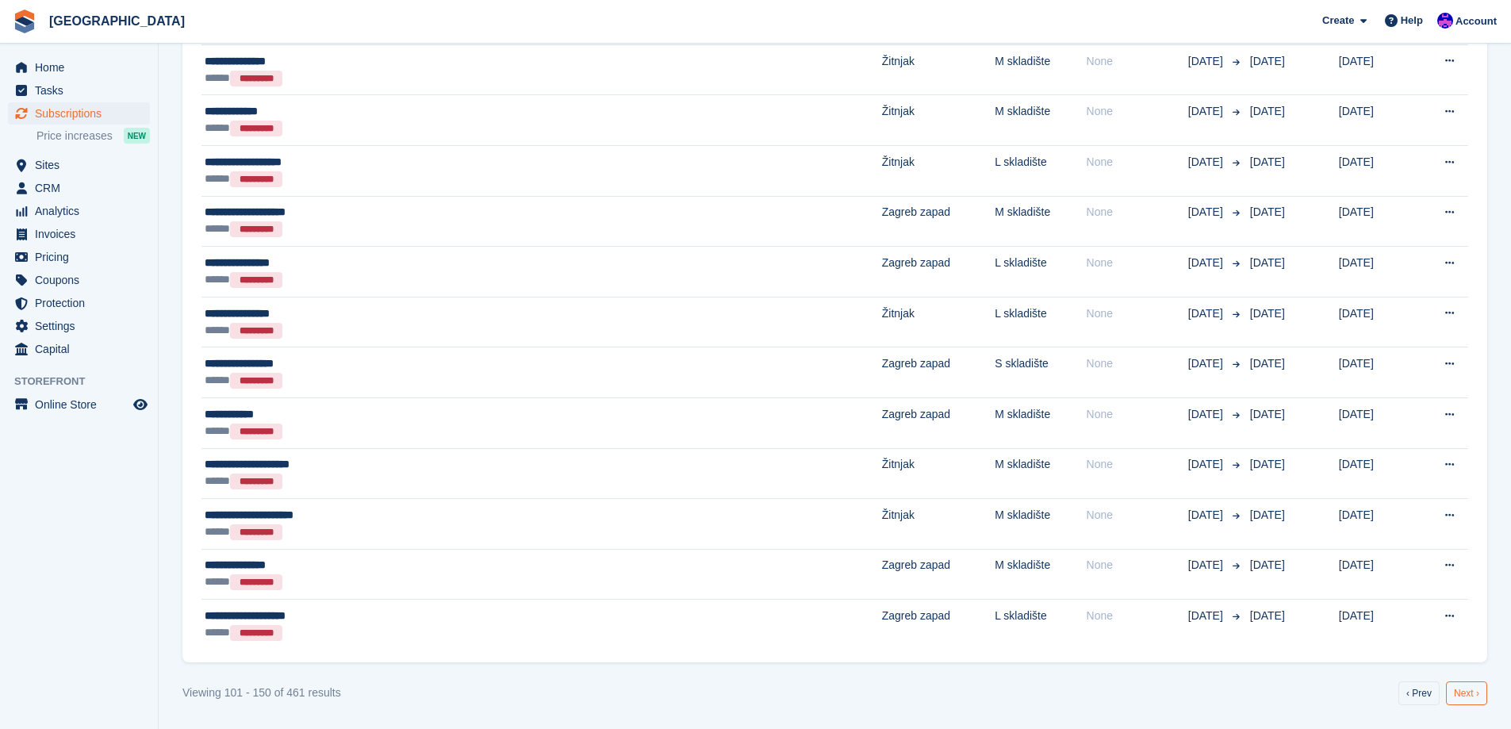
click at [1473, 687] on link "Next ›" at bounding box center [1466, 694] width 41 height 24
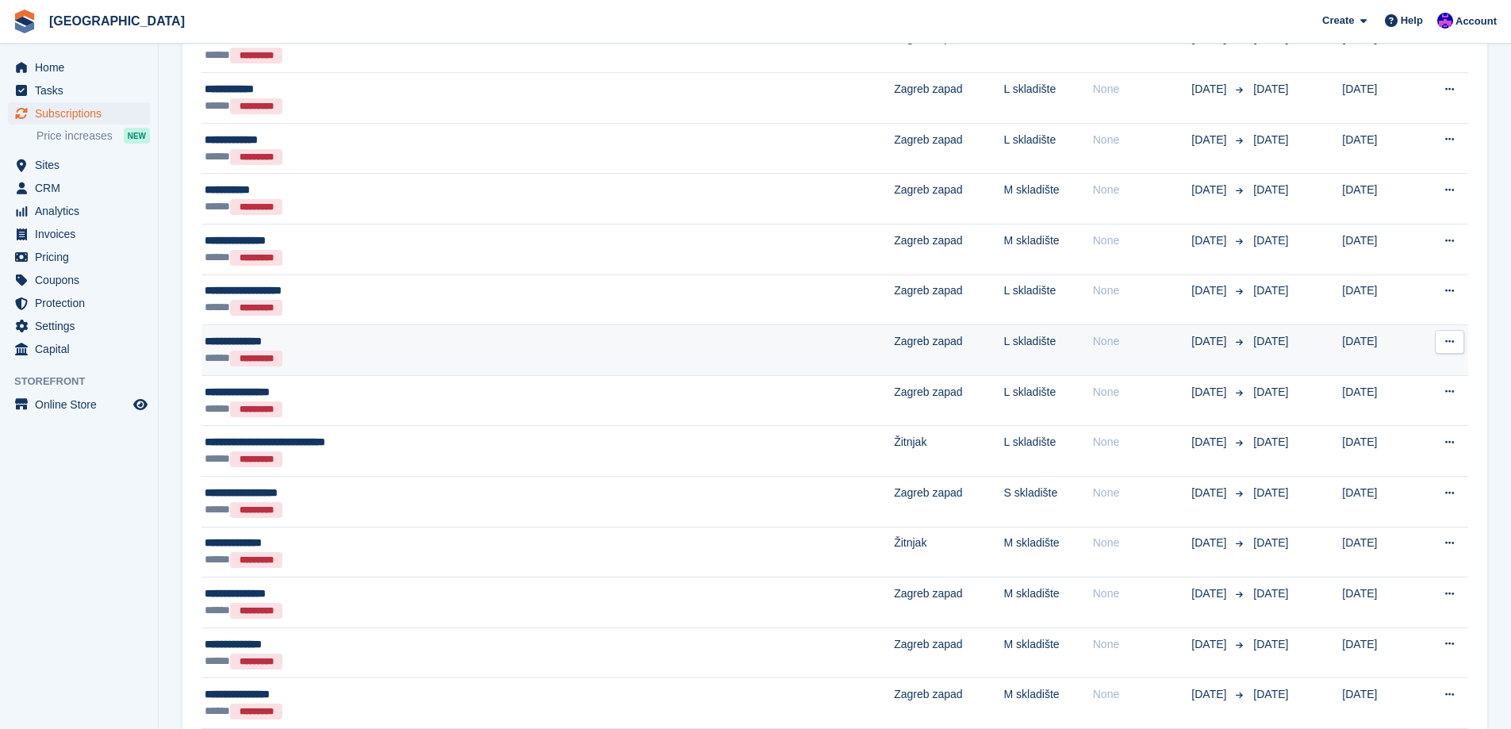
scroll to position [1757, 0]
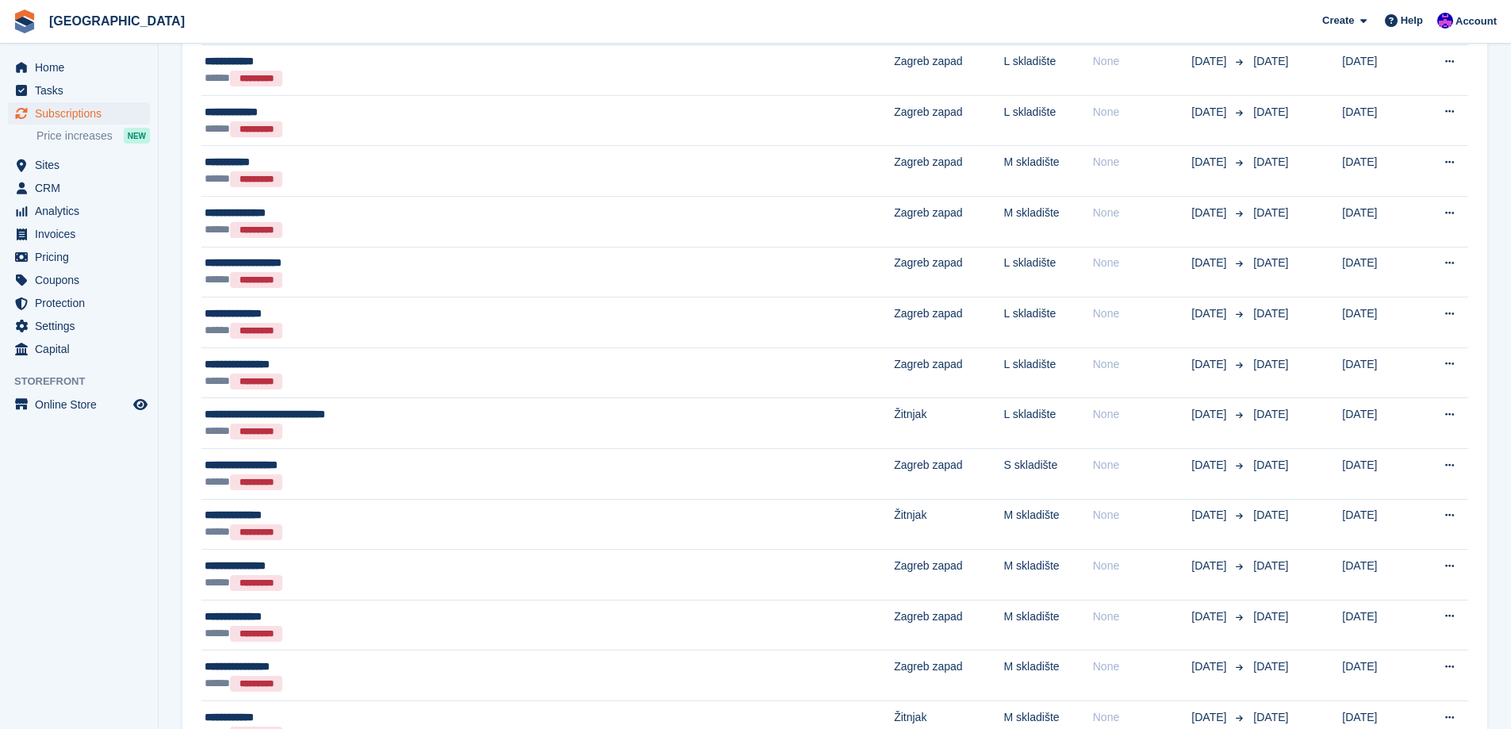
click at [6, 508] on aside "Home Tasks Subscriptions Subscriptions Subscriptions Price increases NEW Price …" at bounding box center [79, 369] width 158 height 650
click at [60, 168] on span "Sites" at bounding box center [82, 165] width 95 height 22
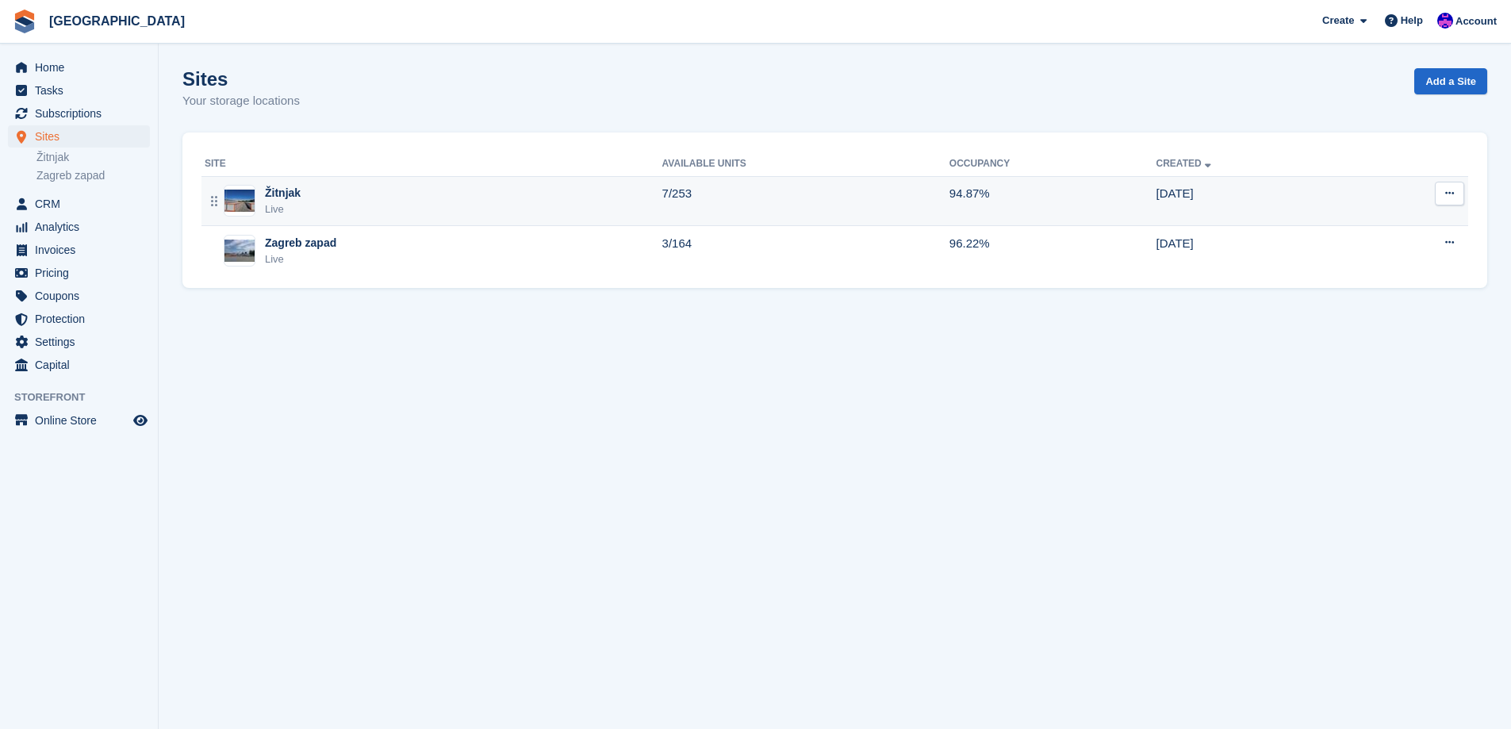
click at [426, 209] on div "Žitnjak Live" at bounding box center [434, 201] width 458 height 33
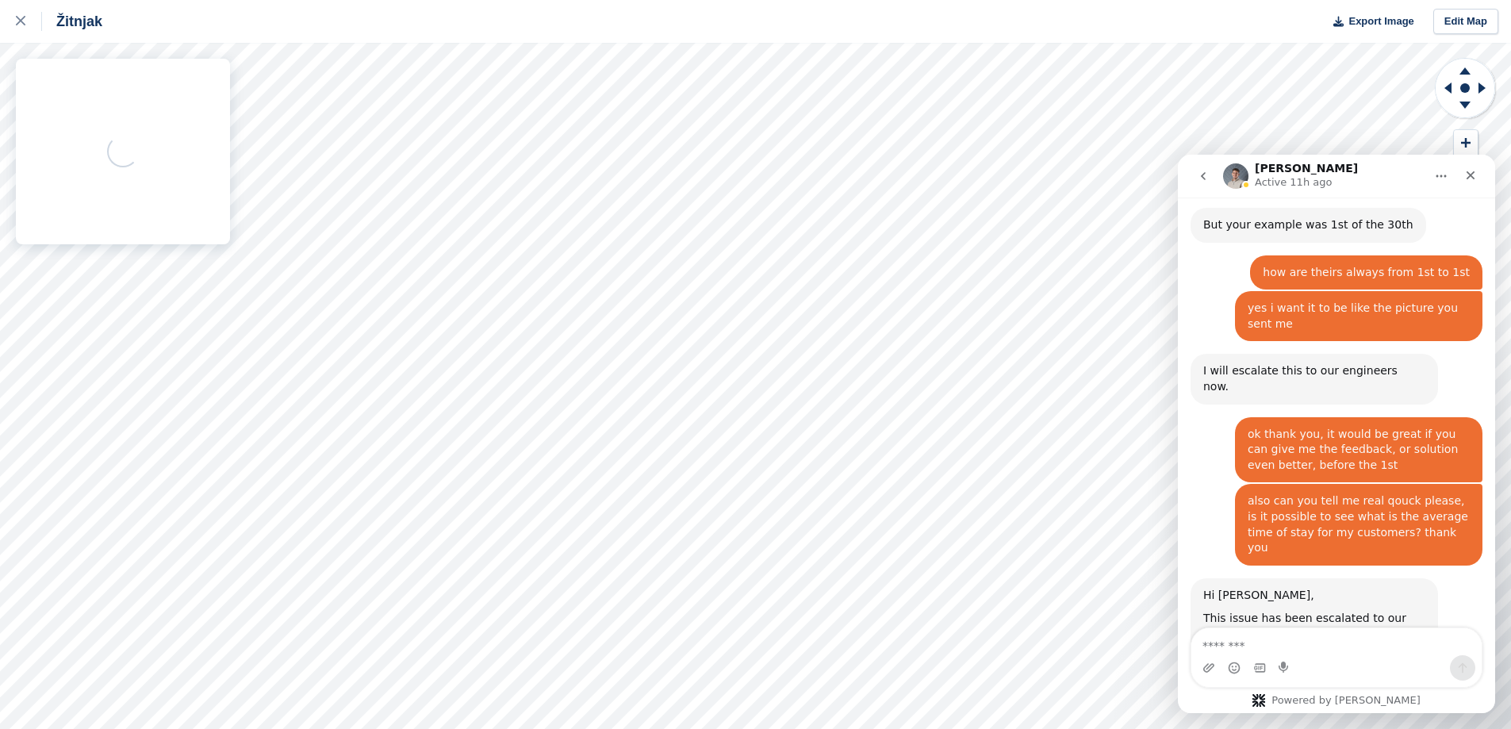
scroll to position [1661, 0]
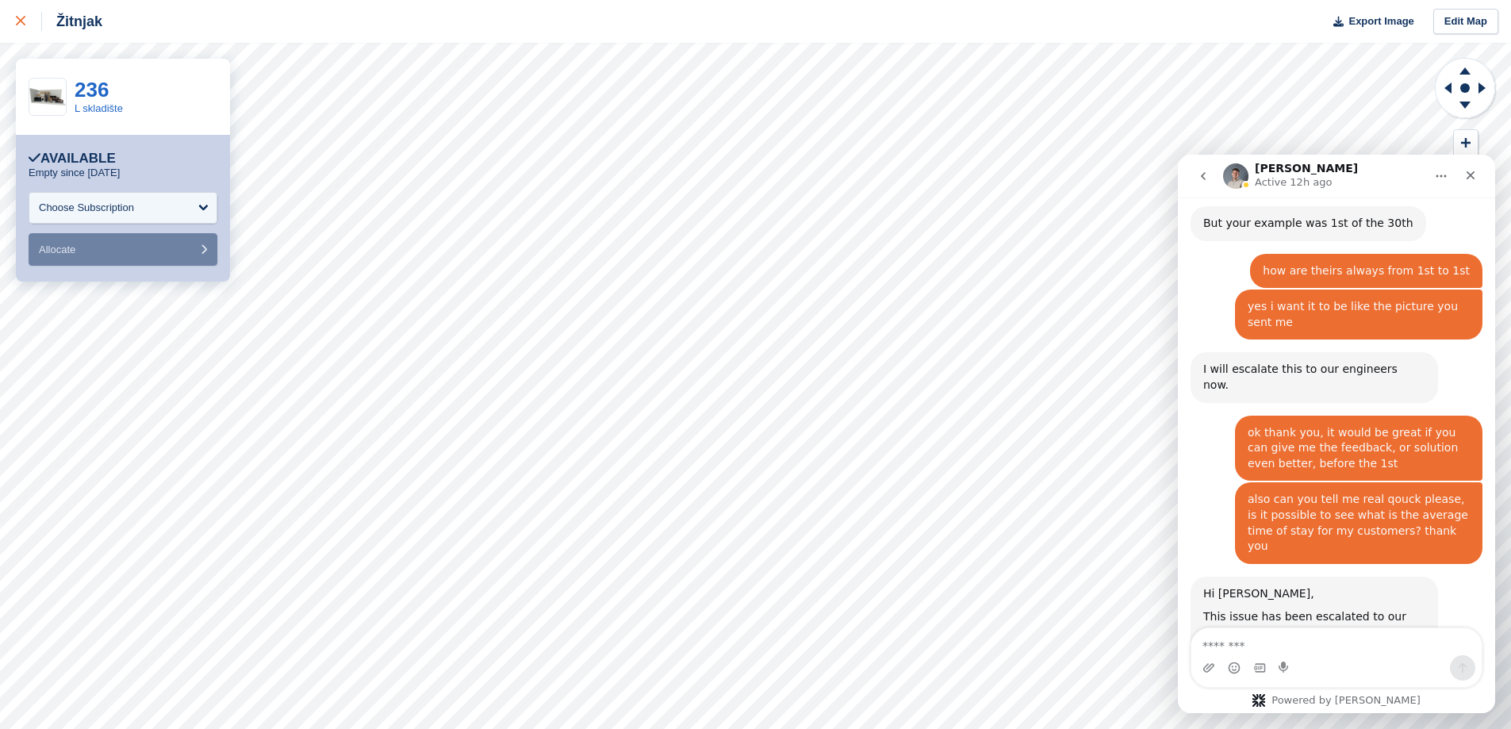
click at [32, 19] on div at bounding box center [29, 21] width 26 height 19
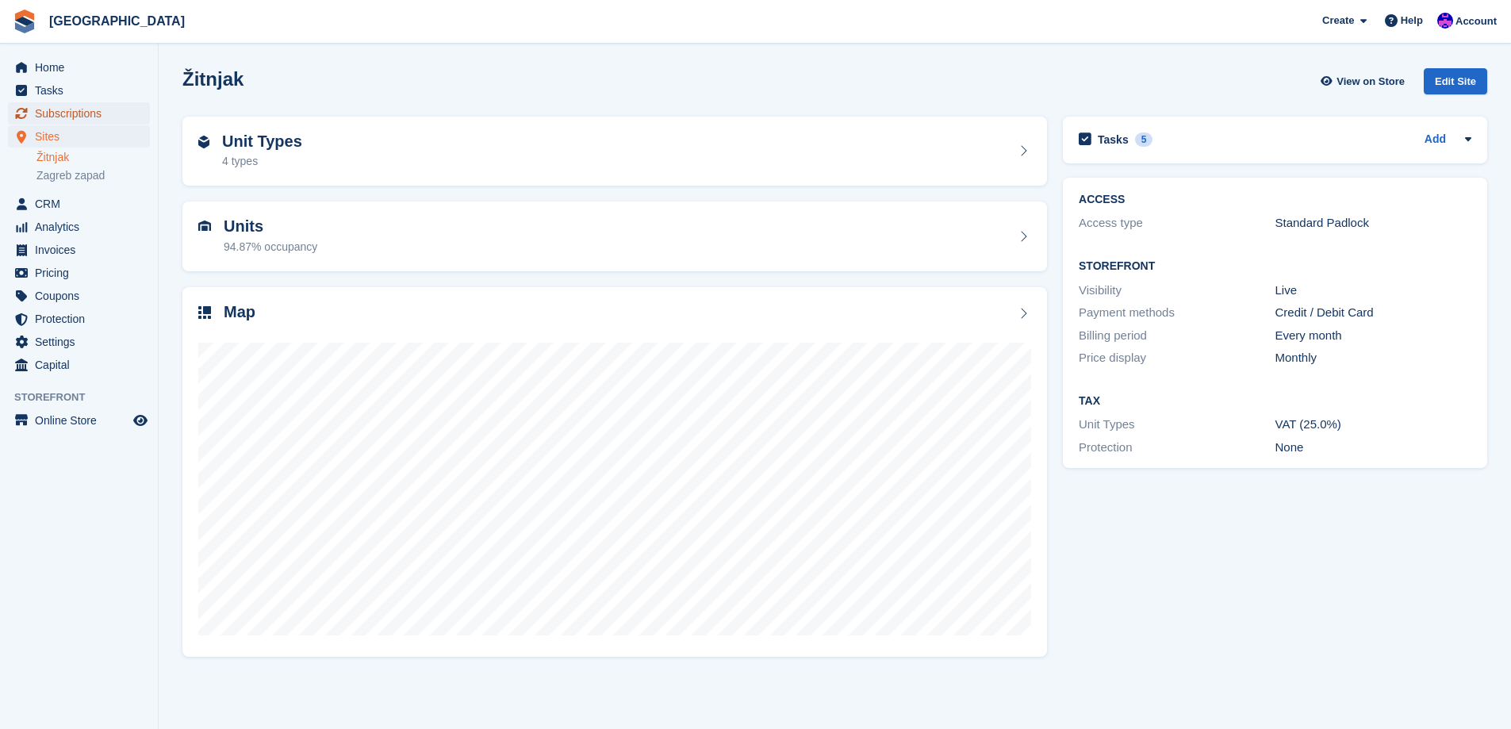
click at [98, 117] on span "Subscriptions" at bounding box center [82, 113] width 95 height 22
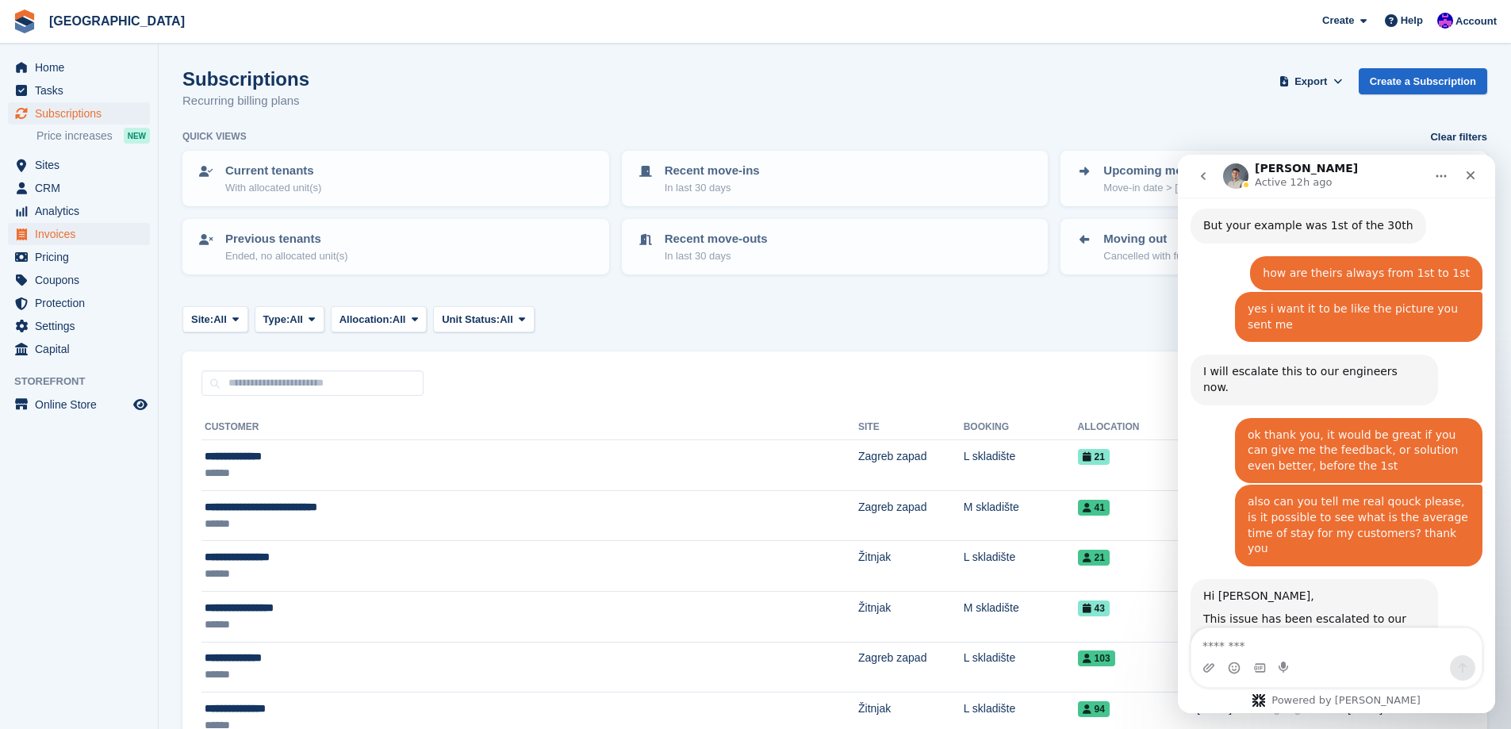
scroll to position [1661, 0]
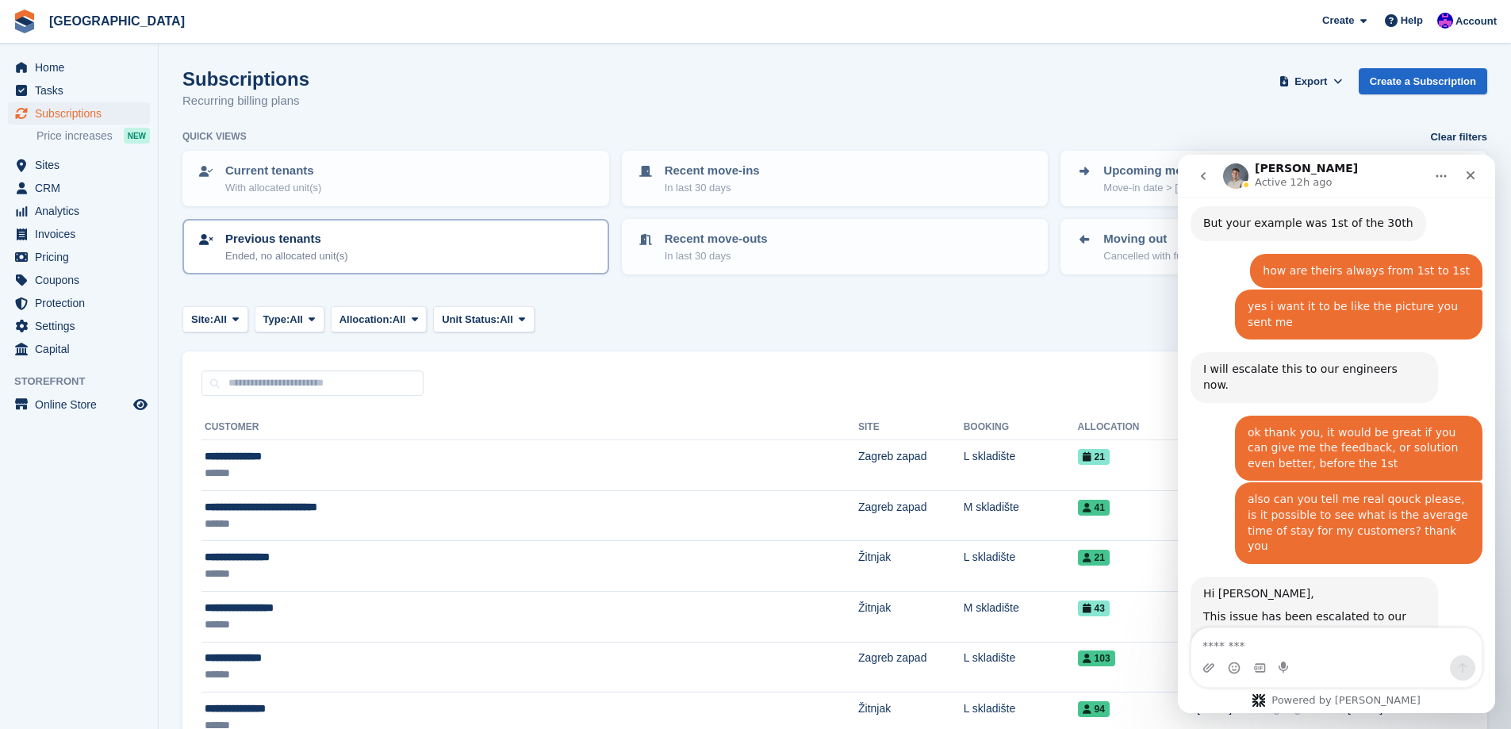
click at [354, 244] on div "Previous tenants Ended, no allocated unit(s)" at bounding box center [396, 246] width 398 height 33
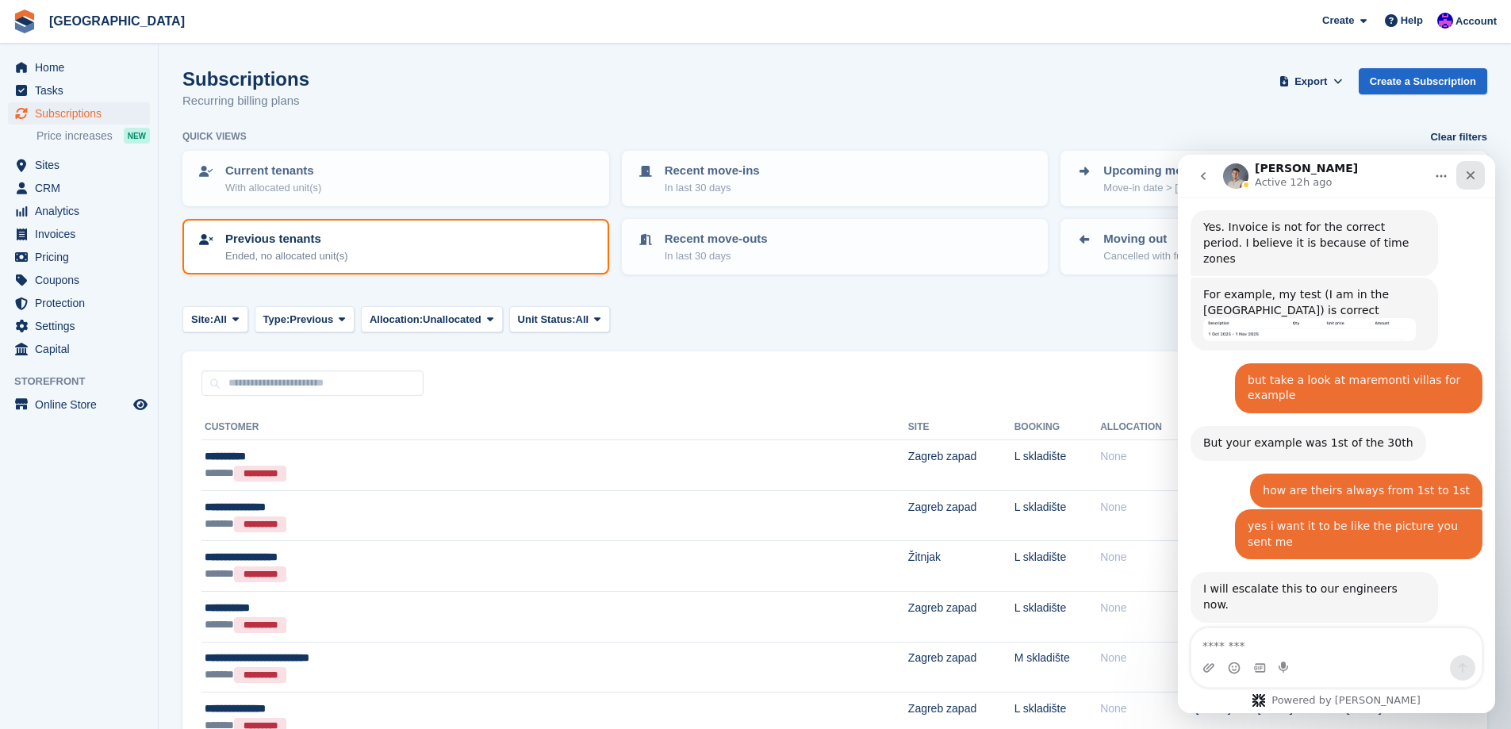
scroll to position [1651, 0]
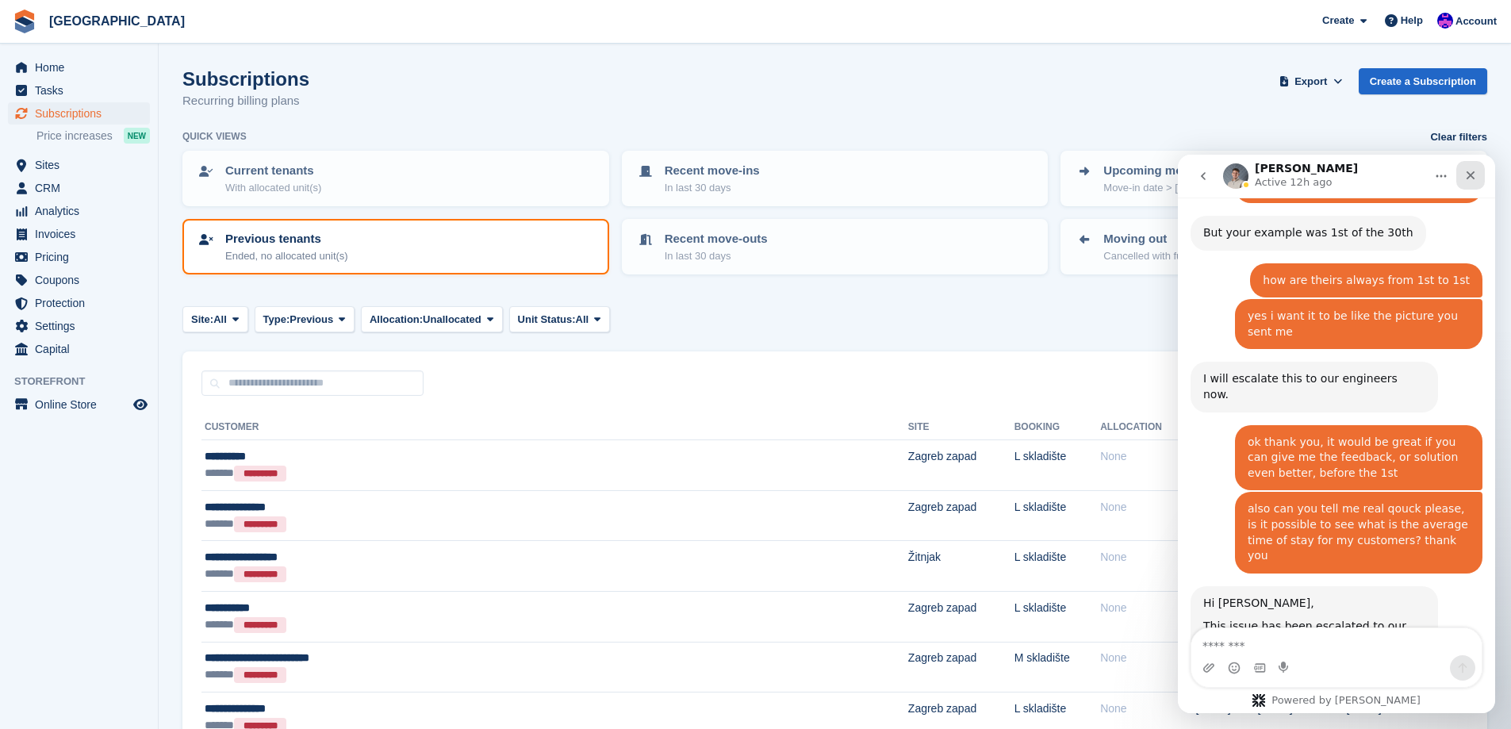
click at [1479, 172] on div "Close" at bounding box center [1471, 175] width 29 height 29
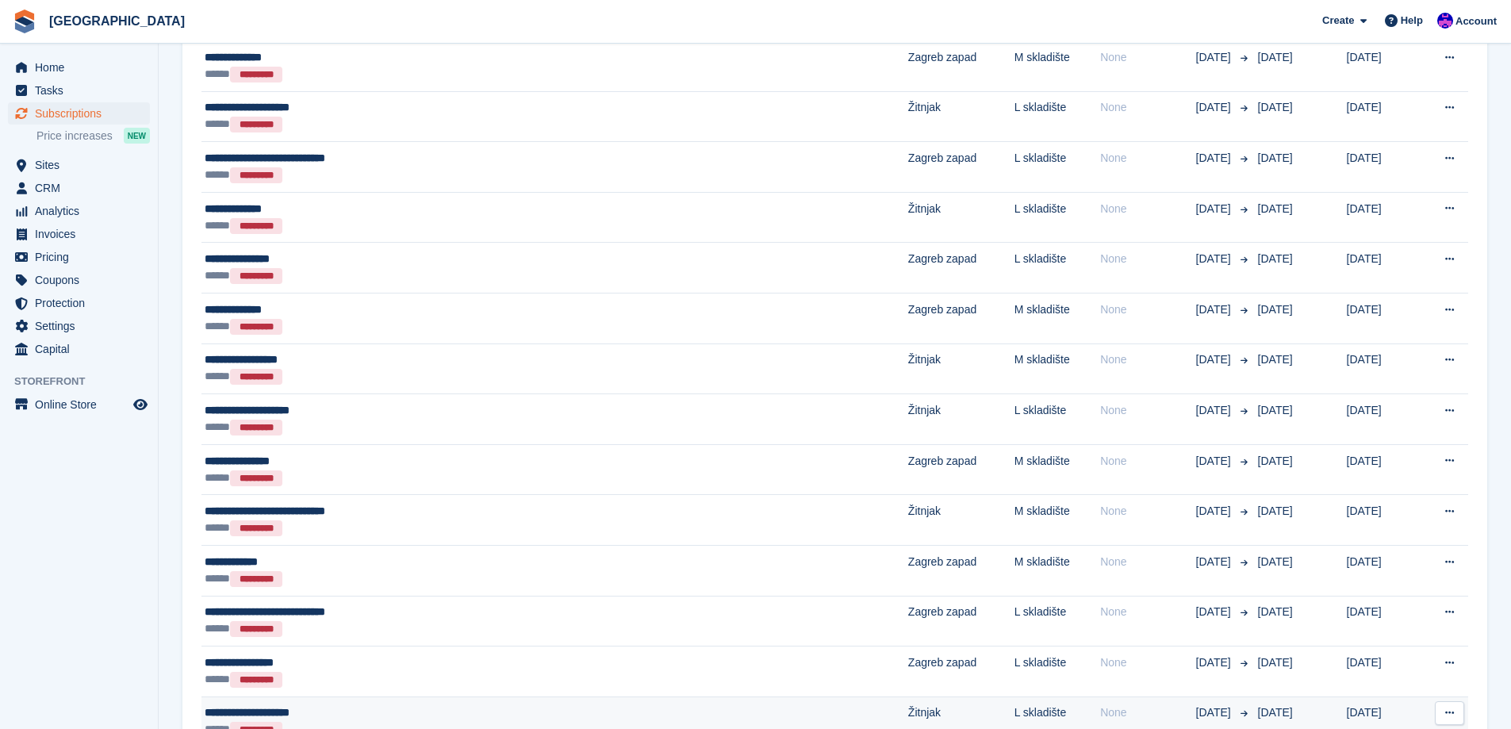
scroll to position [2313, 0]
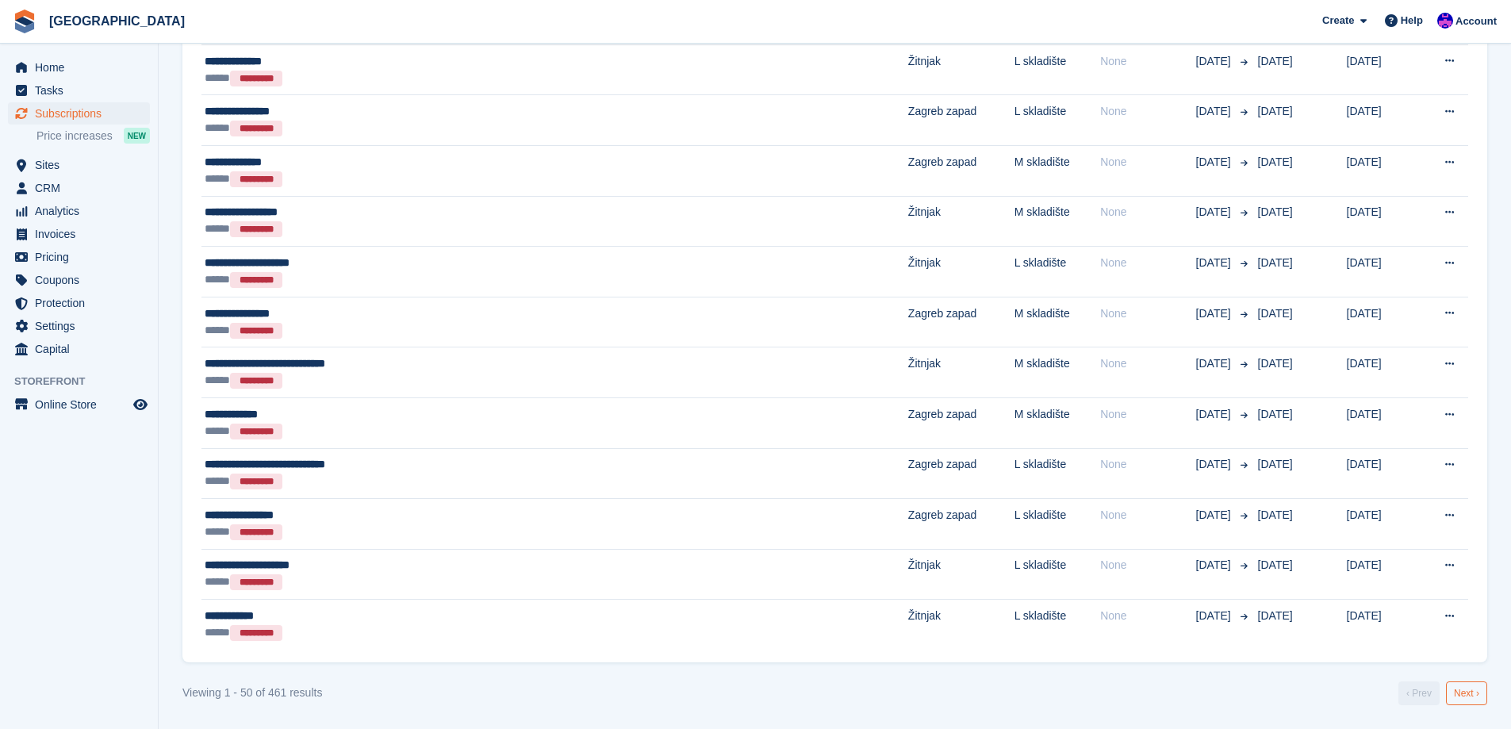
click at [1474, 685] on link "Next ›" at bounding box center [1466, 694] width 41 height 24
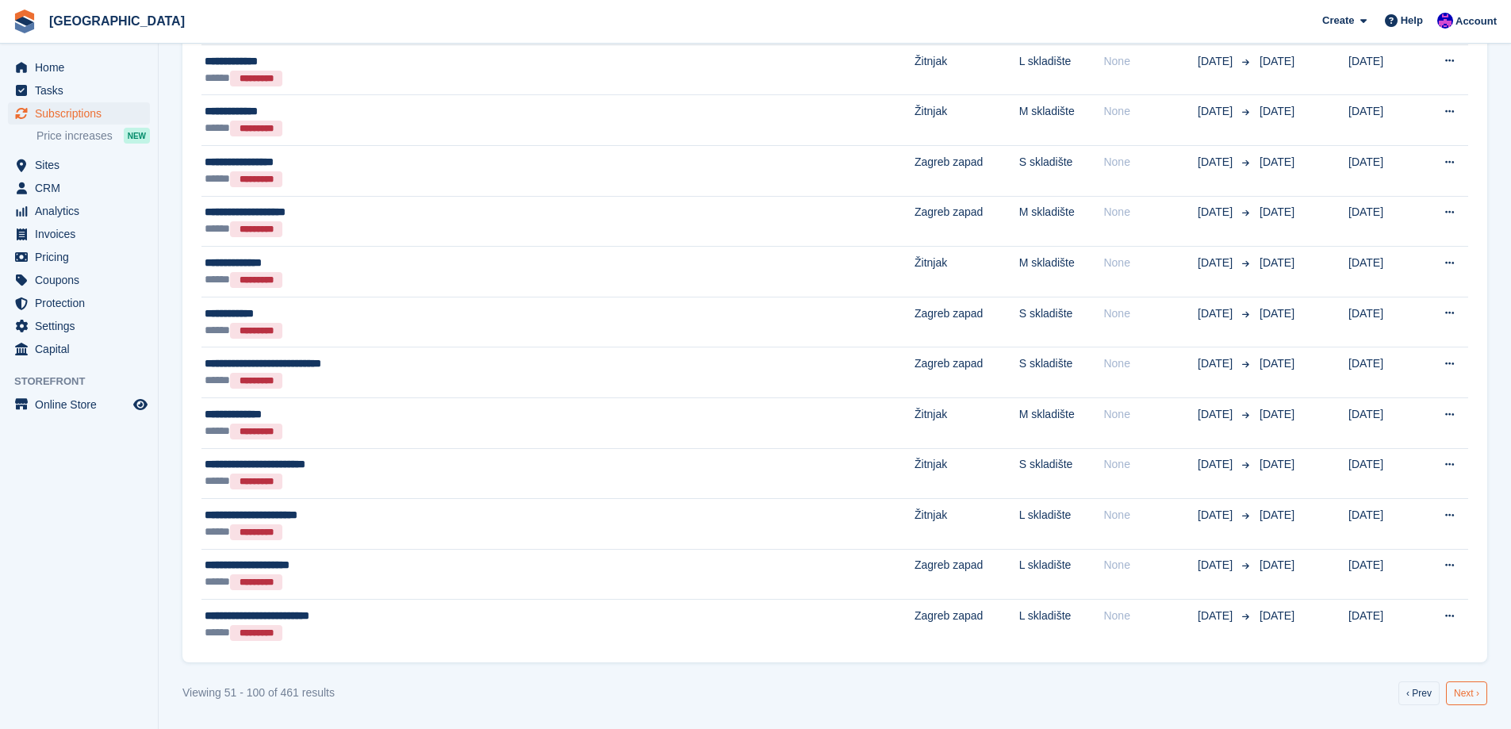
click at [1470, 697] on link "Next ›" at bounding box center [1466, 694] width 41 height 24
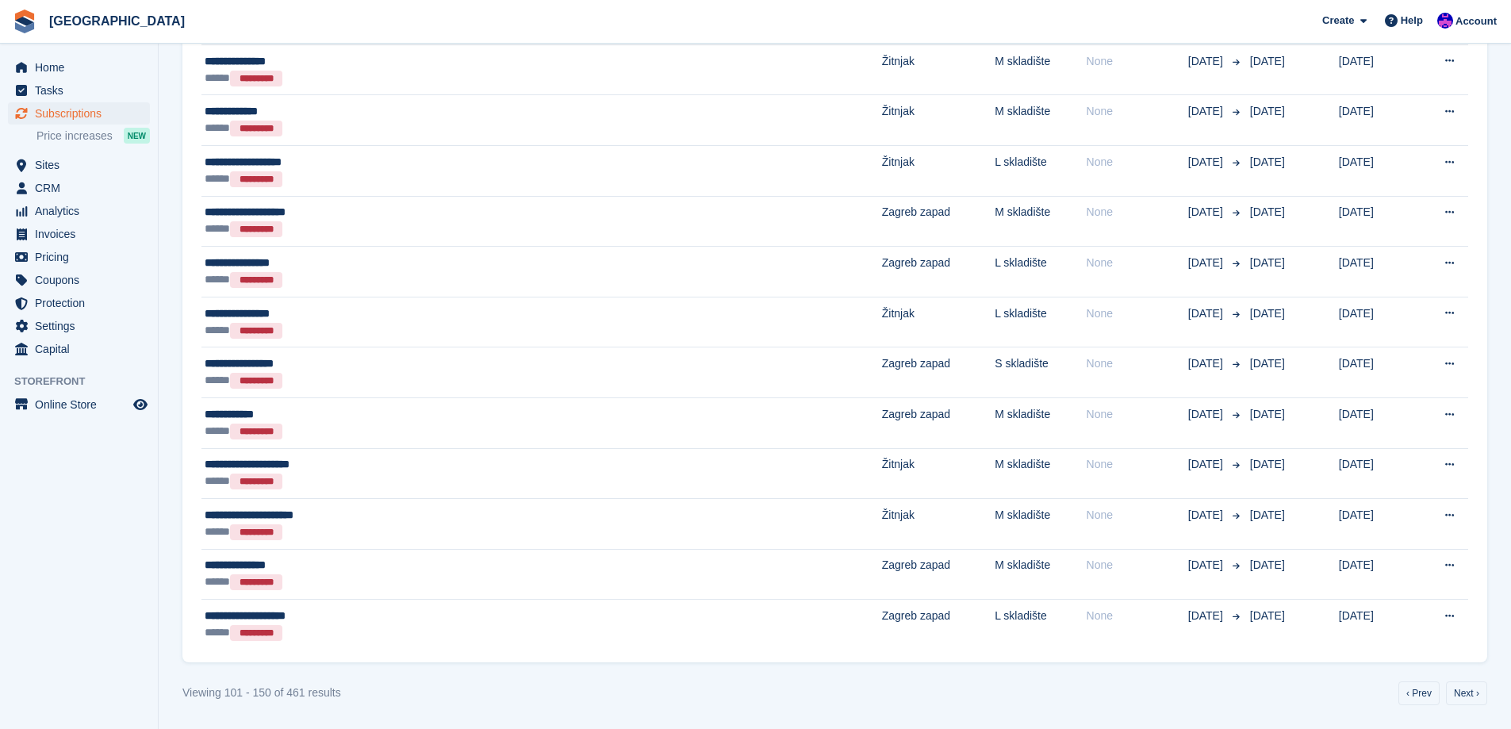
click at [1471, 689] on link "Next ›" at bounding box center [1466, 694] width 41 height 24
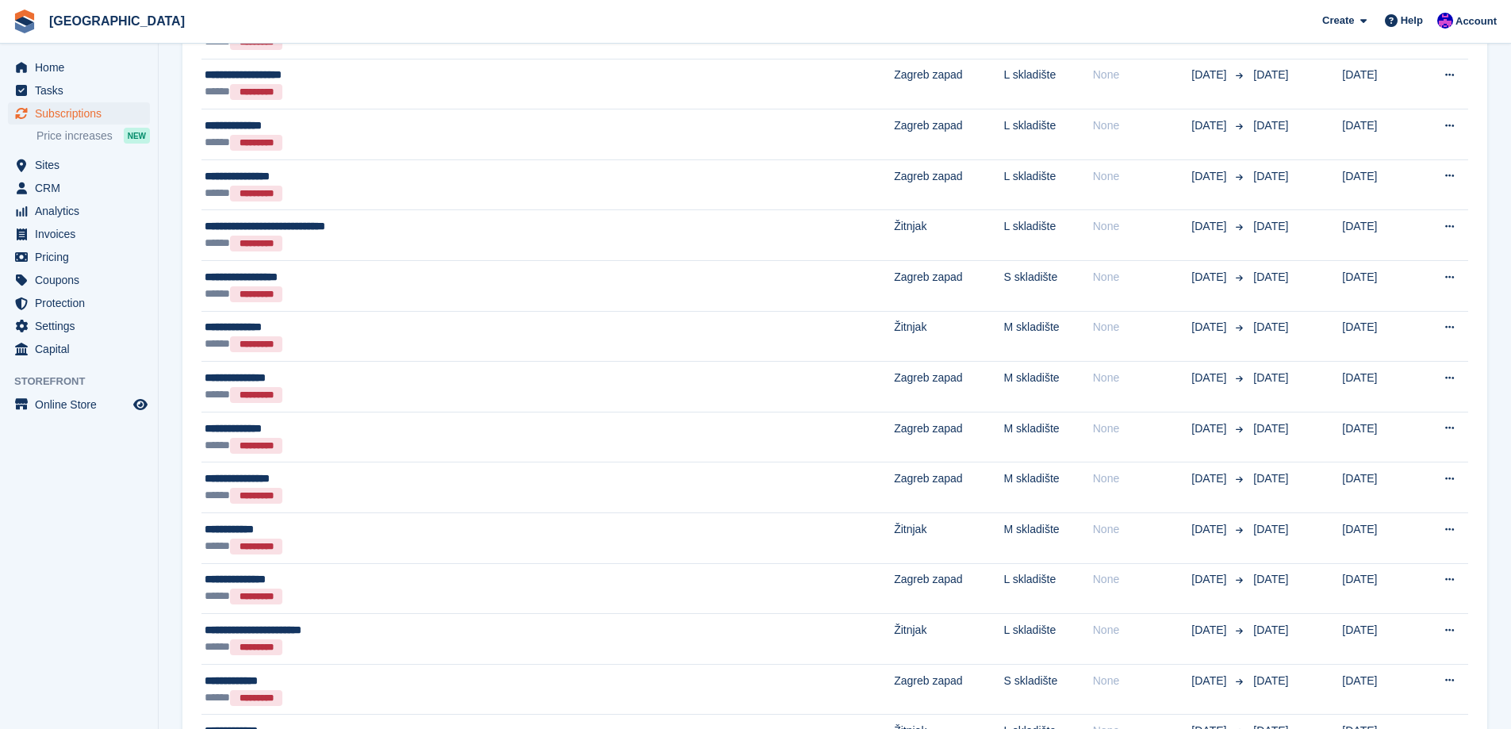
scroll to position [1956, 0]
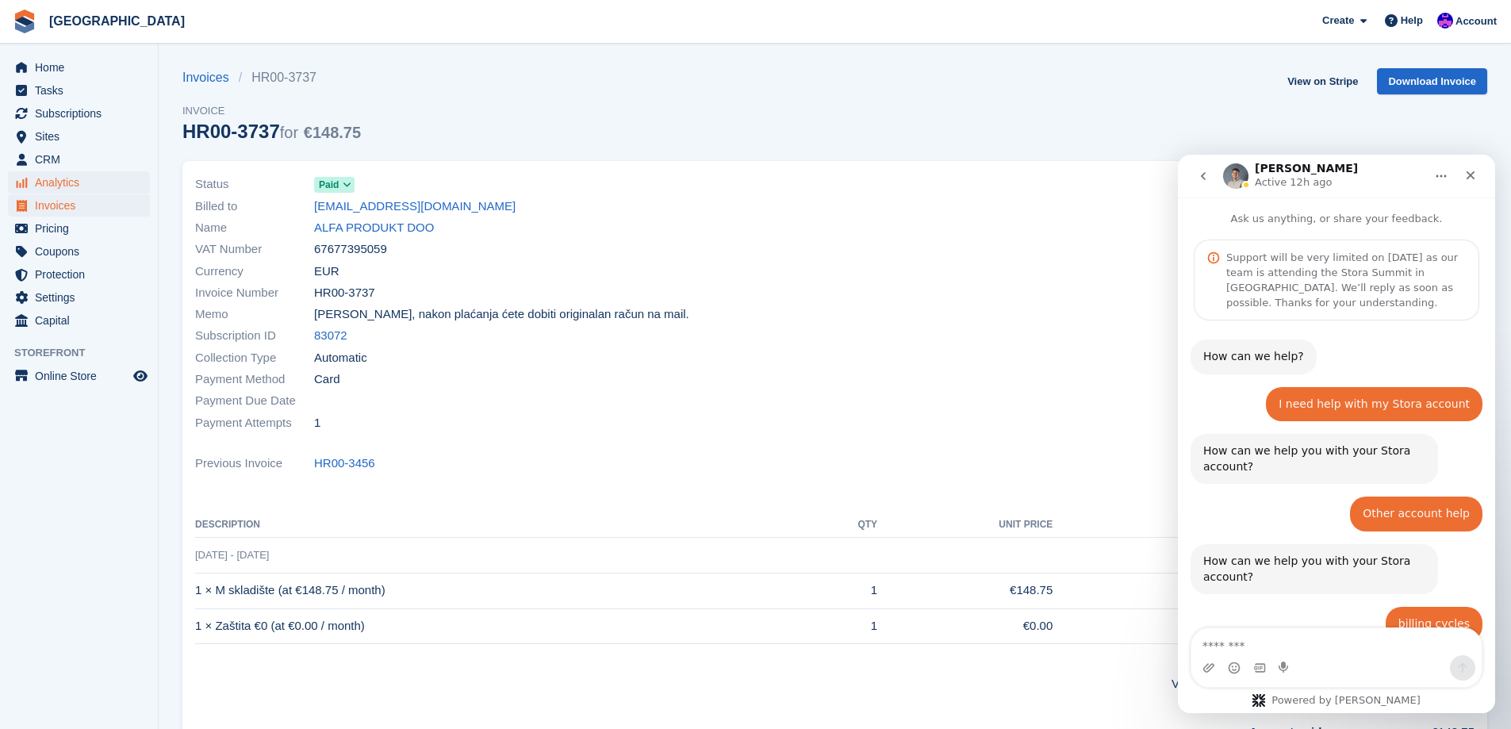
scroll to position [1661, 0]
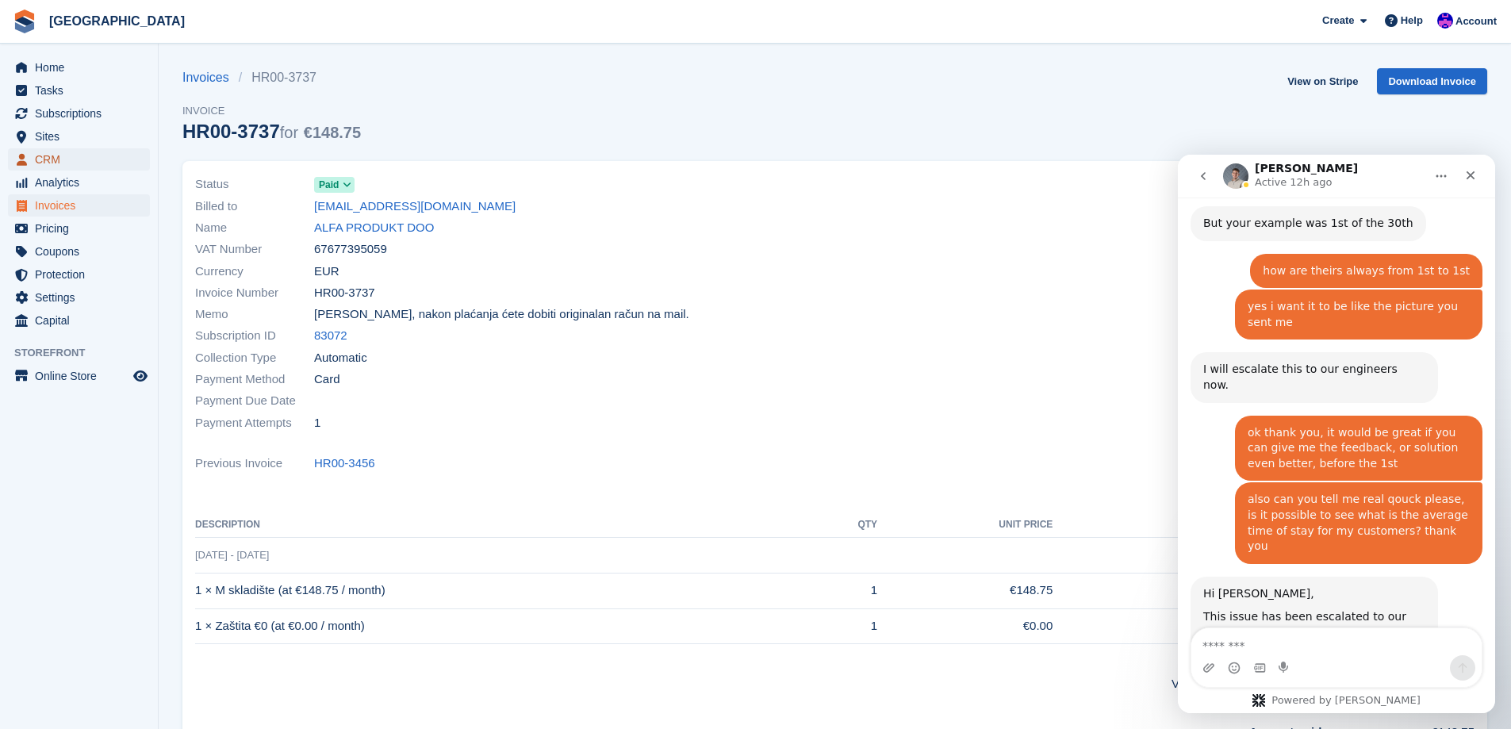
click at [90, 157] on span "CRM" at bounding box center [82, 159] width 95 height 22
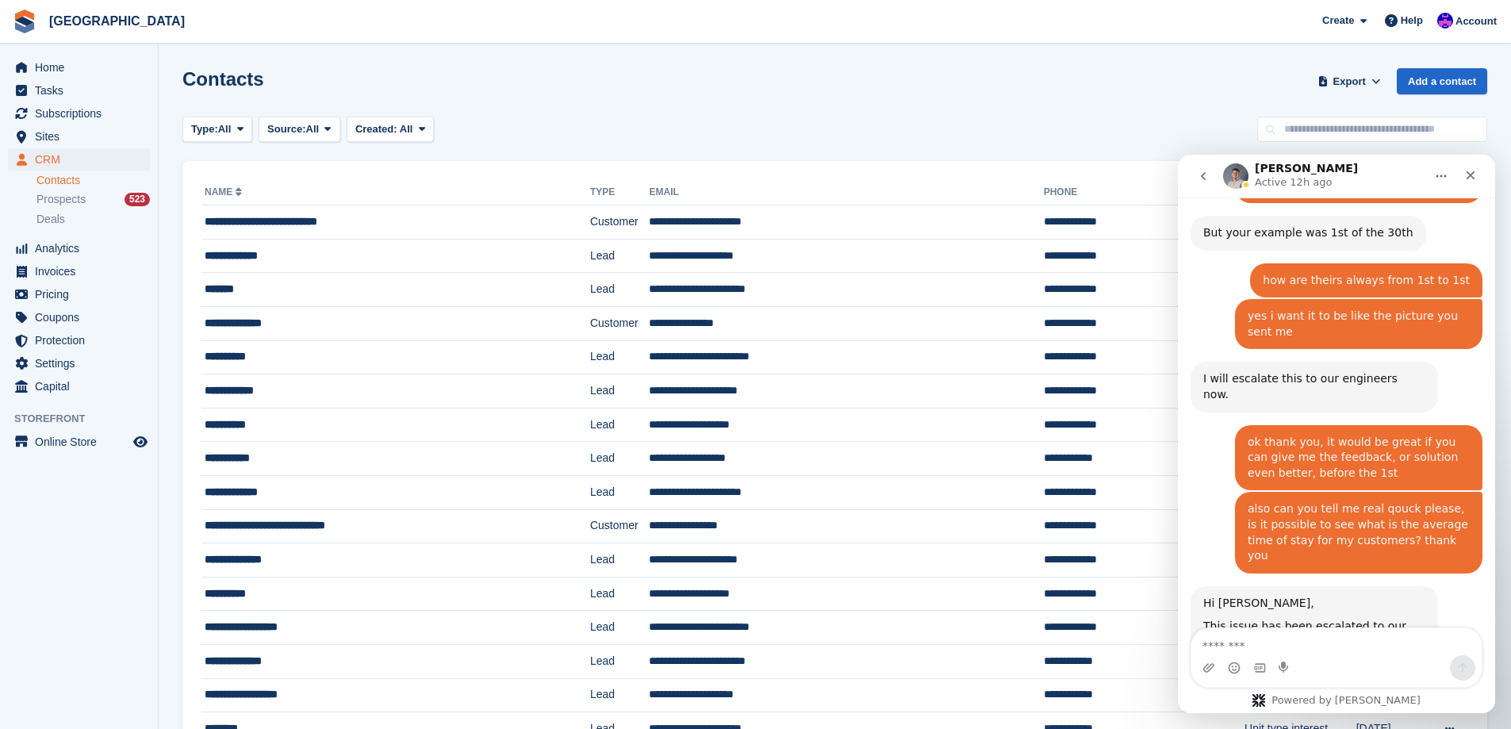
scroll to position [1661, 0]
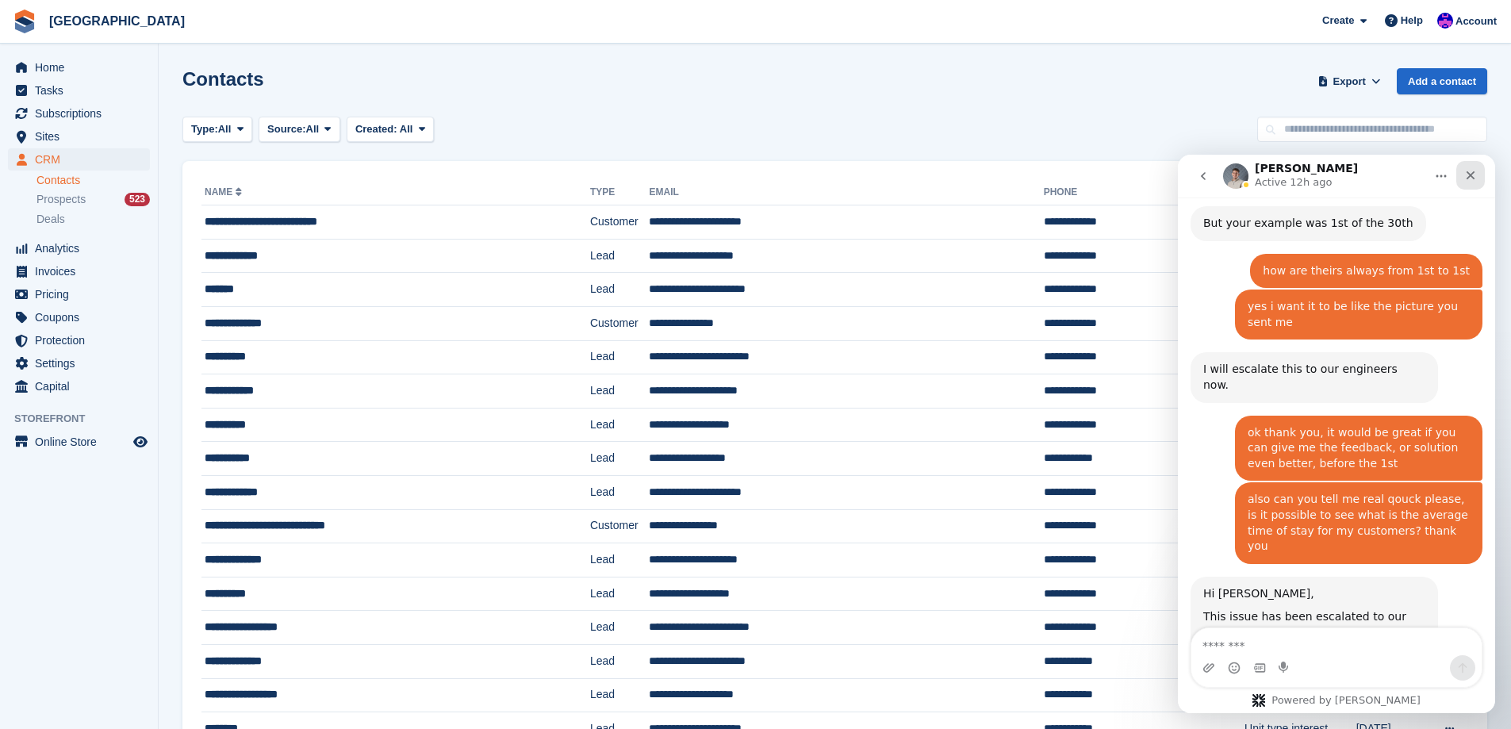
click at [1481, 173] on div "Close" at bounding box center [1471, 175] width 29 height 29
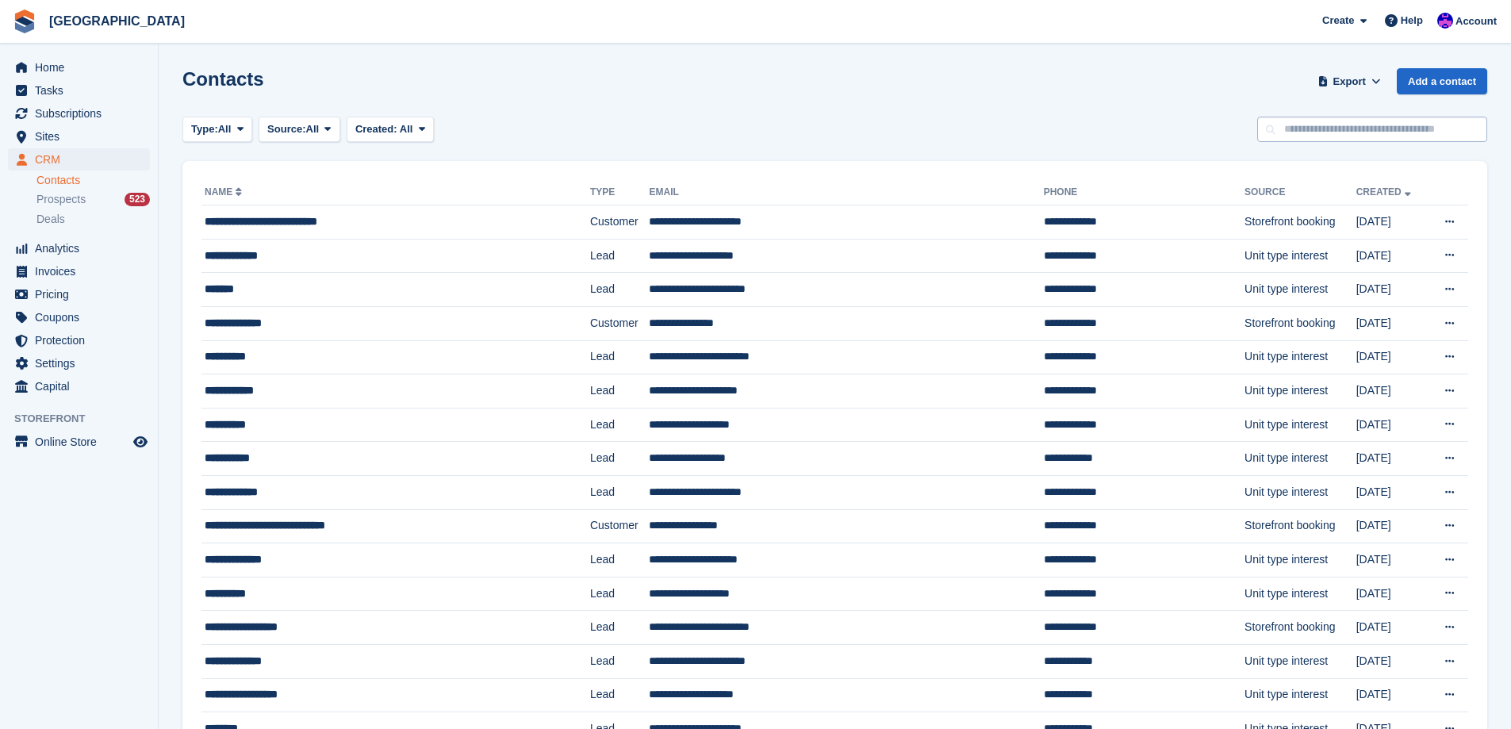
scroll to position [0, 0]
click at [1423, 135] on input "text" at bounding box center [1373, 130] width 230 height 26
type input "****"
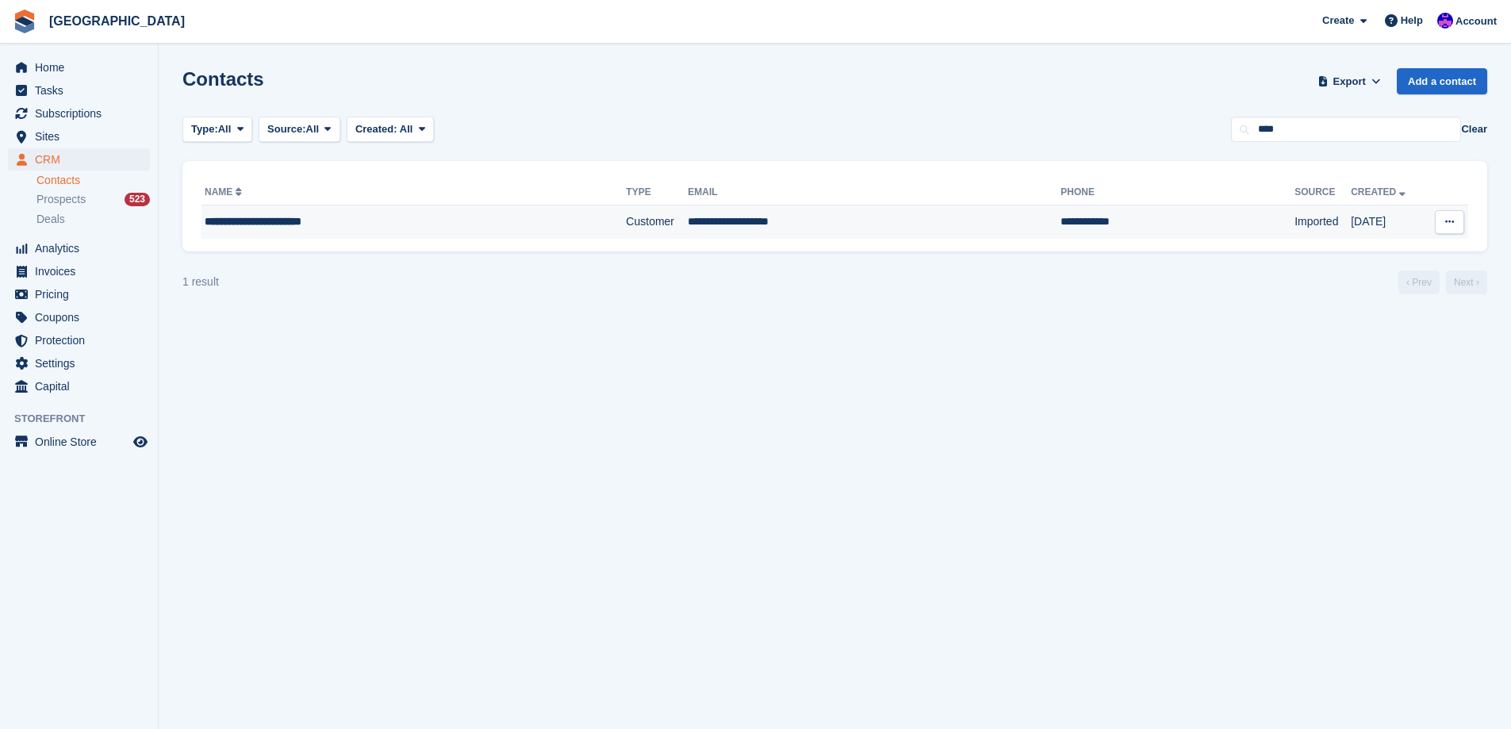
click at [368, 213] on div "**********" at bounding box center [369, 221] width 328 height 17
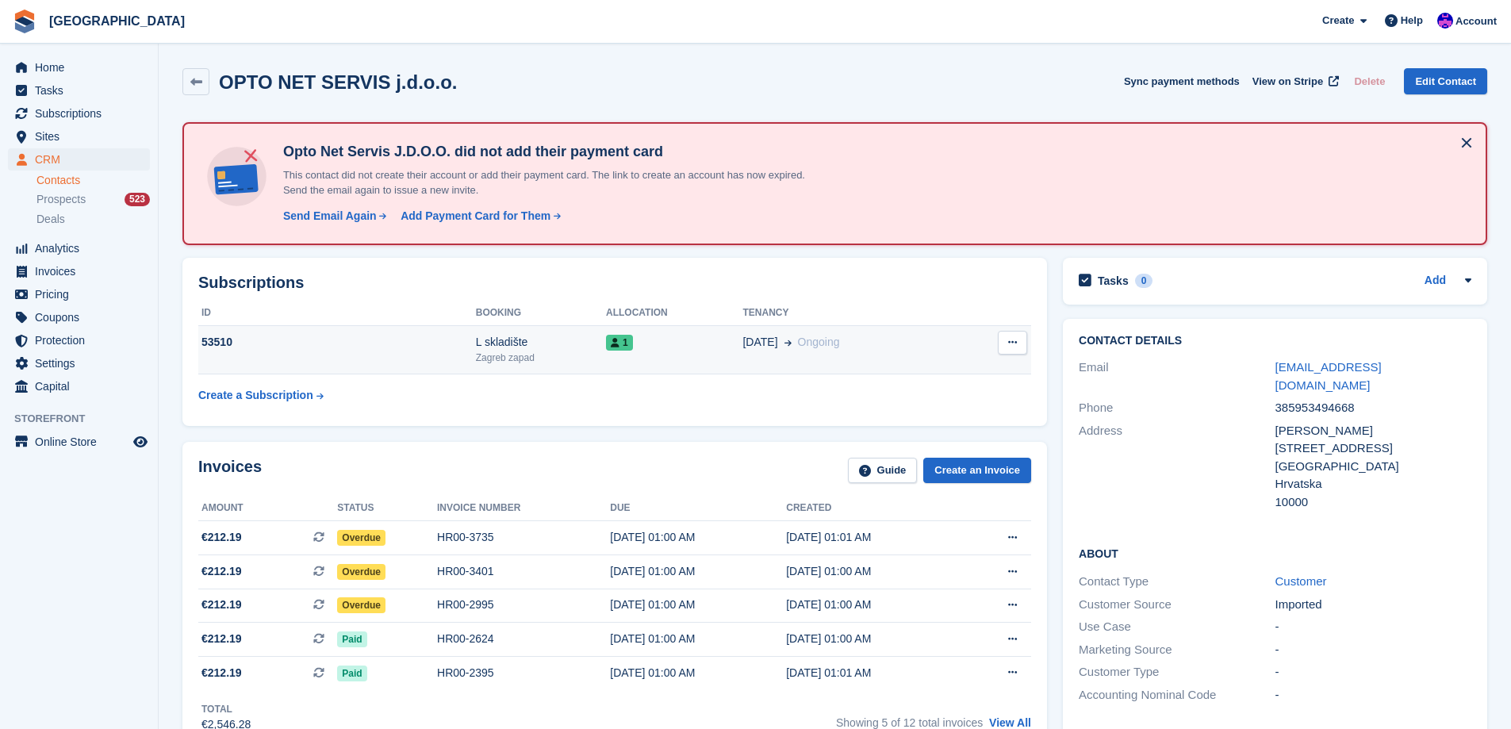
click at [635, 369] on td "1" at bounding box center [674, 350] width 136 height 48
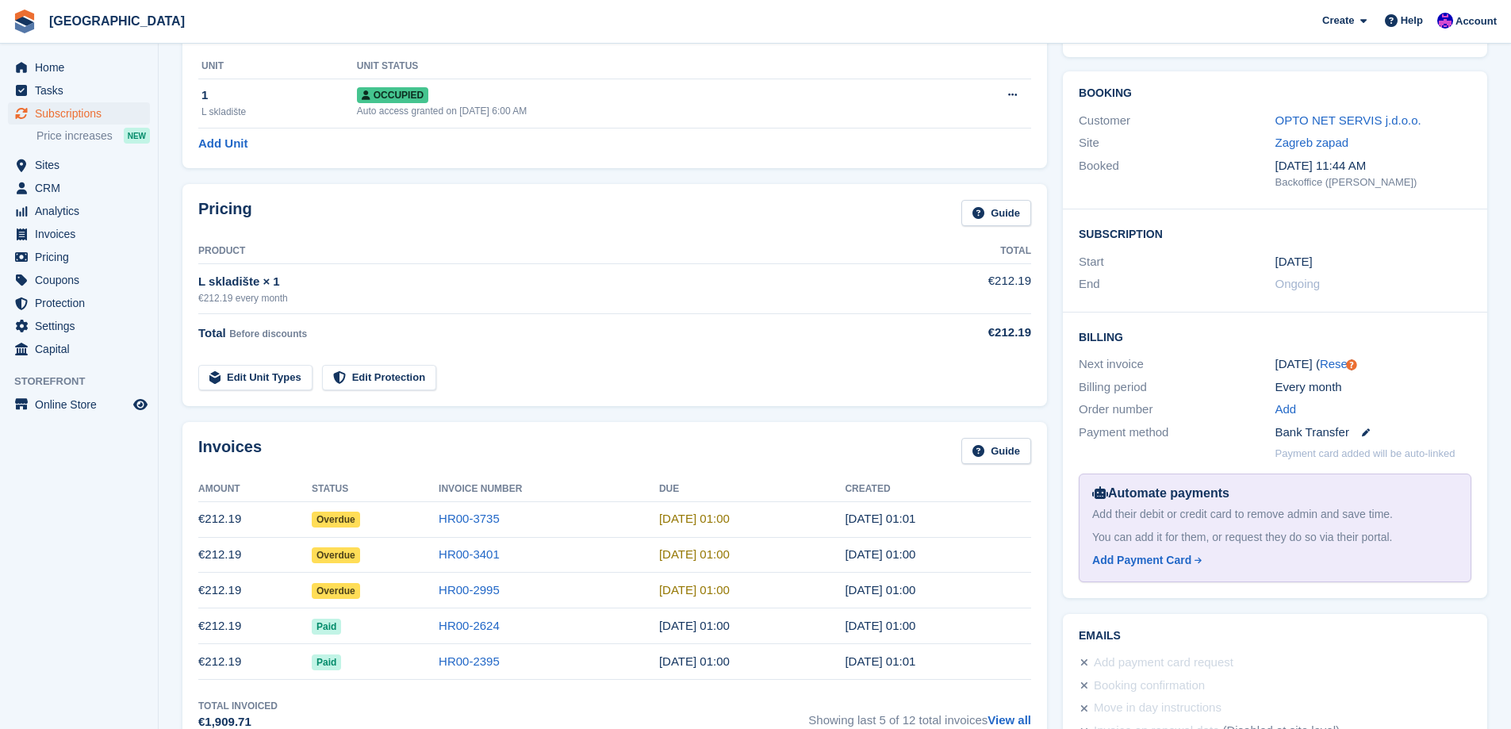
scroll to position [79, 0]
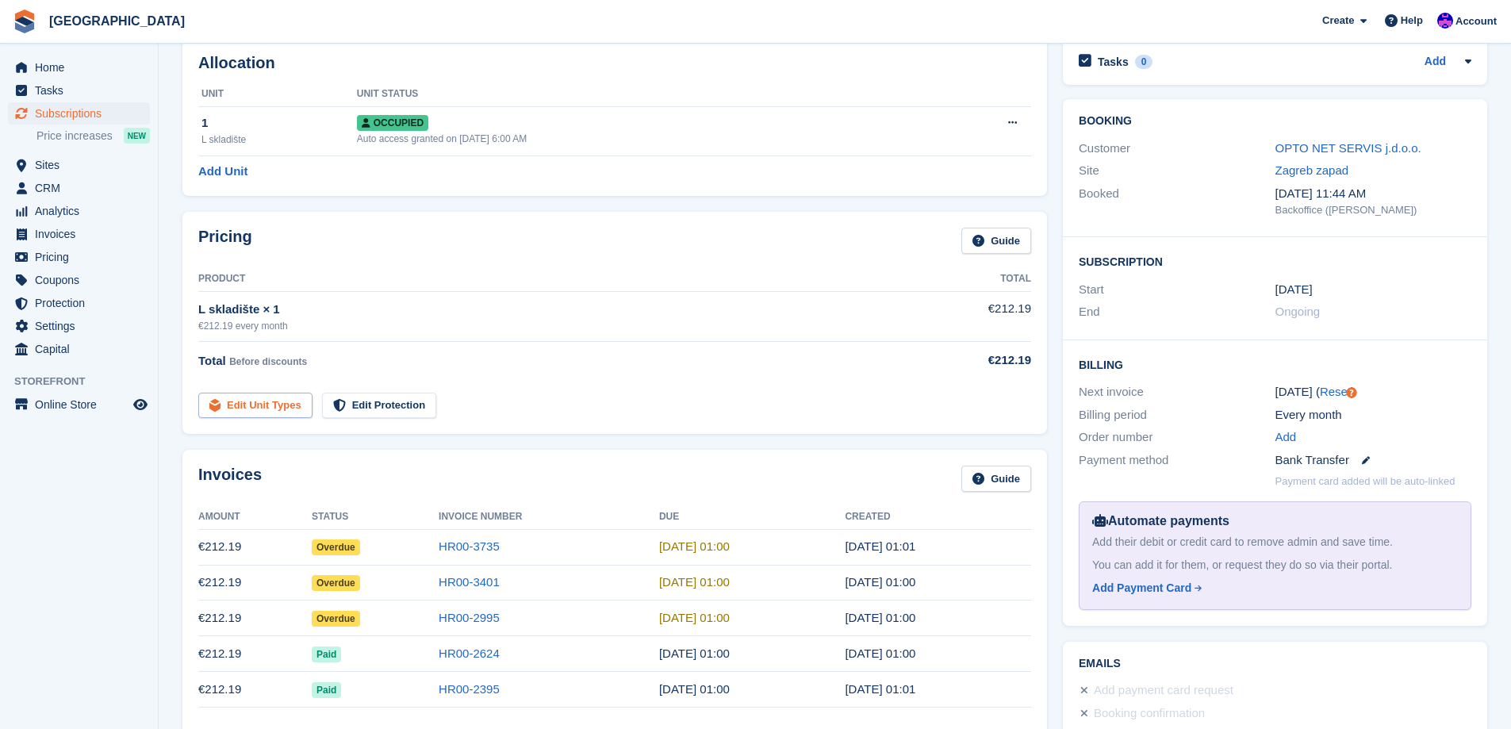
click at [235, 404] on link "Edit Unit Types" at bounding box center [255, 406] width 114 height 26
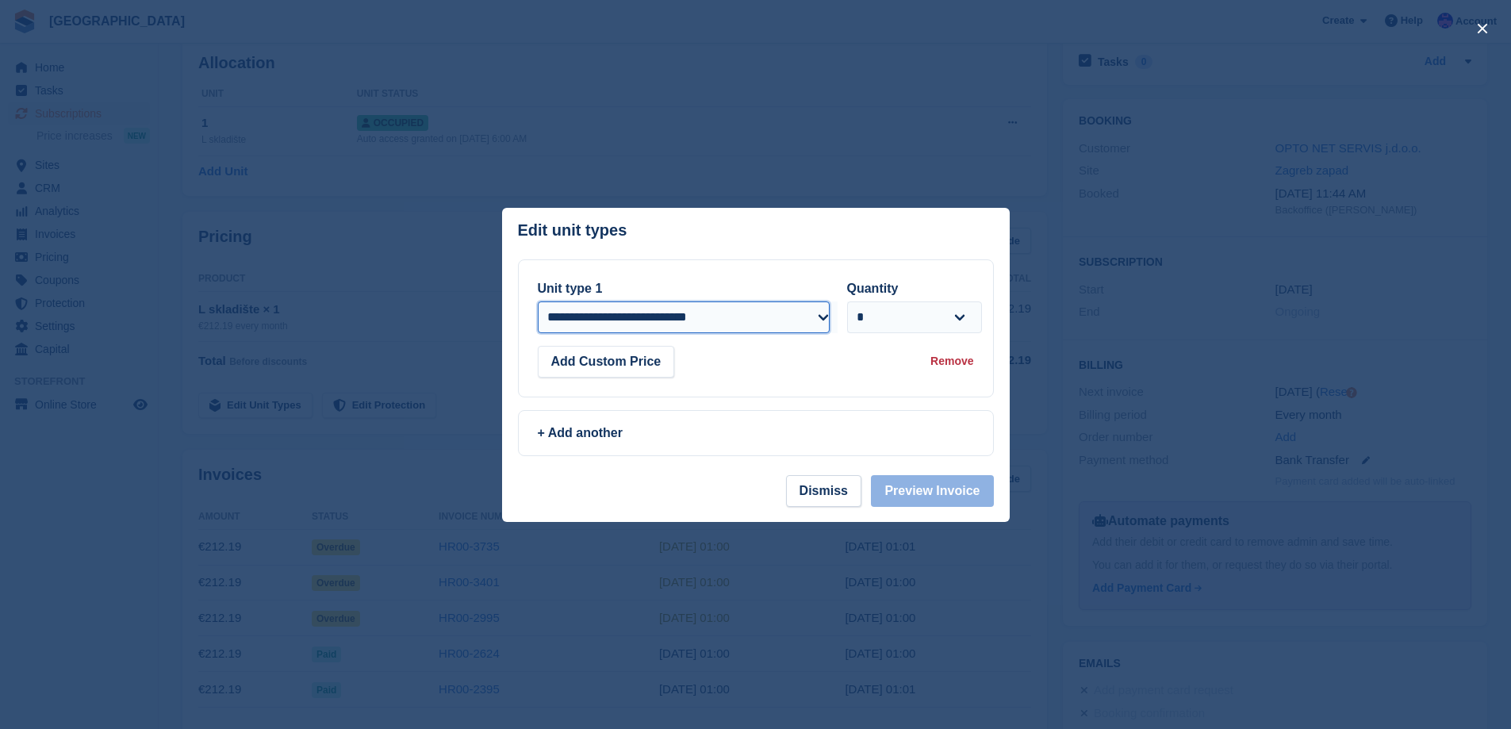
click at [679, 315] on select "**********" at bounding box center [684, 317] width 292 height 32
select select "*****"
click at [538, 301] on select "**********" at bounding box center [684, 317] width 292 height 32
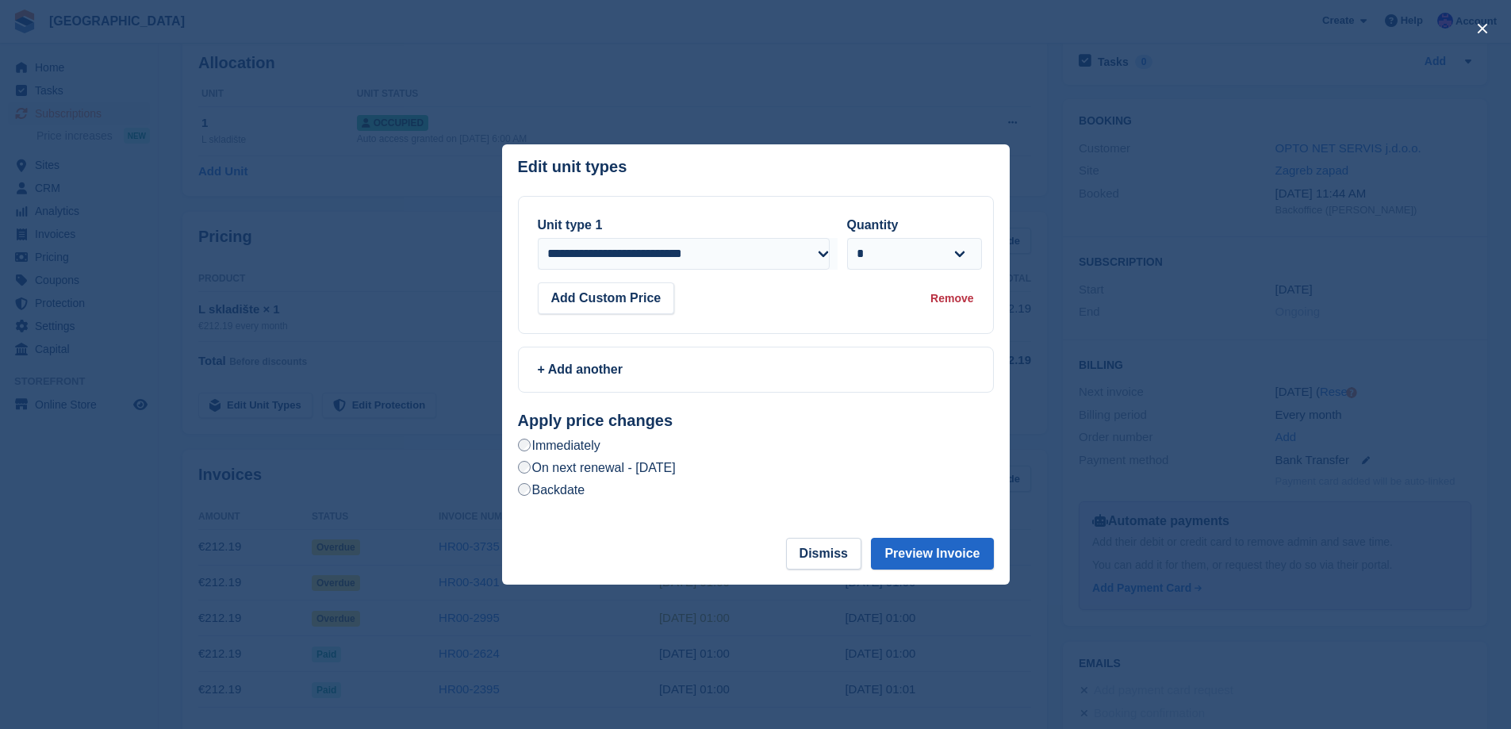
click at [676, 476] on label "On next renewal - [DATE]" at bounding box center [597, 467] width 158 height 17
click at [949, 555] on button "Preview Invoice" at bounding box center [932, 554] width 122 height 32
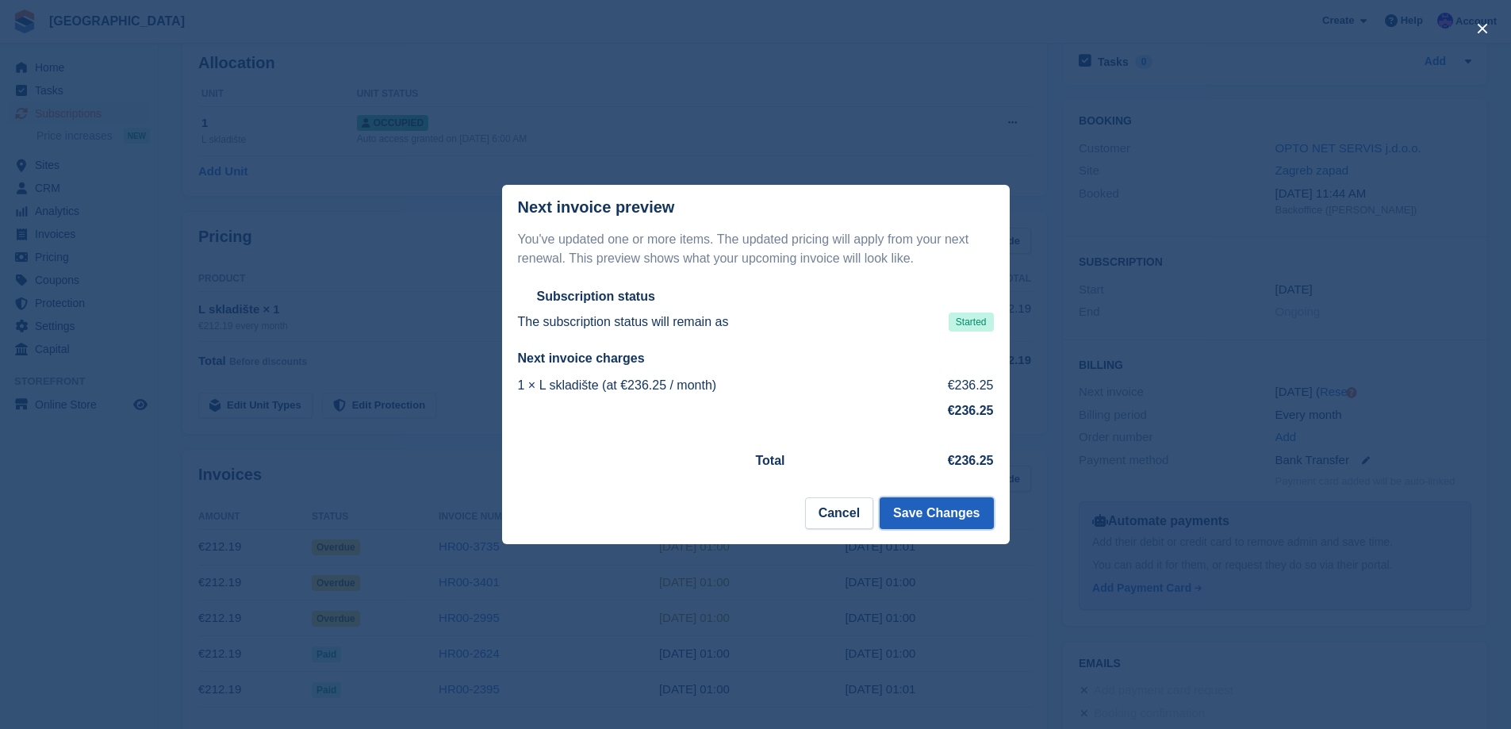
click at [983, 513] on button "Save Changes" at bounding box center [936, 513] width 113 height 32
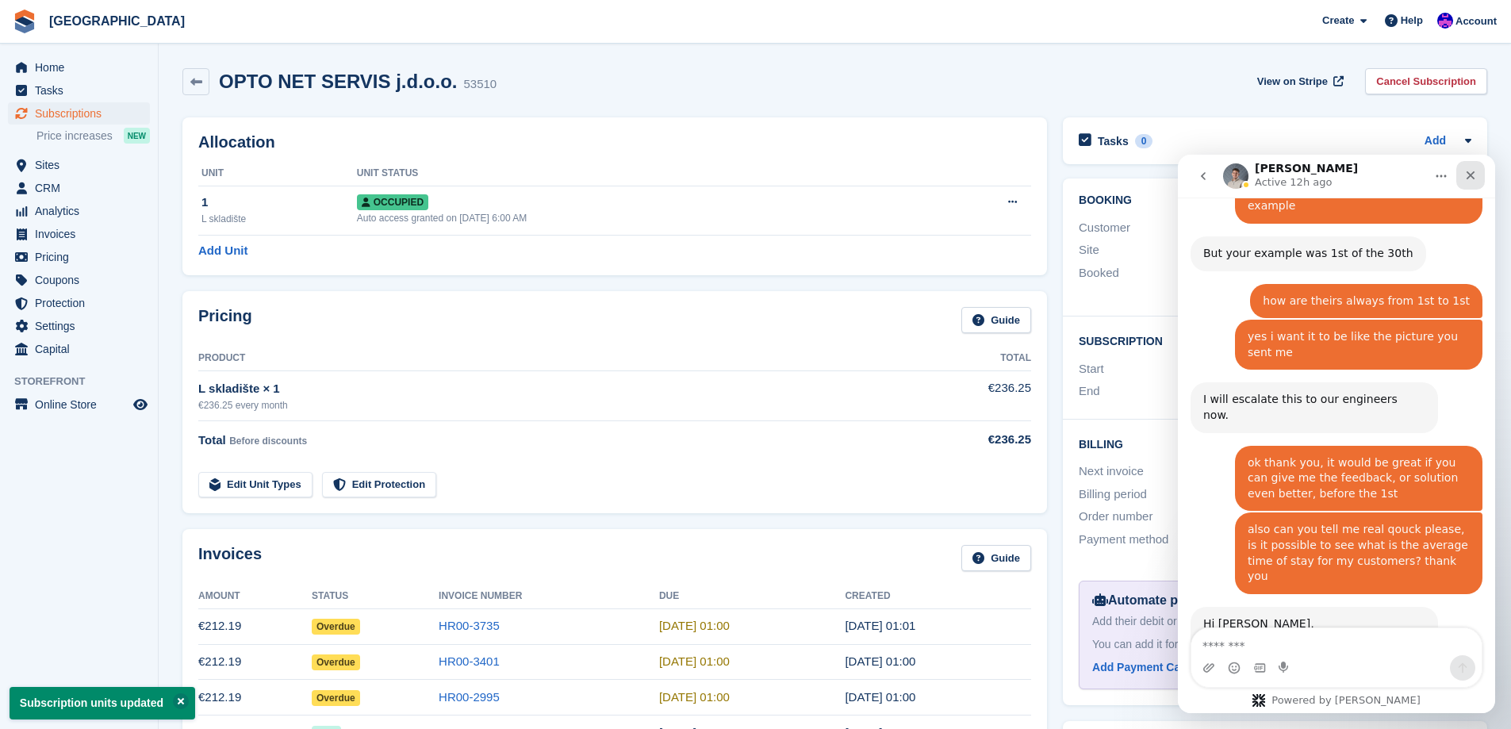
scroll to position [1661, 0]
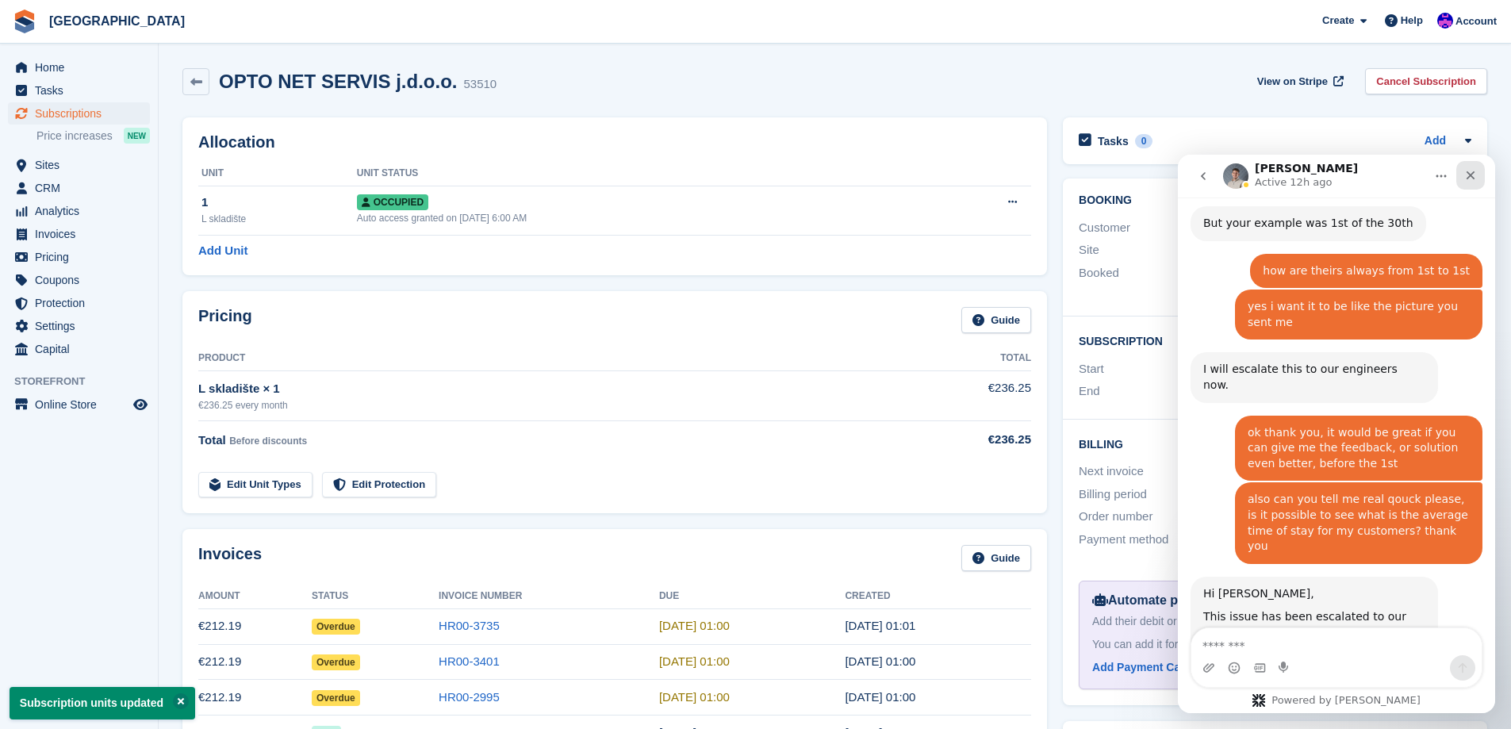
click at [1473, 175] on icon "Close" at bounding box center [1471, 175] width 9 height 9
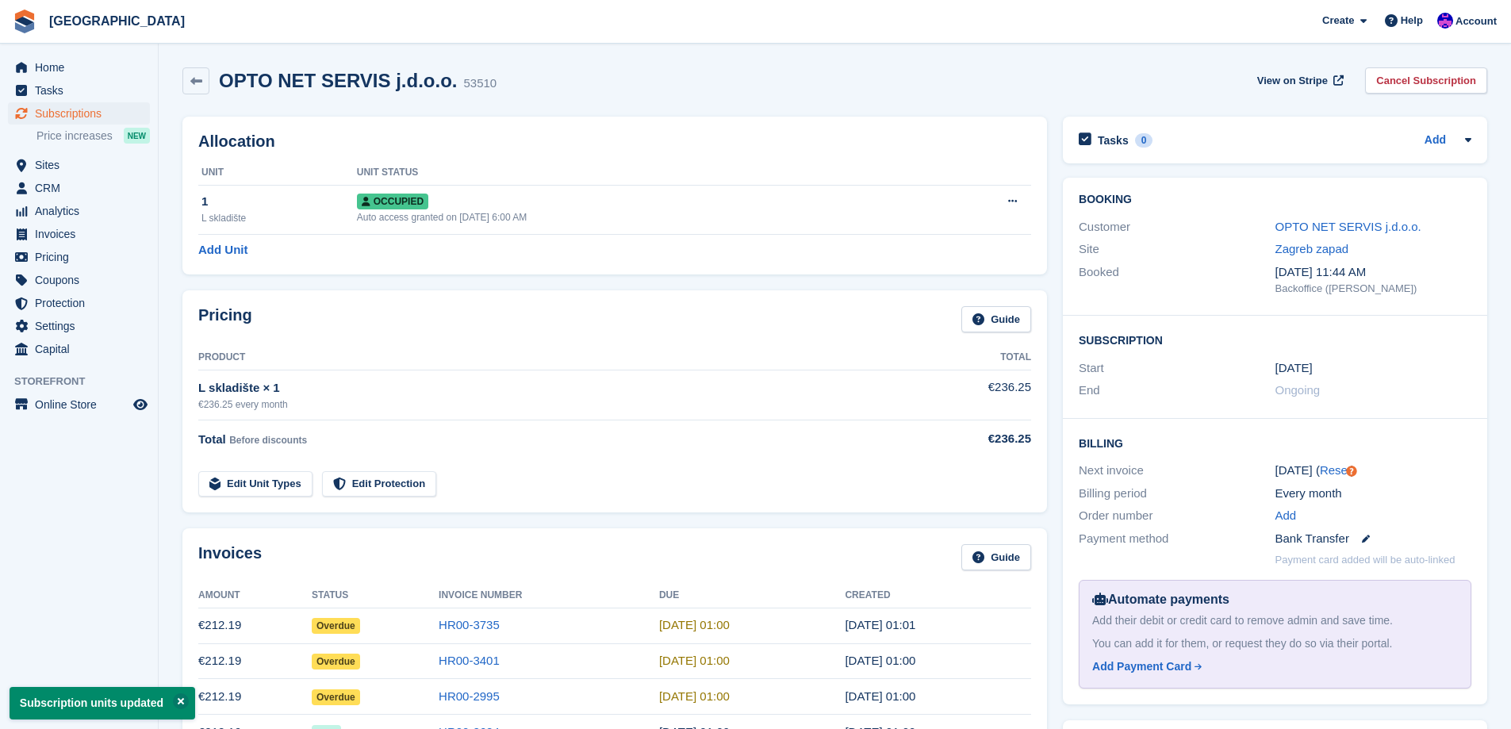
scroll to position [0, 0]
click at [246, 440] on span "Before discounts" at bounding box center [268, 441] width 78 height 11
click at [265, 440] on span "Before discounts" at bounding box center [268, 441] width 78 height 11
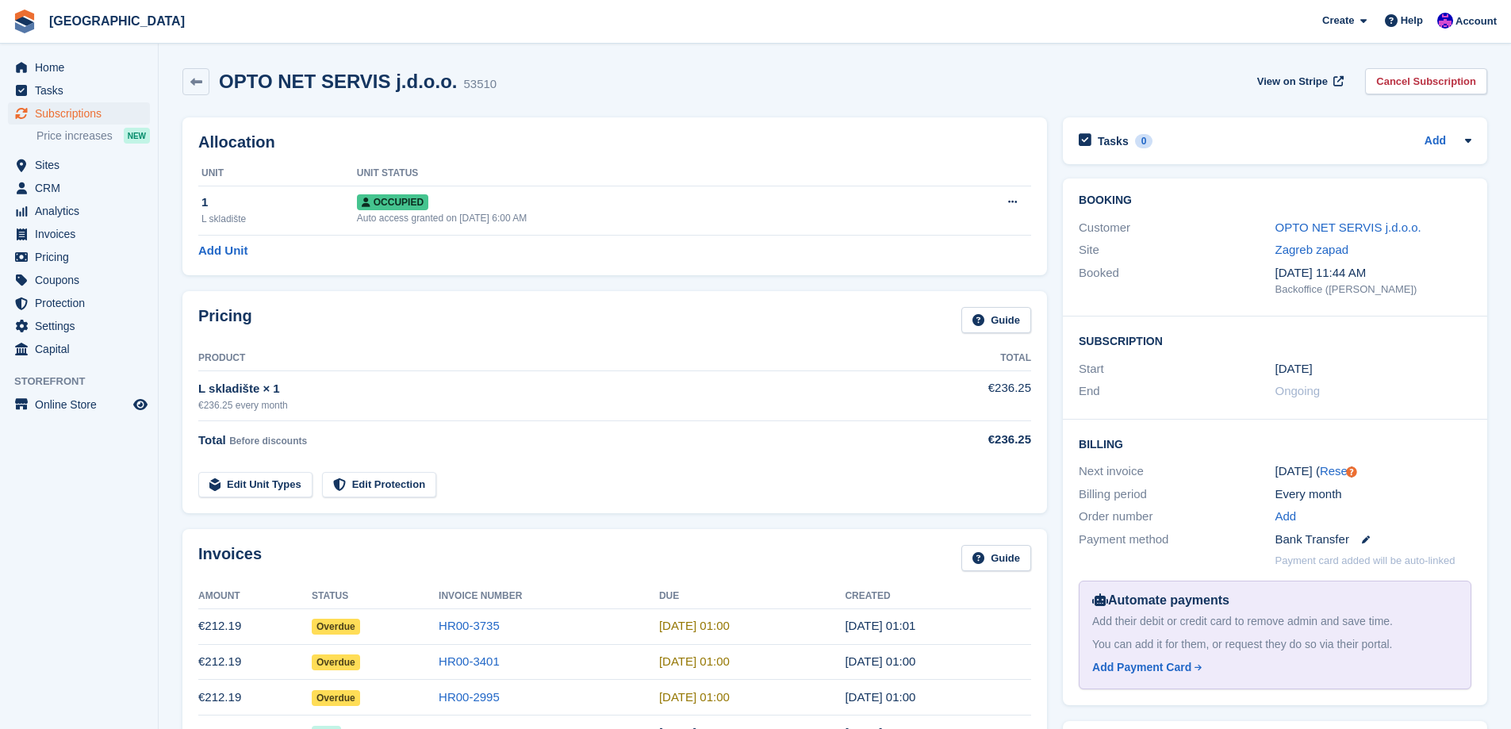
click at [235, 442] on span "Before discounts" at bounding box center [268, 441] width 78 height 11
click at [509, 447] on div "Total Before discounts" at bounding box center [550, 440] width 705 height 19
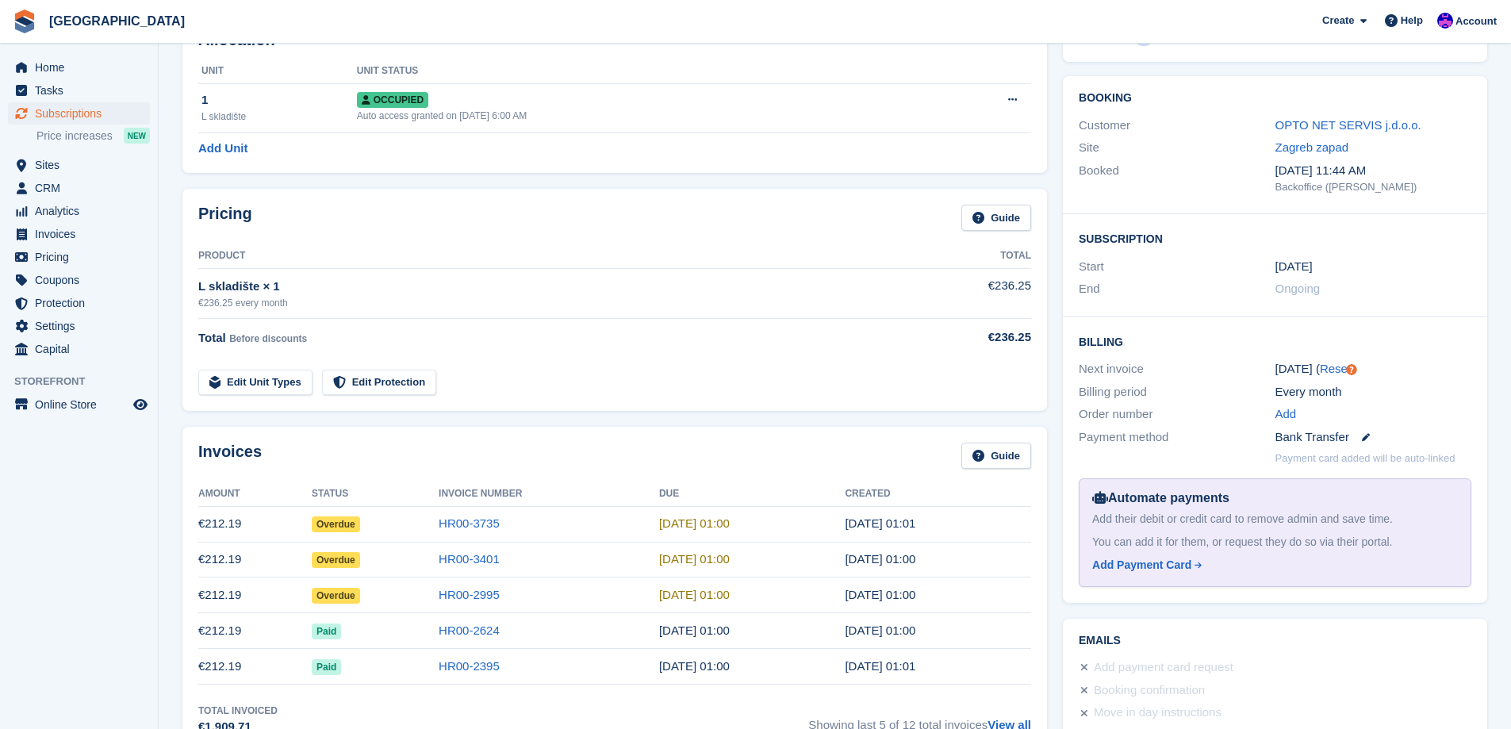
scroll to position [79, 0]
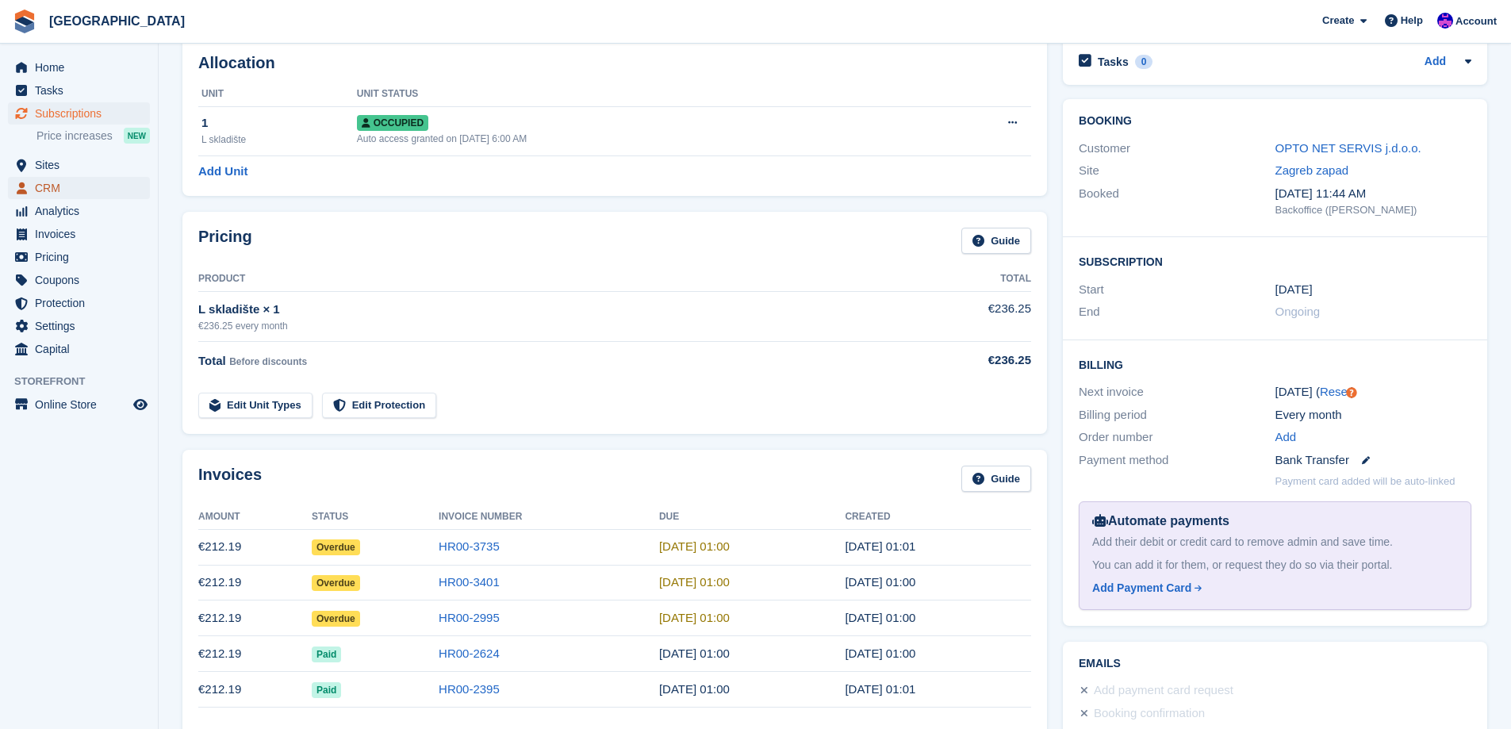
click at [49, 187] on span "CRM" at bounding box center [82, 188] width 95 height 22
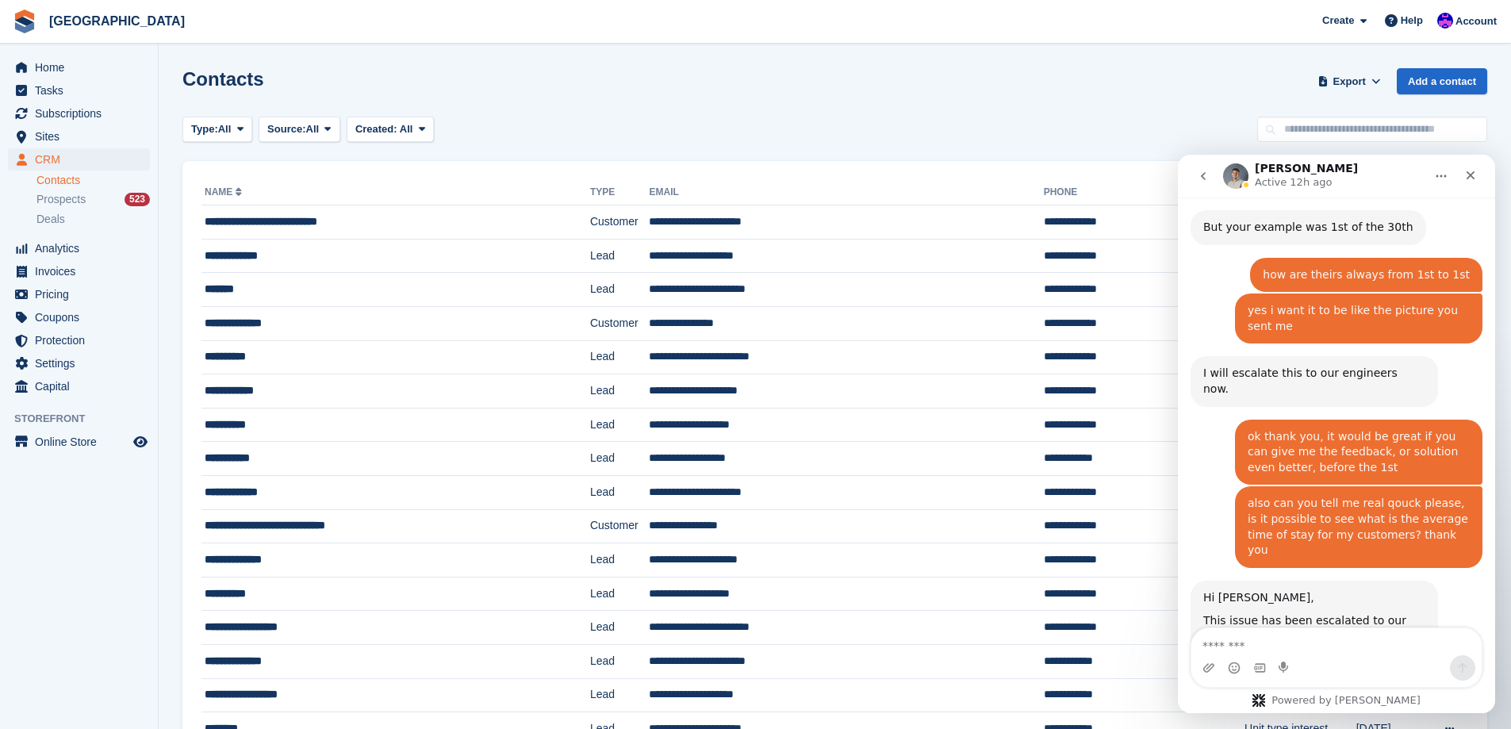
scroll to position [1661, 0]
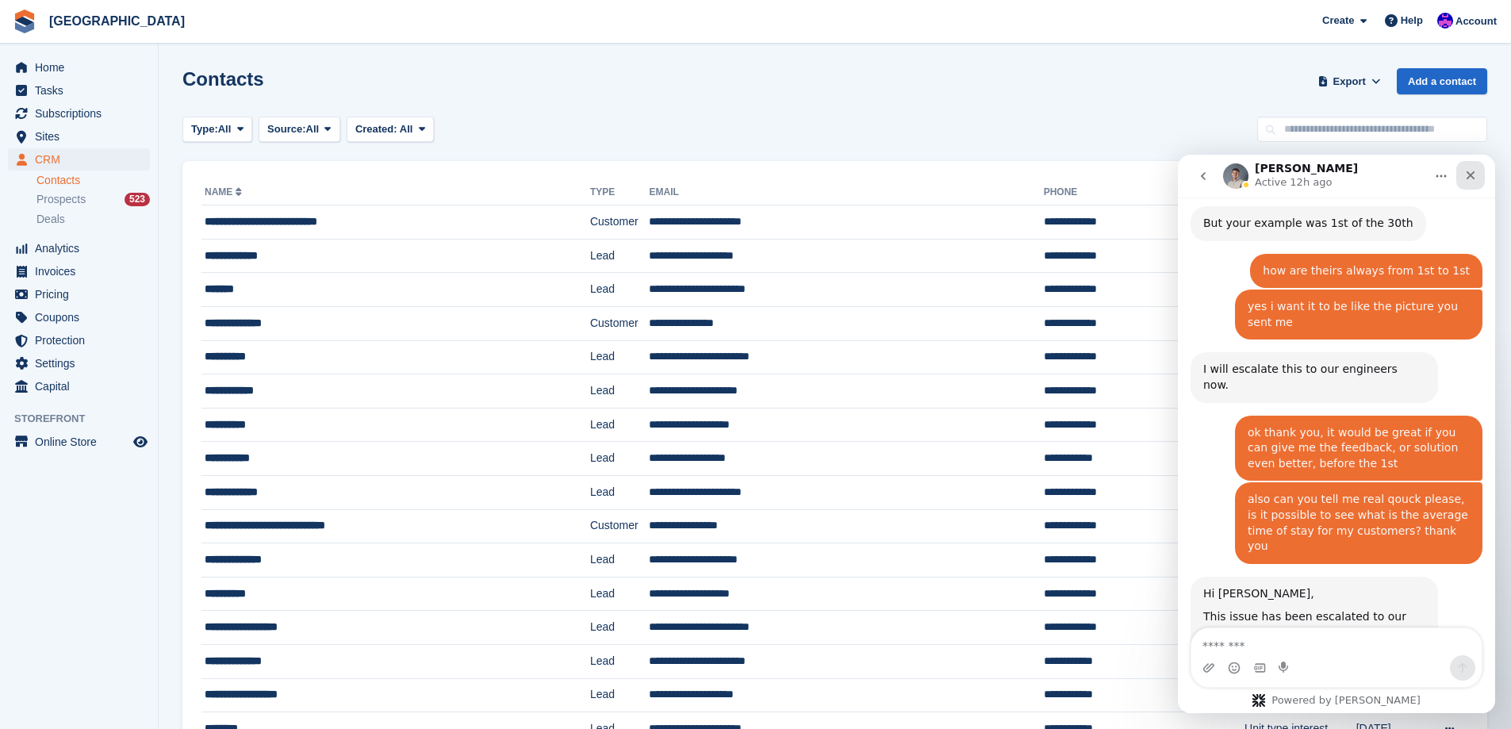
click at [1469, 174] on icon "Close" at bounding box center [1471, 175] width 9 height 9
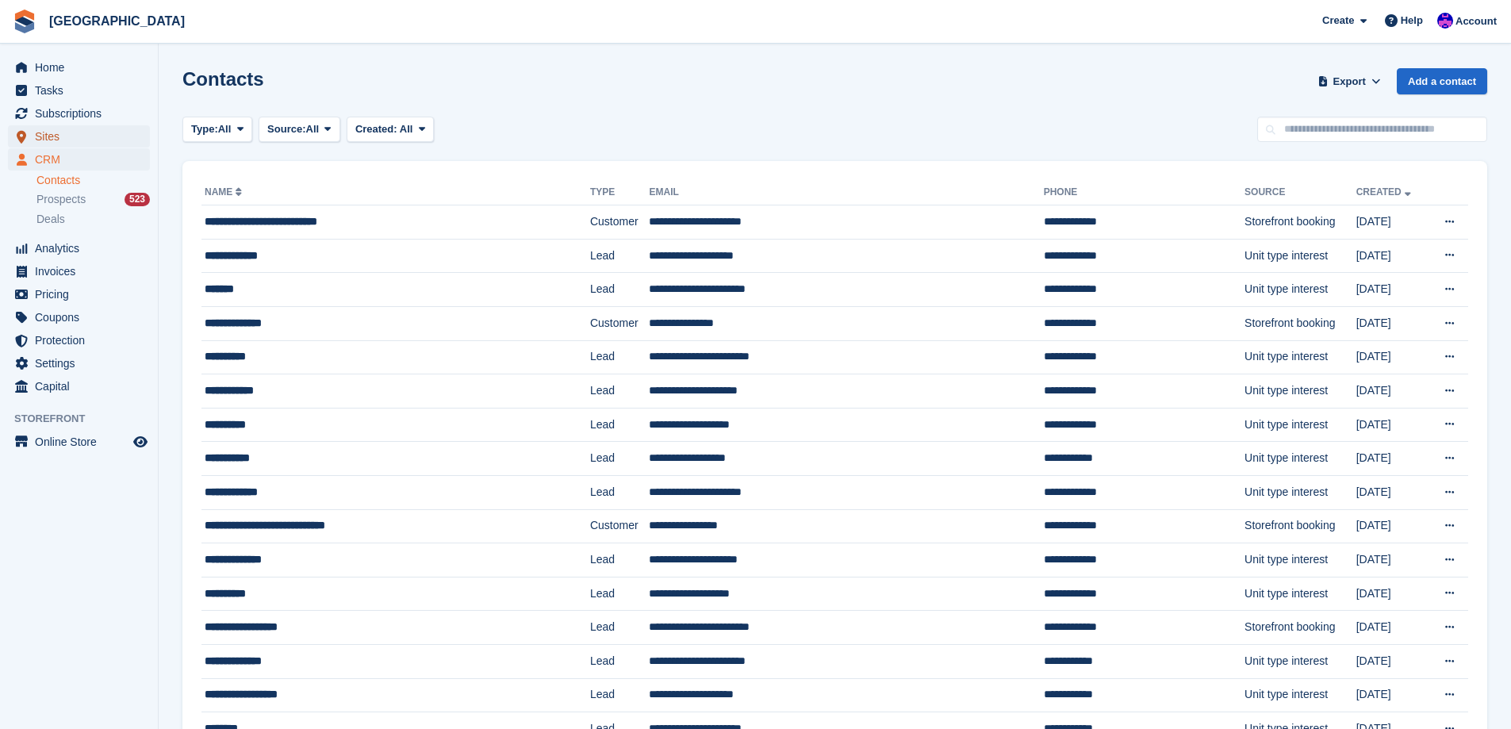
click at [41, 133] on span "Sites" at bounding box center [82, 136] width 95 height 22
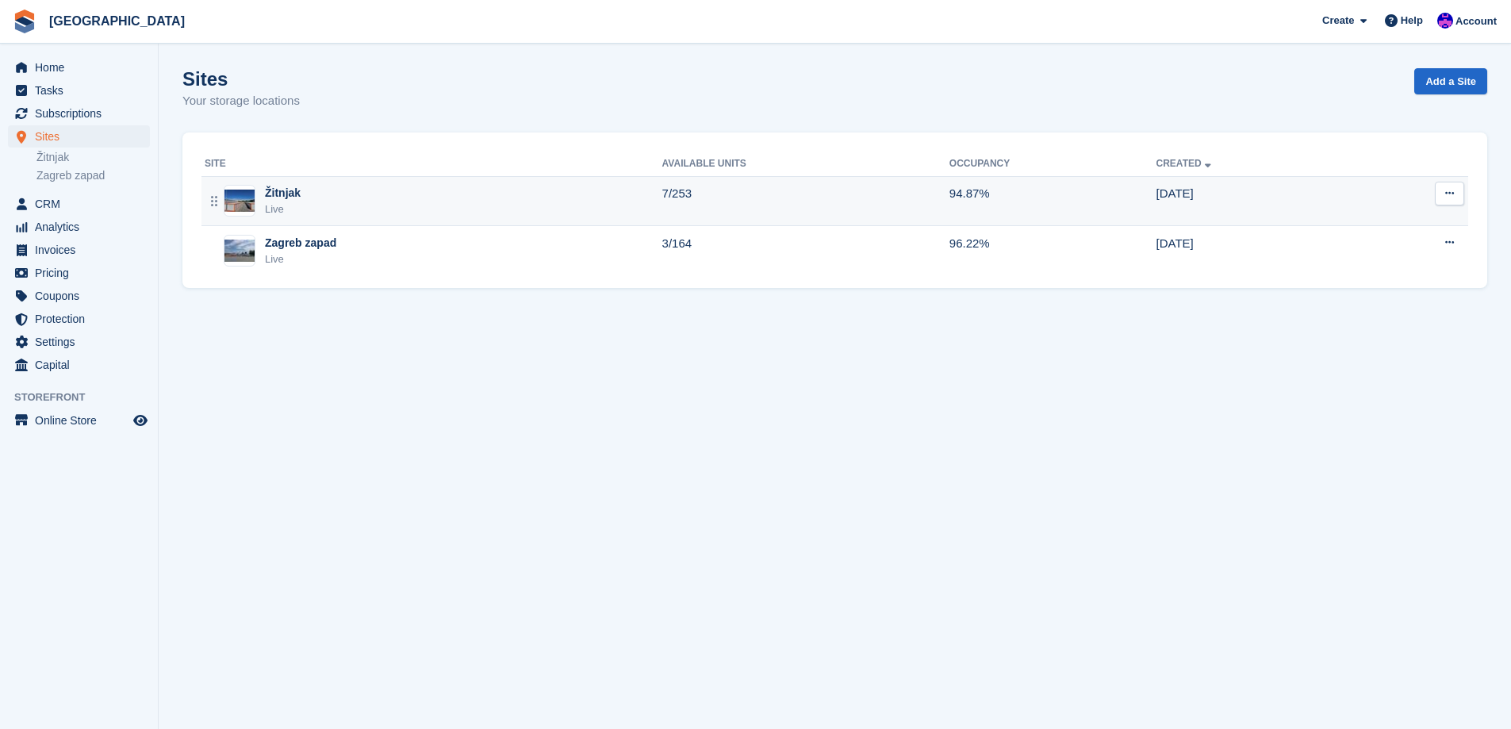
click at [570, 207] on div "Žitnjak Live" at bounding box center [434, 201] width 458 height 33
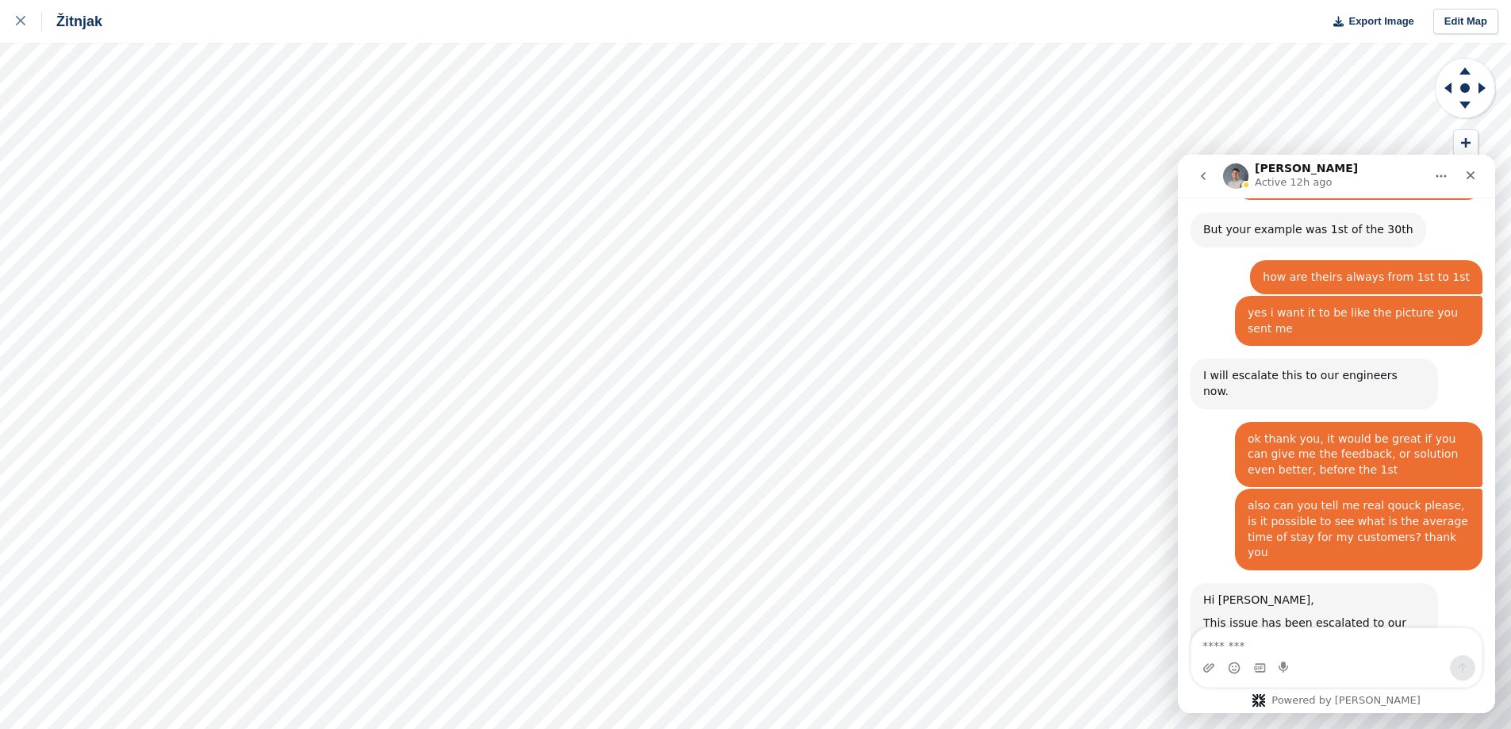
scroll to position [1661, 0]
